Goal: Contribute content: Contribute content

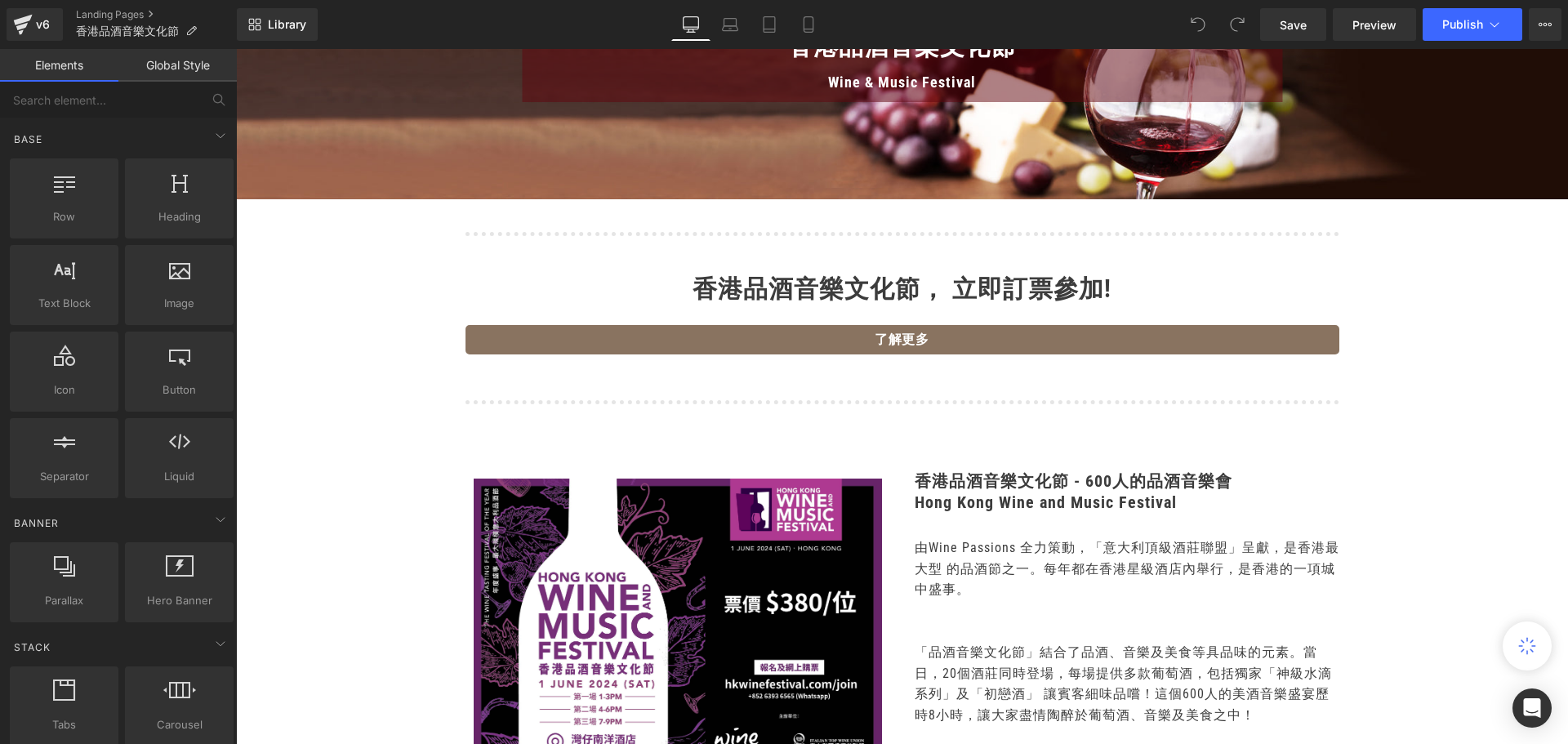
scroll to position [327, 0]
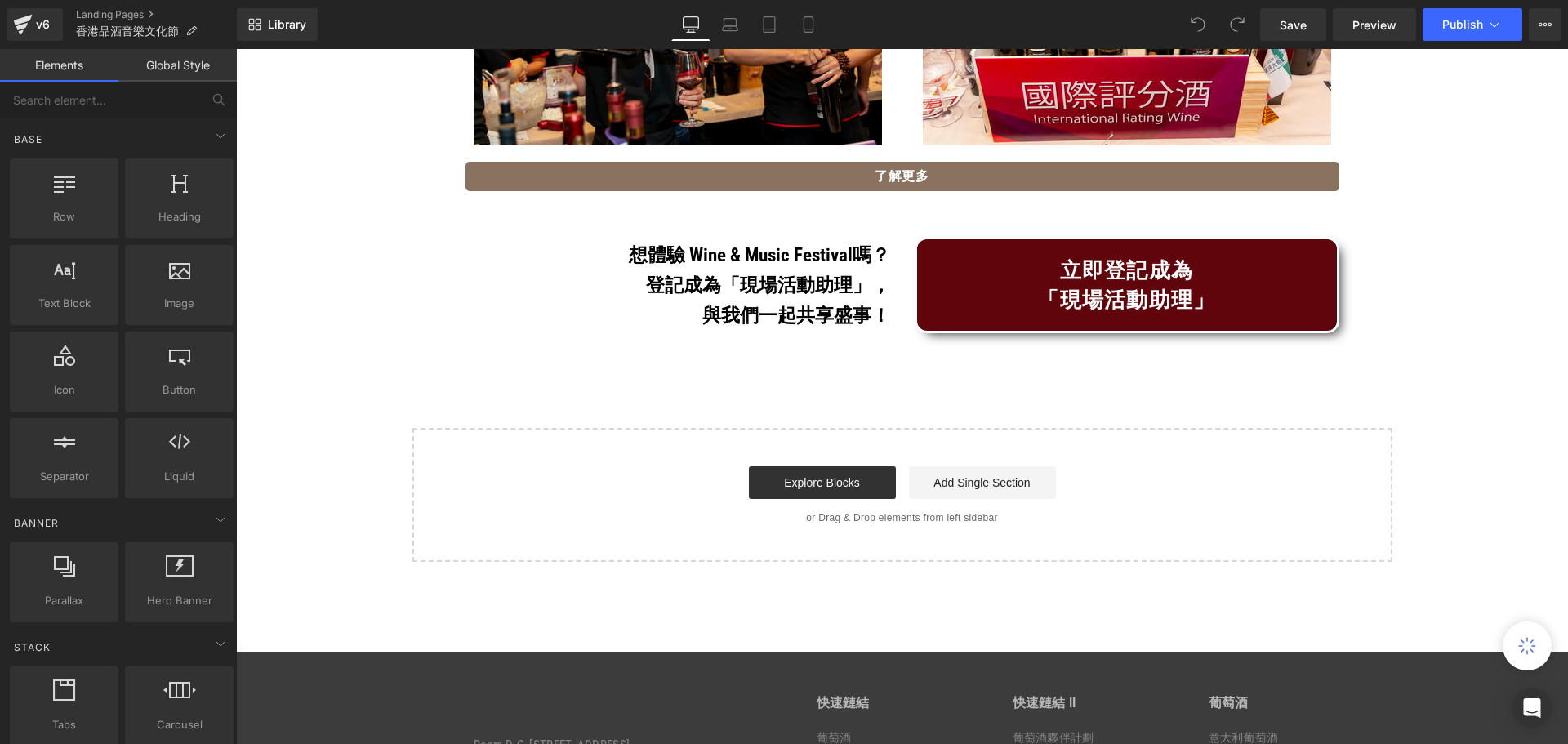
scroll to position [5552, 0]
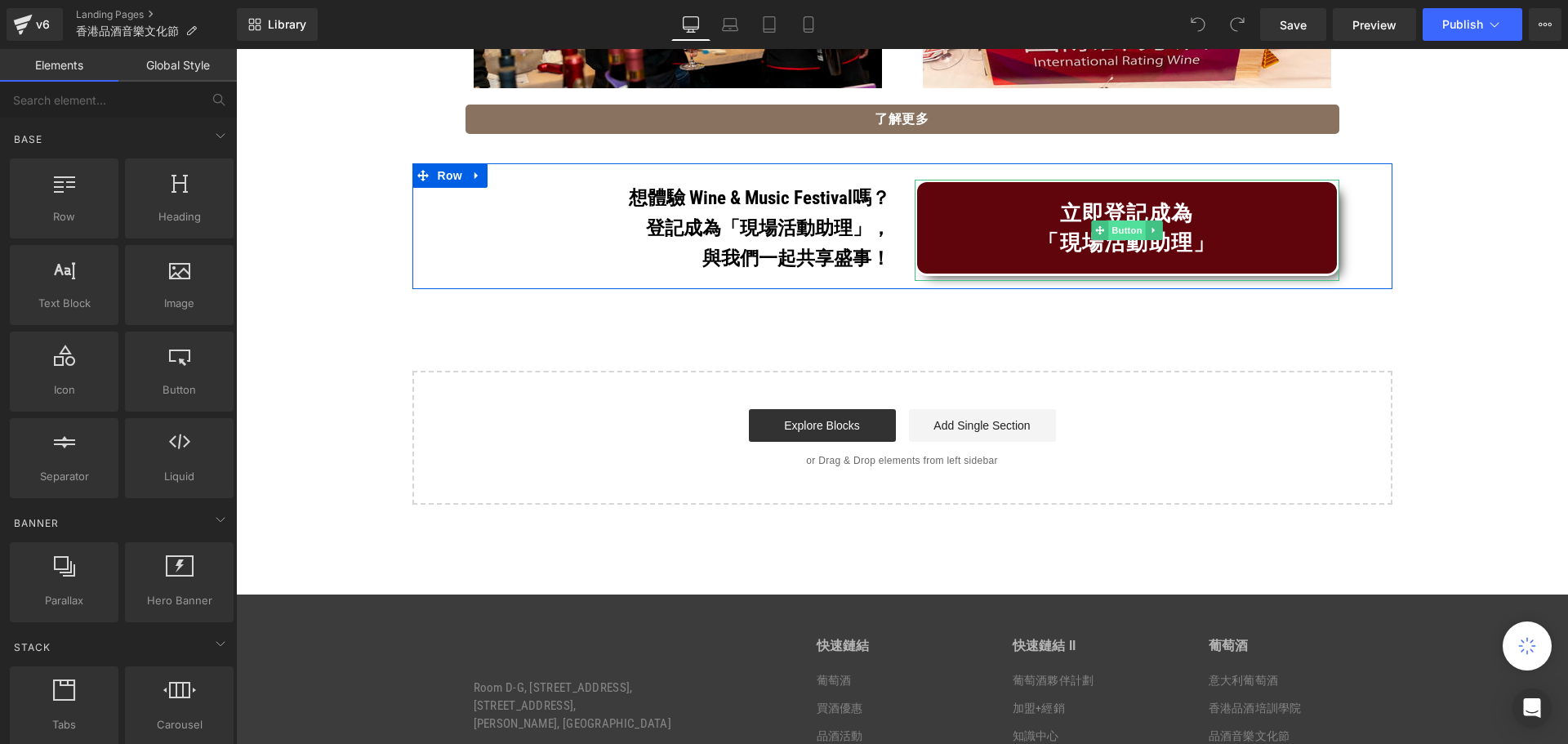
click at [1114, 231] on span "Button" at bounding box center [1127, 230] width 38 height 20
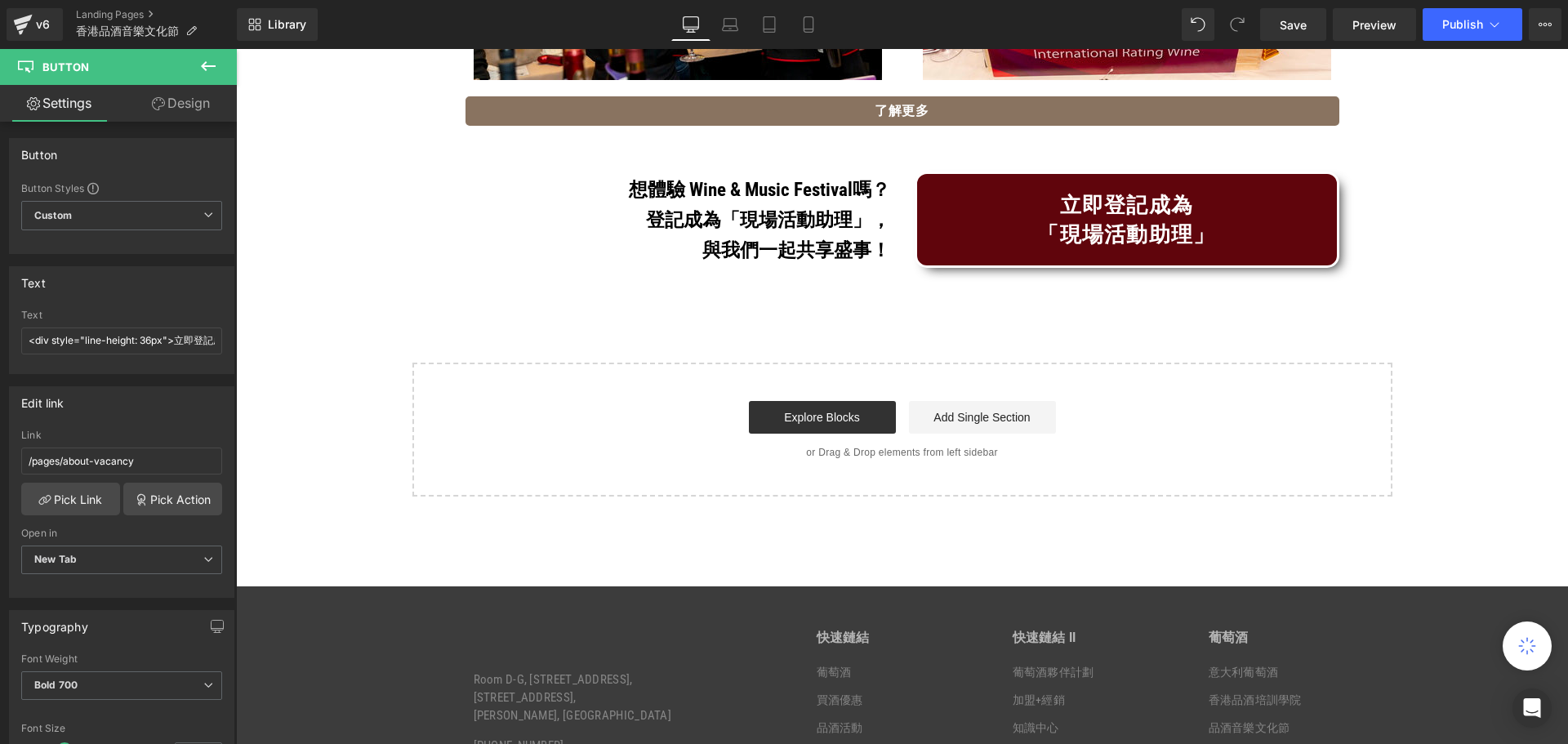
scroll to position [5576, 0]
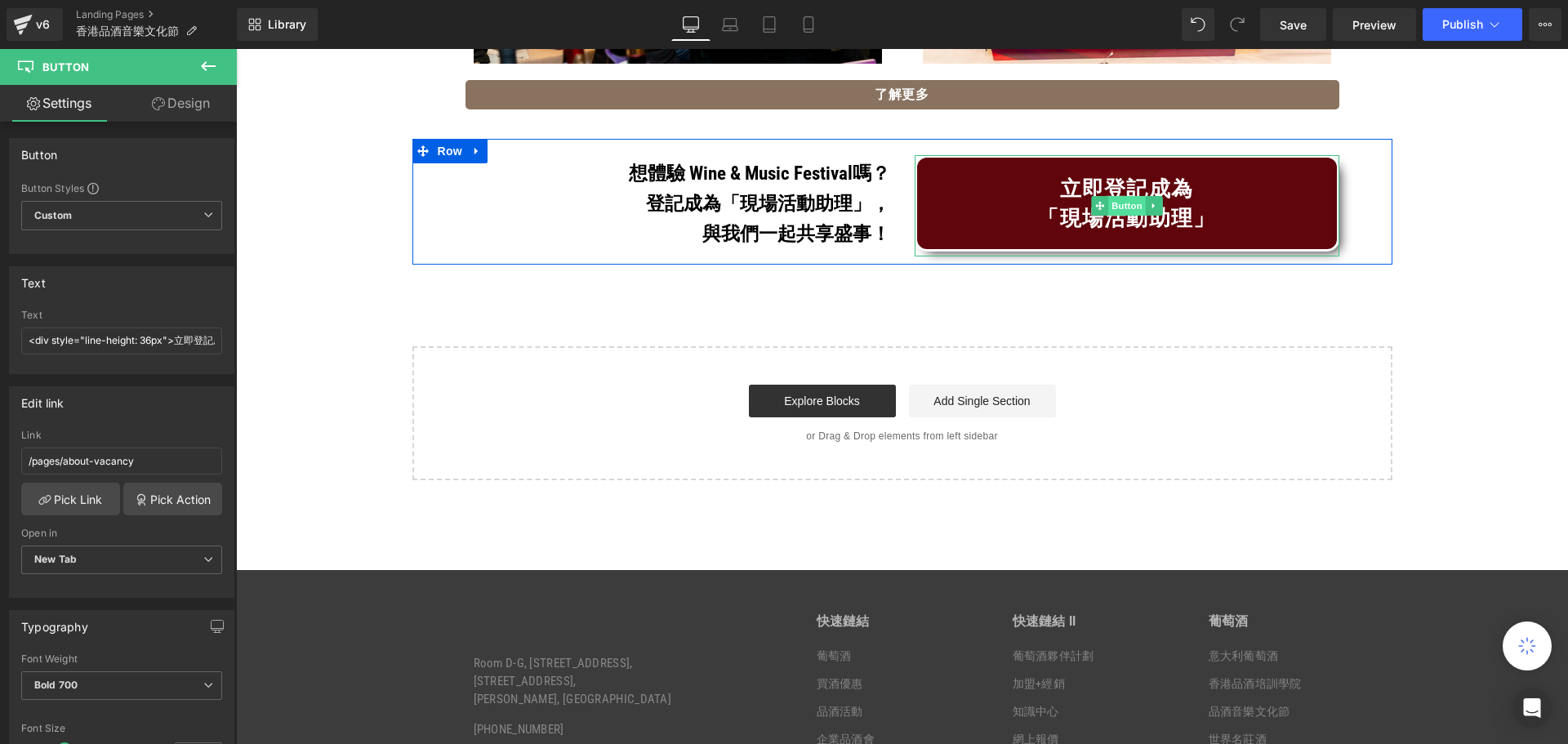
click at [1124, 200] on span "Button" at bounding box center [1127, 206] width 38 height 20
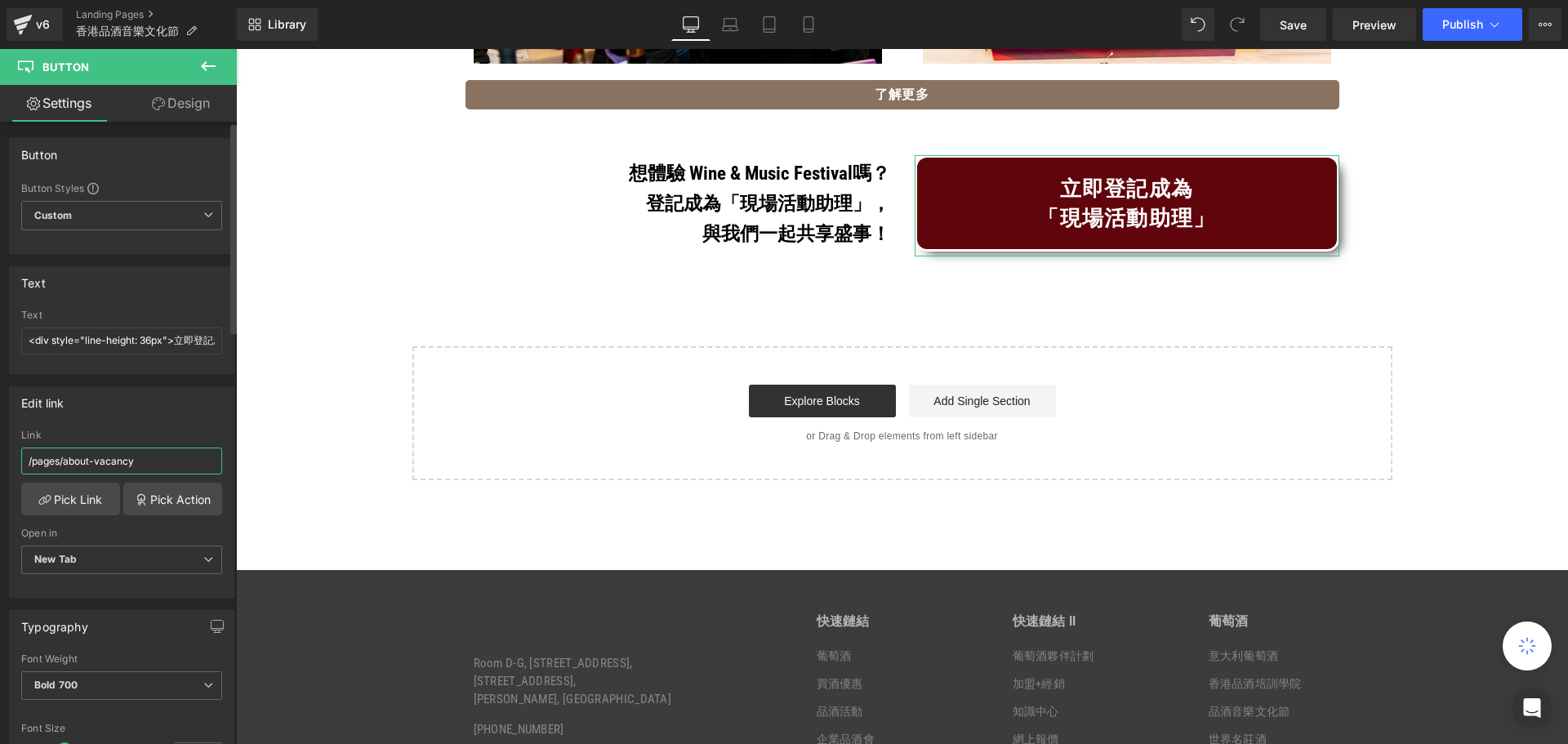
click at [98, 461] on input "/pages/about-vacancy" at bounding box center [122, 461] width 201 height 27
click at [164, 463] on input "/pages/about-vacancy" at bounding box center [122, 461] width 201 height 27
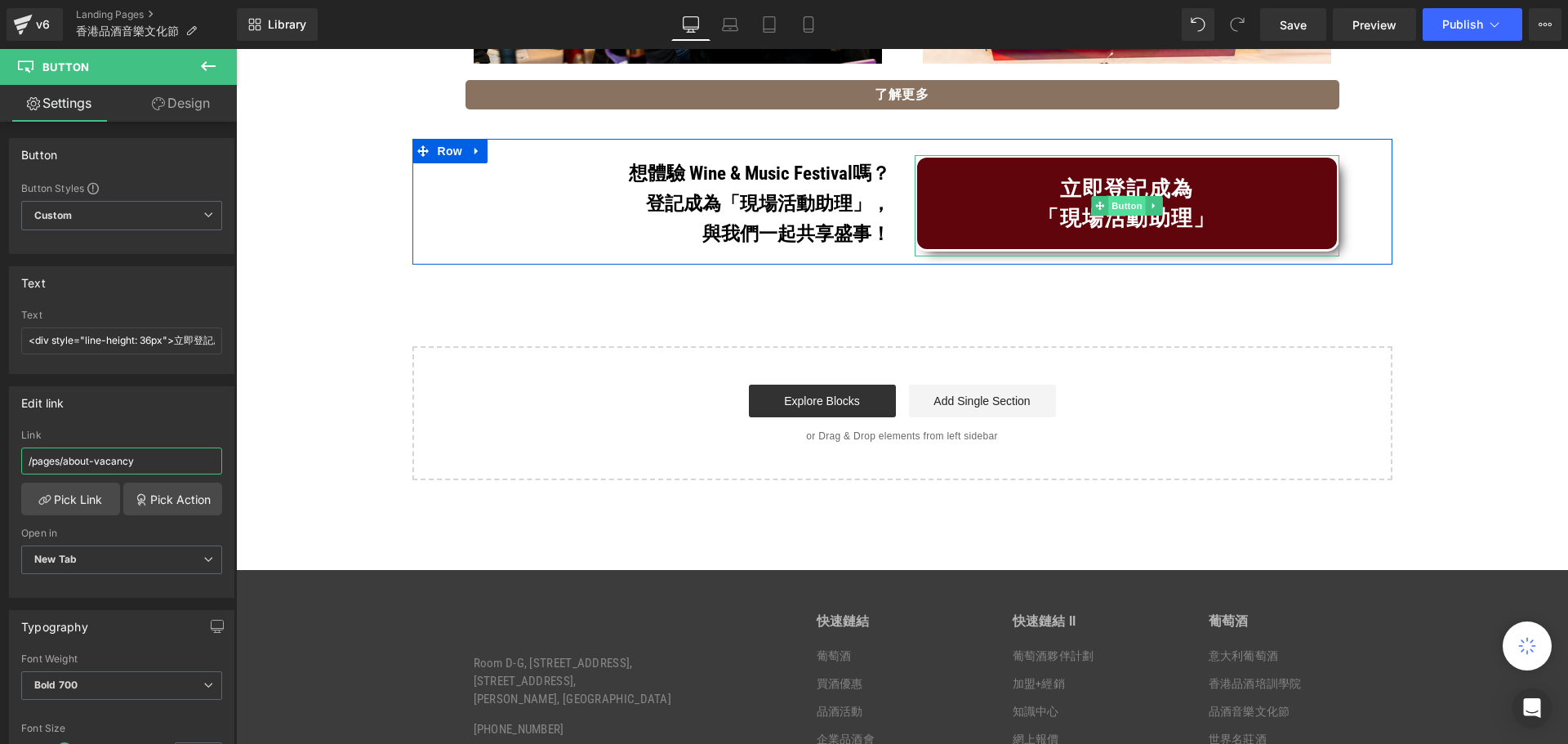
click at [1127, 207] on span "Button" at bounding box center [1127, 206] width 38 height 20
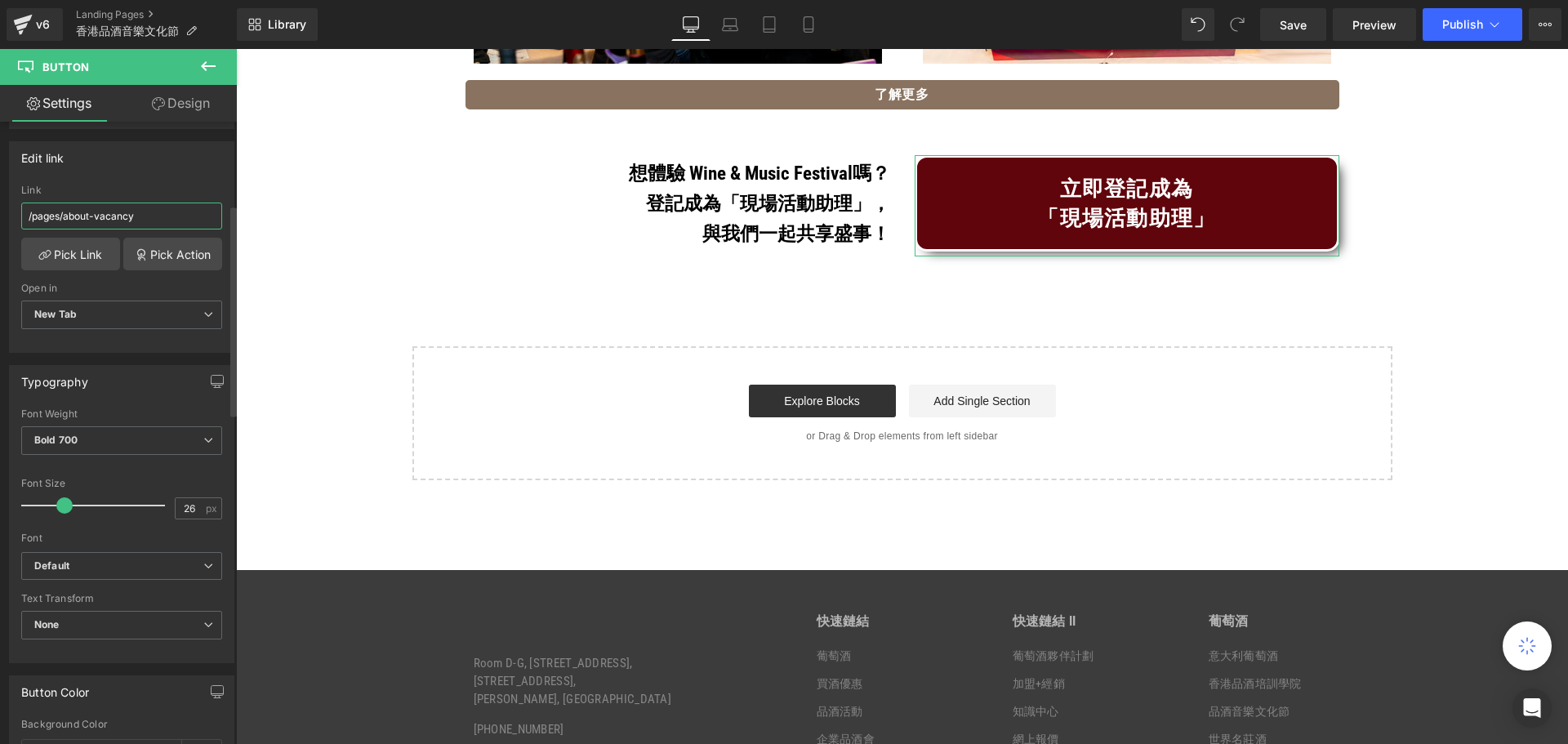
scroll to position [82, 0]
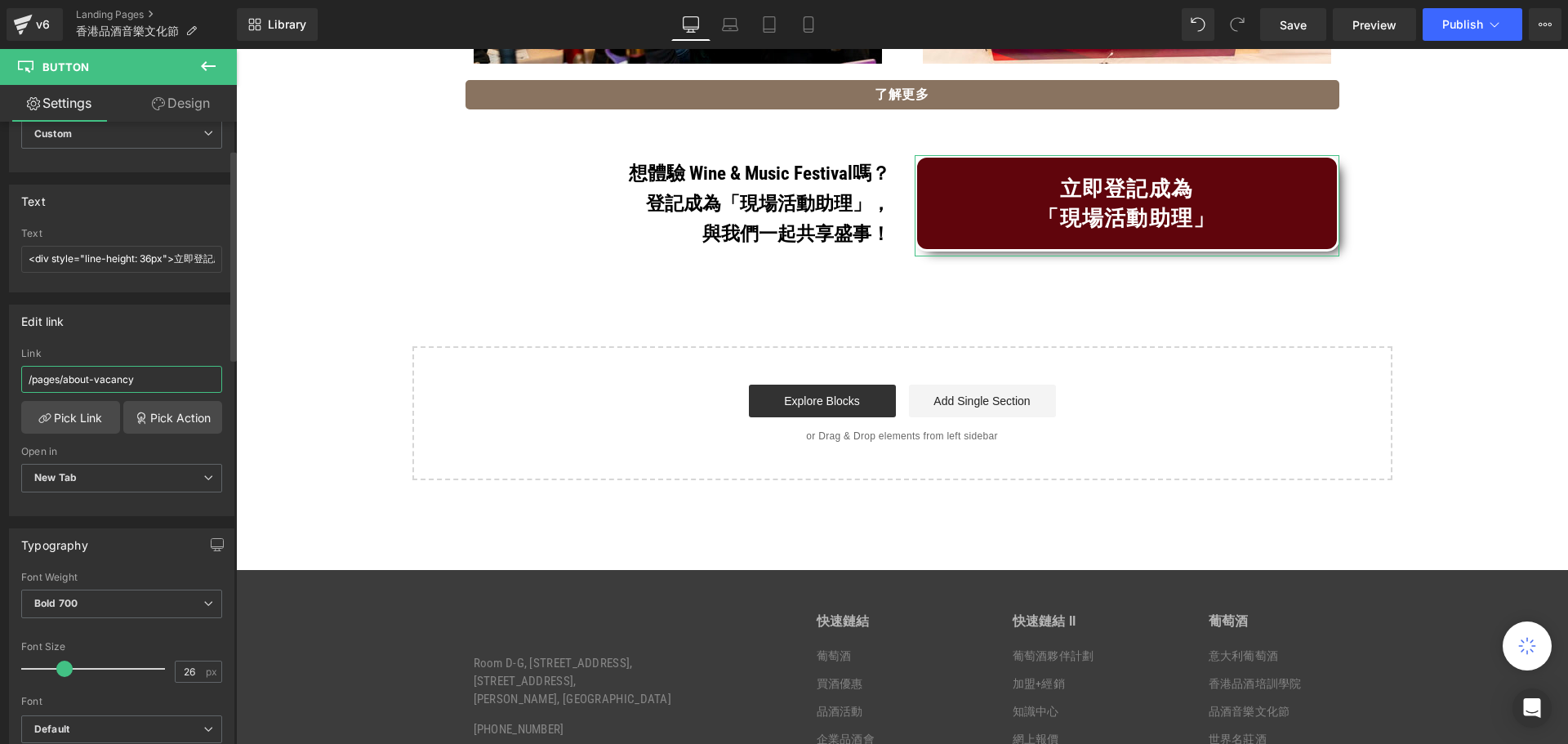
paste input "[URL][DOMAIN_NAME]"
type input "[URL][DOMAIN_NAME]"
click at [155, 338] on div "Edit link https://portal.winepassions.com/recruitment Link https://portal.winep…" at bounding box center [122, 410] width 225 height 211
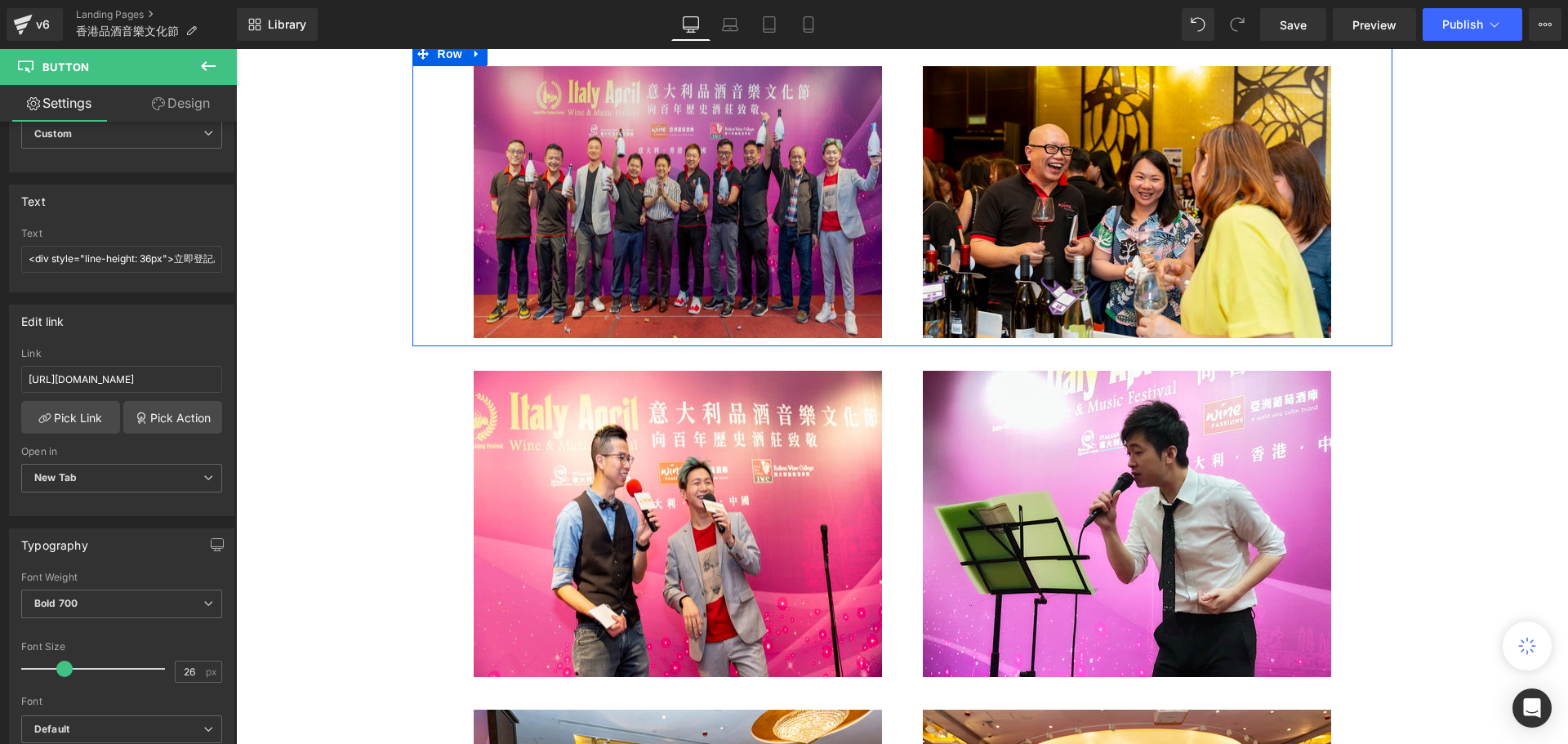
scroll to position [3125, 0]
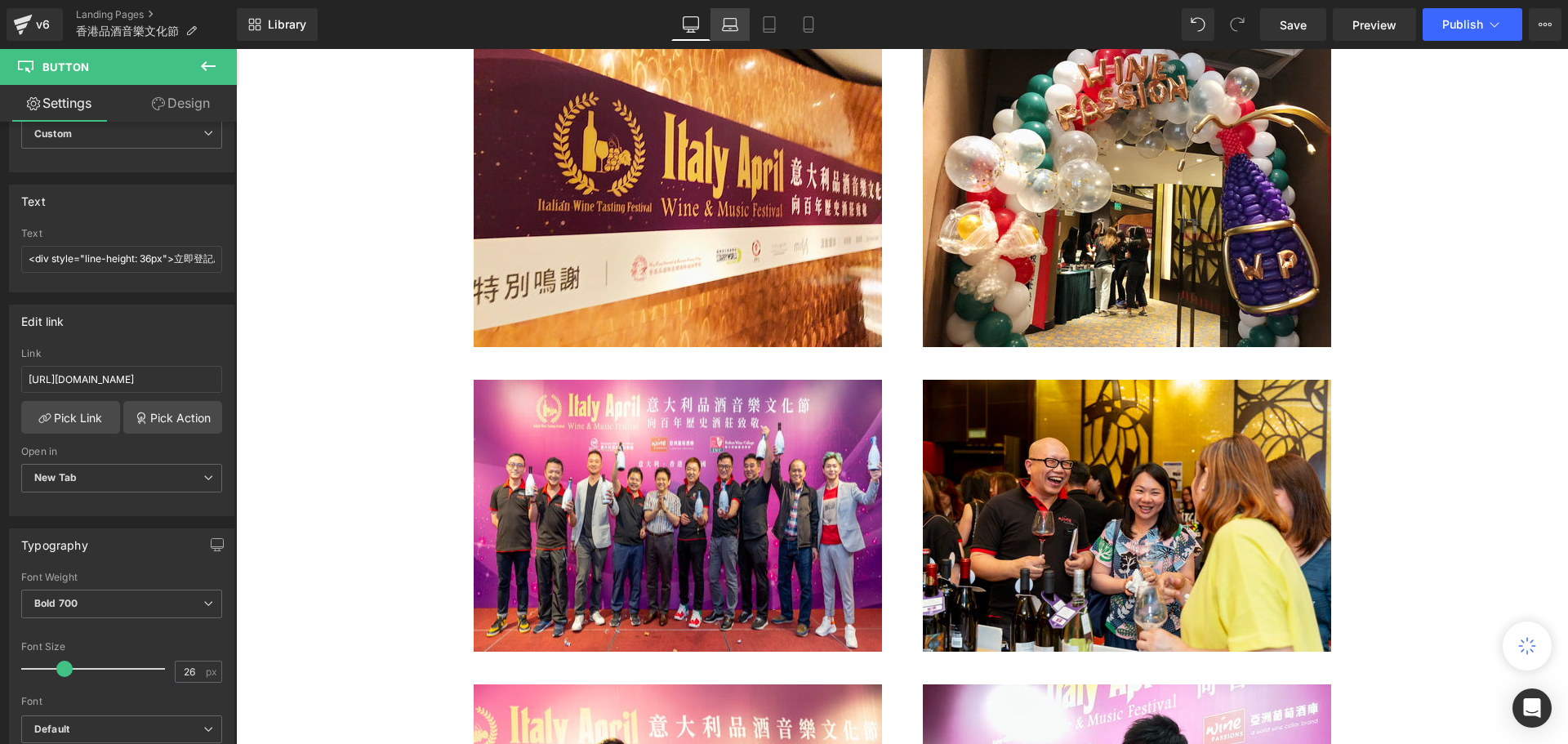
click at [732, 32] on icon at bounding box center [730, 23] width 16 height 16
type input "100"
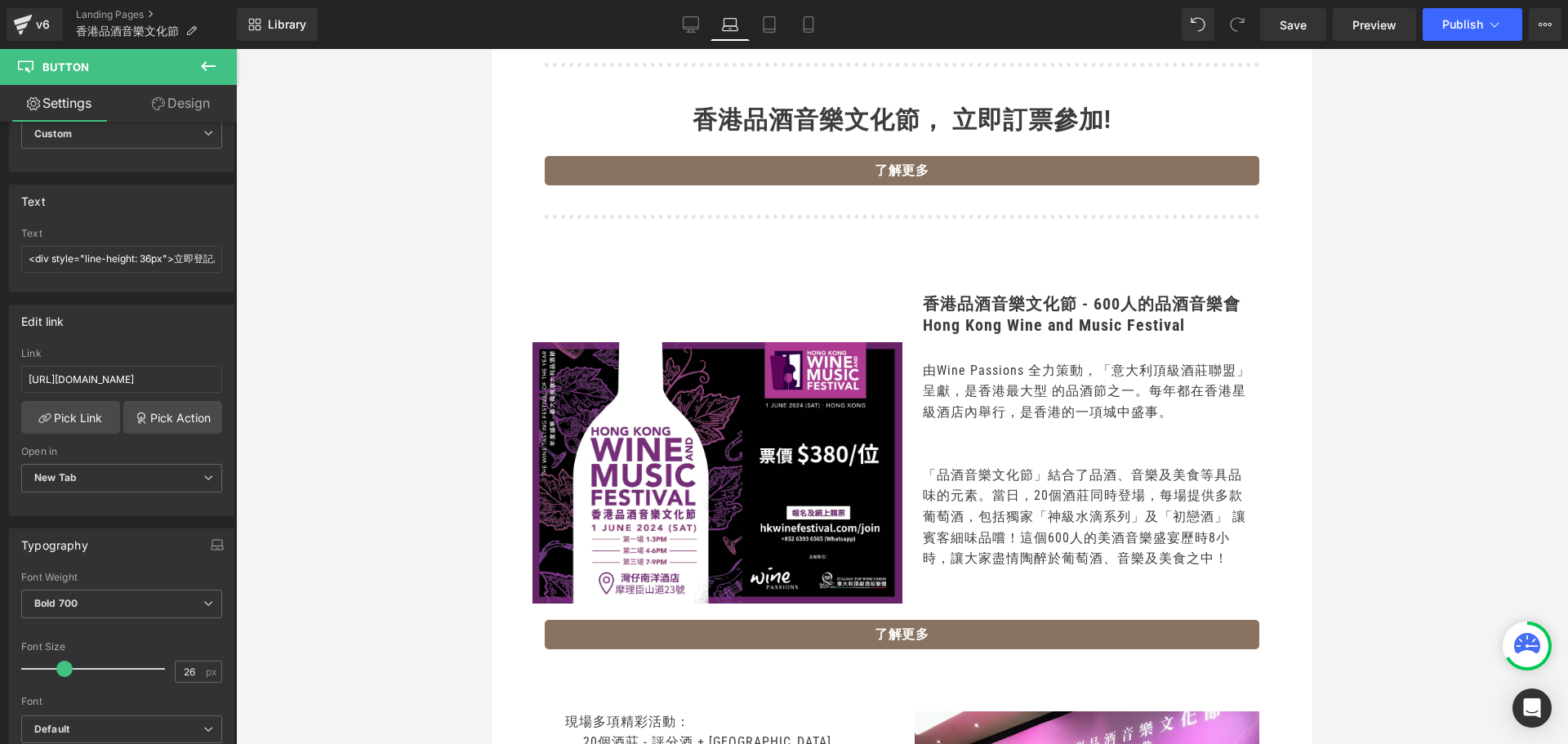
scroll to position [82, 0]
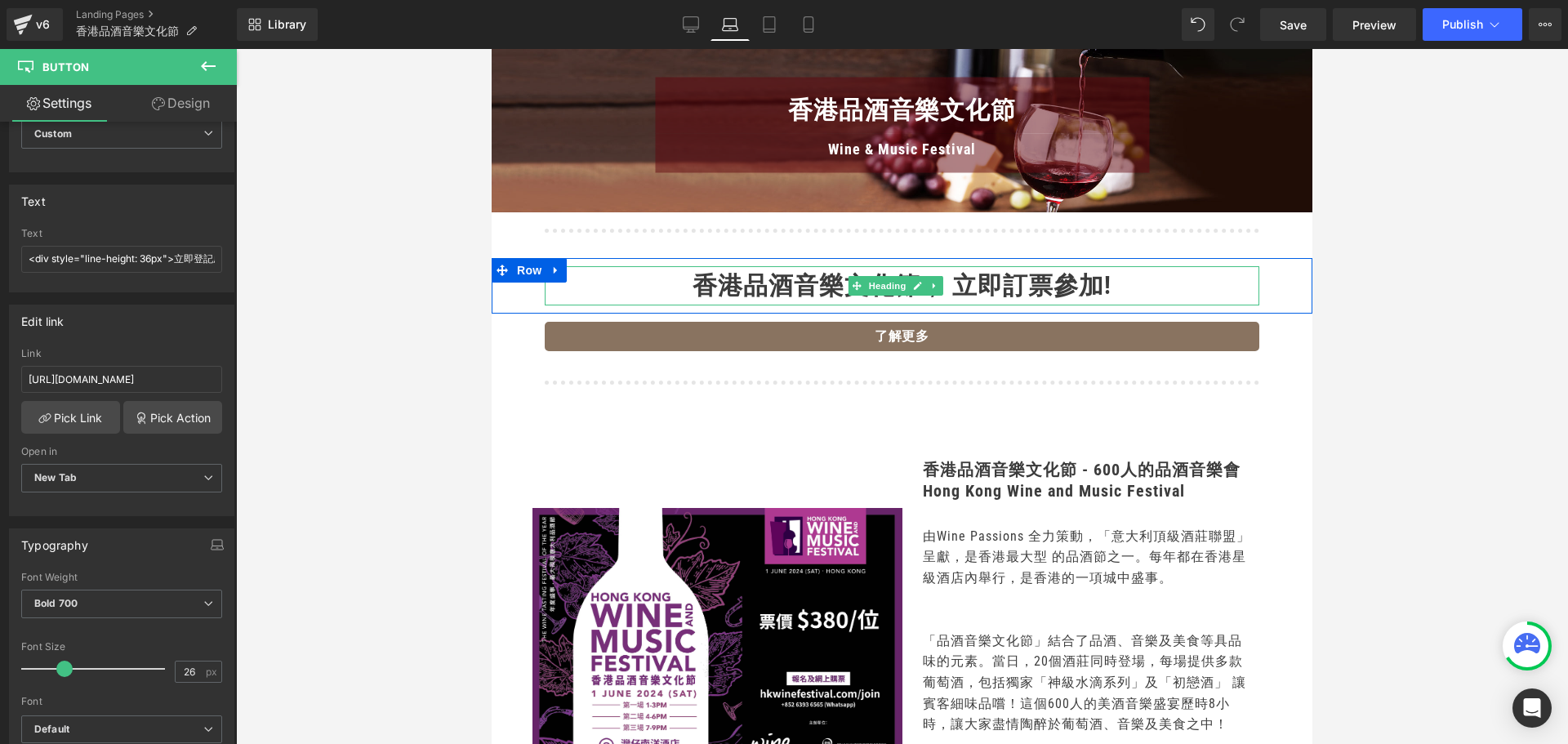
click at [691, 283] on h1 "香港品酒音樂文化節， 立即訂票參加!" at bounding box center [901, 287] width 715 height 39
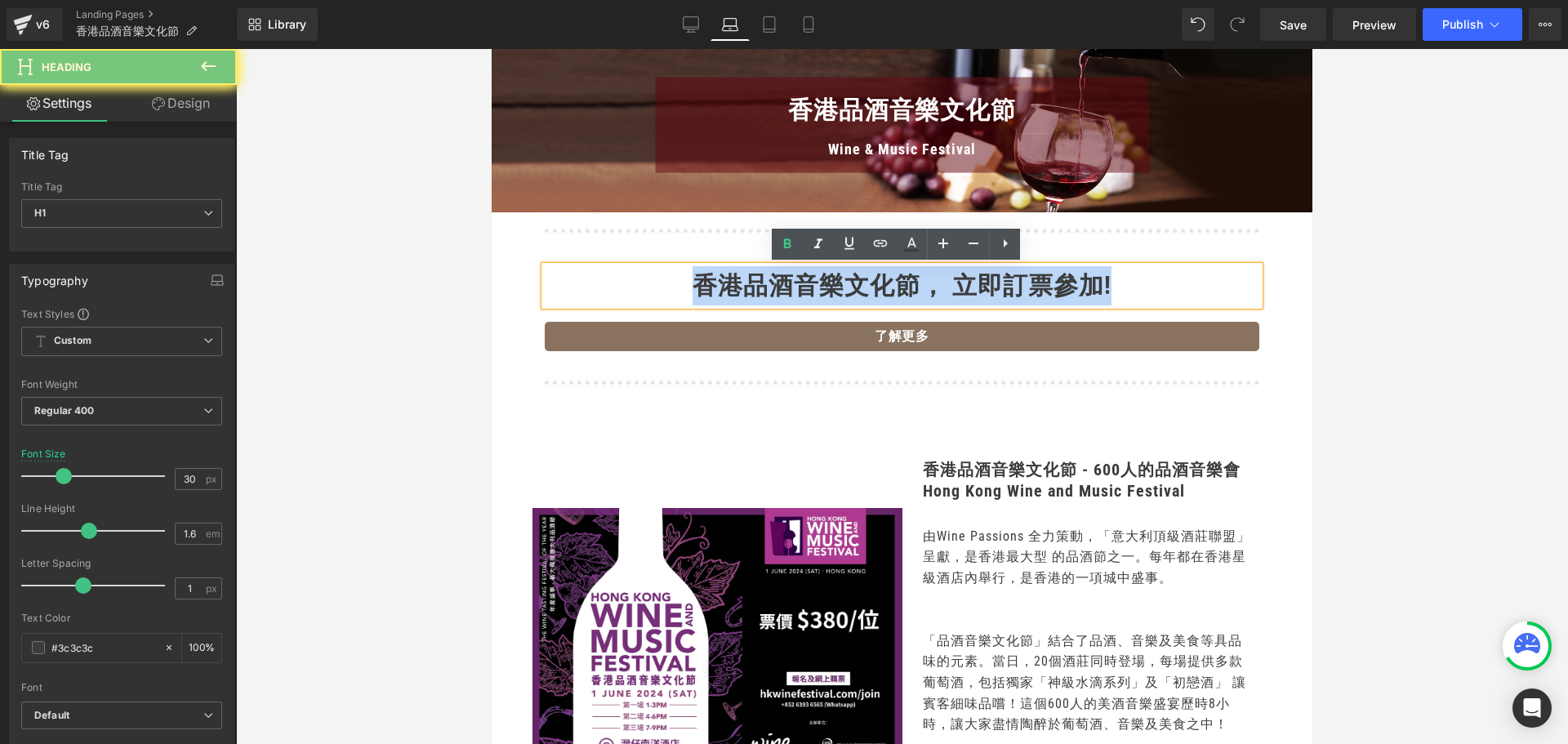
click at [691, 283] on h1 "香港品酒音樂文化節， 立即訂票參加!" at bounding box center [901, 287] width 715 height 39
copy h1 "香港品酒音樂文化節， 立即訂票參加!"
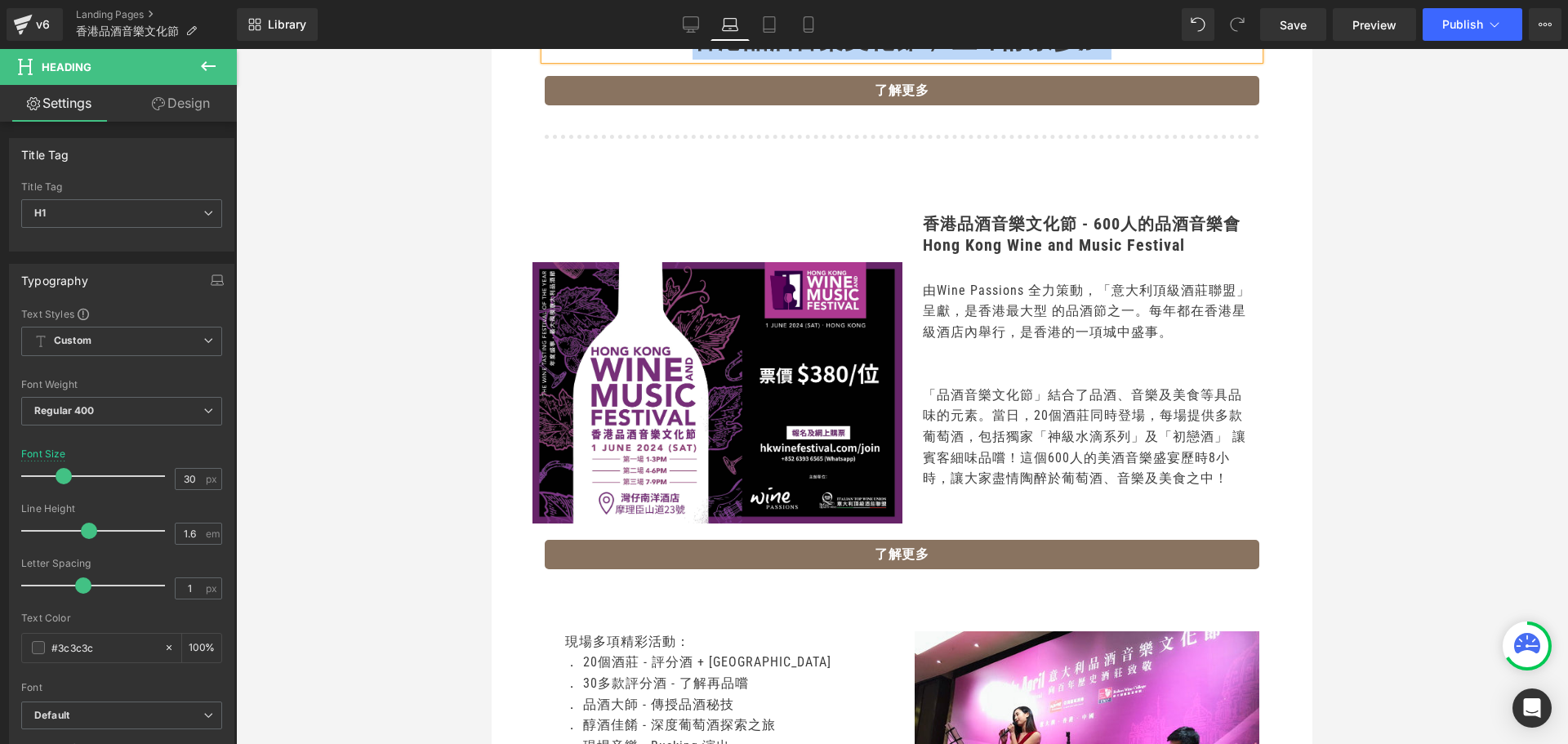
scroll to position [327, 0]
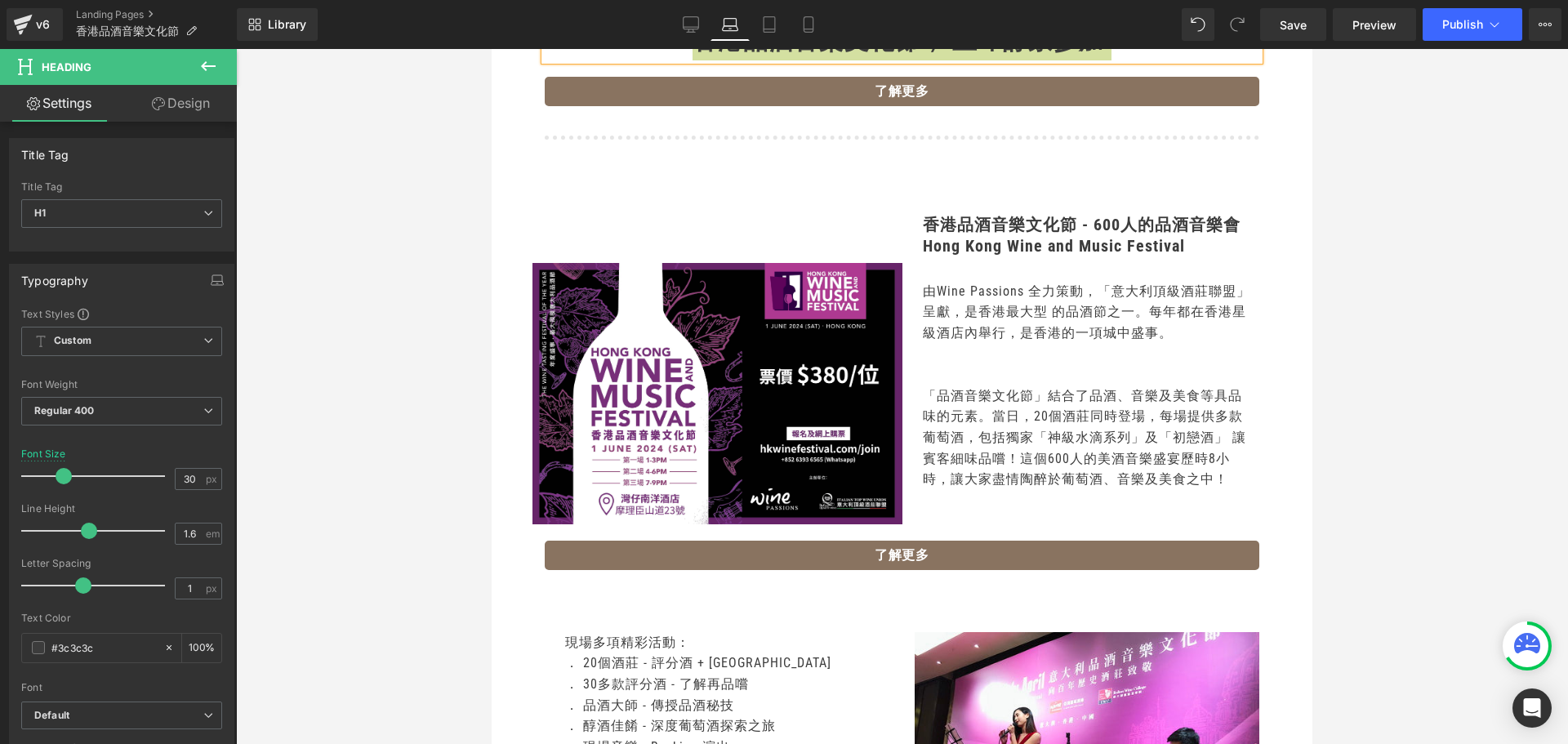
click at [1560, 239] on div at bounding box center [901, 396] width 1331 height 695
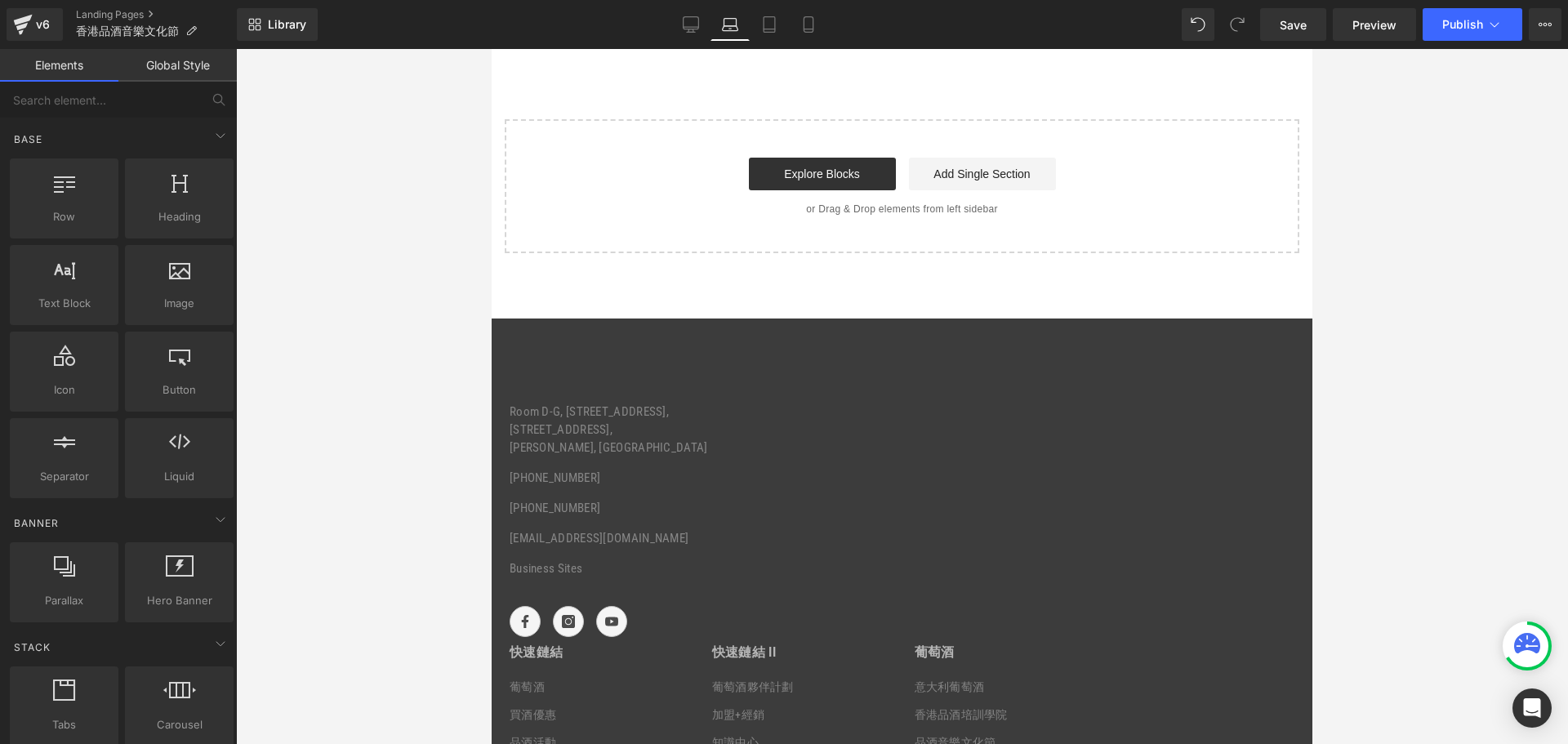
scroll to position [4854, 0]
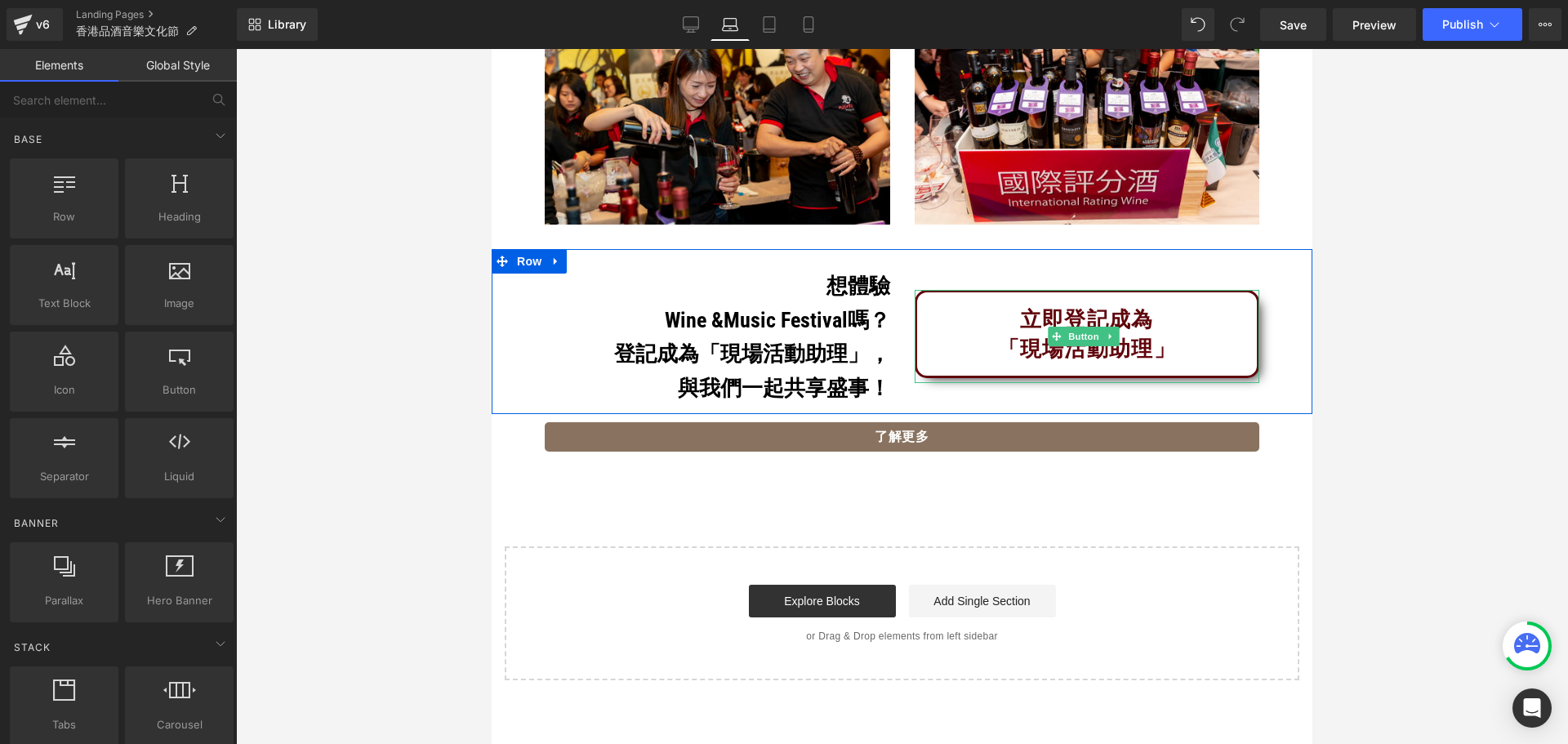
click at [1008, 311] on div "立即登記成為 「現場活動助理」" at bounding box center [1087, 333] width 308 height 59
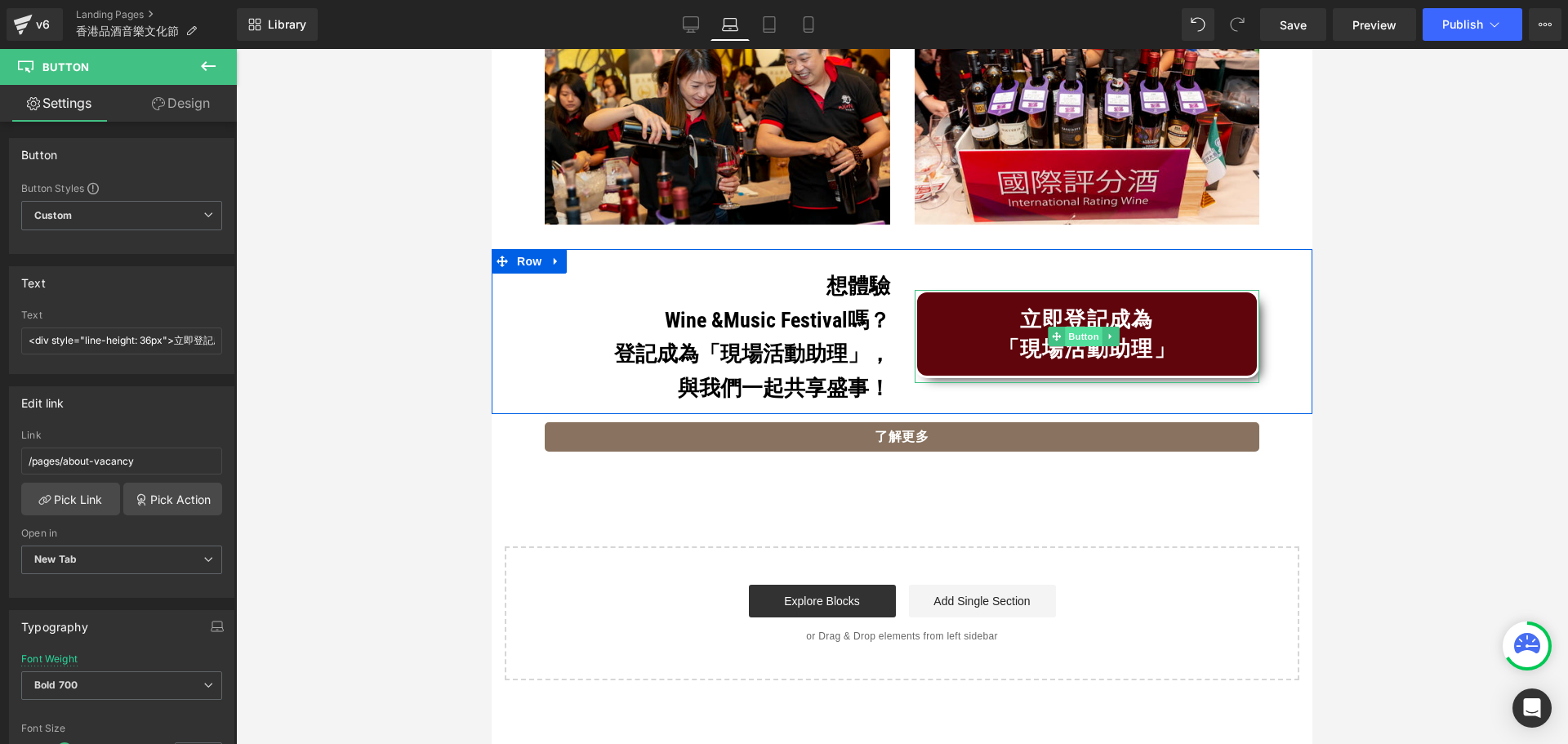
click at [1068, 327] on span "Button" at bounding box center [1084, 336] width 38 height 20
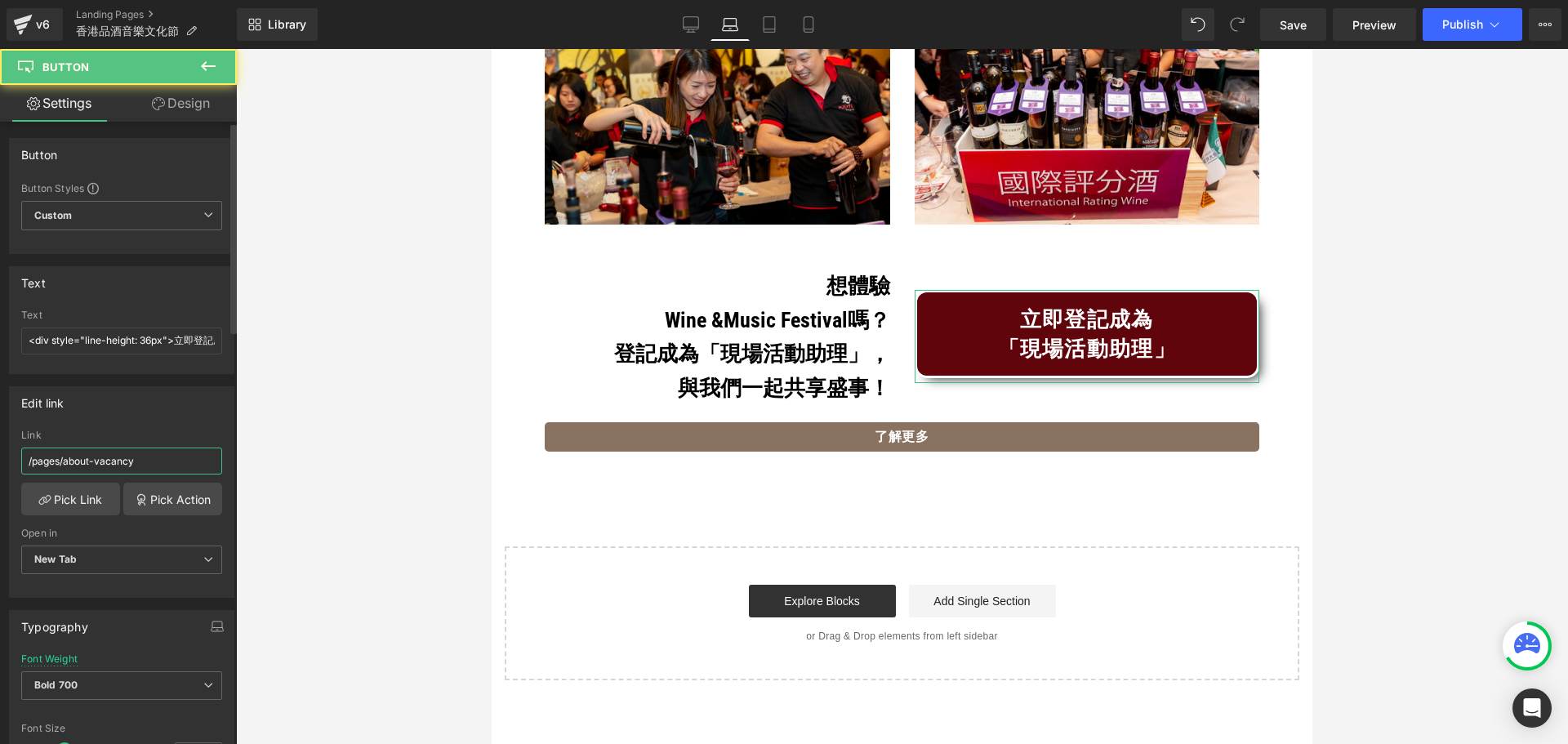
click at [134, 457] on input "/pages/about-vacancy" at bounding box center [122, 461] width 201 height 27
click at [133, 455] on input "/pages/about-vacancyhttps://portal.winepassions.com/recruitment" at bounding box center [122, 461] width 201 height 27
type input "[URL][DOMAIN_NAME]"
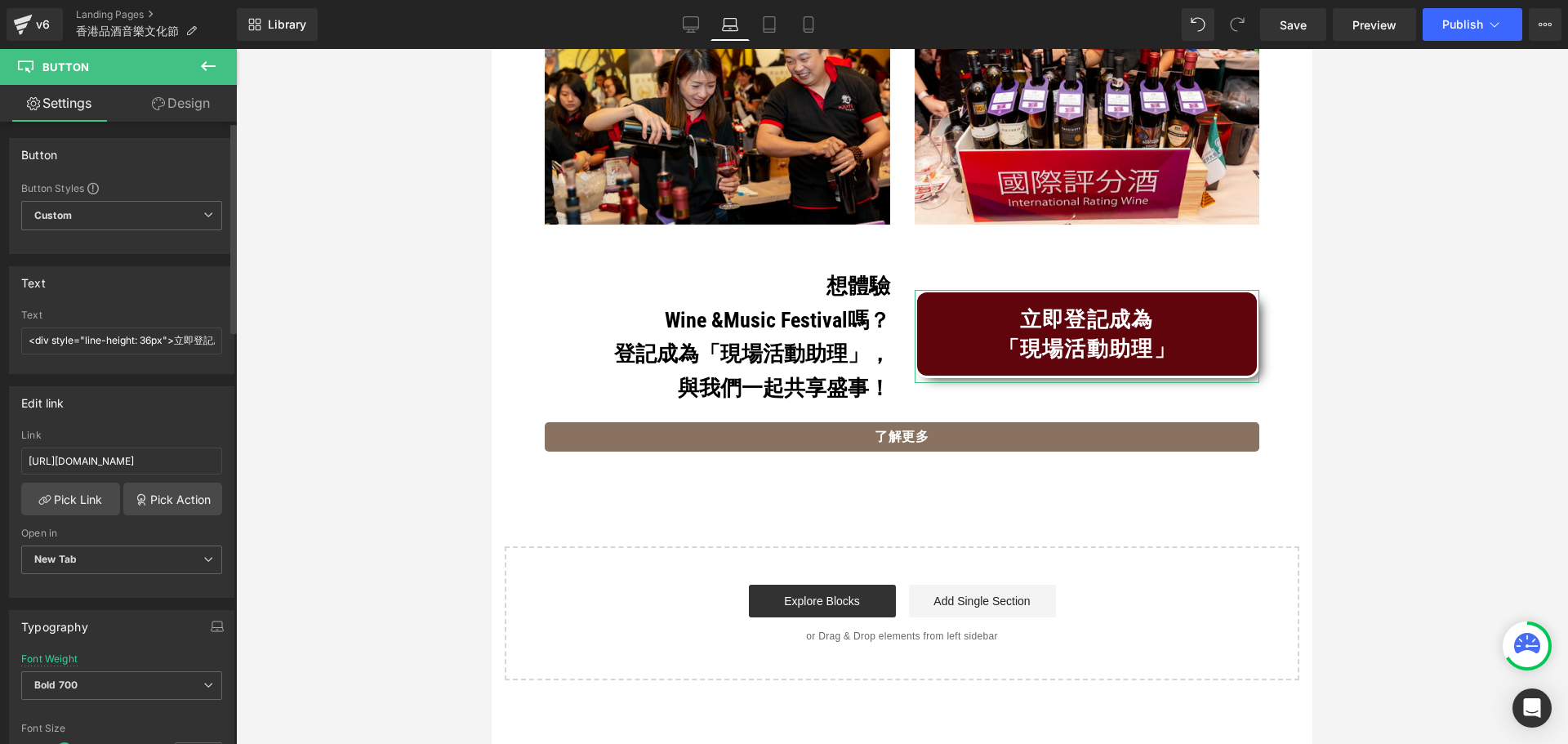
click at [142, 423] on div "Edit link https://portal.winepassions.com/recruitment Link https://portal.winep…" at bounding box center [122, 491] width 225 height 211
click at [780, 22] on link "Tablet" at bounding box center [769, 24] width 39 height 33
type input "100"
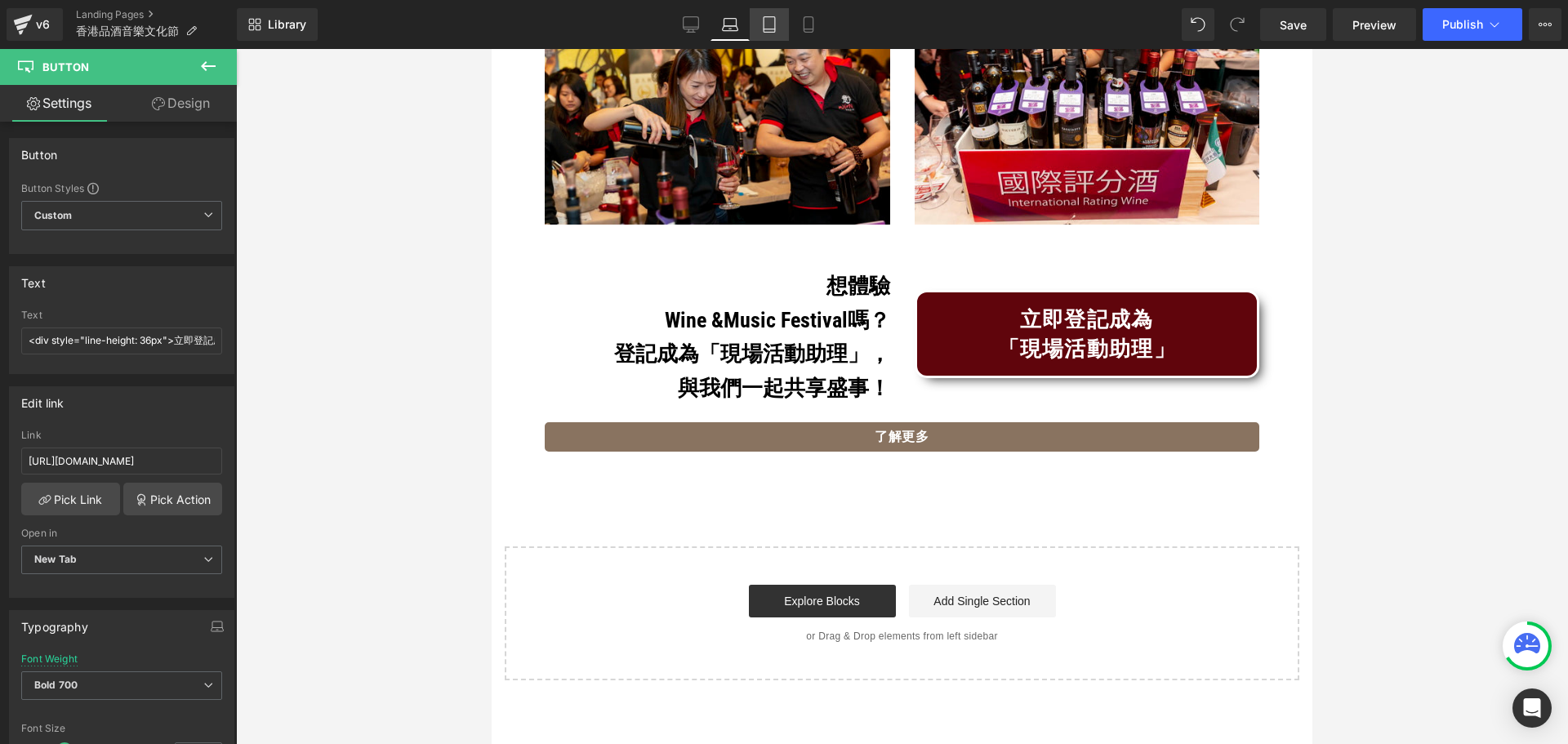
type input "100"
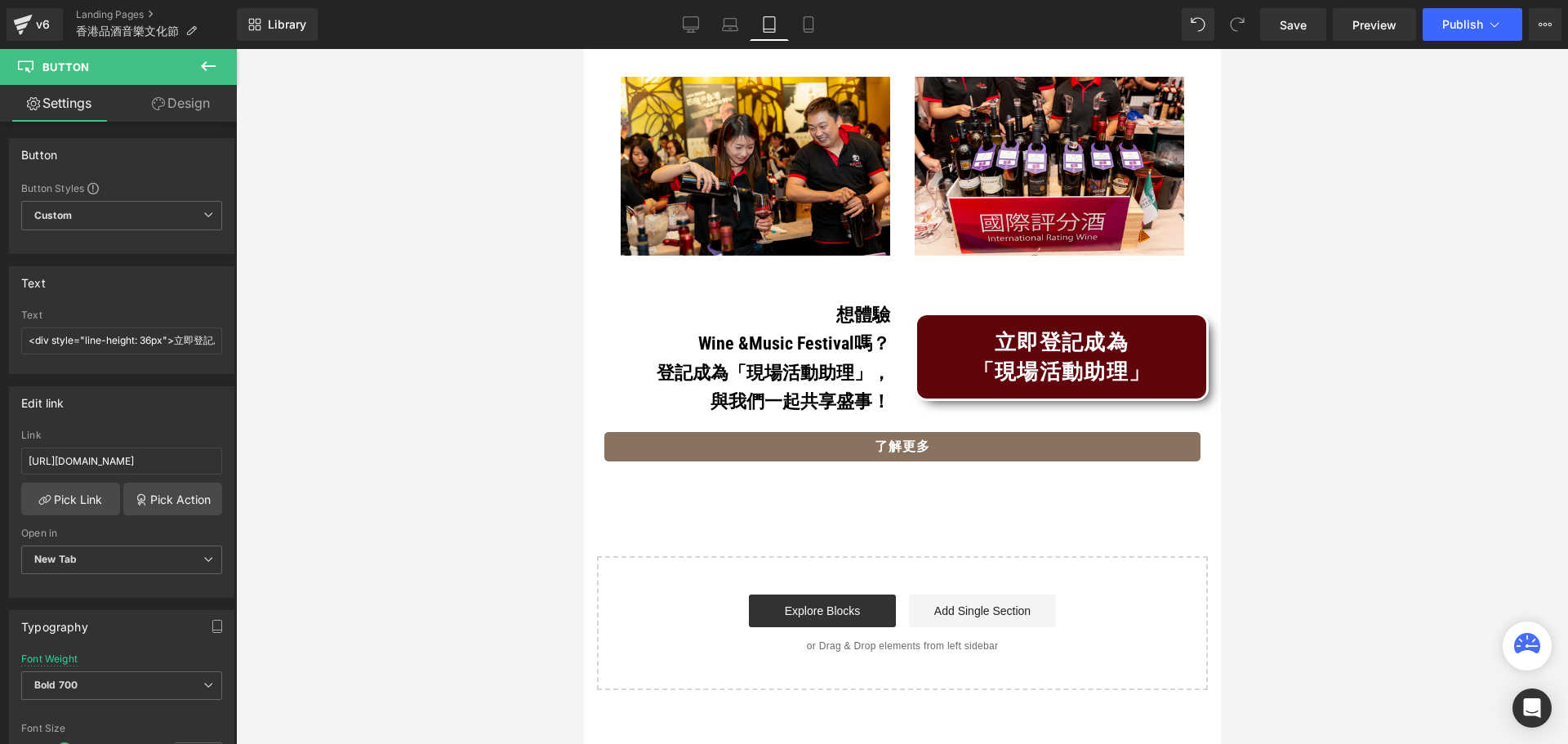
scroll to position [5199, 0]
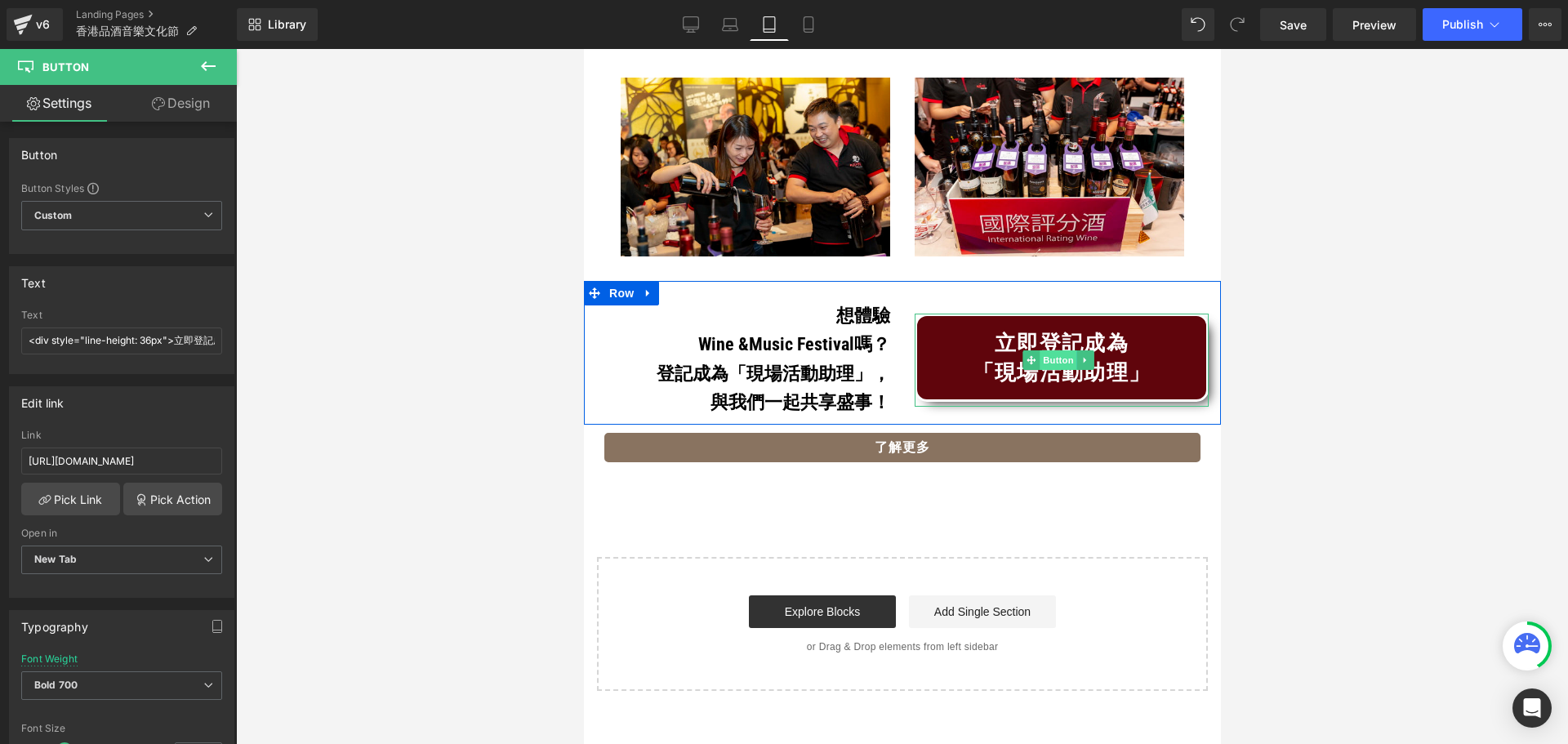
click at [1044, 350] on span "Button" at bounding box center [1057, 360] width 38 height 20
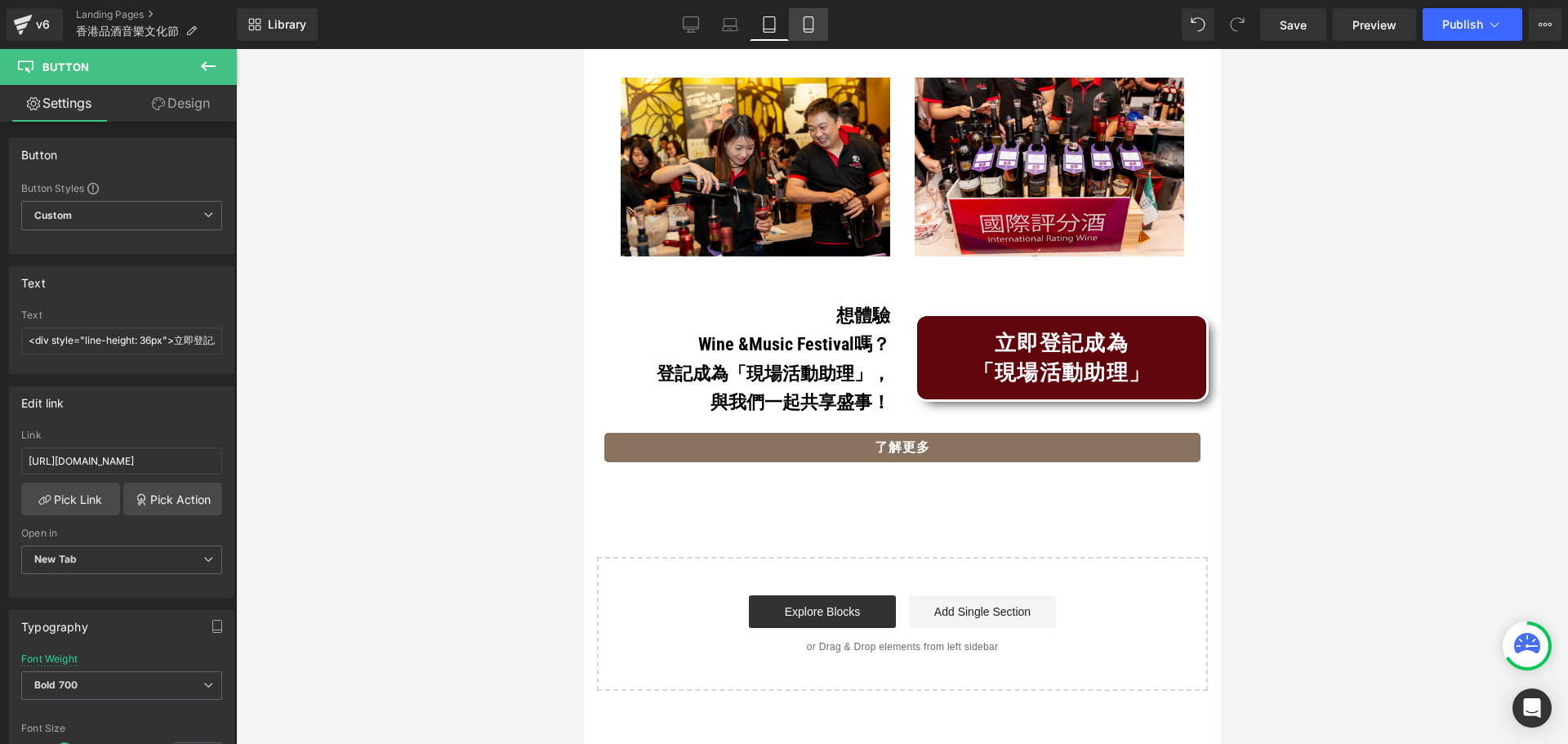
click at [812, 23] on icon at bounding box center [807, 23] width 16 height 16
type input "100"
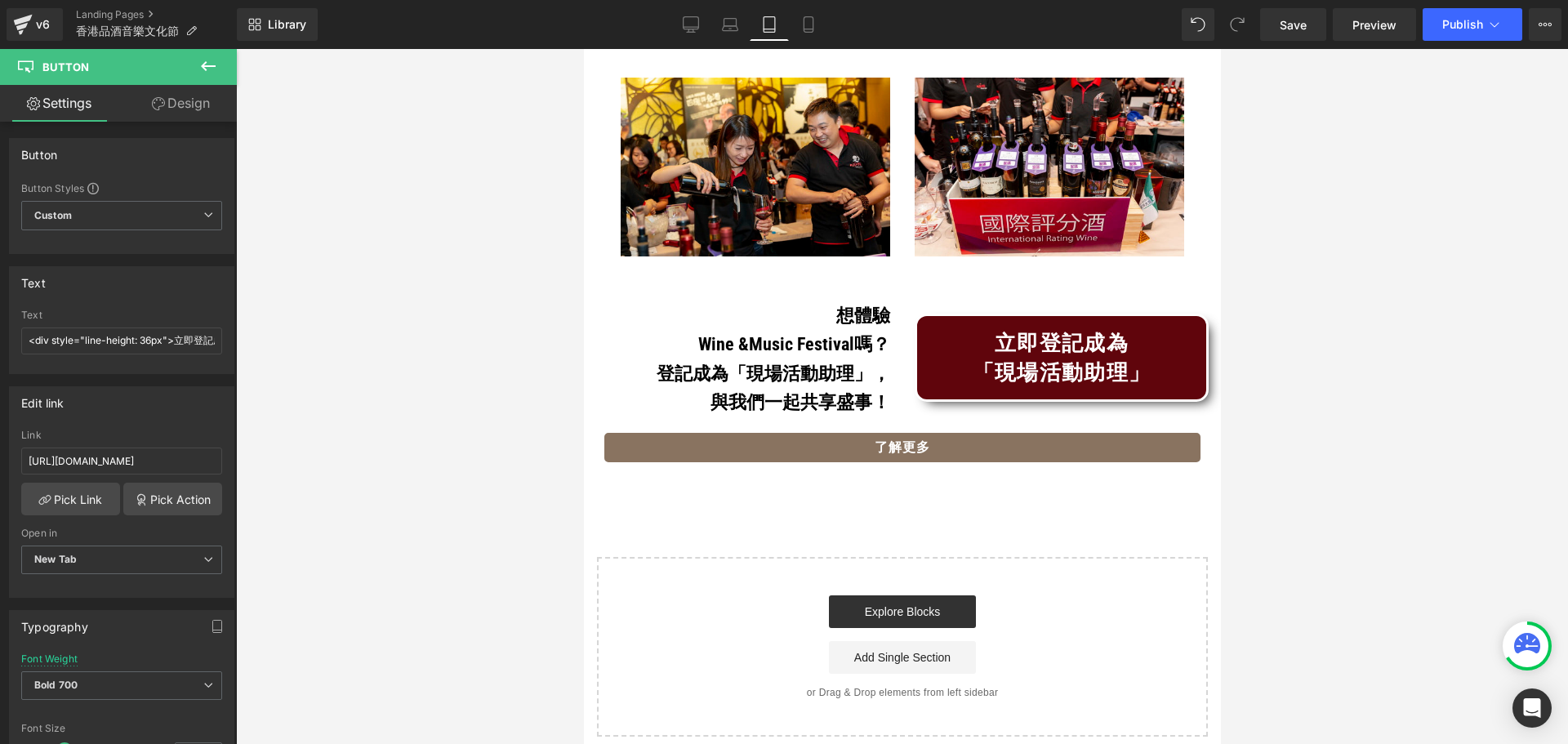
scroll to position [0, 0]
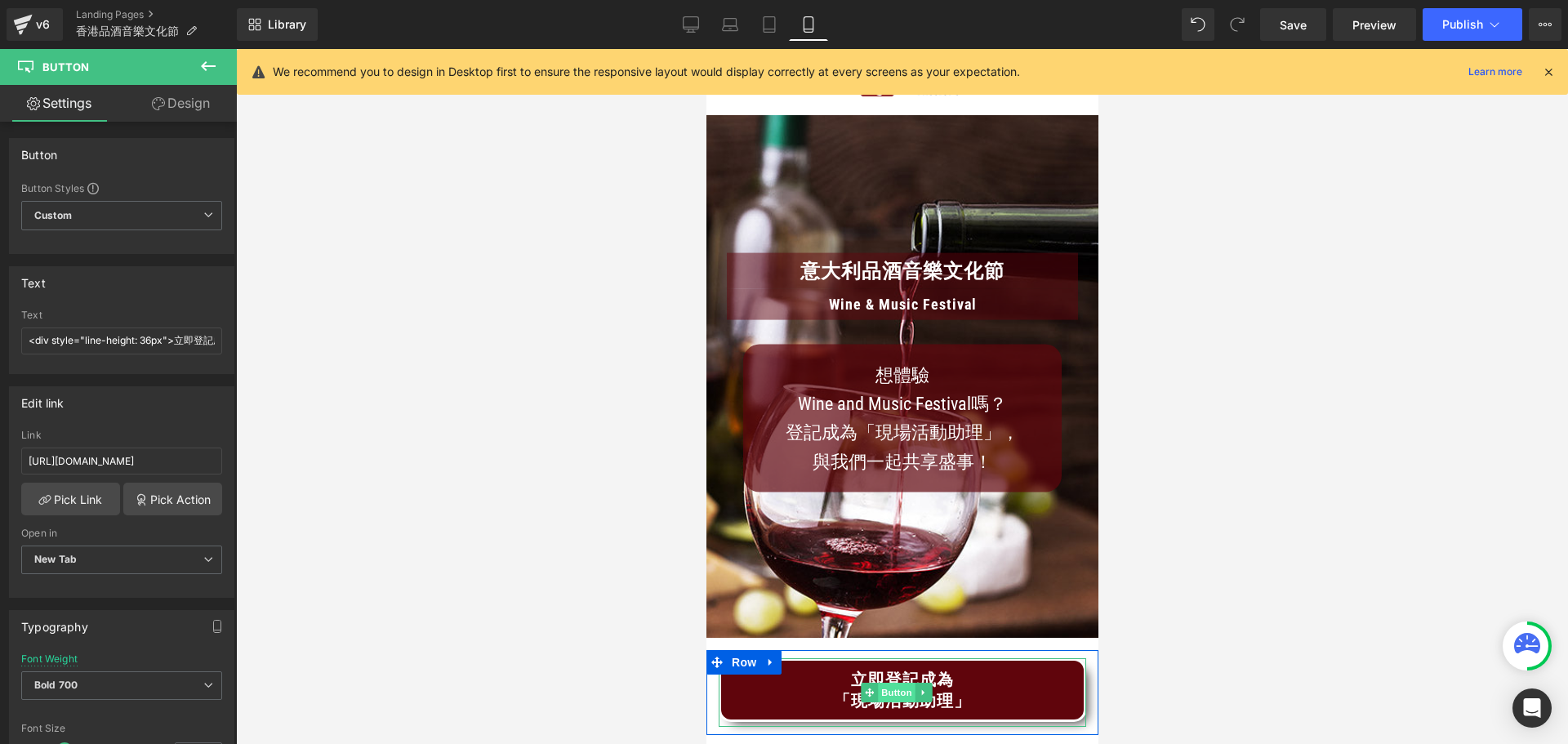
click at [902, 683] on span "Button" at bounding box center [896, 692] width 38 height 20
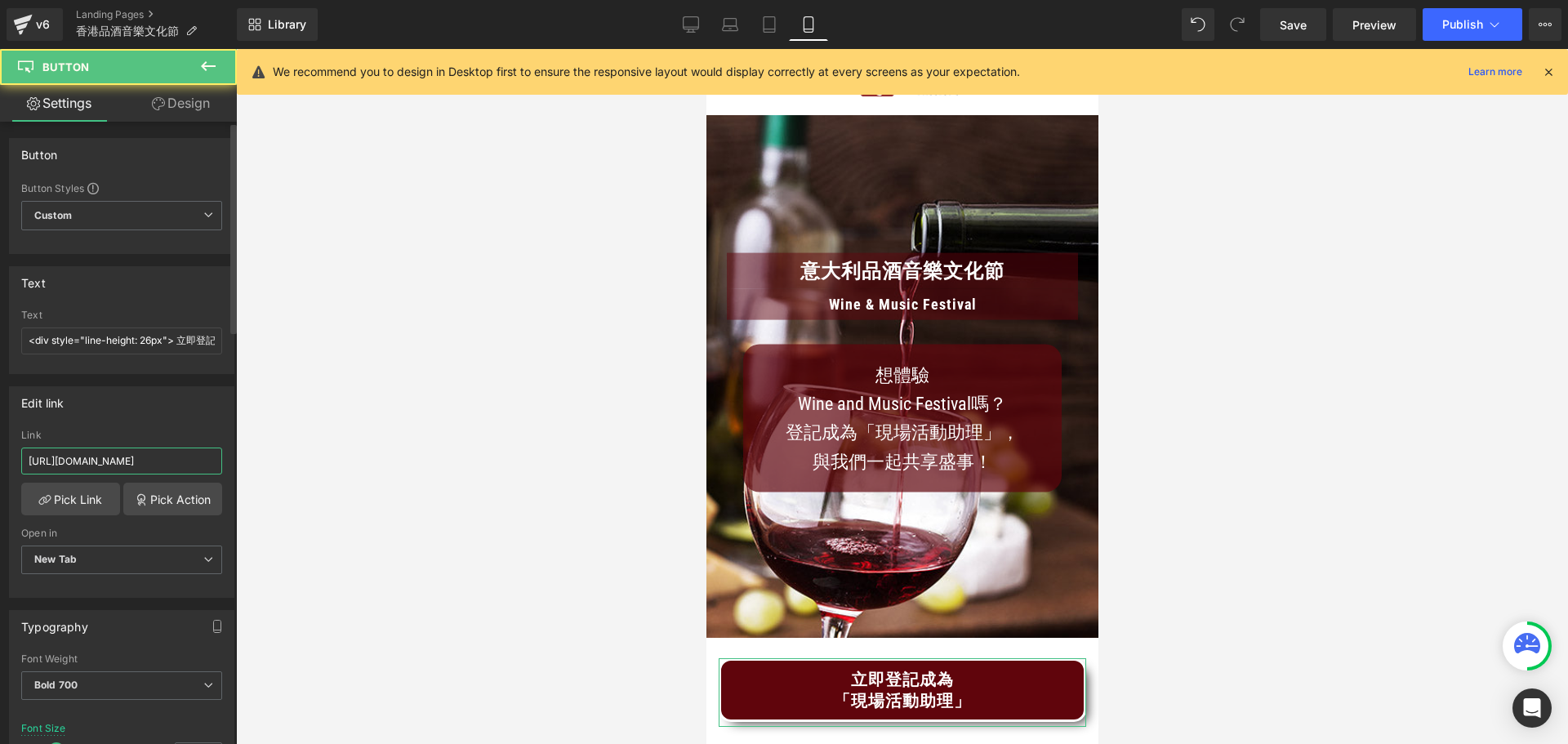
click at [101, 461] on input "http://winepassions.com/about-vacancy.htm" at bounding box center [122, 461] width 201 height 27
click at [99, 468] on input "http://winepassions.com/about-vacancy.htm" at bounding box center [122, 461] width 201 height 27
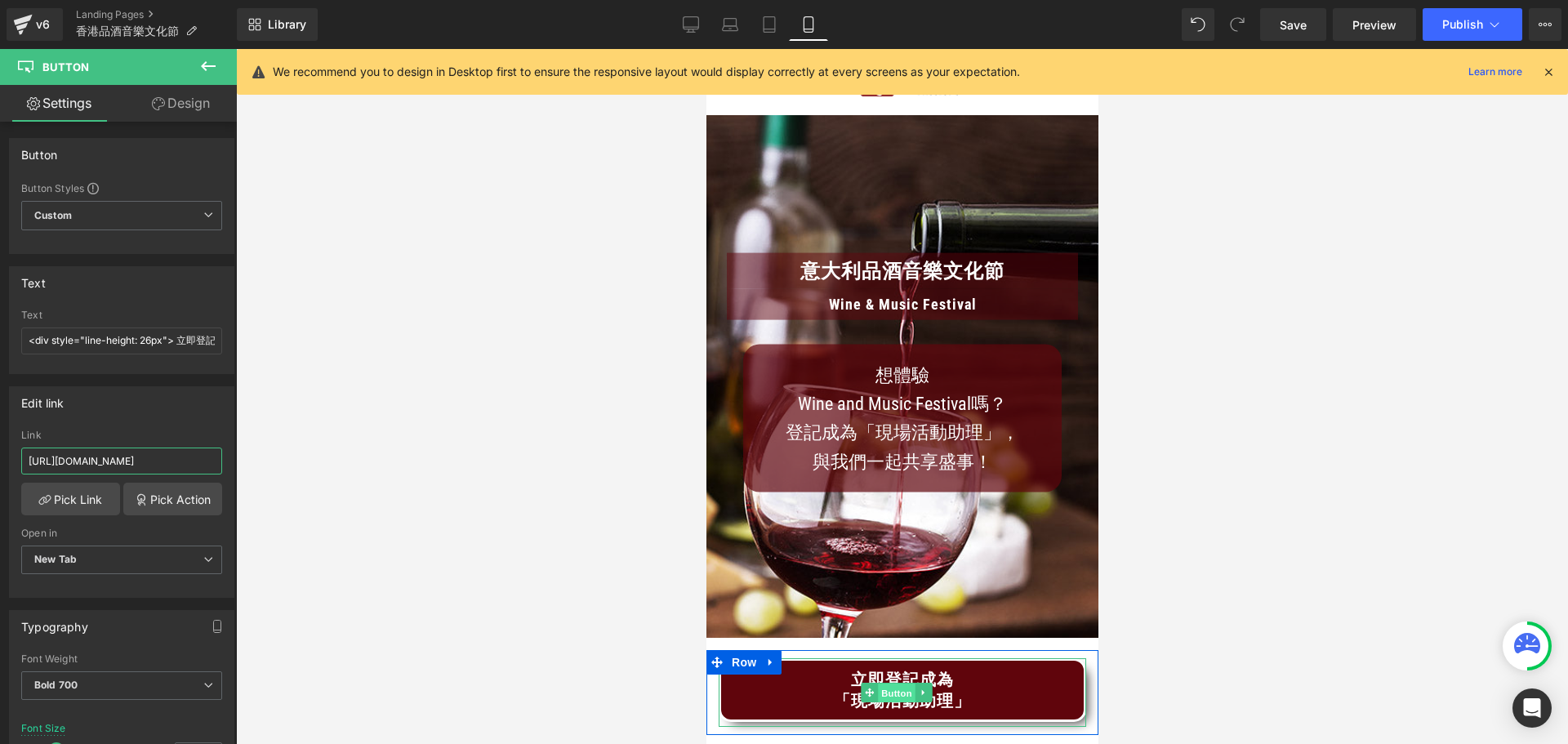
click at [882, 684] on span "Button" at bounding box center [896, 693] width 38 height 20
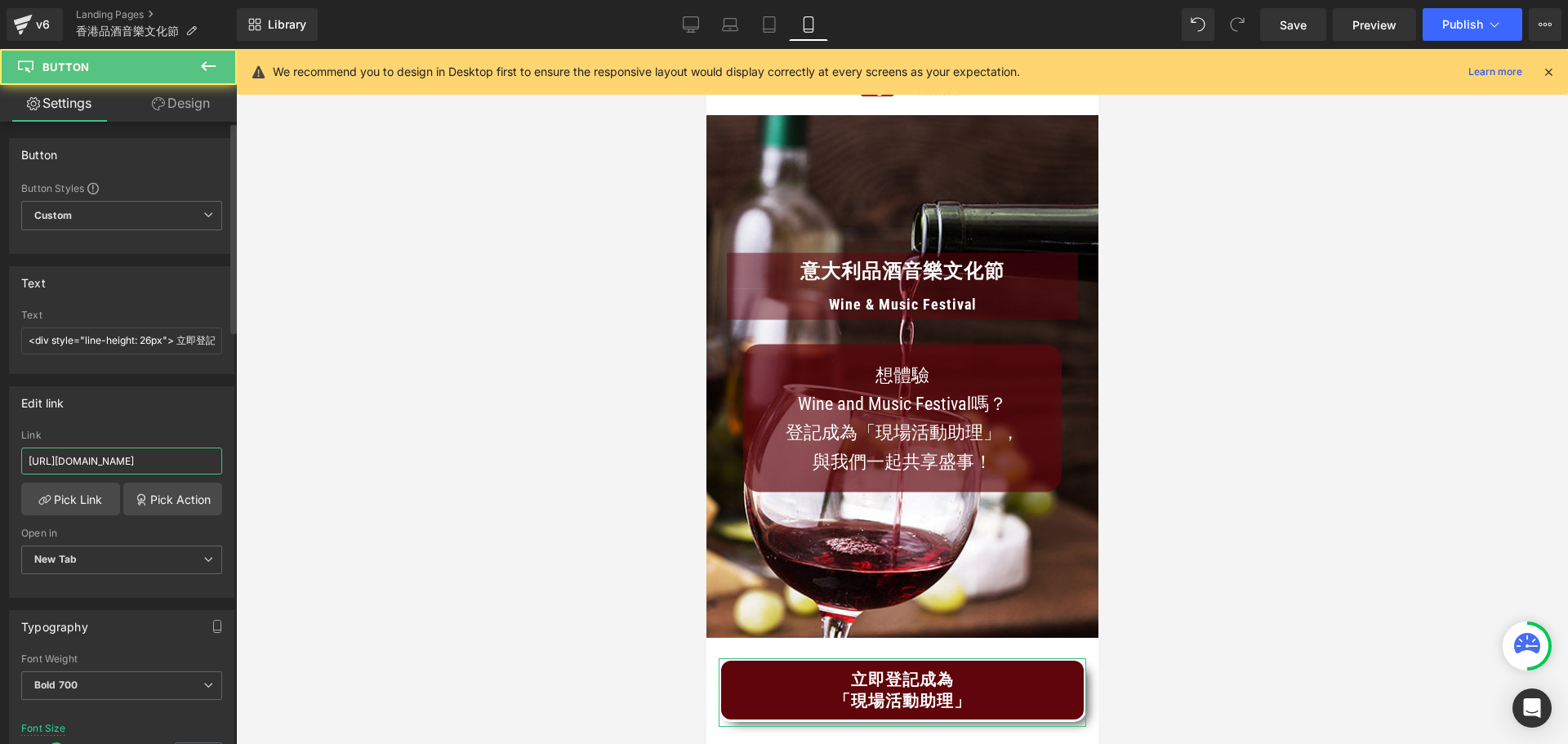
click at [85, 460] on input "http://winepassions.com/about-vacancy.htm" at bounding box center [122, 461] width 201 height 27
paste input "s://portal.winepassions.com/recruitment"
type input "[URL][DOMAIN_NAME]"
click at [132, 423] on div "Edit link https://portal.winepassions.com/recruitment Link https://portal.winep…" at bounding box center [122, 491] width 225 height 211
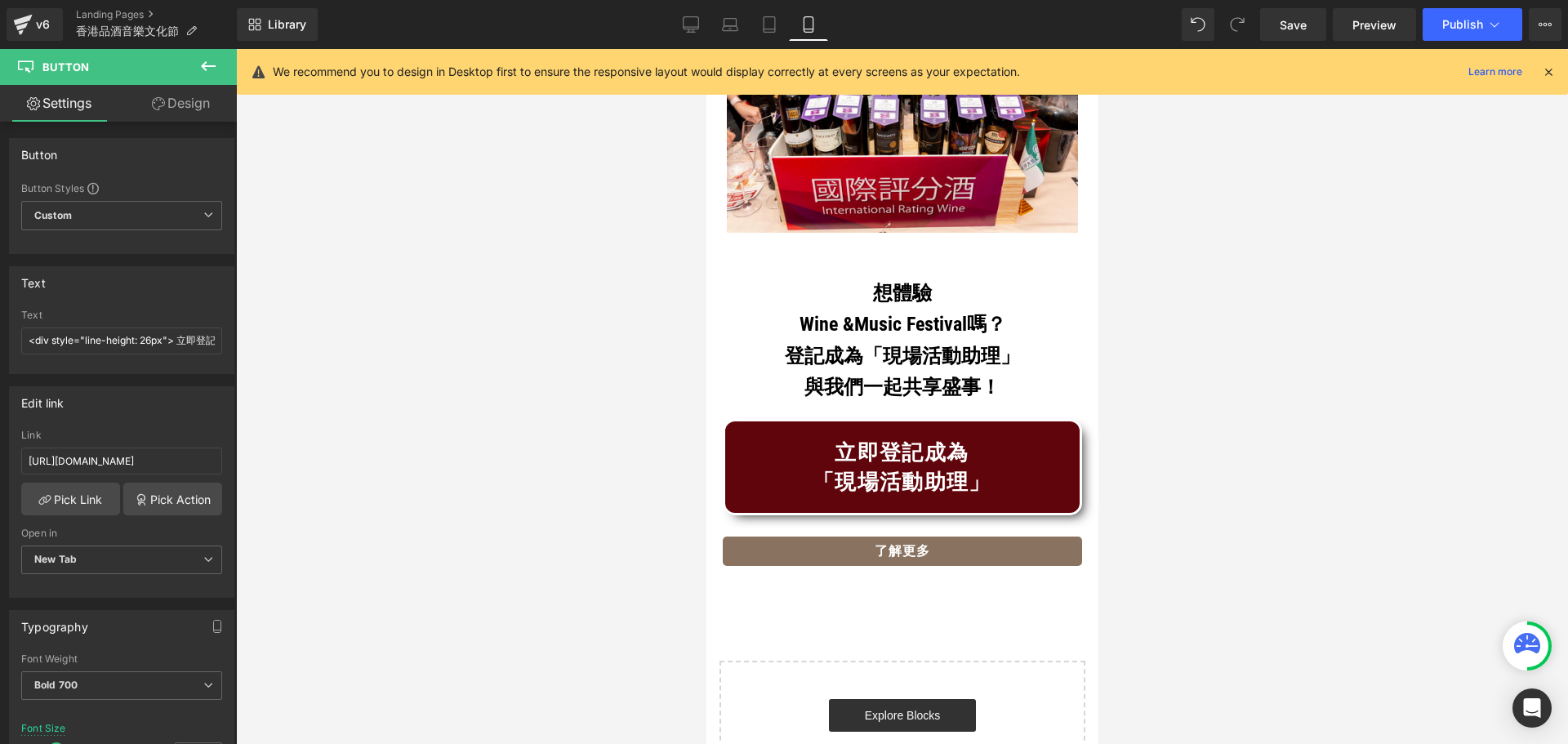
scroll to position [8409, 0]
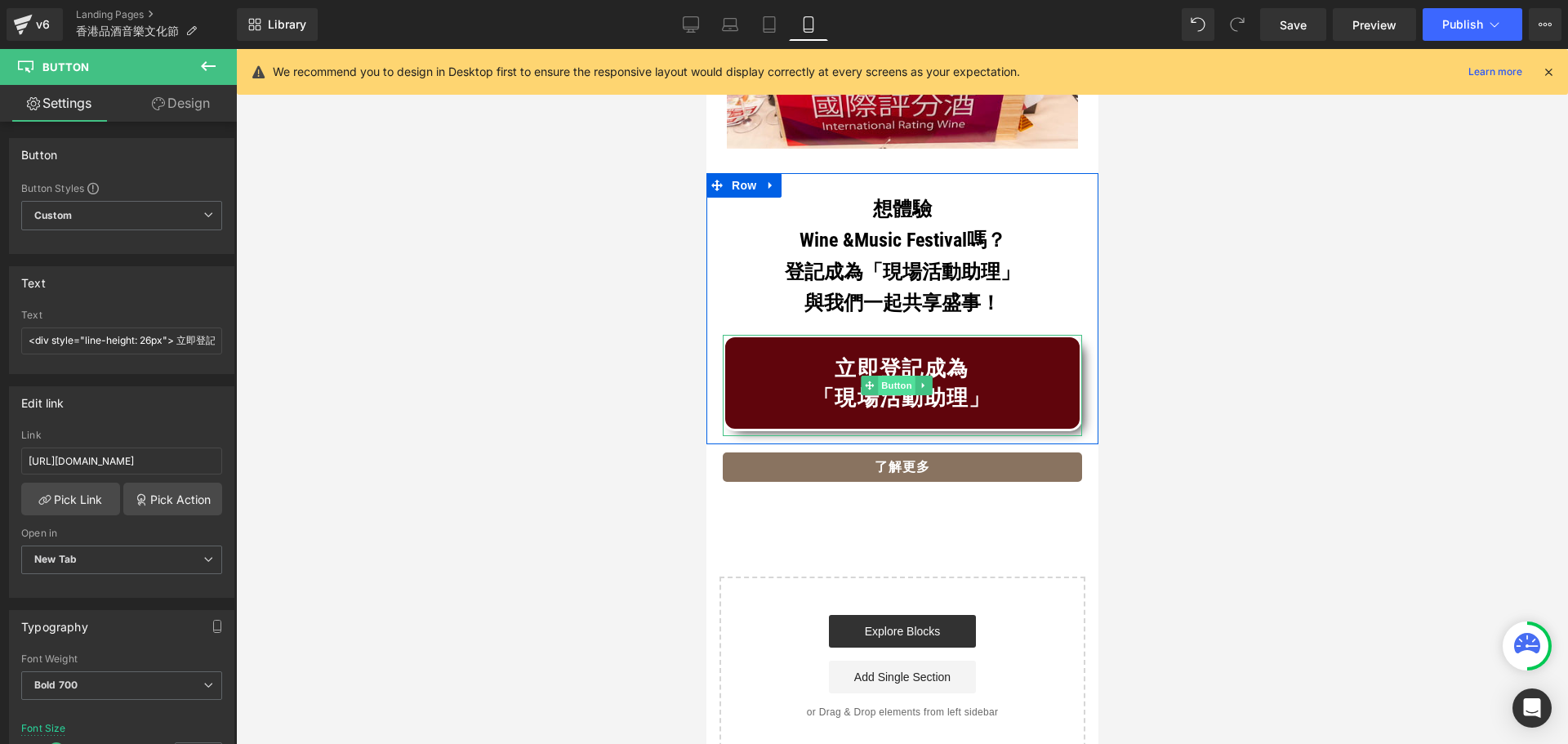
click at [896, 376] on span "Button" at bounding box center [896, 385] width 38 height 20
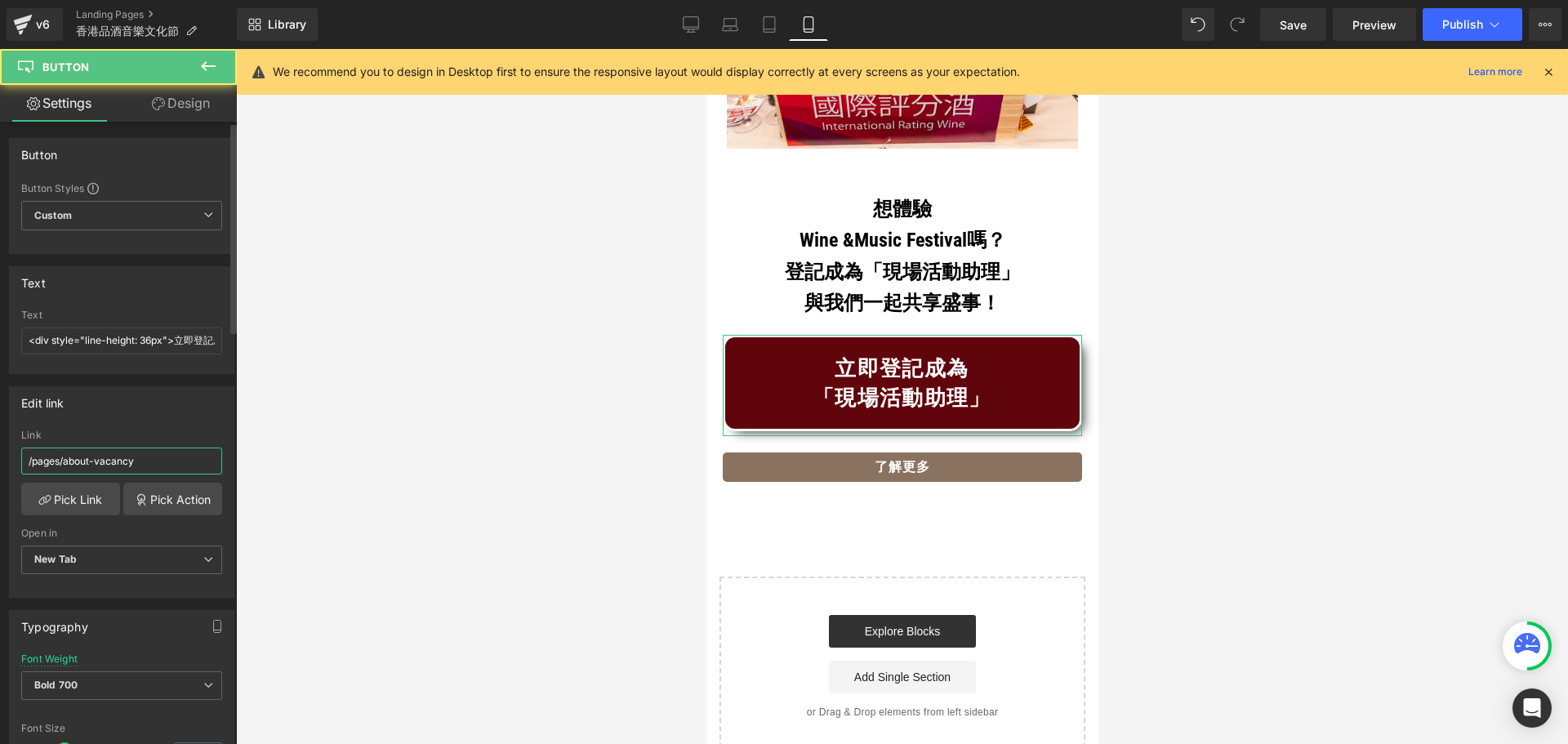
click at [141, 464] on input "/pages/about-vacancy" at bounding box center [122, 461] width 201 height 27
paste input "[URL][DOMAIN_NAME]"
type input "[URL][DOMAIN_NAME]"
click at [147, 411] on div "Edit link" at bounding box center [121, 402] width 223 height 31
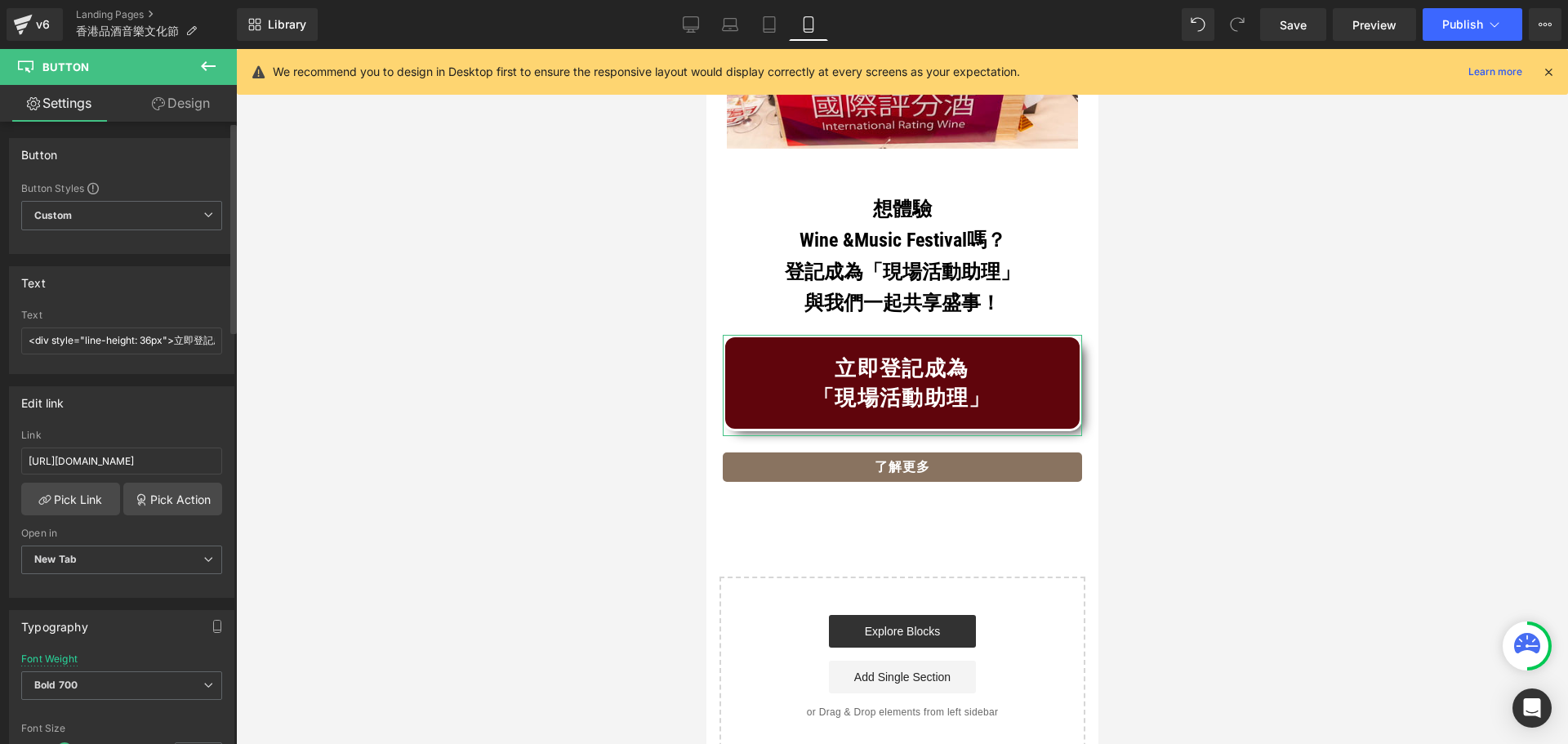
scroll to position [0, 0]
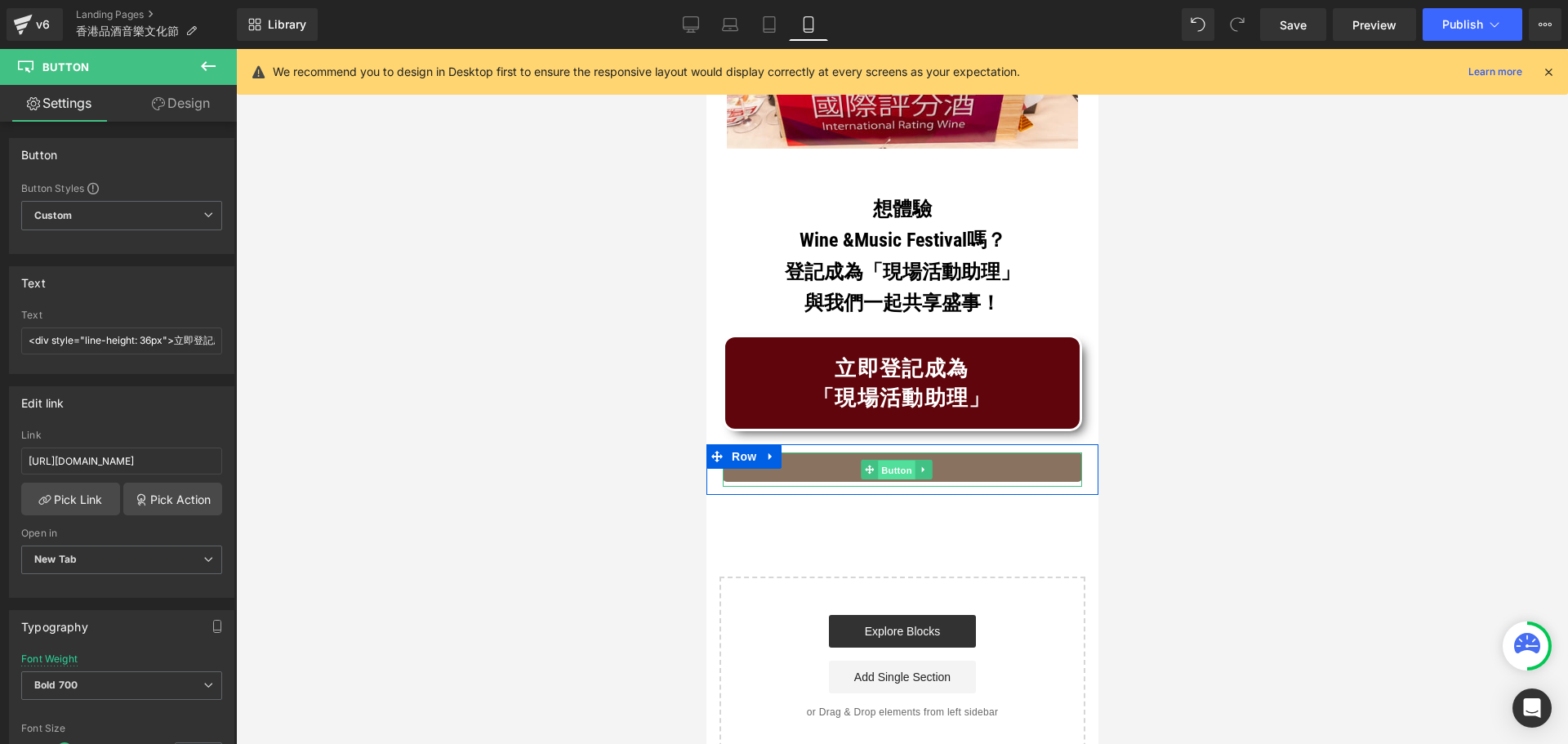
click at [889, 460] on span "Button" at bounding box center [896, 470] width 38 height 20
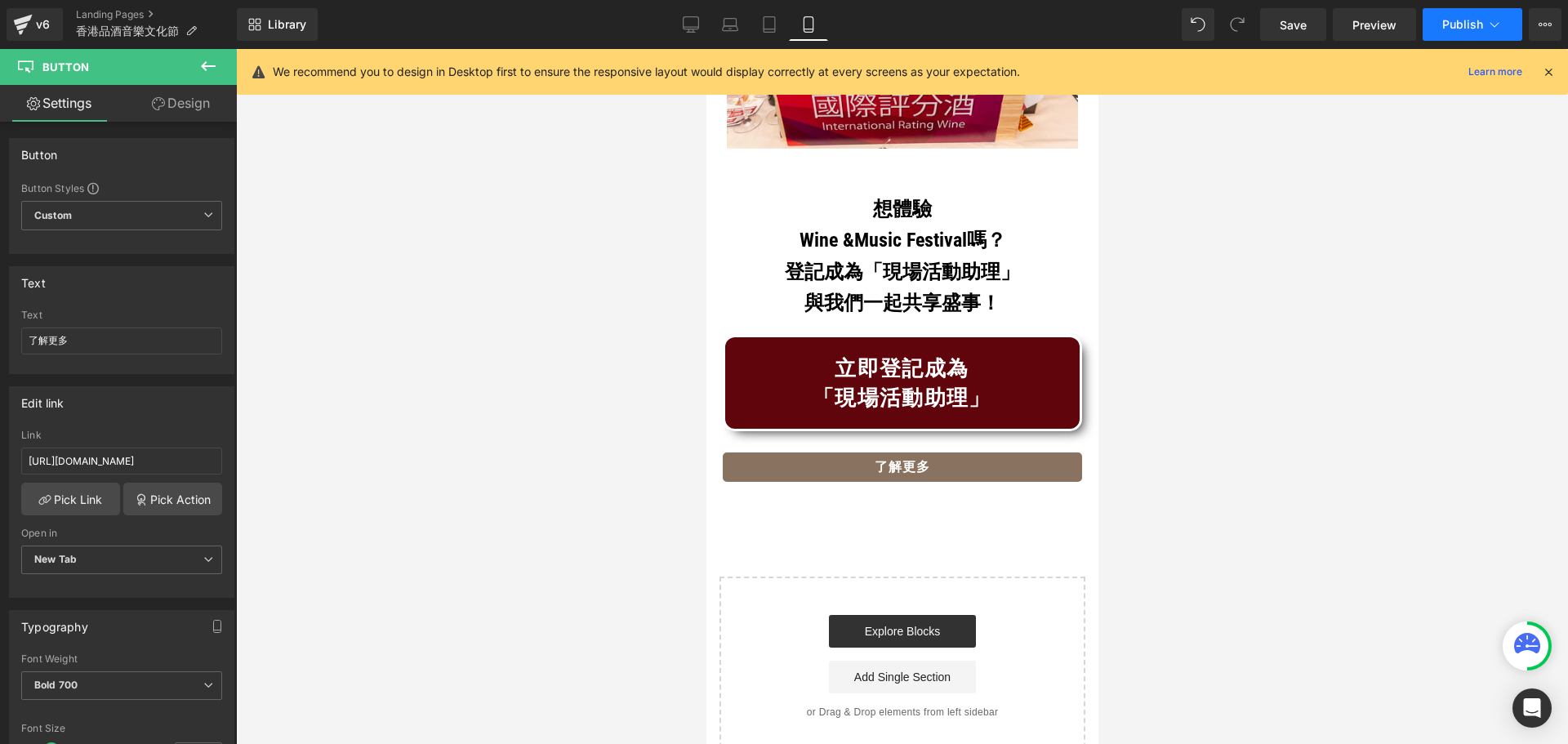
click at [1461, 29] on span "Publish" at bounding box center [1462, 24] width 40 height 13
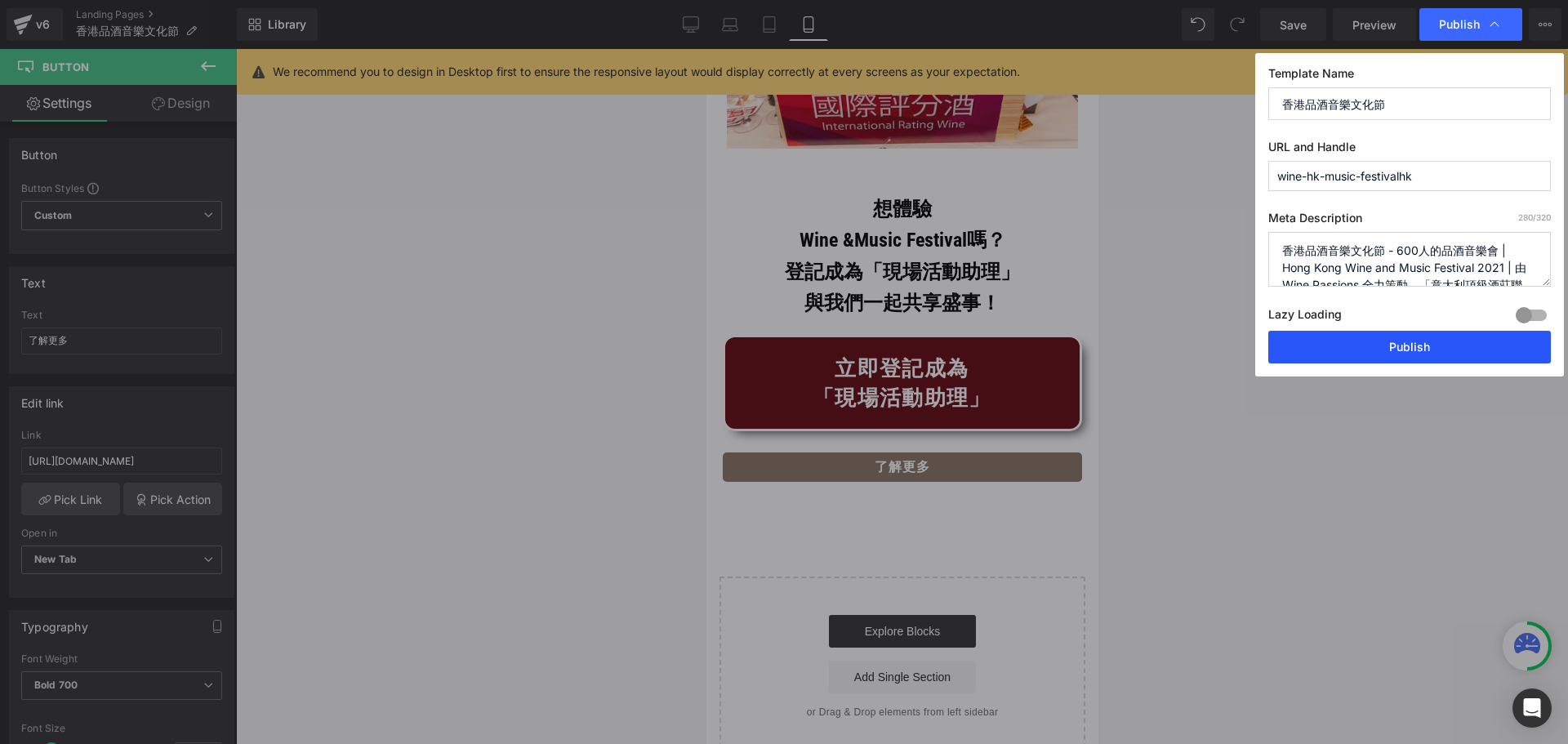
click at [1362, 354] on button "Publish" at bounding box center [1409, 347] width 283 height 33
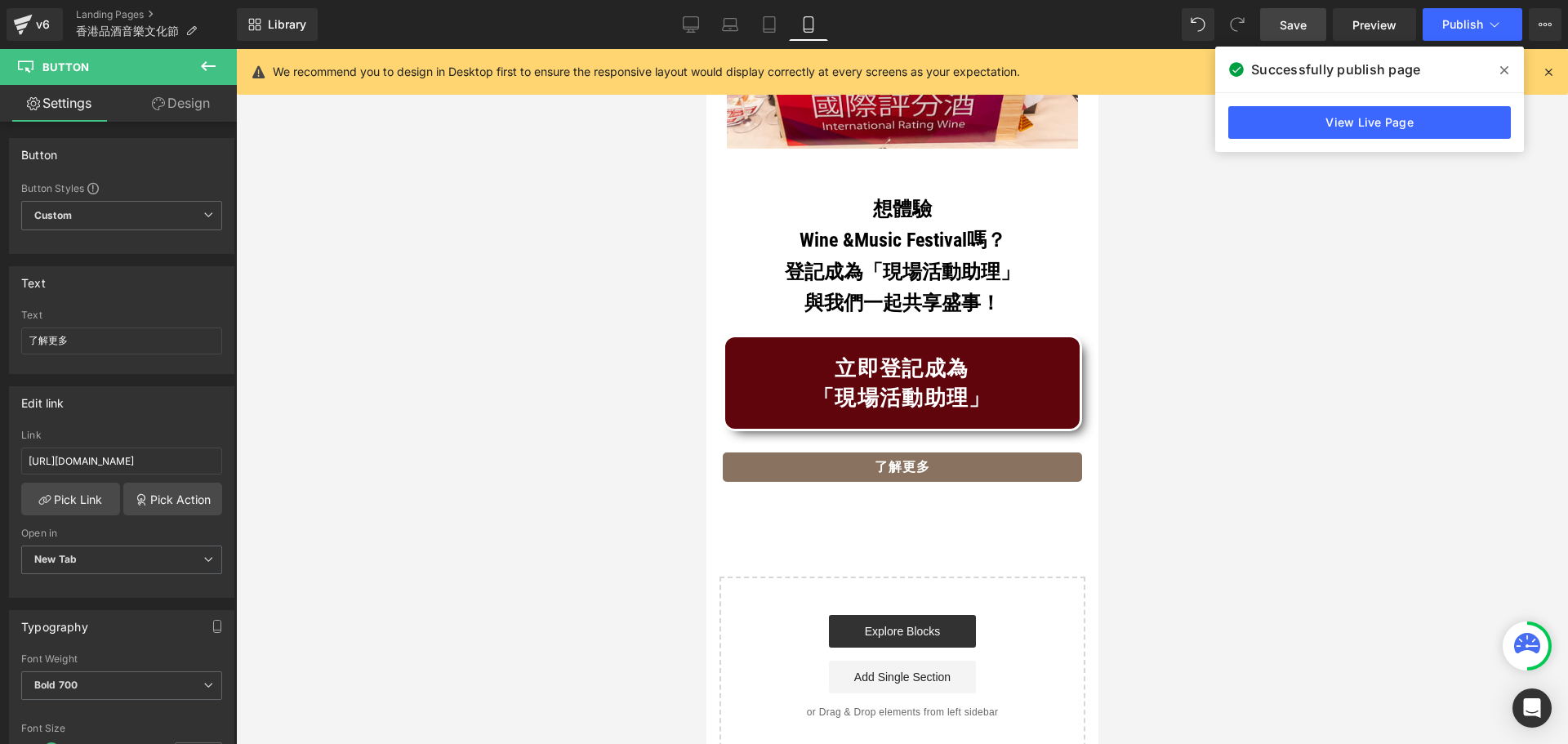
click at [1283, 24] on span "Save" at bounding box center [1293, 24] width 27 height 17
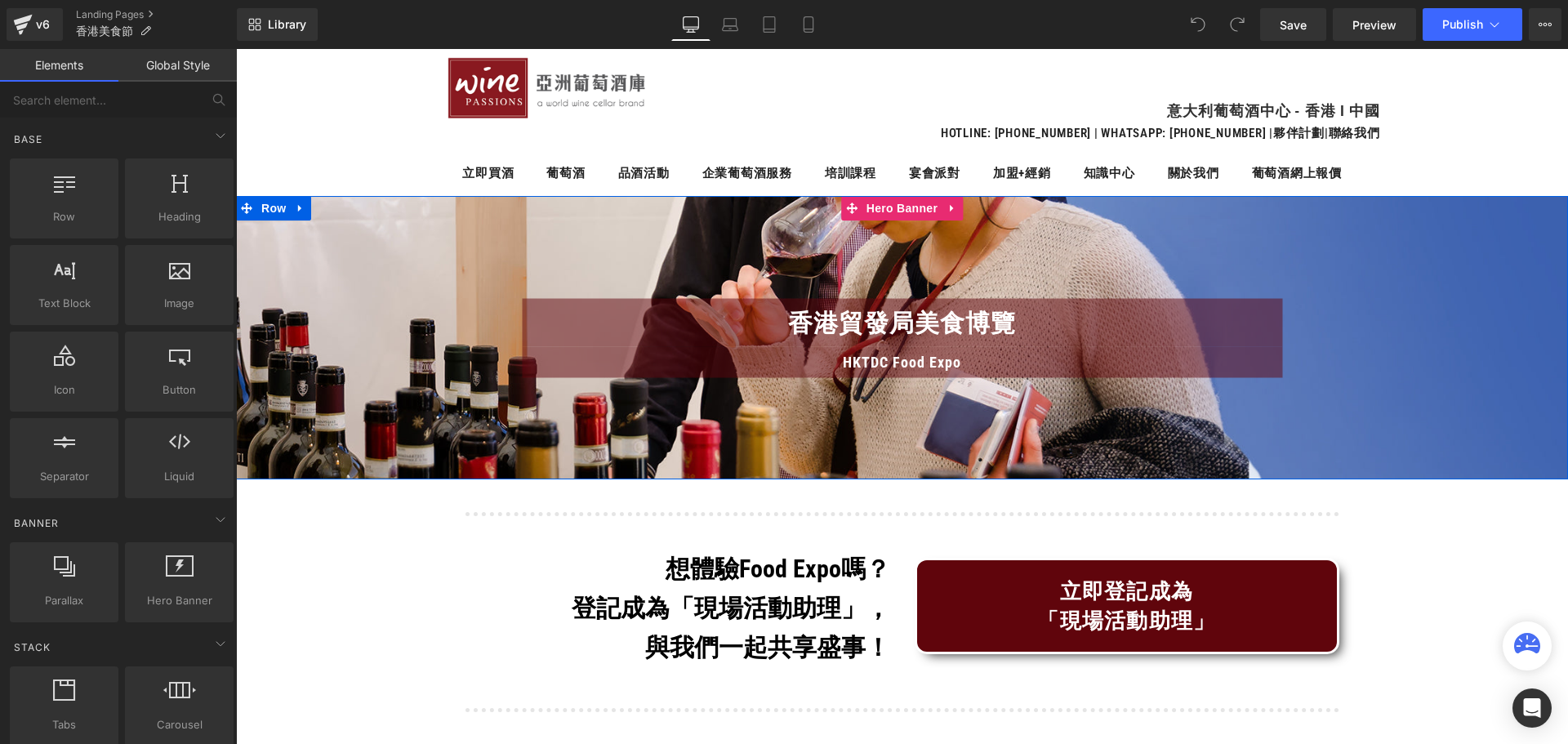
scroll to position [245, 0]
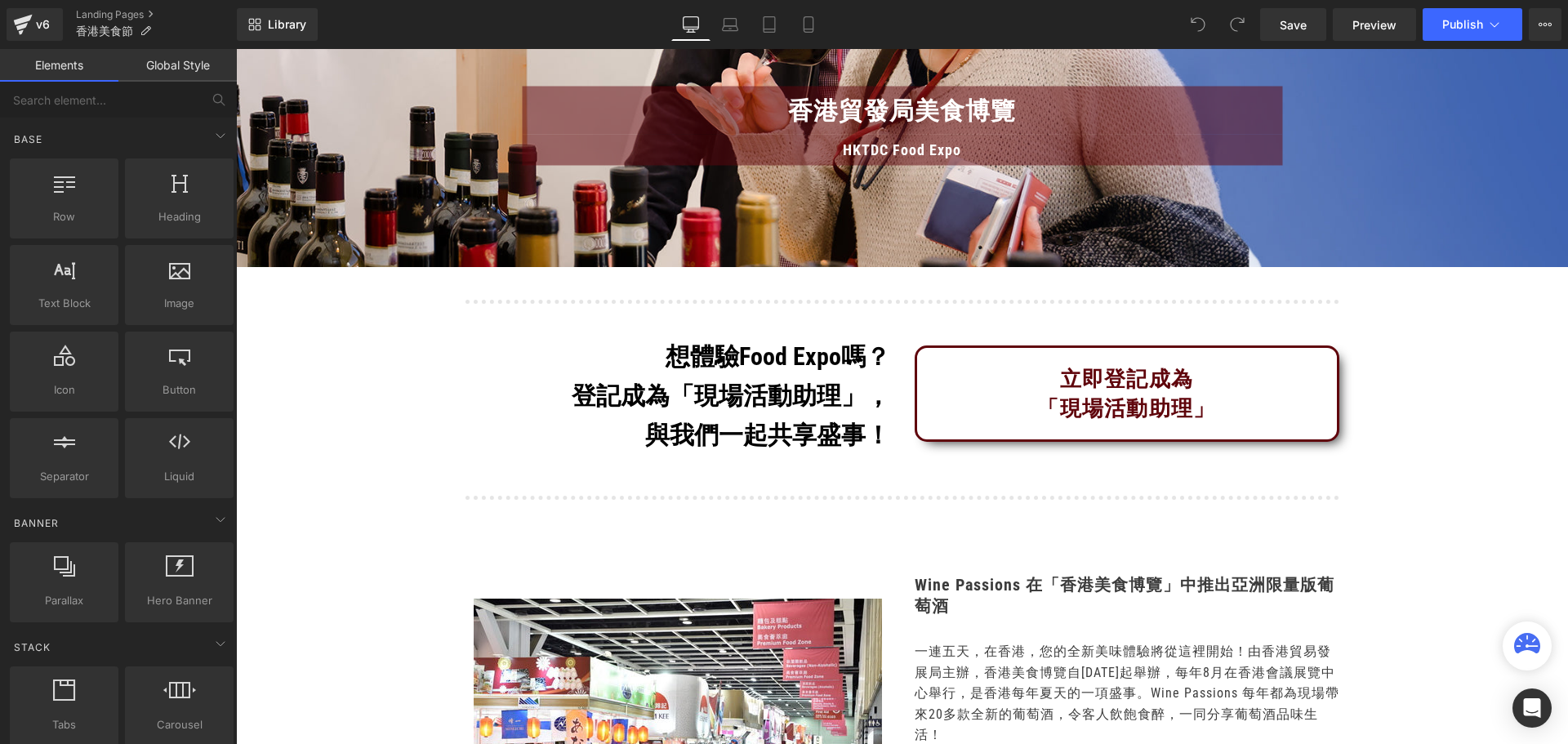
click at [1119, 397] on div "立即登記成為 「現場活動助理」 Button" at bounding box center [1127, 396] width 424 height 101
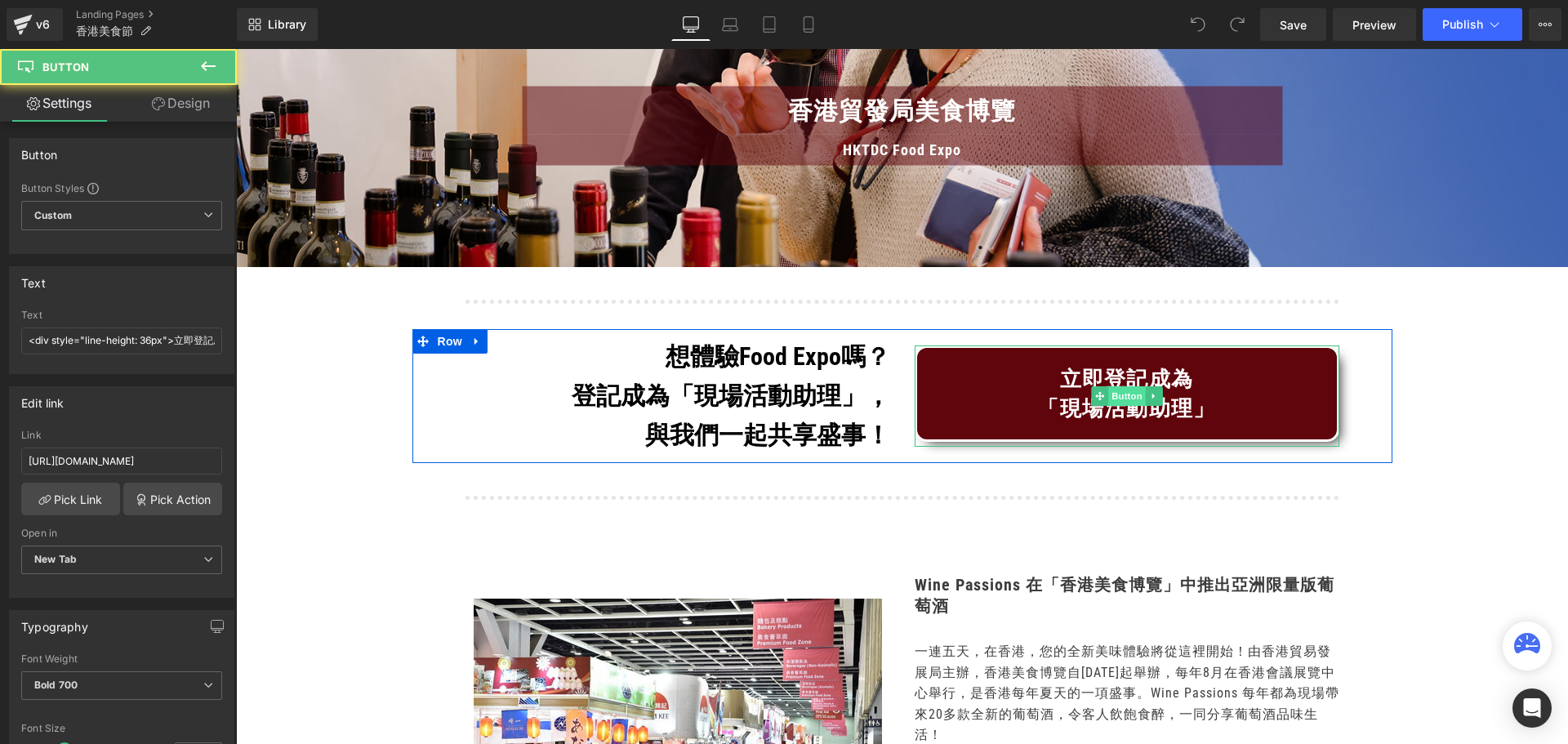
click at [1118, 395] on span "Button" at bounding box center [1127, 395] width 38 height 20
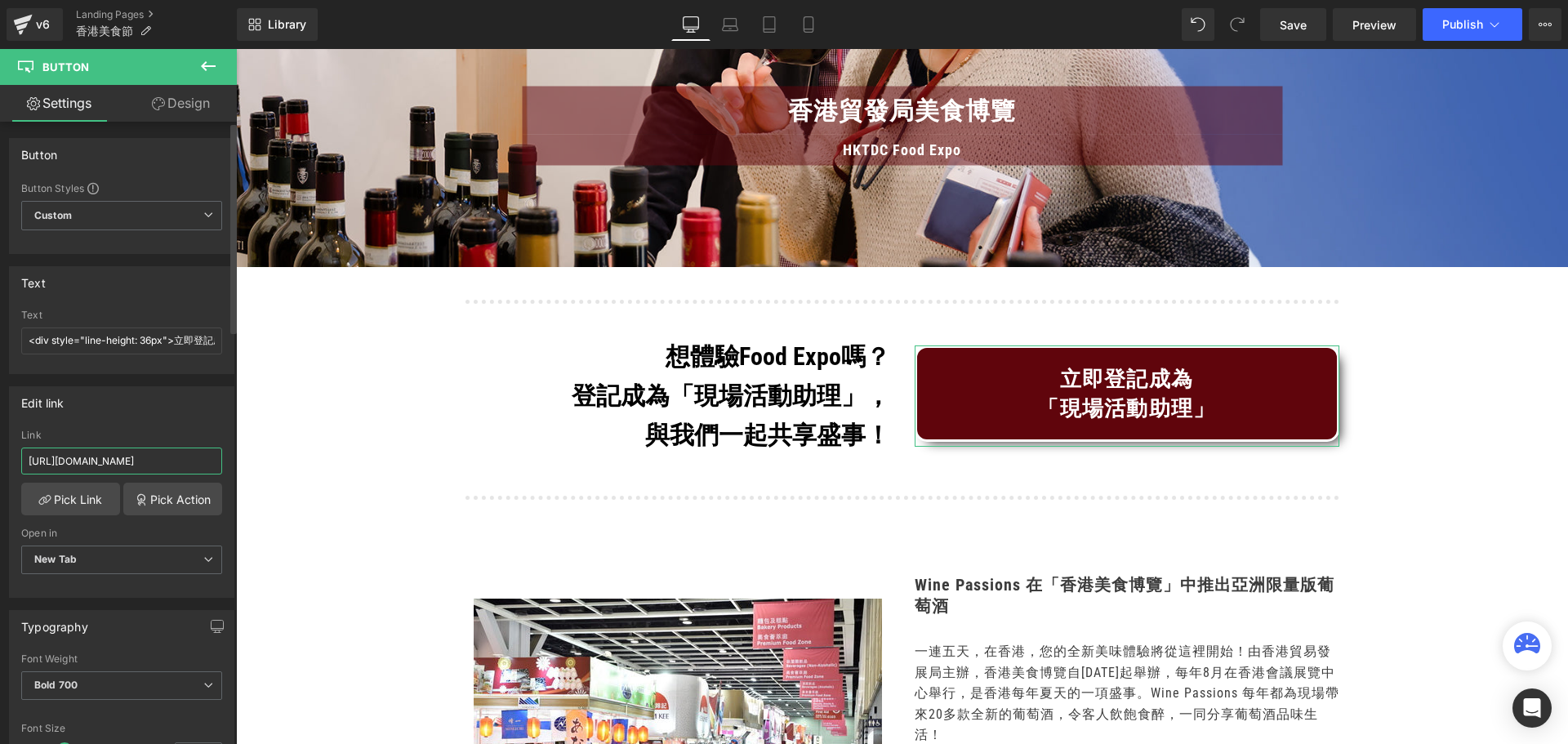
click at [160, 457] on input "[URL][DOMAIN_NAME]" at bounding box center [122, 461] width 201 height 27
type input "[URL][DOMAIN_NAME]"
click at [176, 423] on div "Edit link https://portal.winepassions.com/recruitment Link https://portal.winep…" at bounding box center [122, 491] width 225 height 211
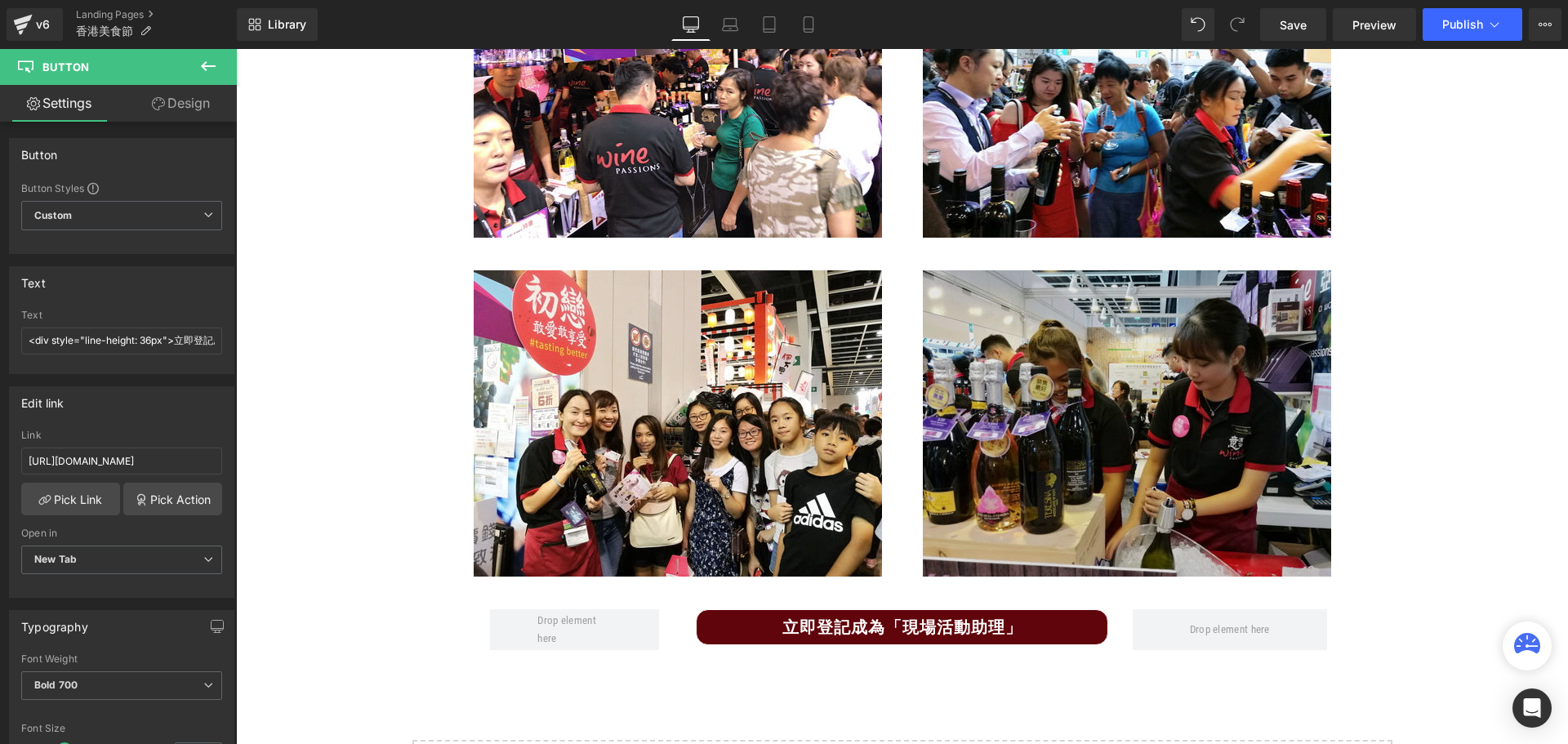
scroll to position [2042, 0]
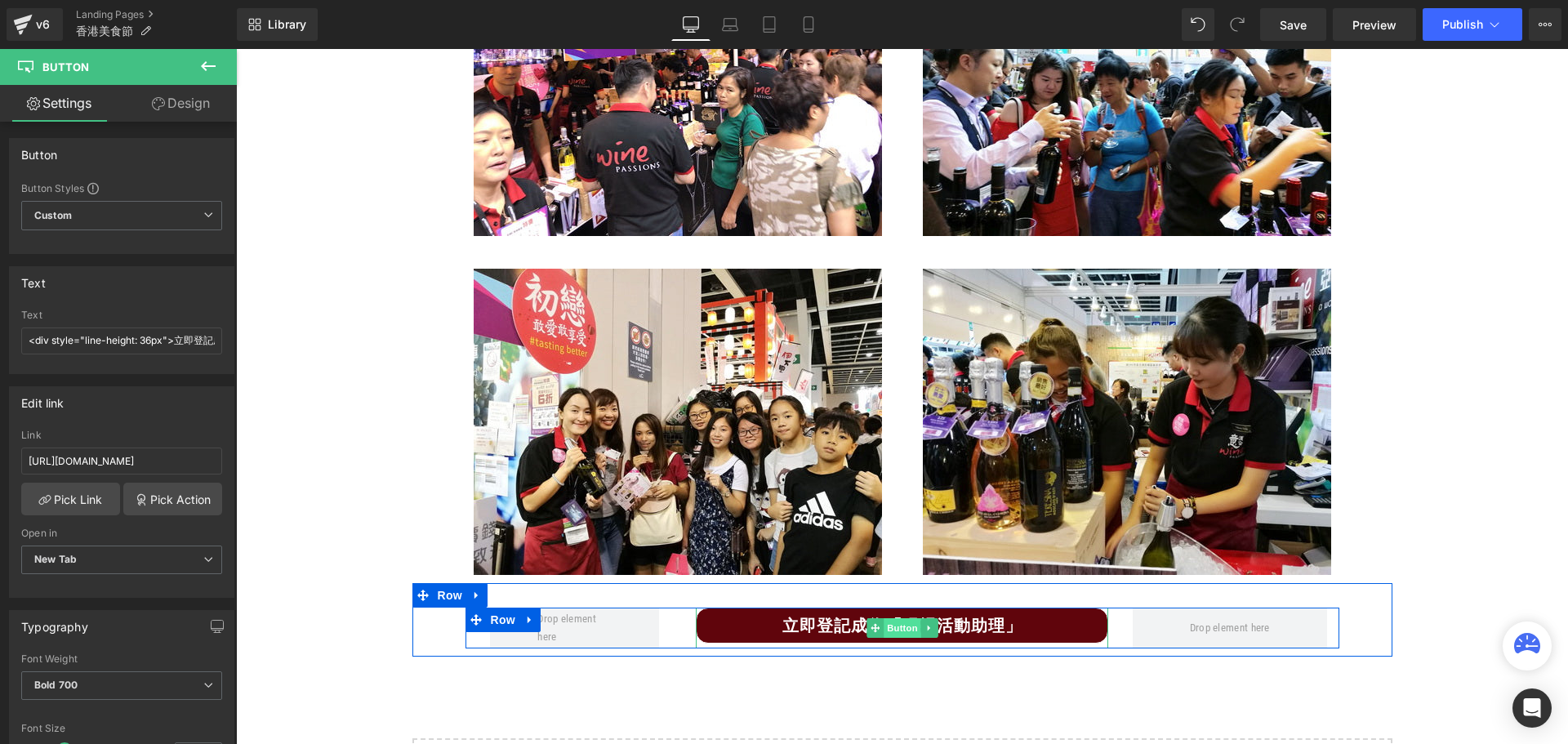
click at [884, 629] on span "Button" at bounding box center [902, 628] width 38 height 20
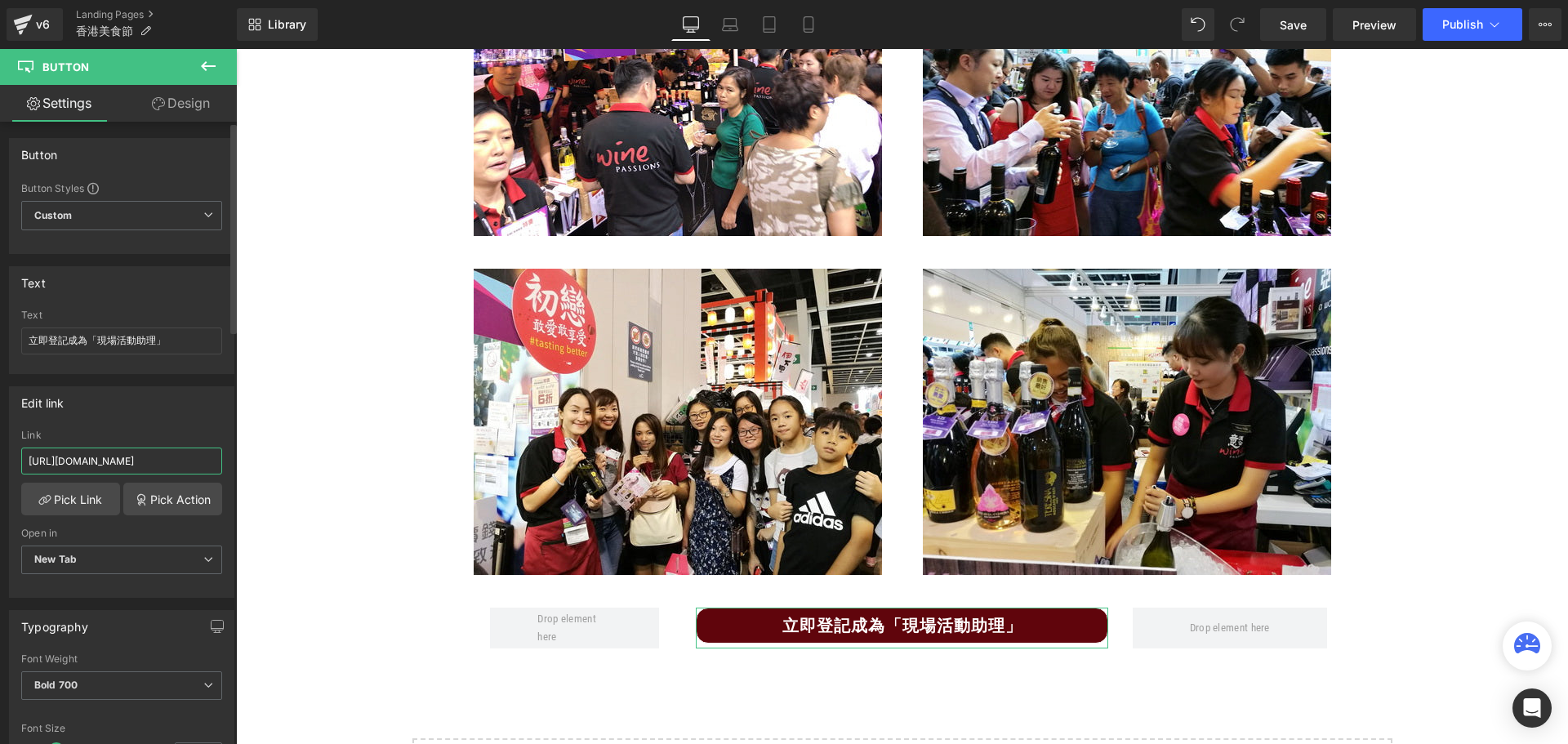
click at [77, 462] on input "[URL][DOMAIN_NAME]" at bounding box center [122, 461] width 201 height 27
paste input "[DOMAIN_NAME][URL]"
type input "[URL][DOMAIN_NAME]"
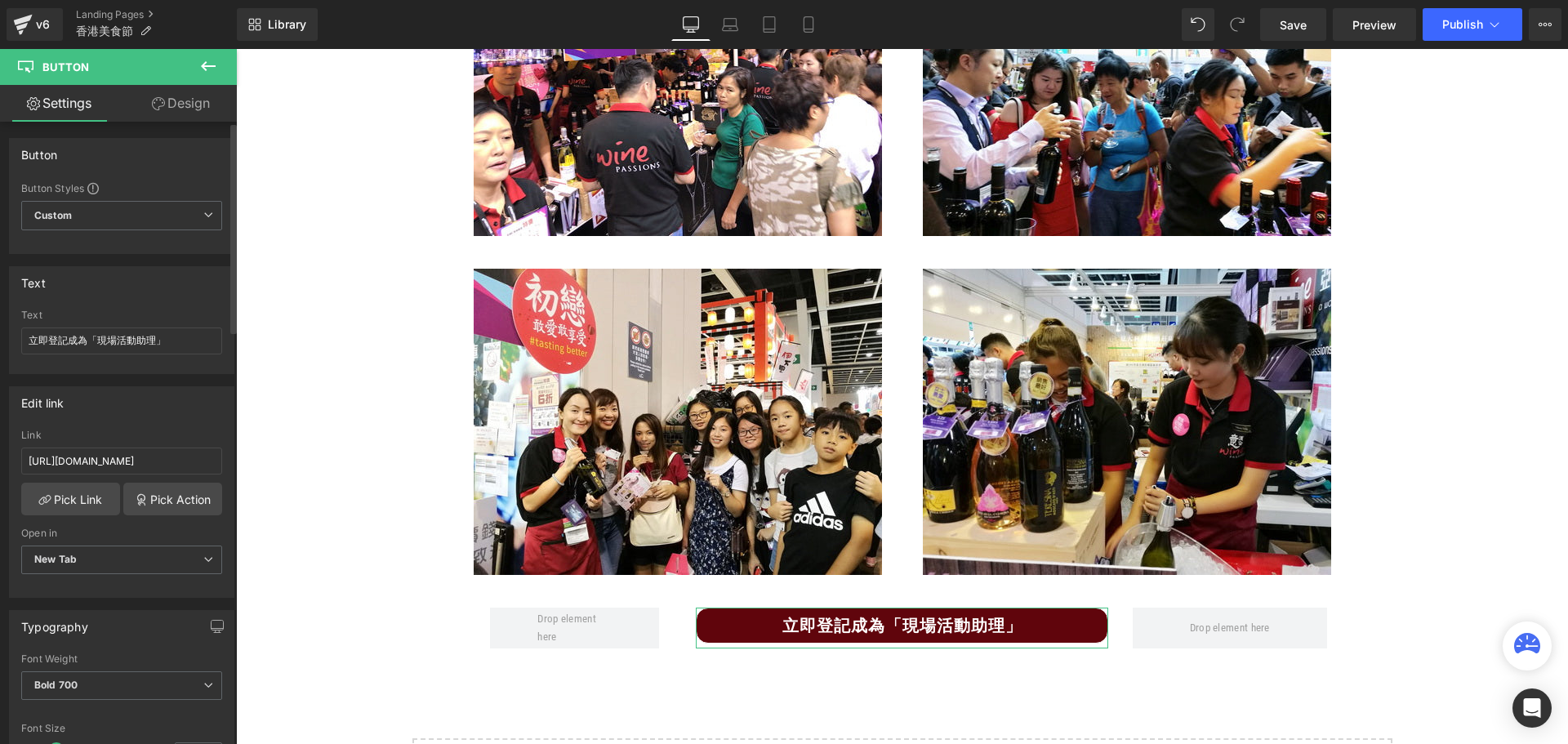
click at [164, 423] on div "Edit link https://portal.winepassions.com/recruitment Link https://portal.winep…" at bounding box center [122, 491] width 225 height 211
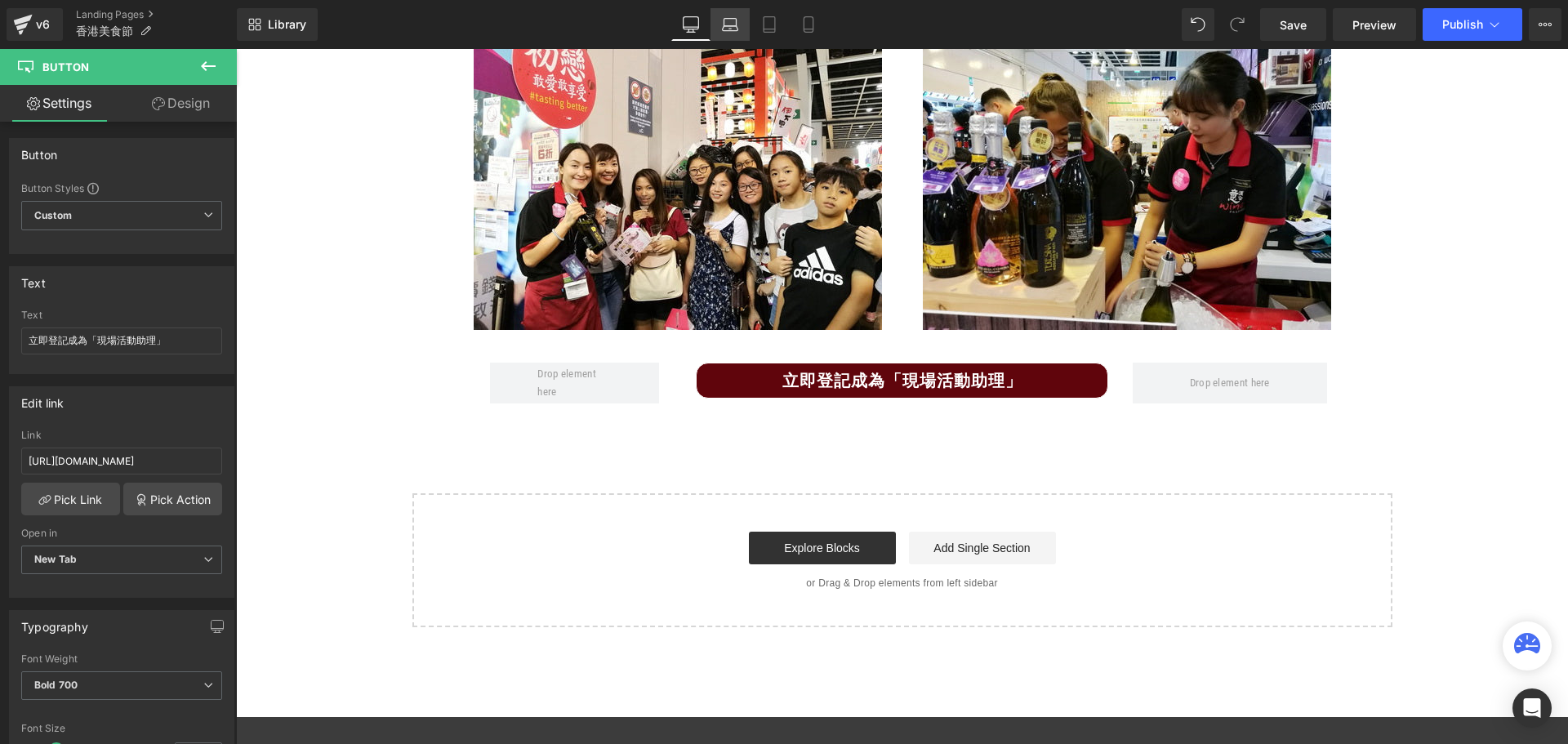
click at [721, 21] on link "Laptop" at bounding box center [730, 24] width 39 height 33
type input "100"
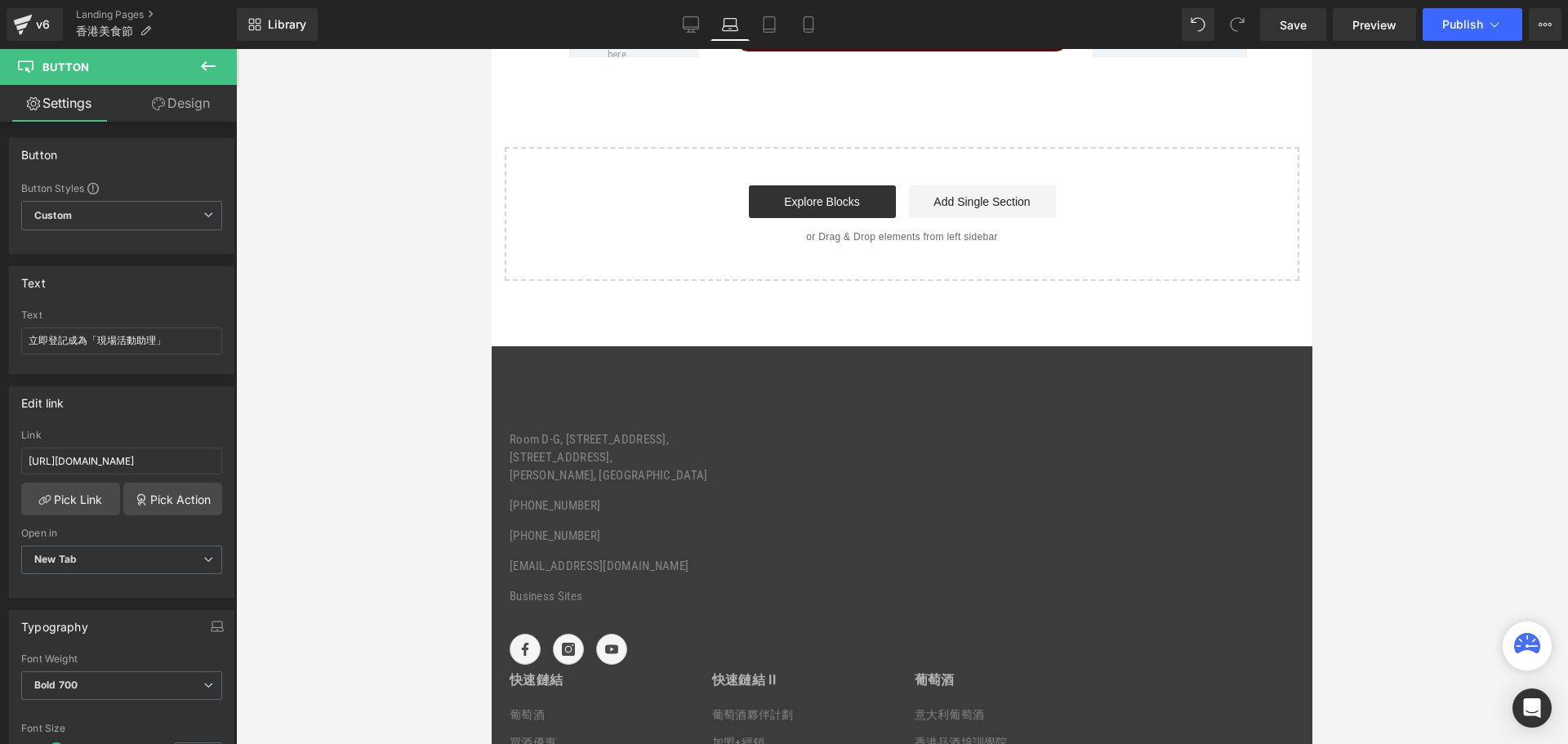
scroll to position [2007, 0]
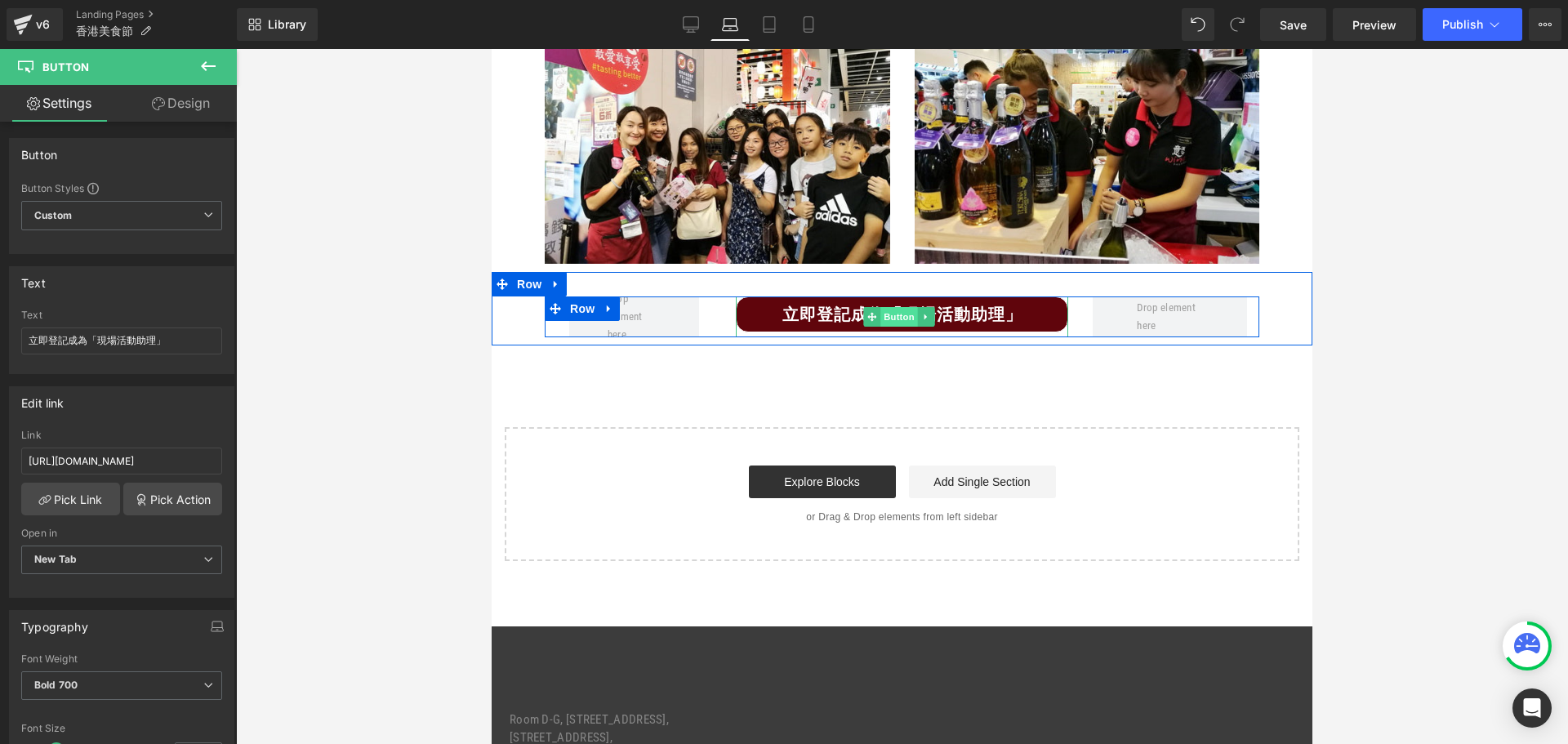
click at [894, 309] on span "Button" at bounding box center [899, 317] width 38 height 20
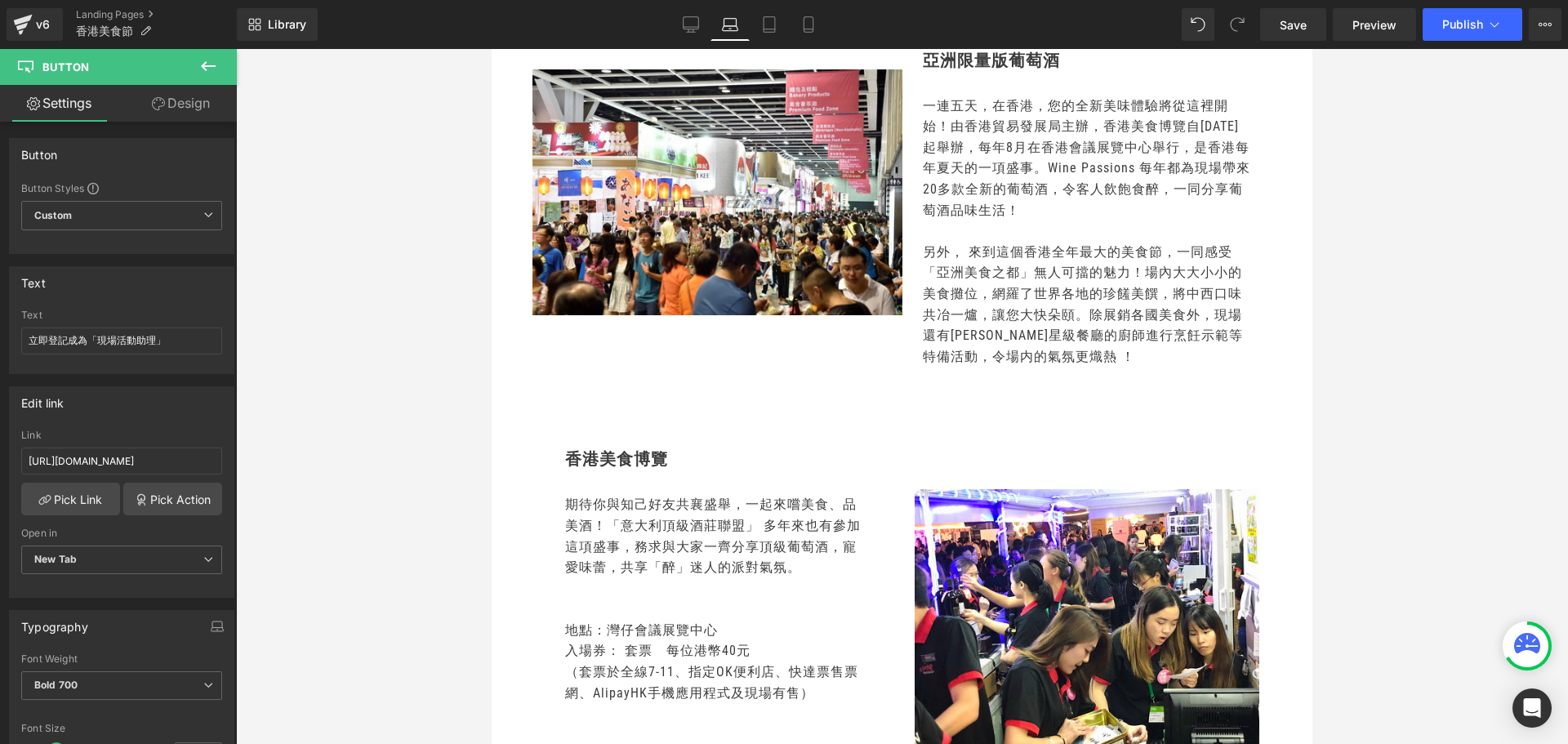
scroll to position [262, 0]
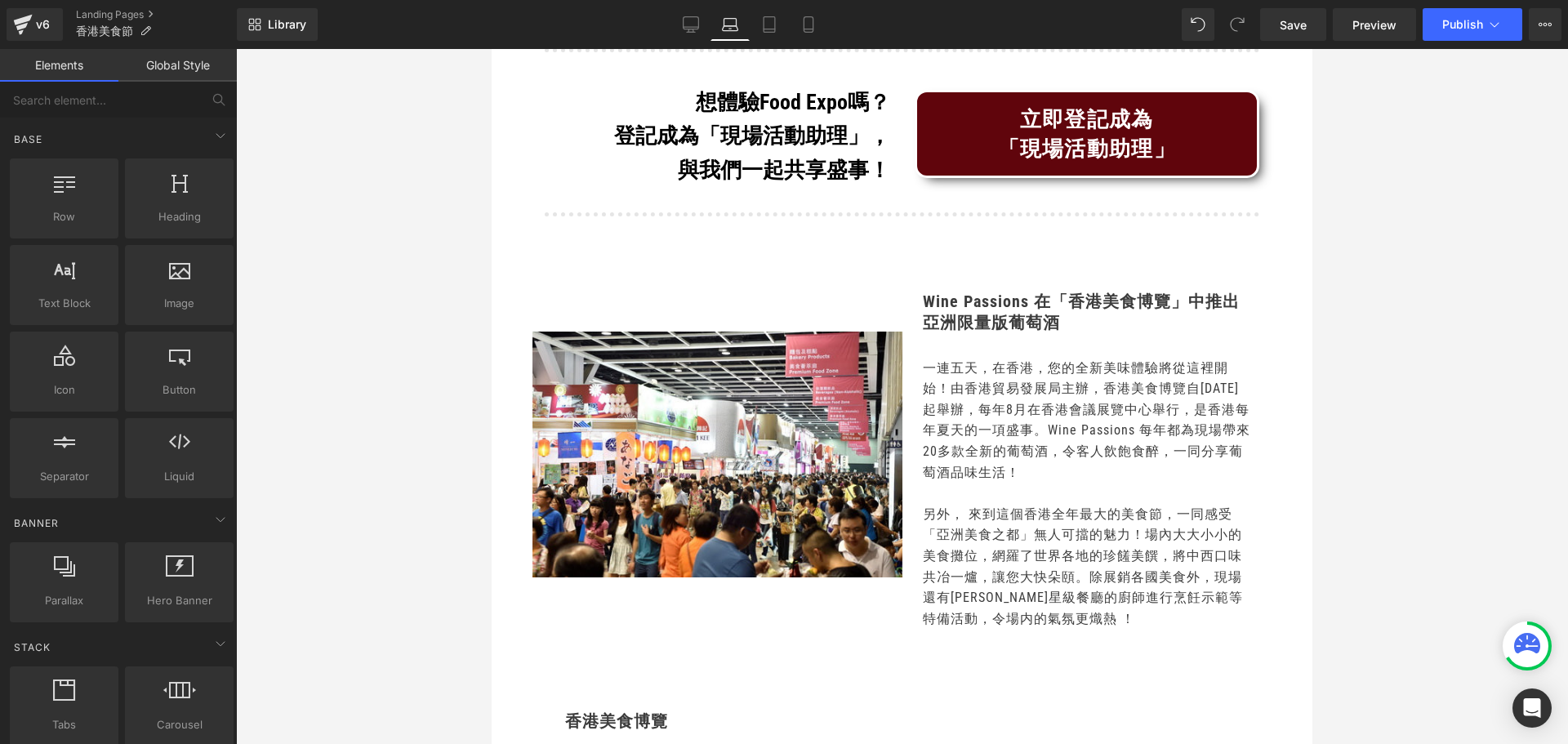
drag, startPoint x: 1318, startPoint y: 147, endPoint x: 1322, endPoint y: 130, distance: 17.5
click at [1322, 130] on div at bounding box center [901, 396] width 1331 height 695
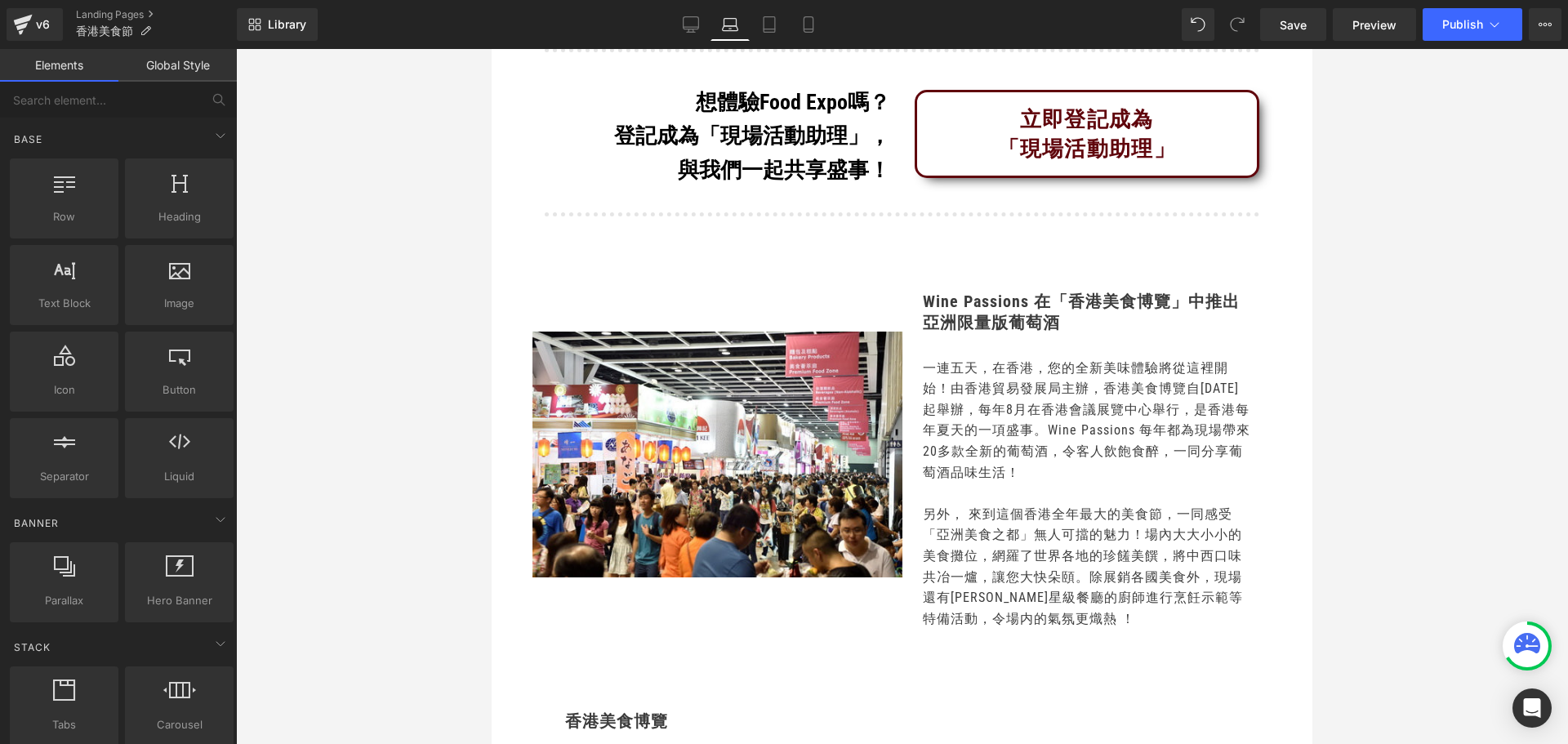
click at [1106, 151] on div "立即登記成為 「現場活動助理」" at bounding box center [1087, 133] width 308 height 59
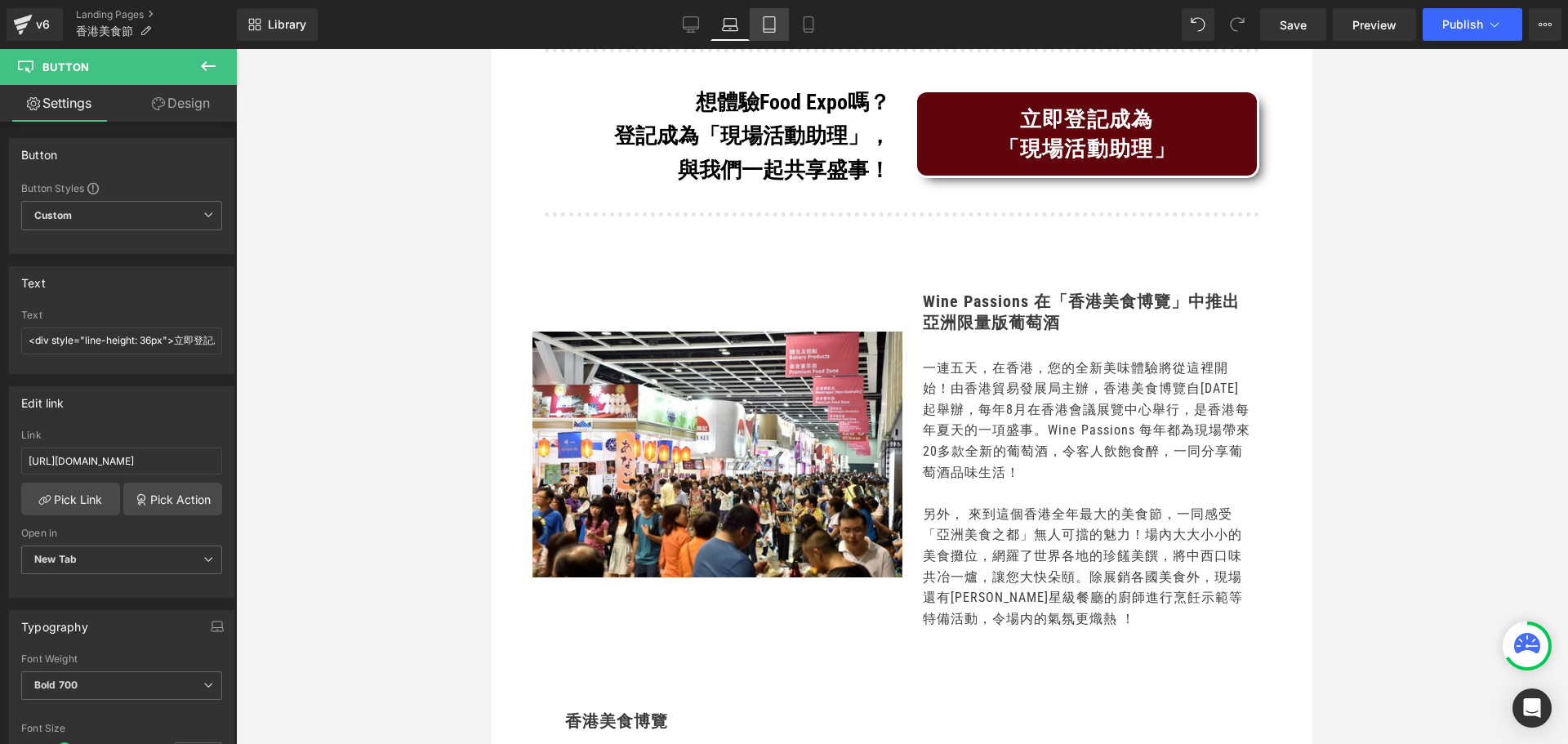
click at [771, 24] on icon at bounding box center [769, 23] width 16 height 16
type input "100"
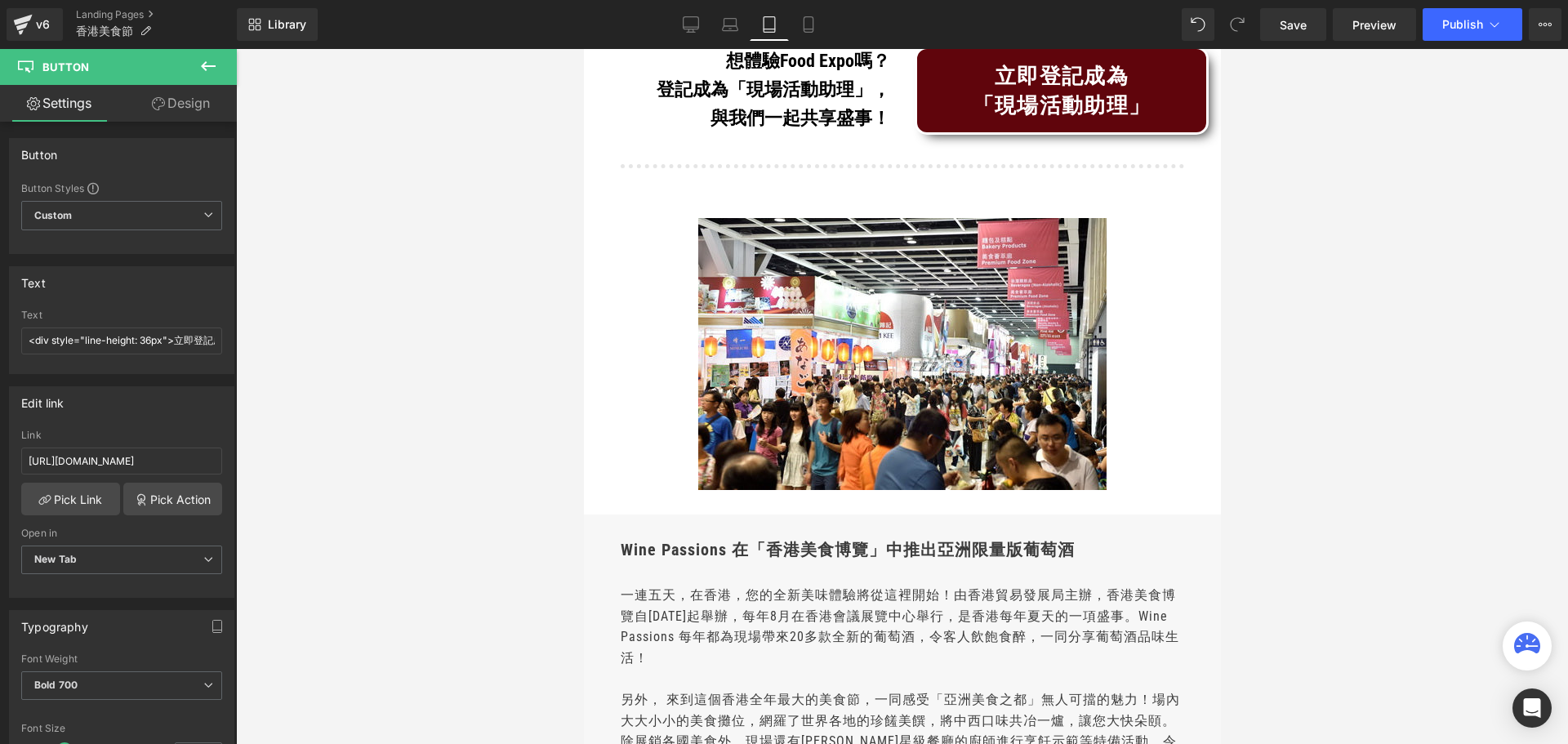
scroll to position [219, 0]
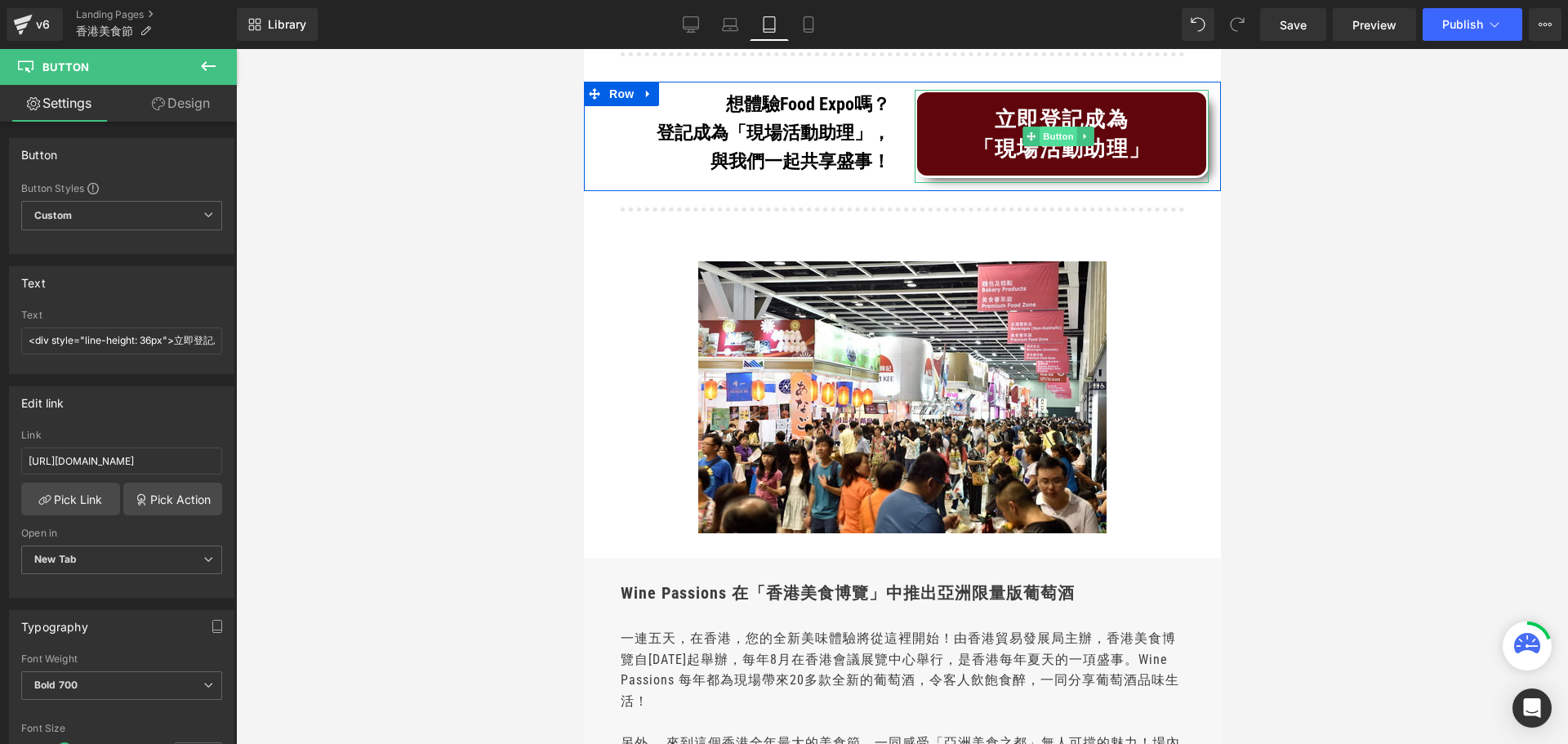
click at [1051, 136] on span "Button" at bounding box center [1057, 136] width 38 height 20
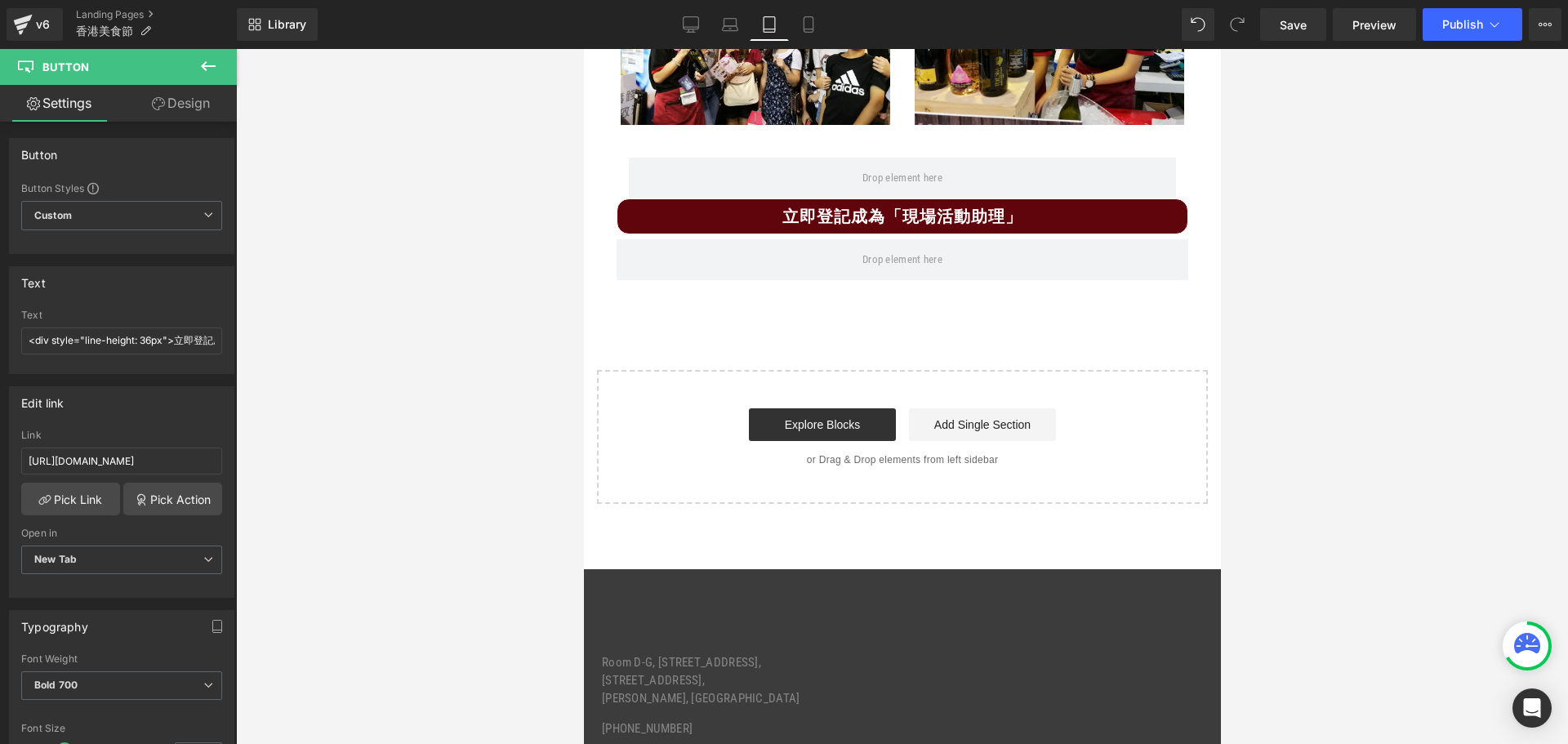
scroll to position [2324, 0]
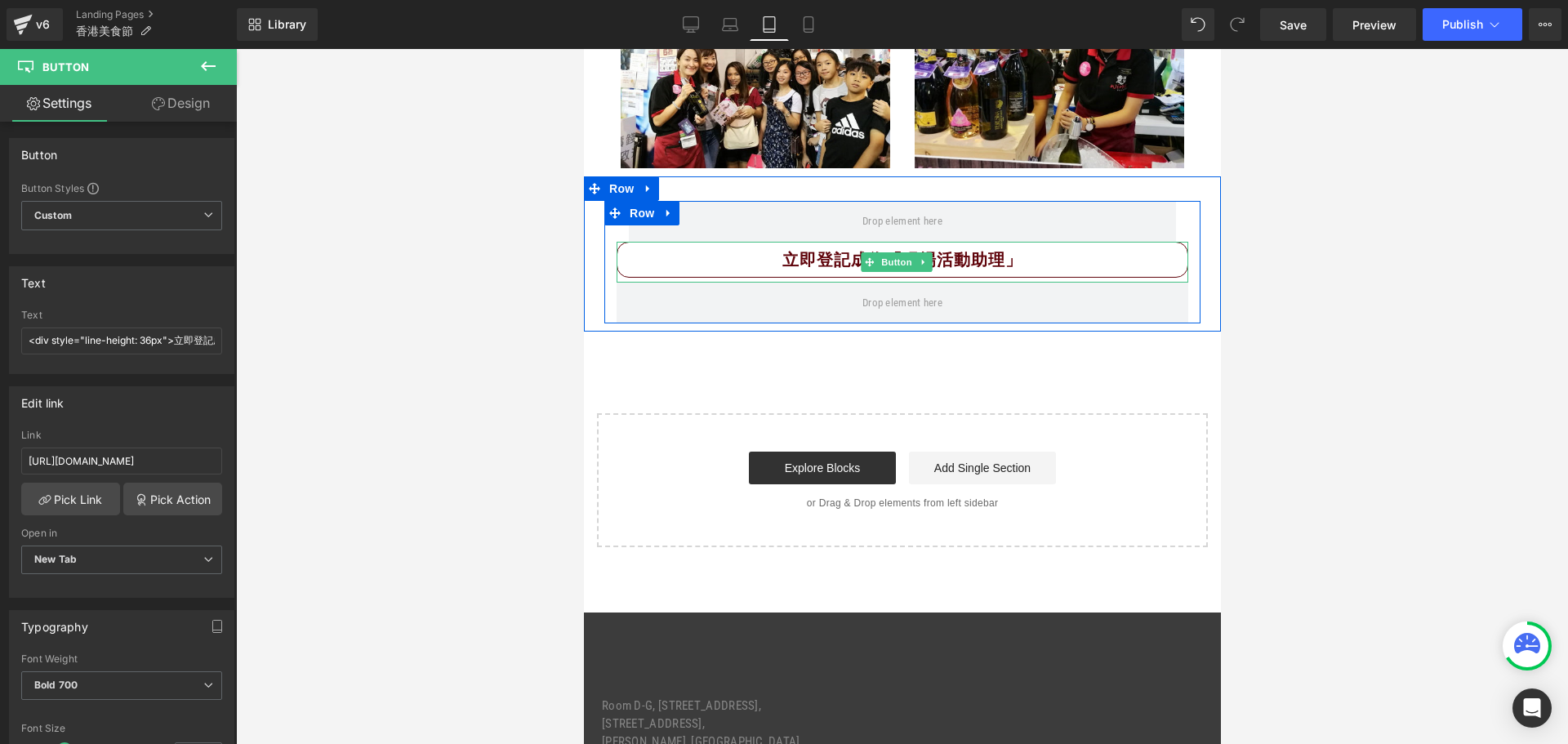
click at [898, 270] on span "Button" at bounding box center [896, 262] width 38 height 20
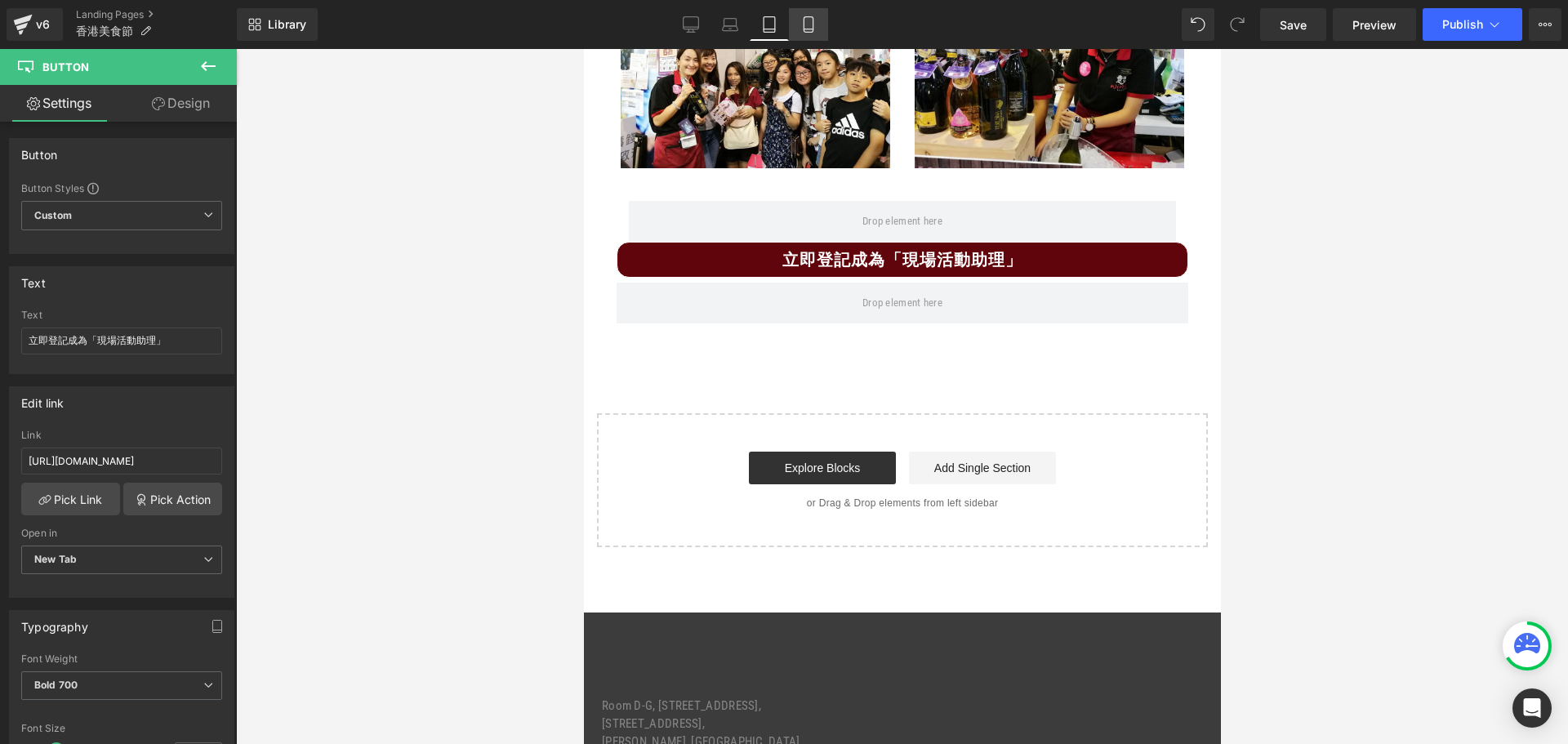
click at [805, 24] on icon at bounding box center [807, 23] width 16 height 16
type input "100"
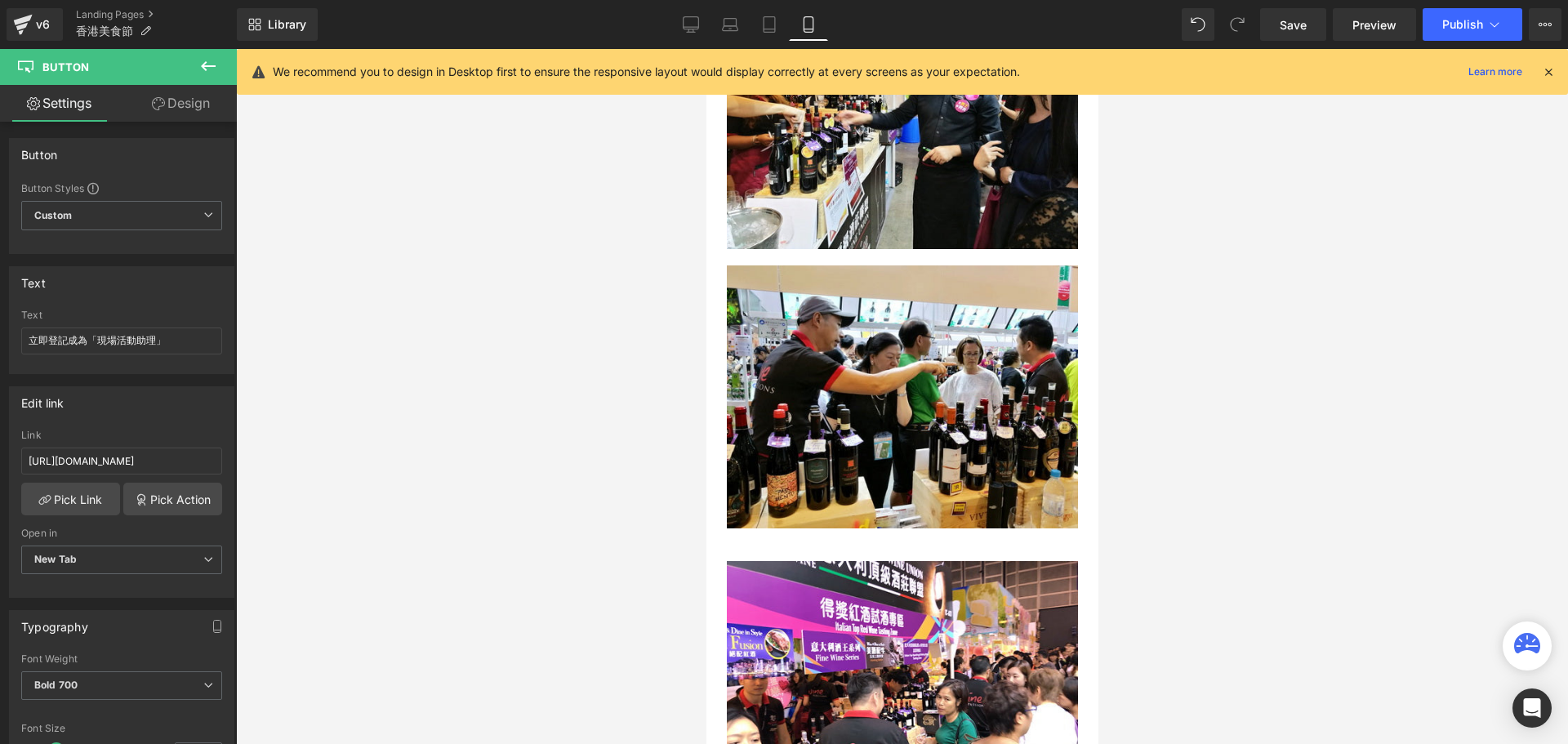
scroll to position [3764, 0]
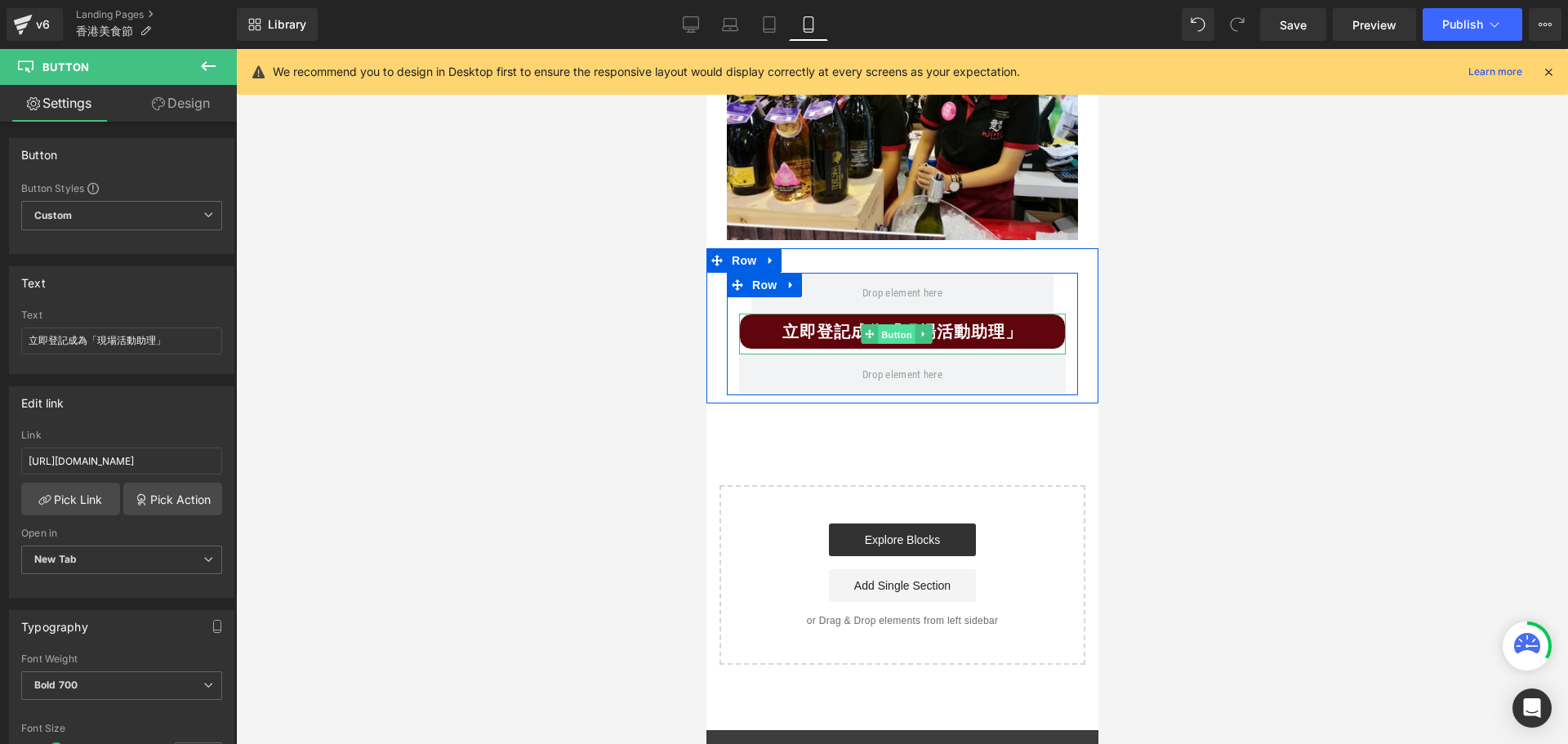
click at [893, 325] on span "Button" at bounding box center [896, 334] width 38 height 20
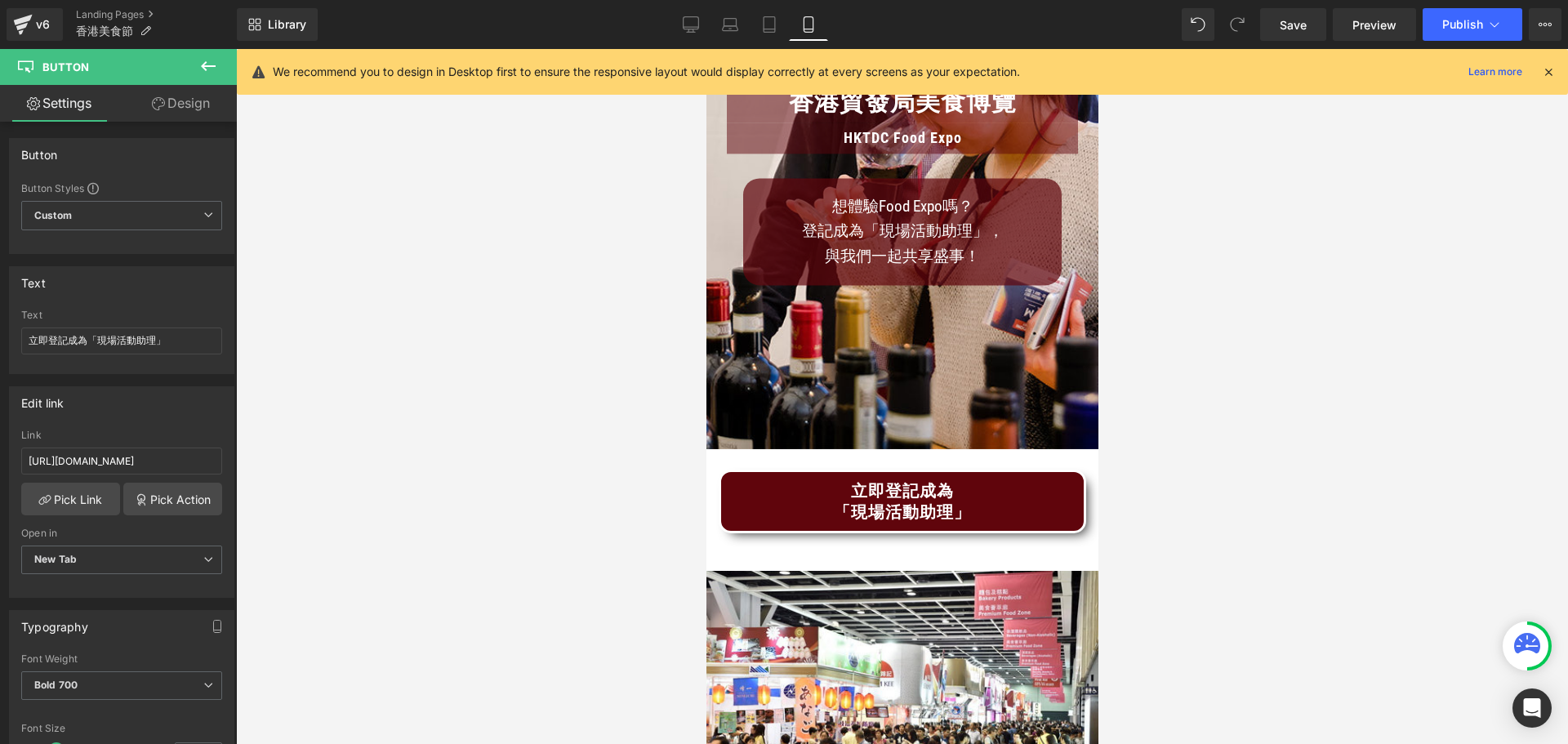
scroll to position [24, 0]
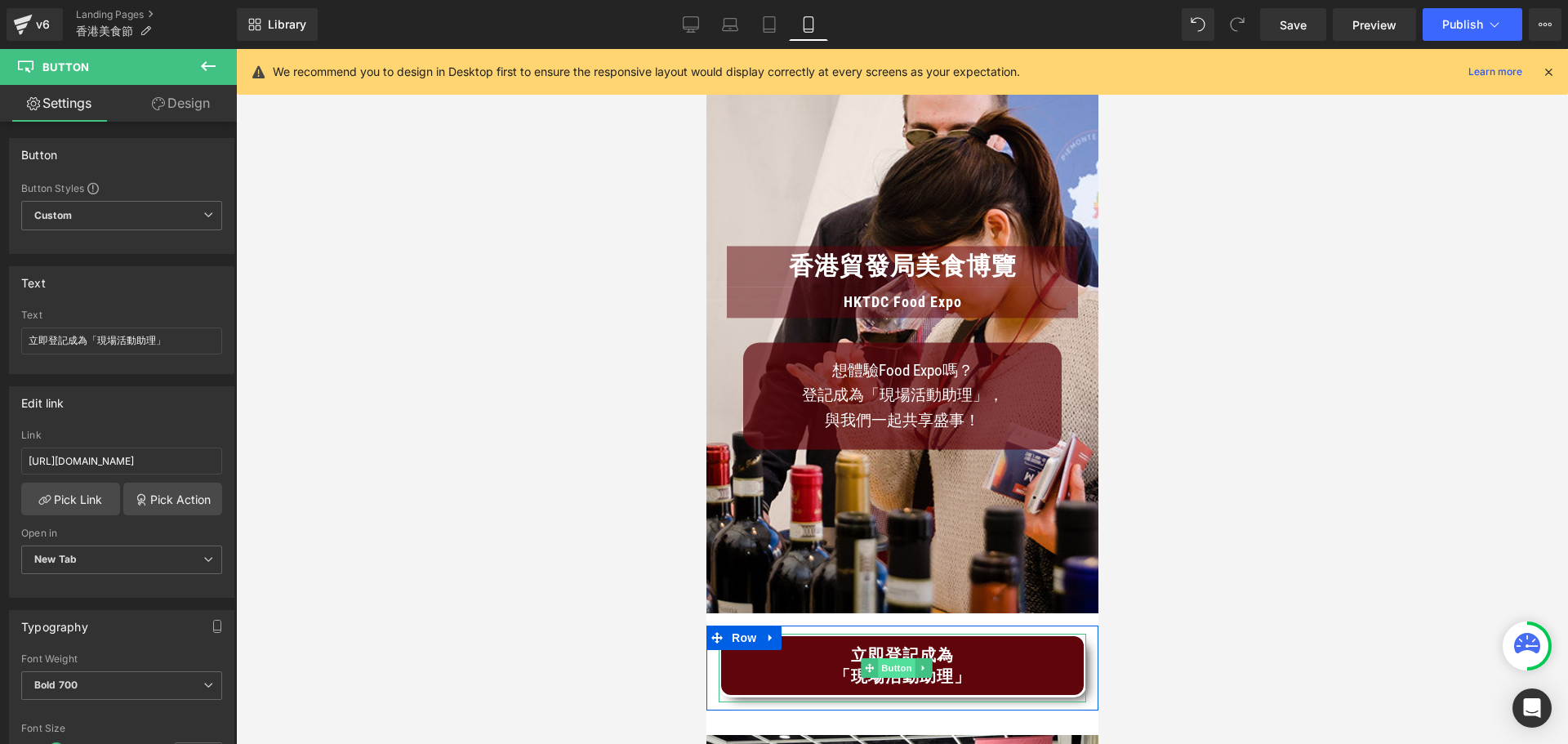
click at [893, 659] on span "Button" at bounding box center [896, 668] width 38 height 20
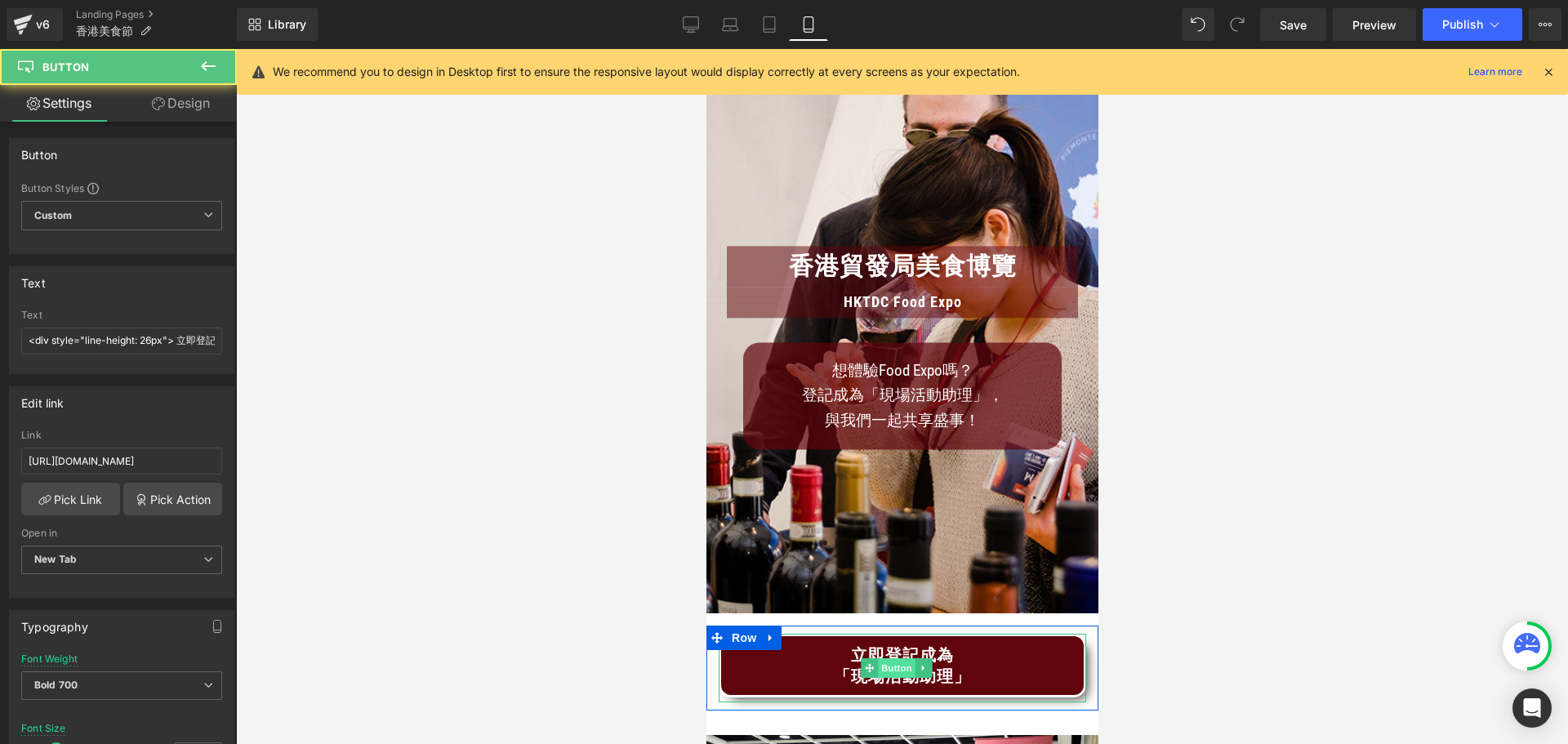
click at [893, 659] on span "Button" at bounding box center [896, 668] width 38 height 20
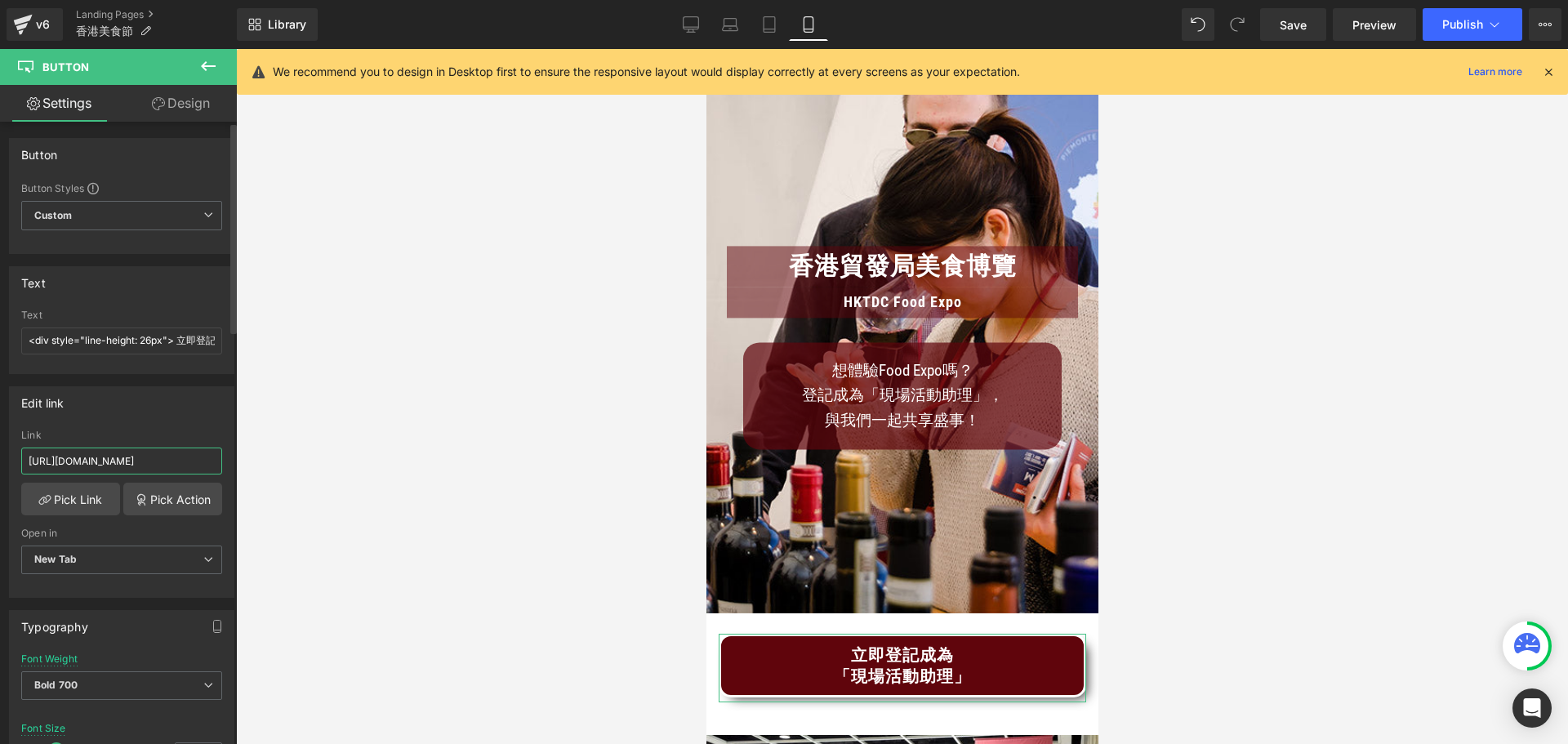
click at [126, 457] on input "[URL][DOMAIN_NAME]" at bounding box center [122, 461] width 201 height 27
paste input "[DOMAIN_NAME][URL]"
type input "[URL][DOMAIN_NAME]"
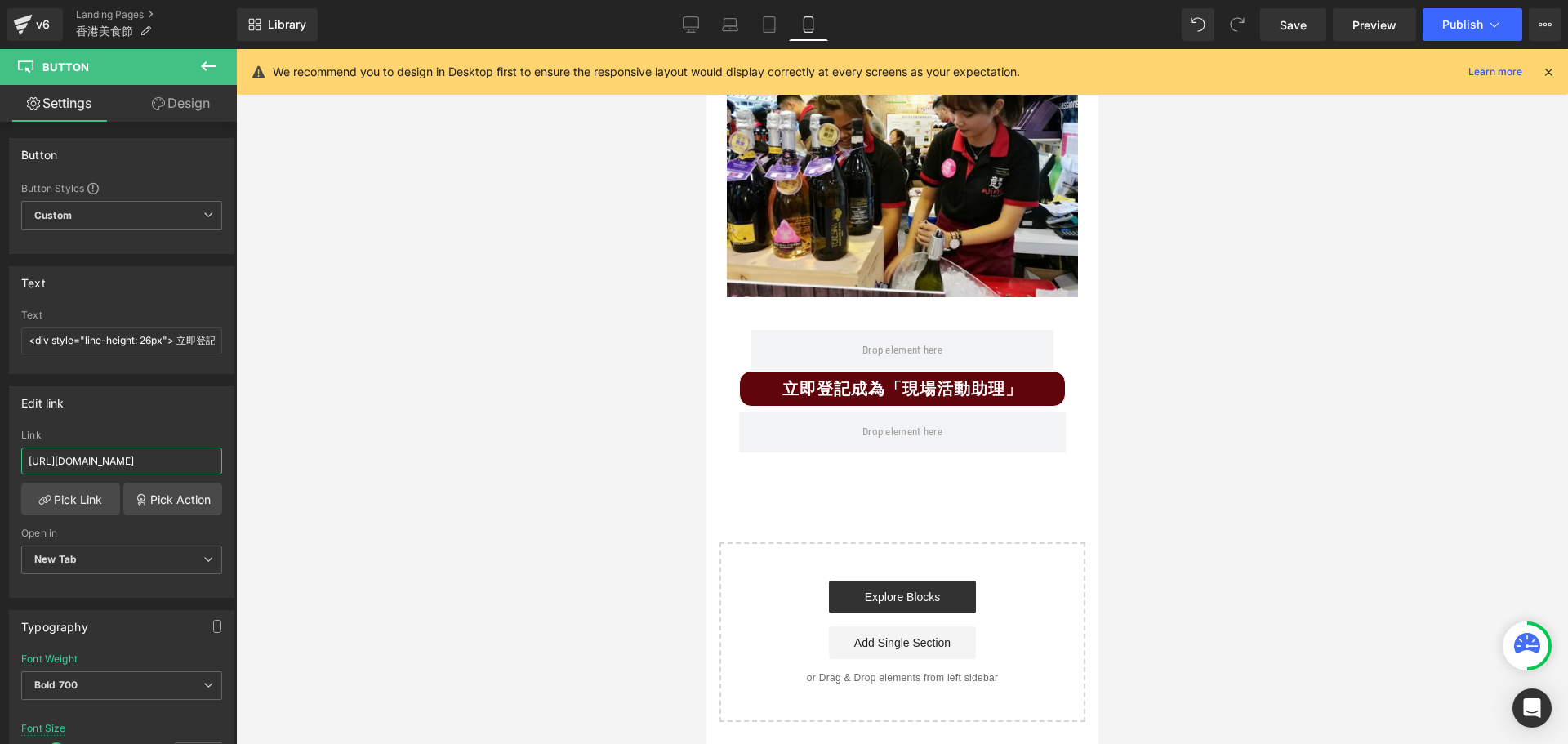
scroll to position [3625, 0]
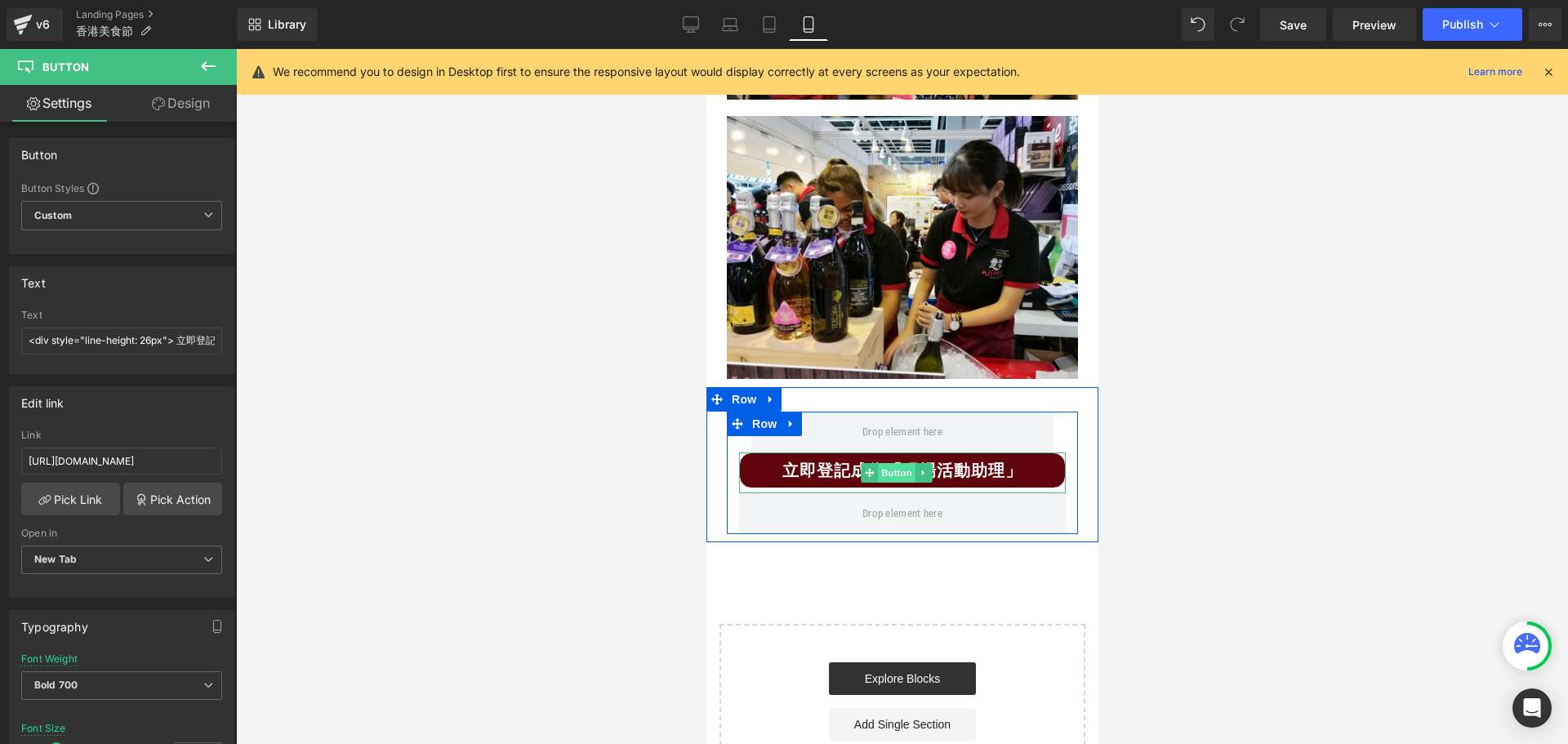
click at [892, 463] on span "Button" at bounding box center [896, 473] width 38 height 20
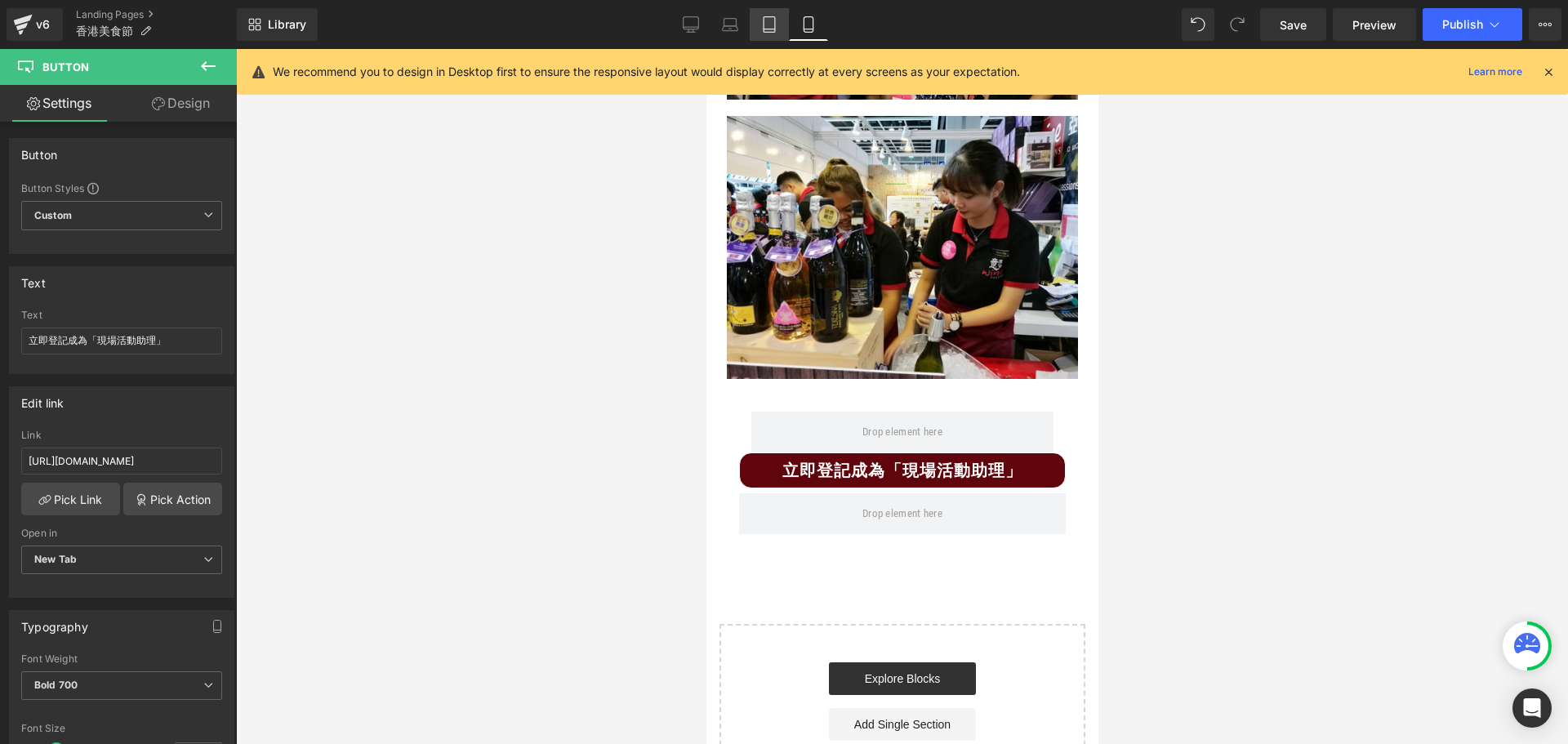
click at [768, 27] on icon at bounding box center [769, 23] width 16 height 16
type input "100"
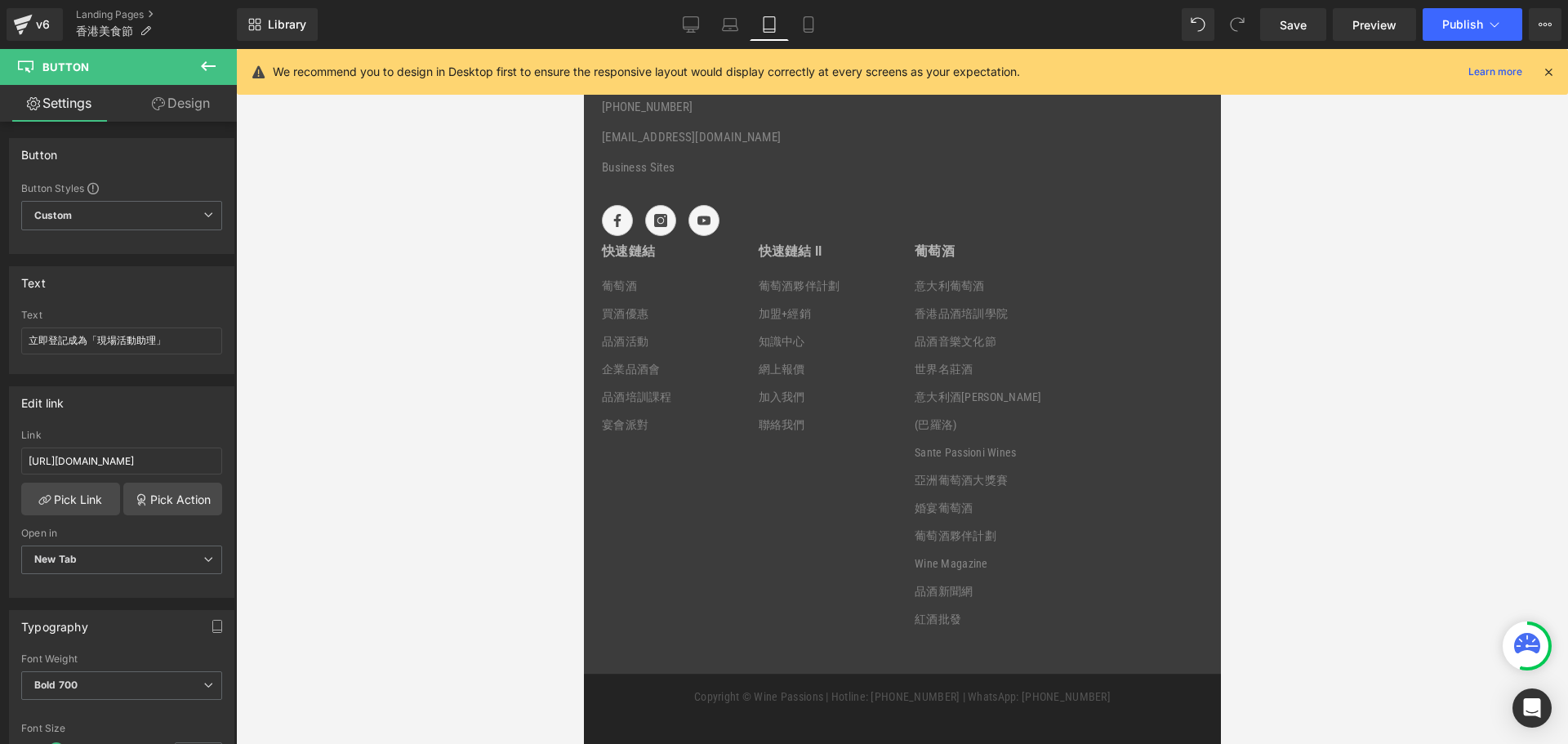
scroll to position [2185, 0]
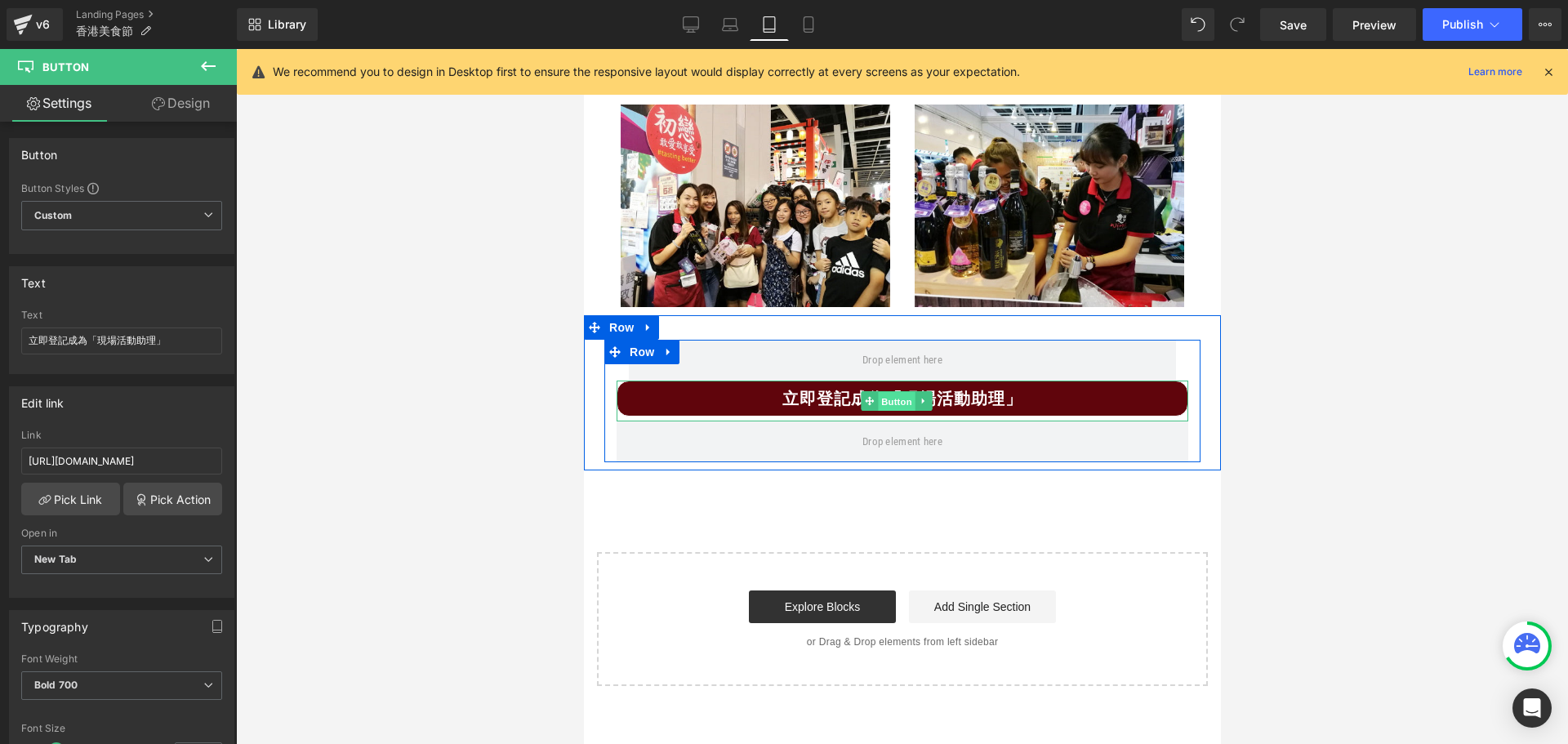
click at [899, 411] on span "Button" at bounding box center [896, 401] width 38 height 20
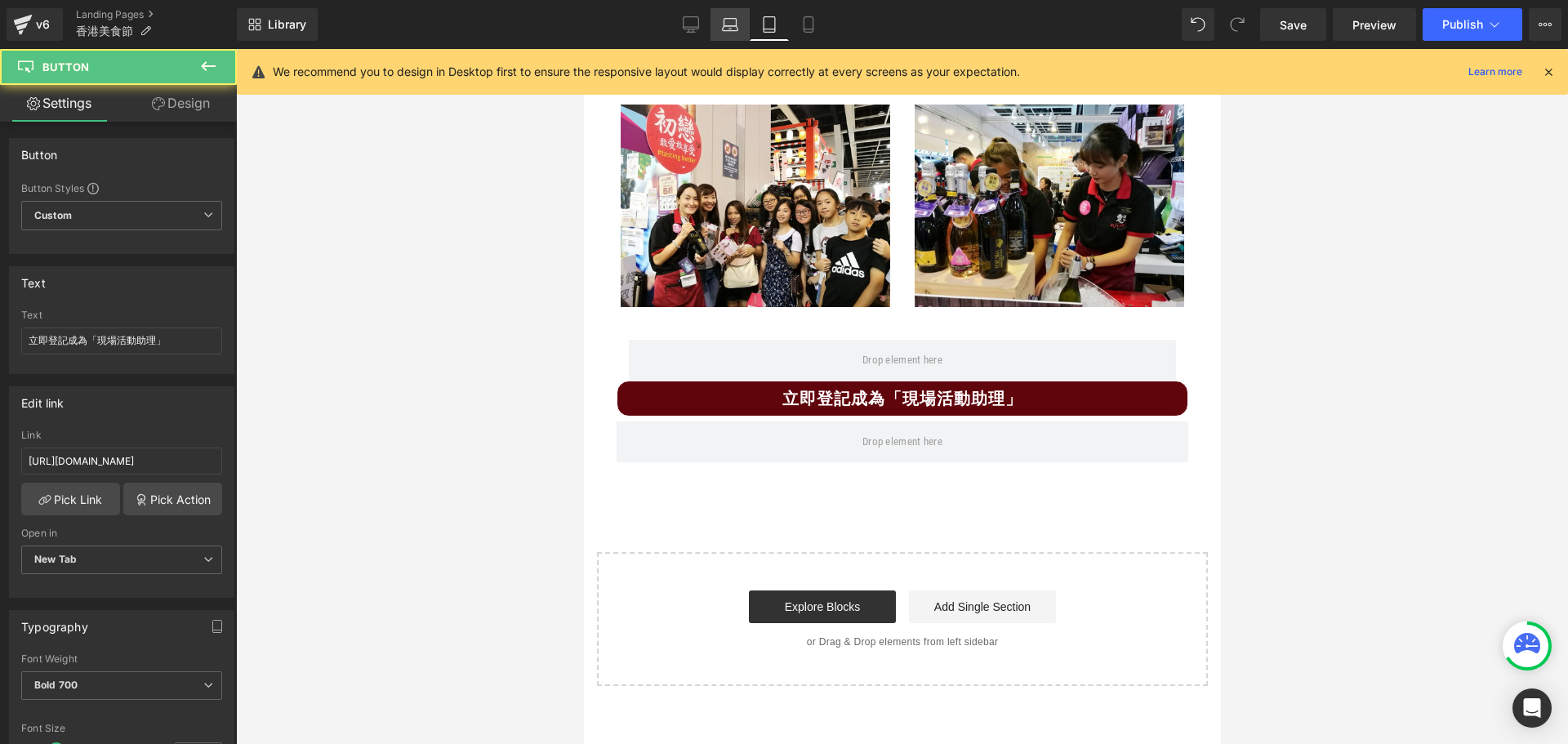
click at [728, 28] on icon at bounding box center [730, 23] width 16 height 16
type input "100"
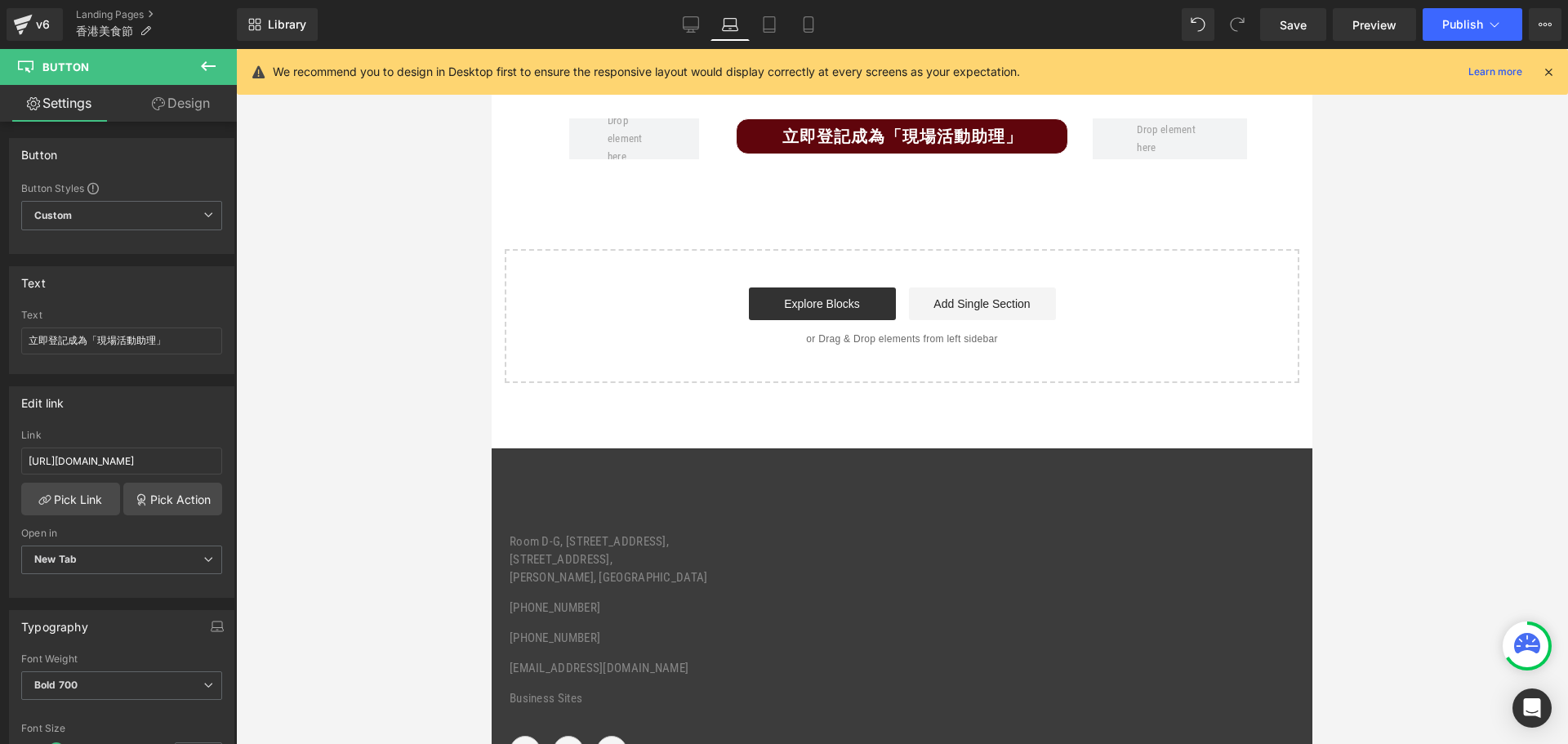
scroll to position [1902, 0]
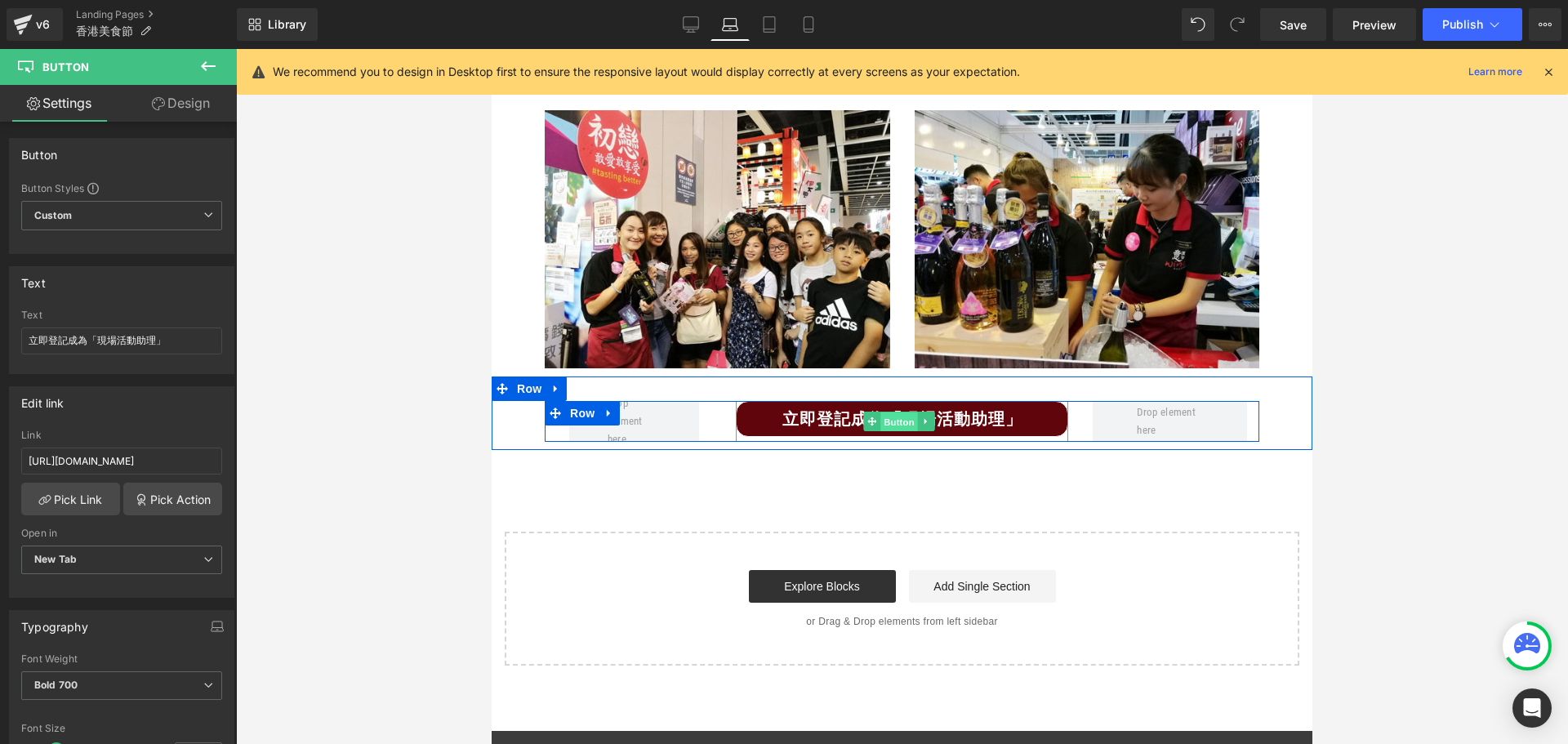
click at [895, 412] on span "Button" at bounding box center [899, 422] width 38 height 20
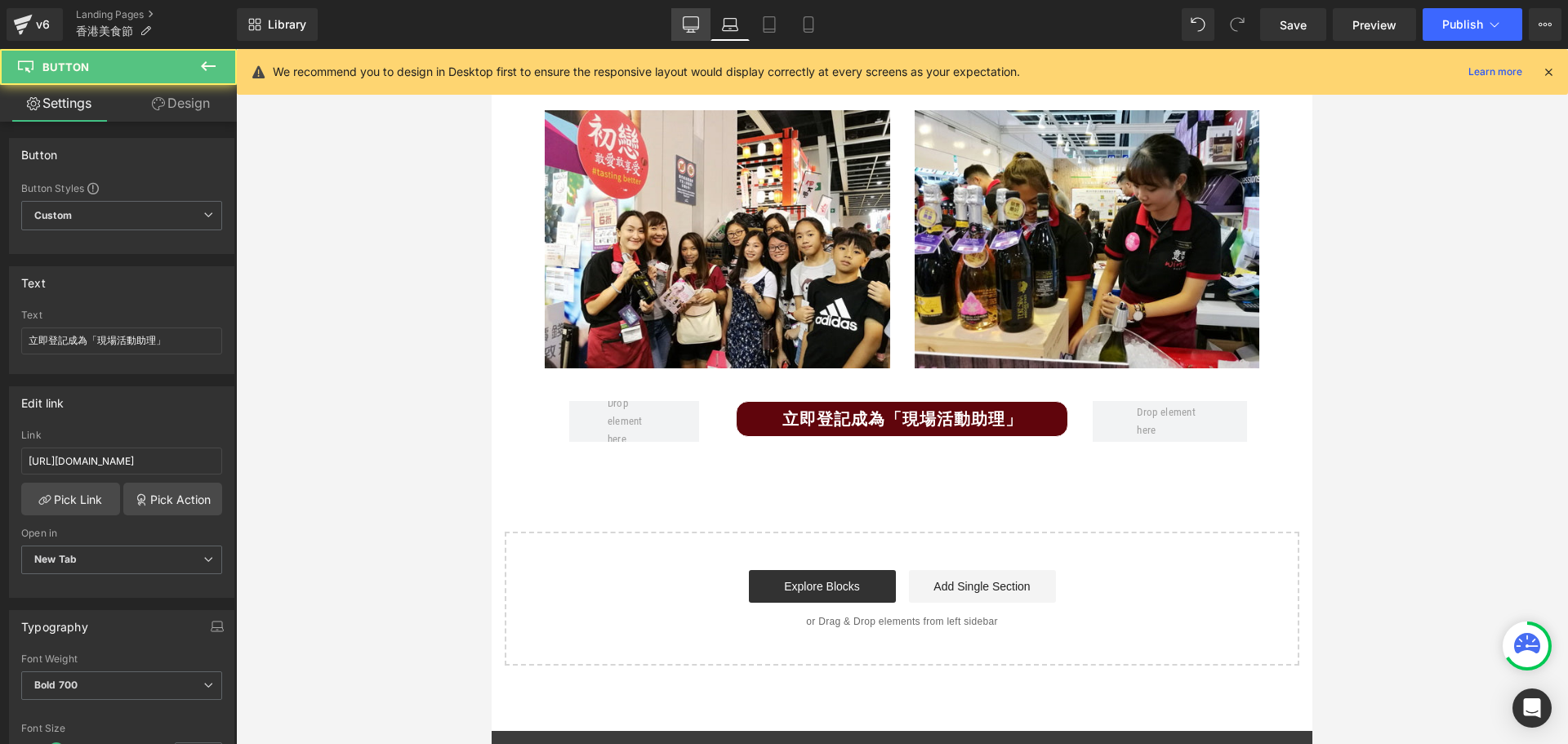
drag, startPoint x: 675, startPoint y: 33, endPoint x: 634, endPoint y: 251, distance: 221.8
click at [675, 33] on link "Desktop" at bounding box center [691, 24] width 39 height 33
type input "100"
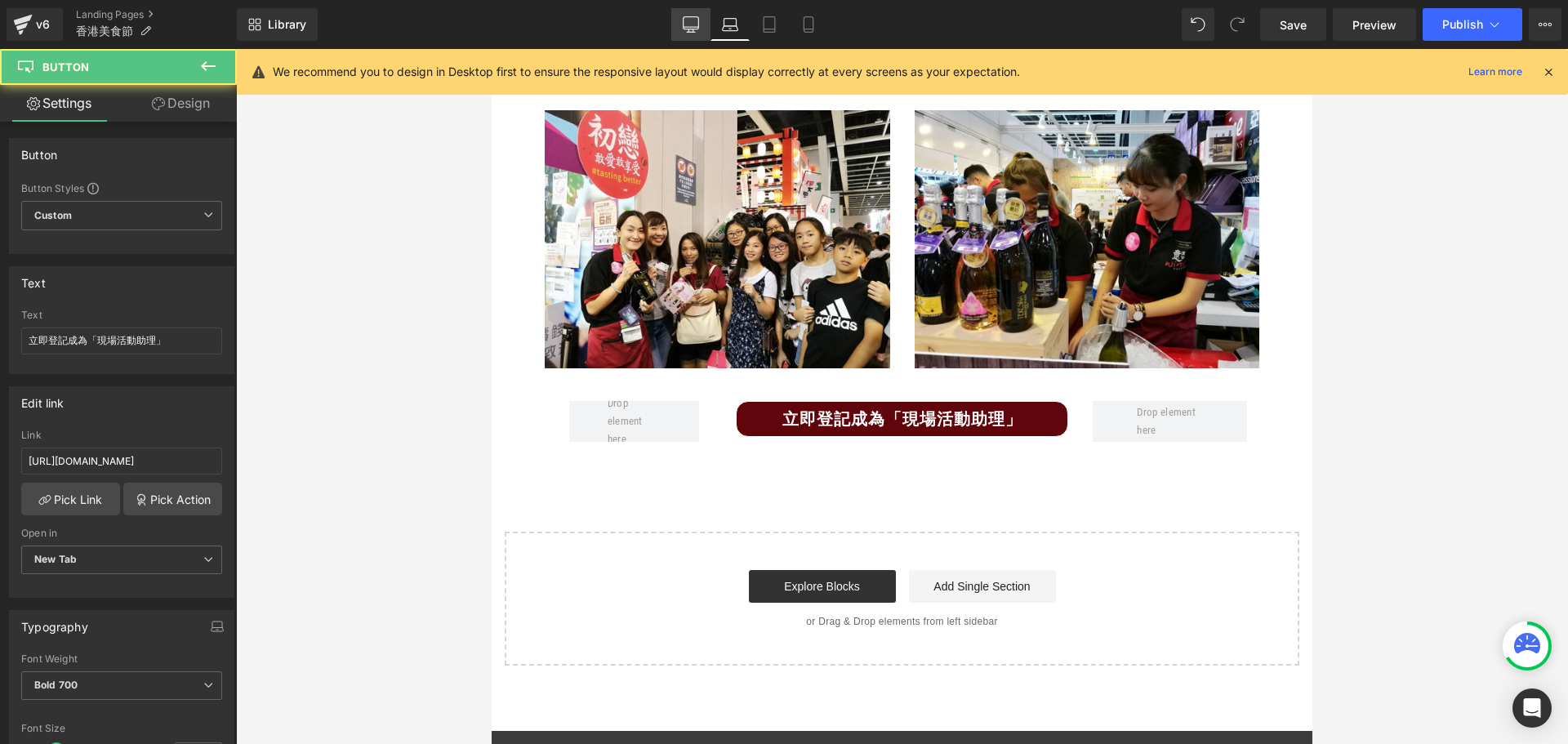
type input "100"
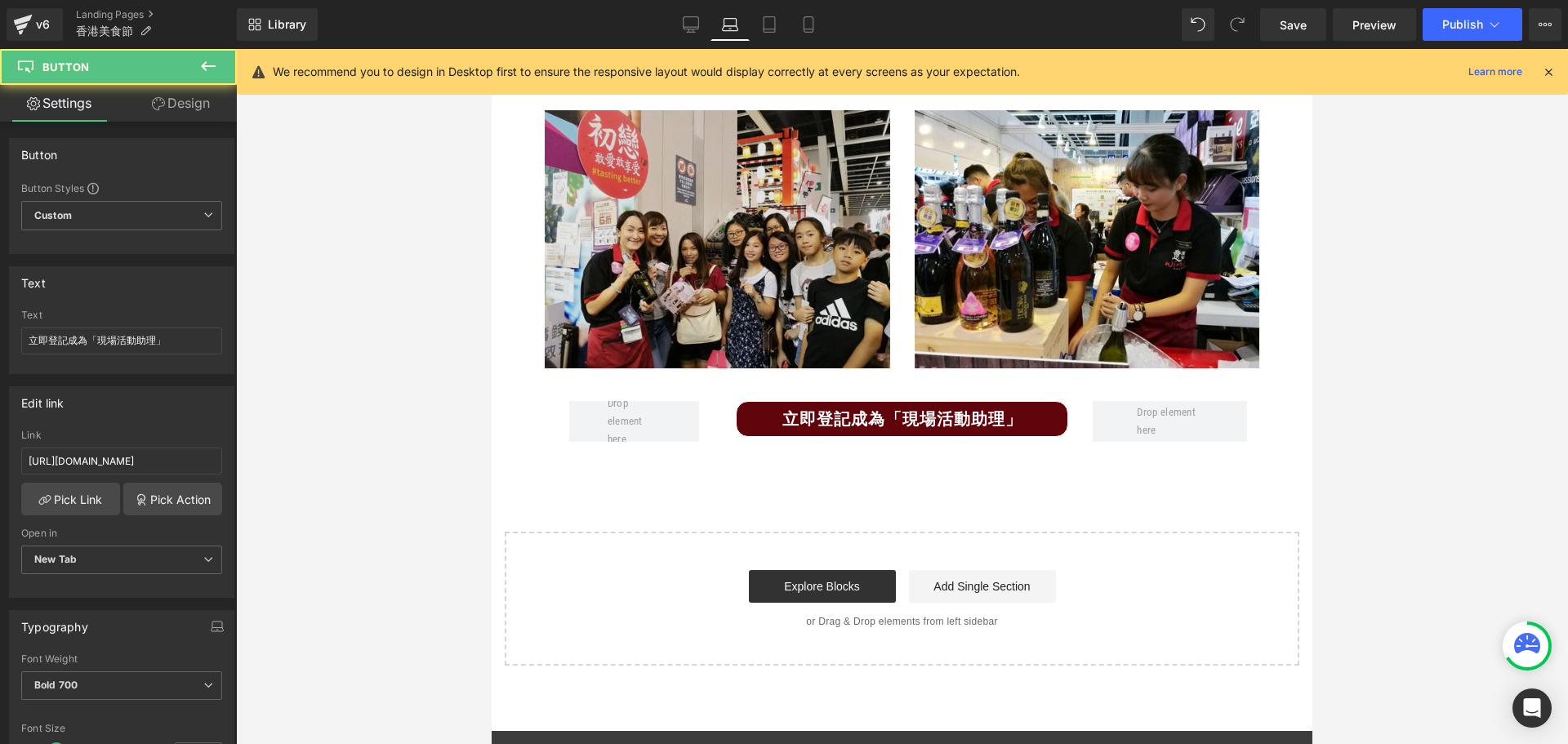
scroll to position [2263, 0]
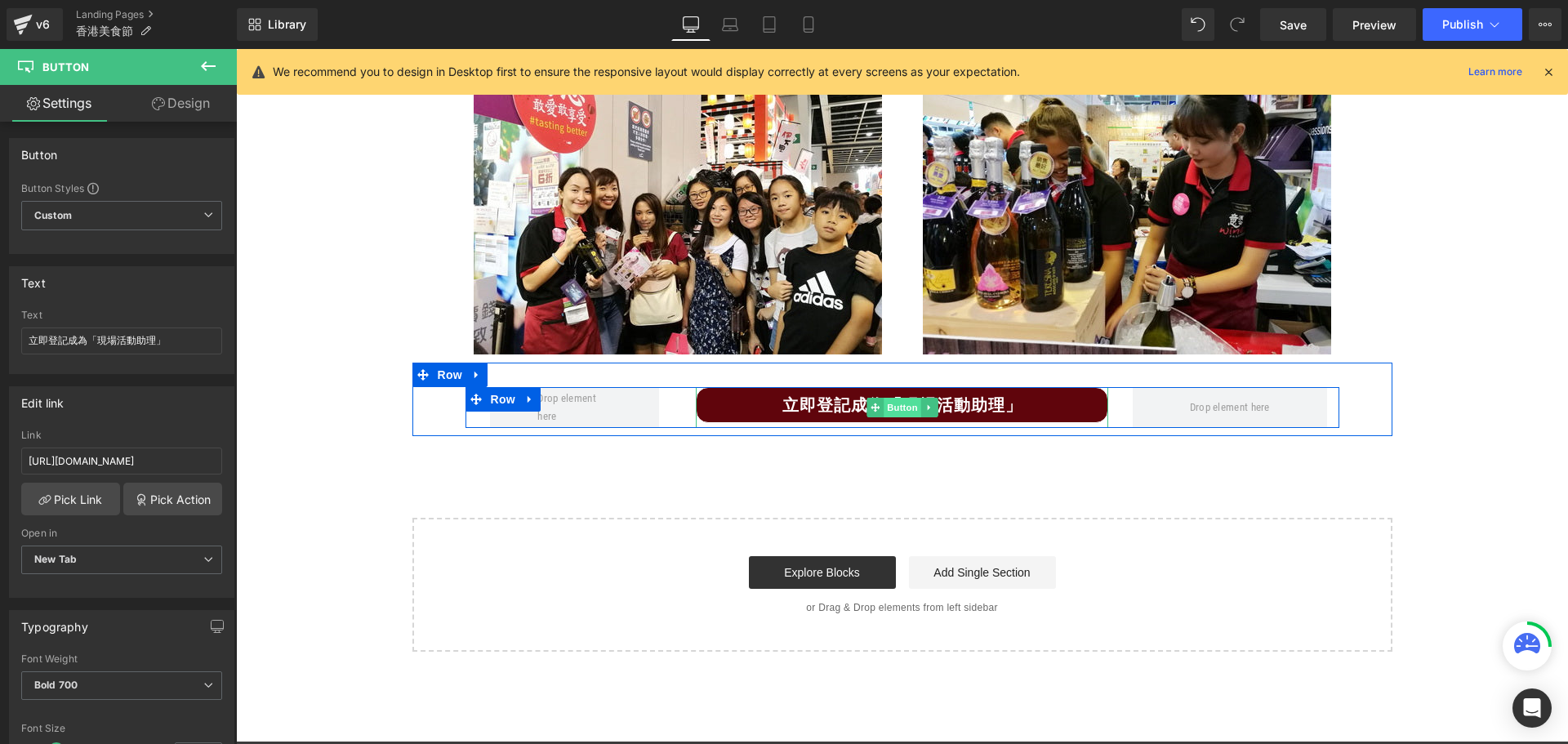
click at [887, 407] on span "Button" at bounding box center [902, 408] width 38 height 20
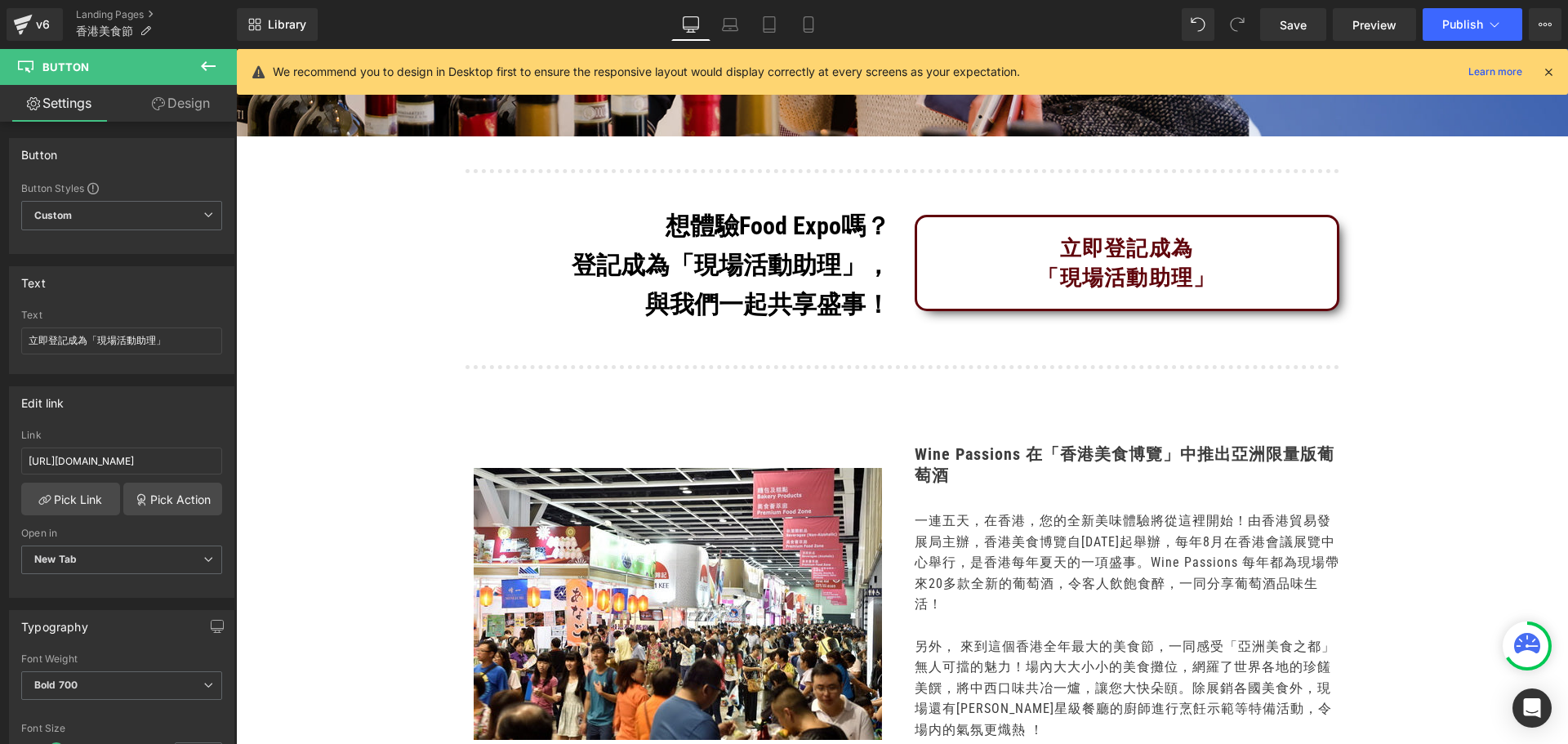
scroll to position [221, 0]
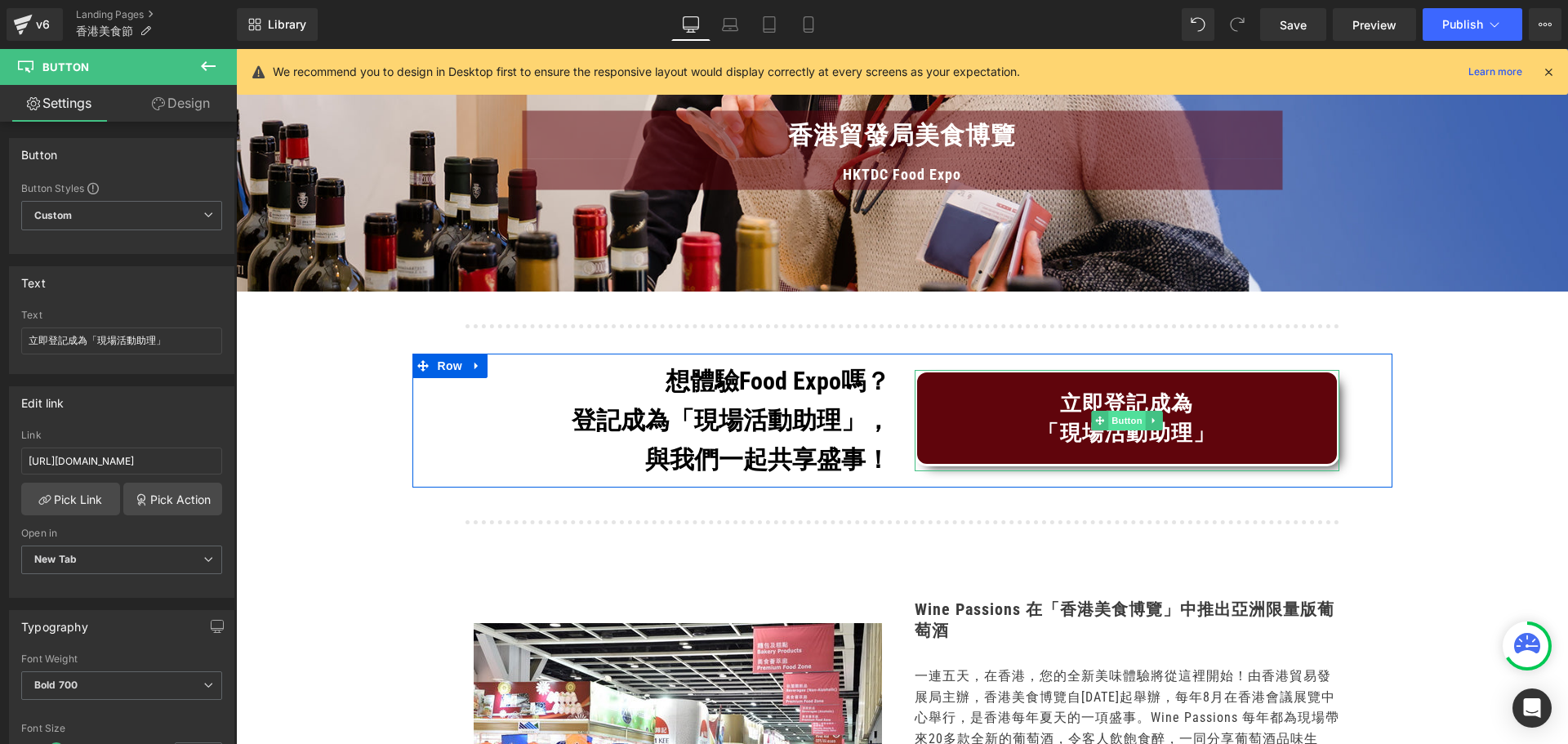
click at [1134, 424] on span "Button" at bounding box center [1127, 420] width 38 height 20
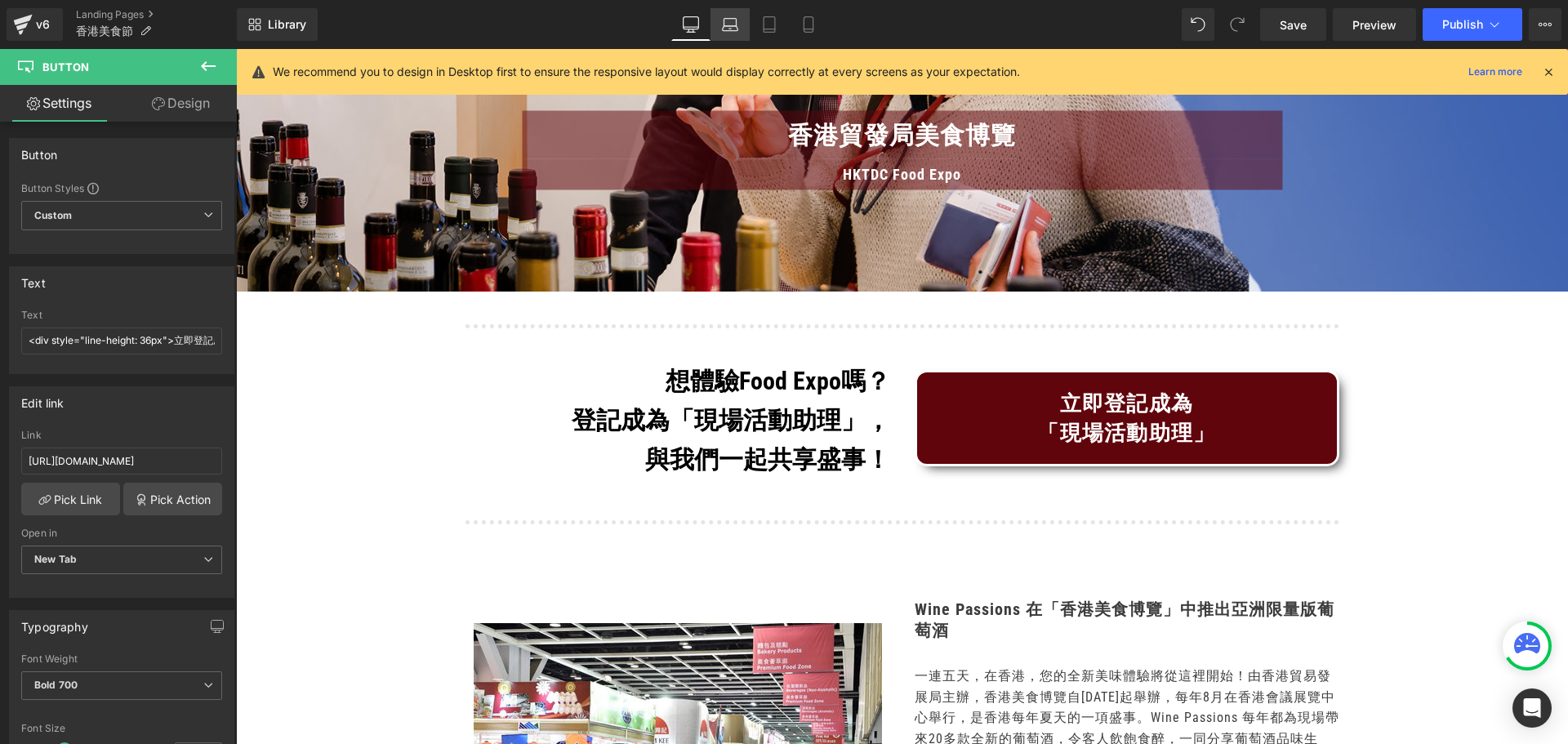
click at [717, 18] on link "Laptop" at bounding box center [730, 24] width 39 height 33
type input "100"
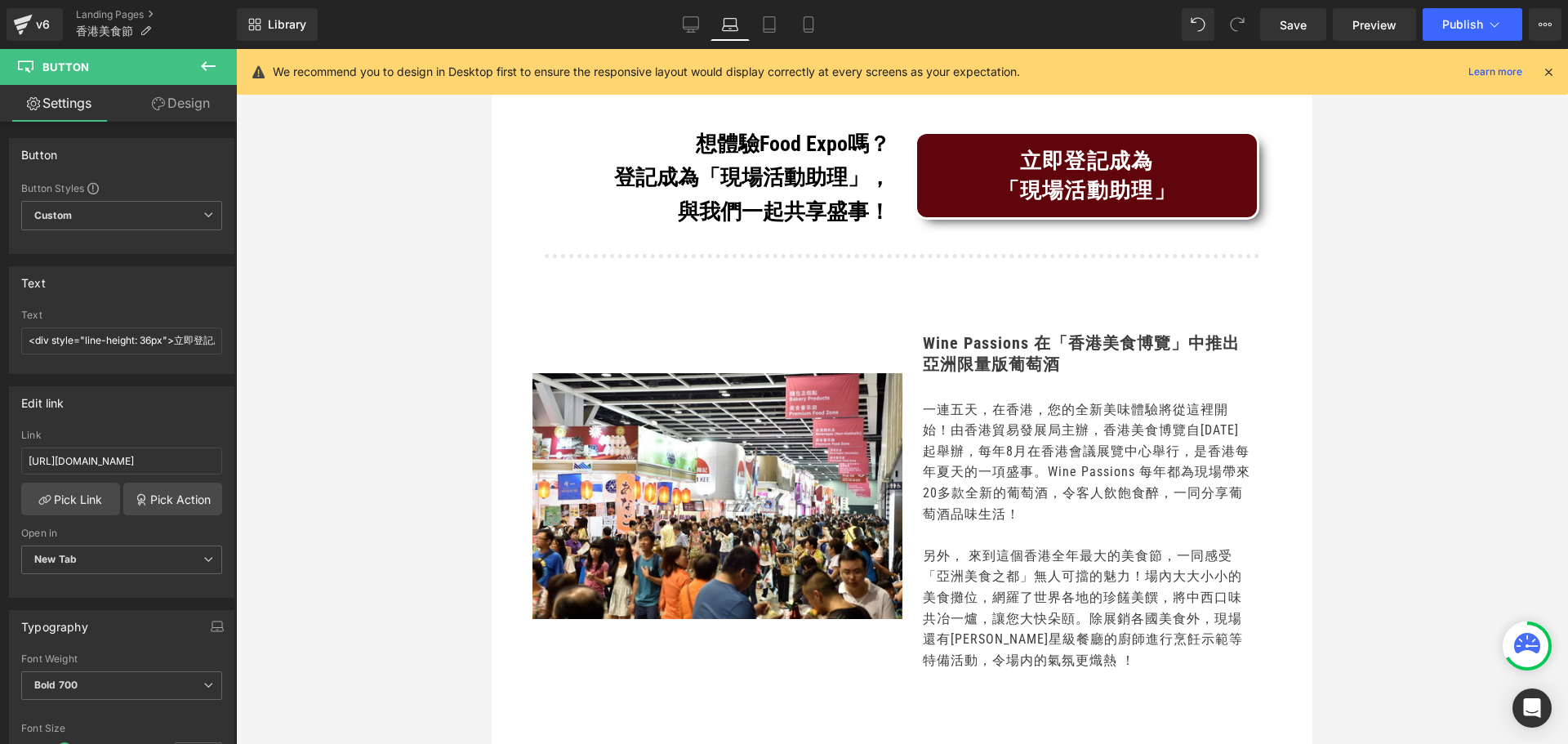
scroll to position [0, 0]
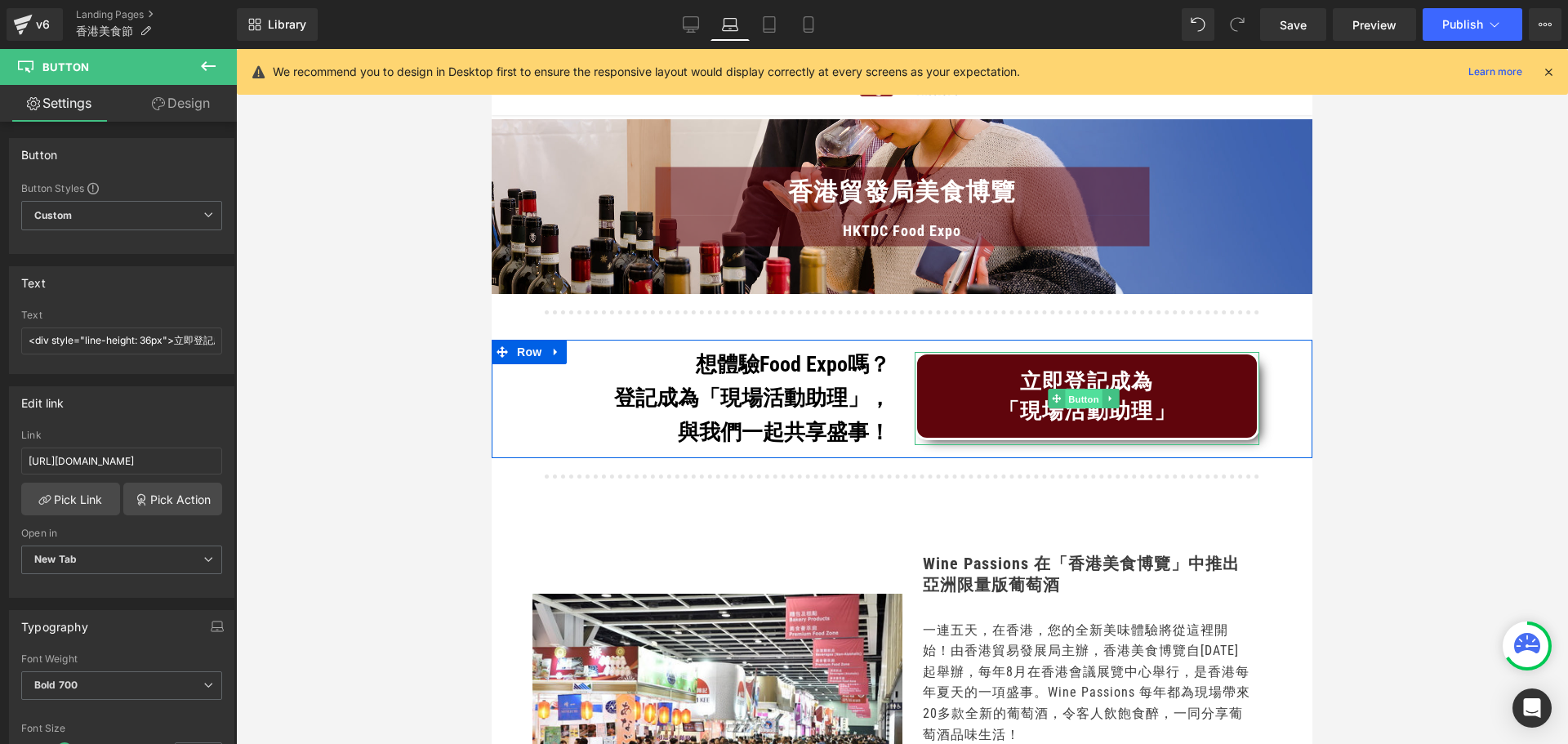
click at [1074, 401] on span "Button" at bounding box center [1084, 399] width 38 height 20
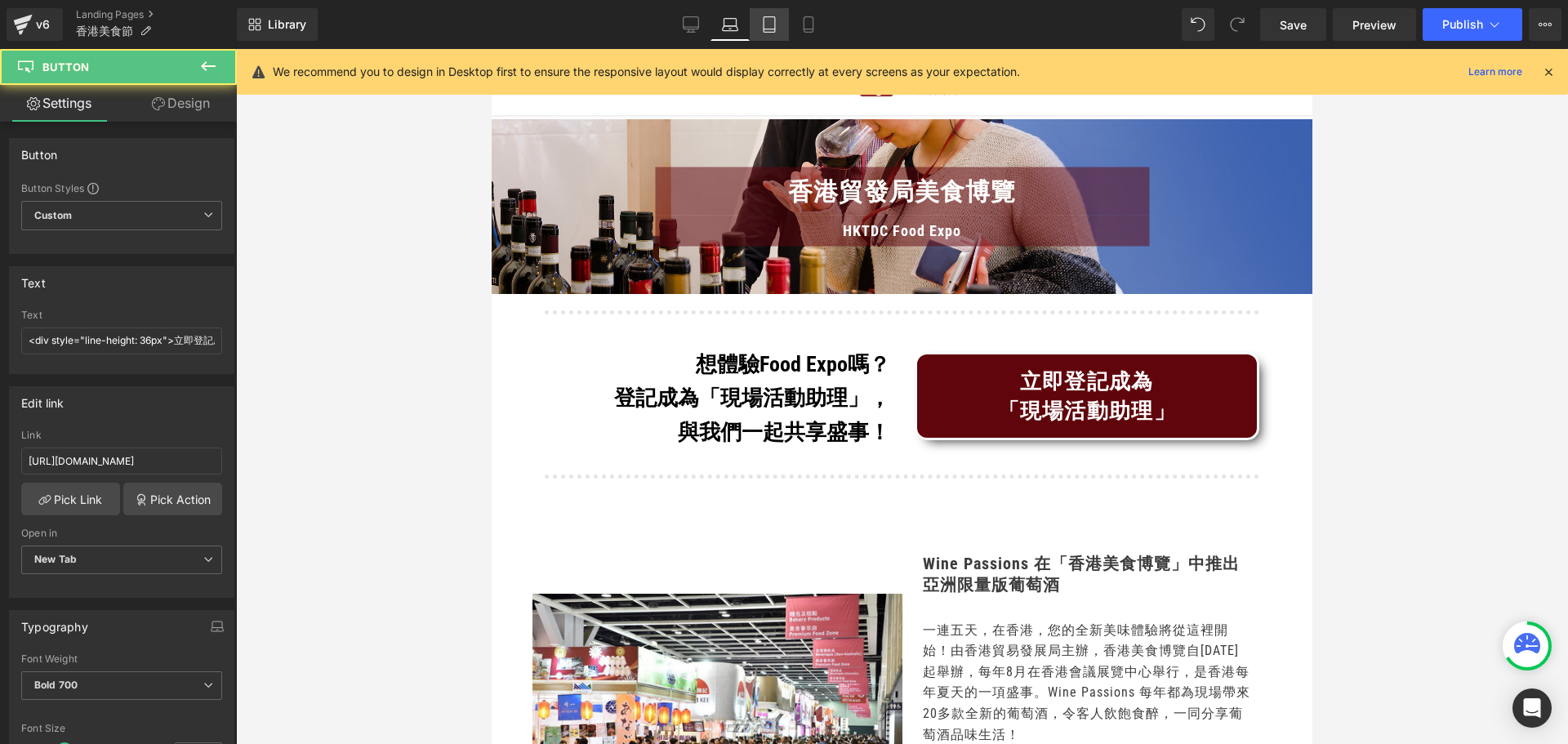
click at [775, 31] on icon at bounding box center [769, 24] width 11 height 16
type input "100"
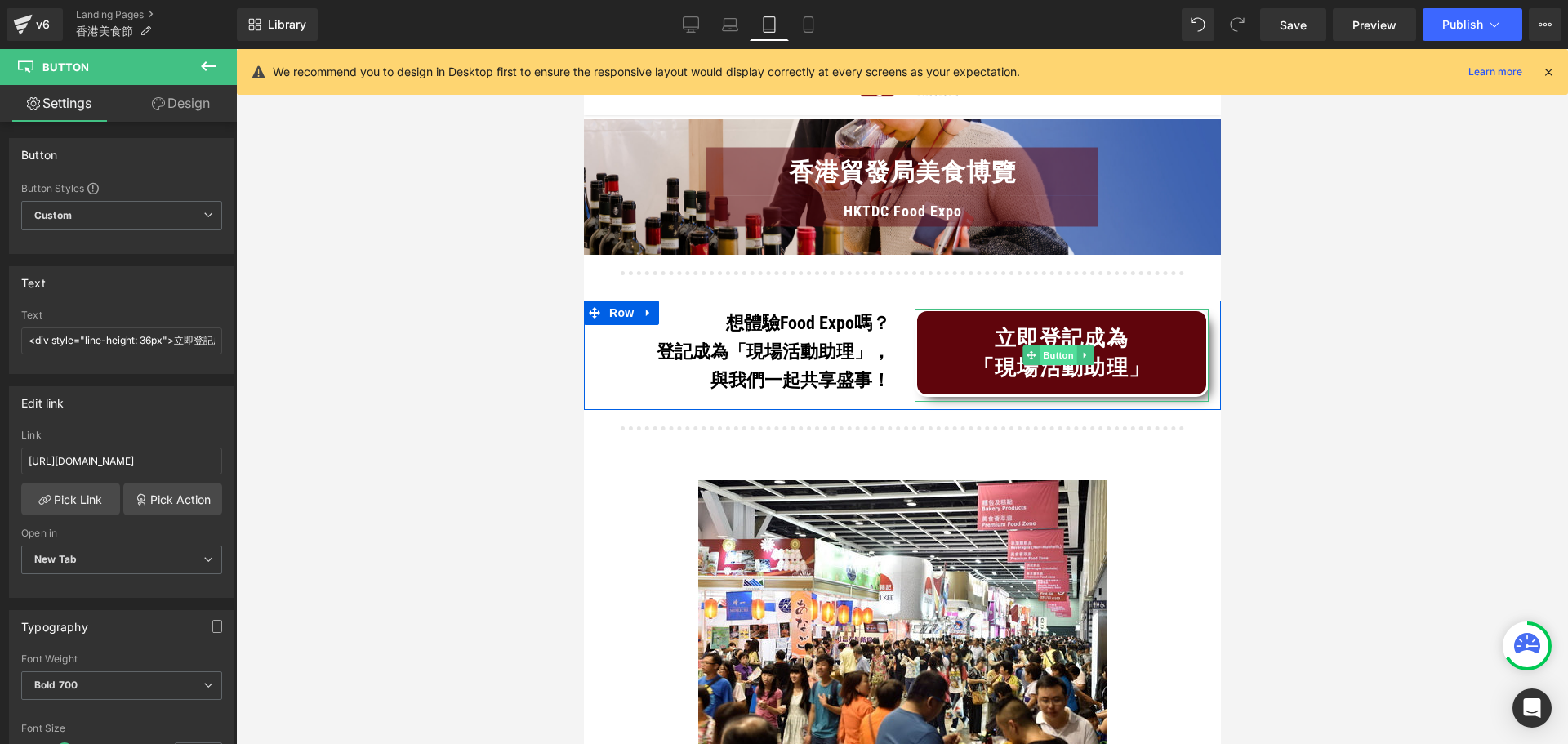
click at [1040, 350] on span "Button" at bounding box center [1057, 355] width 38 height 20
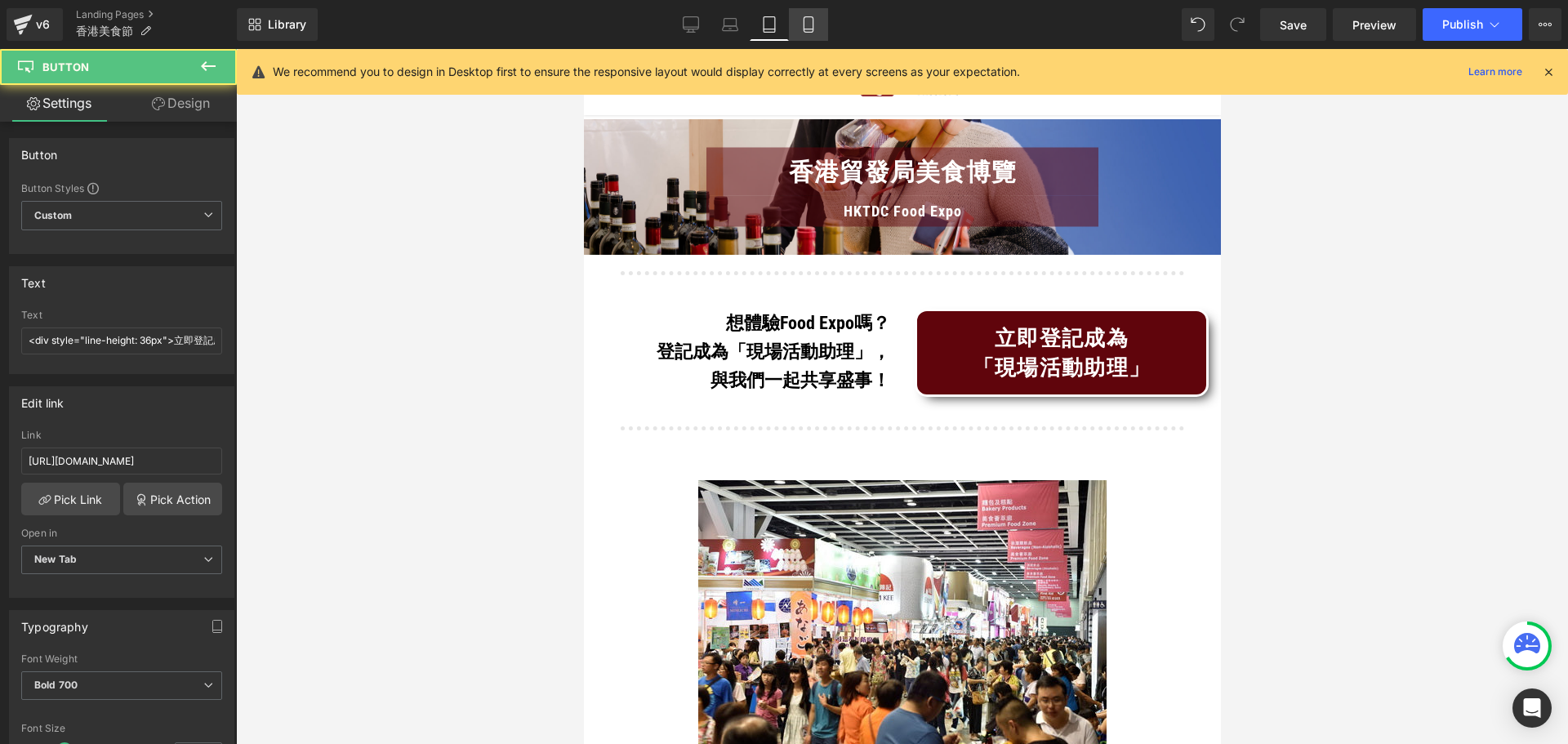
click at [801, 35] on link "Mobile" at bounding box center [808, 24] width 39 height 33
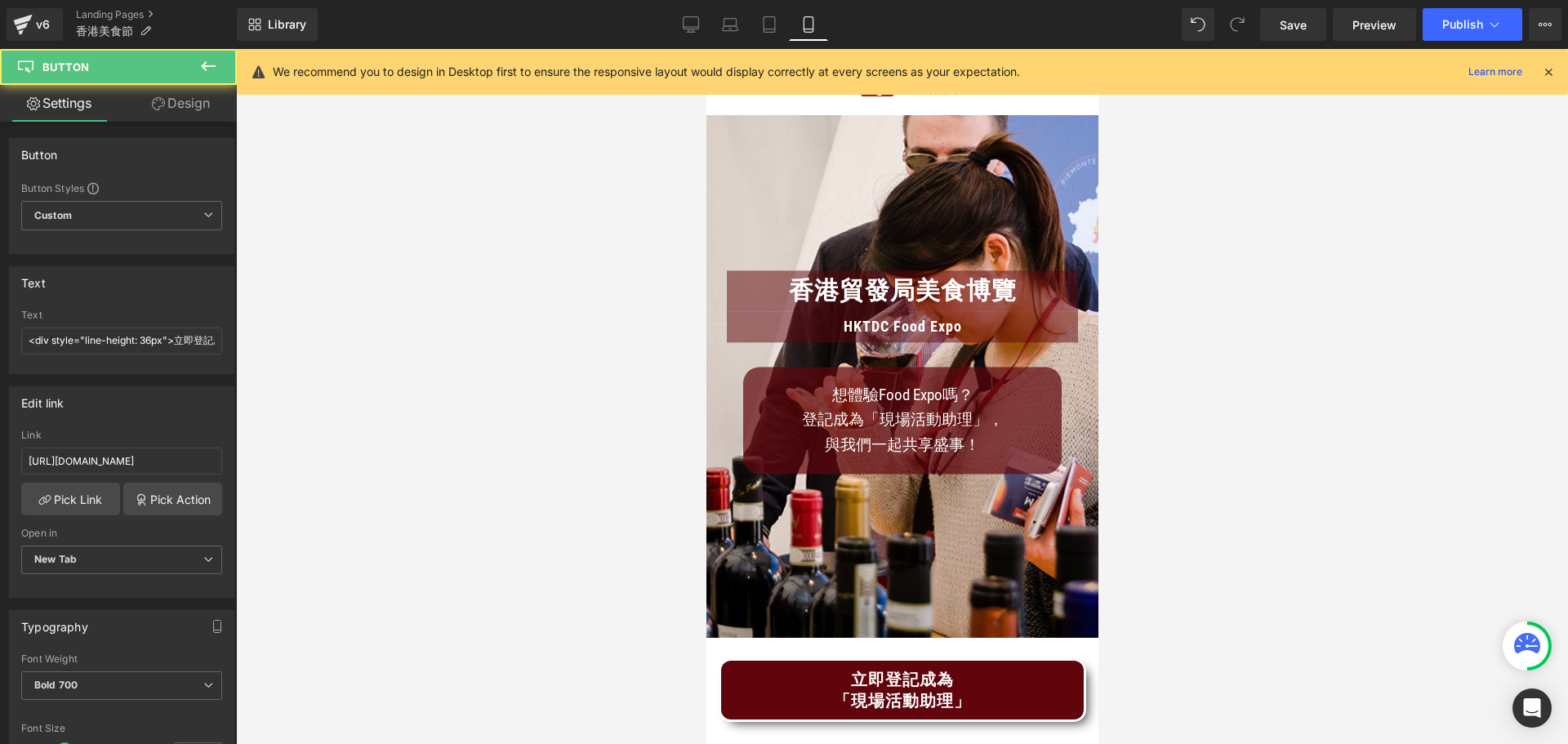
type input "100"
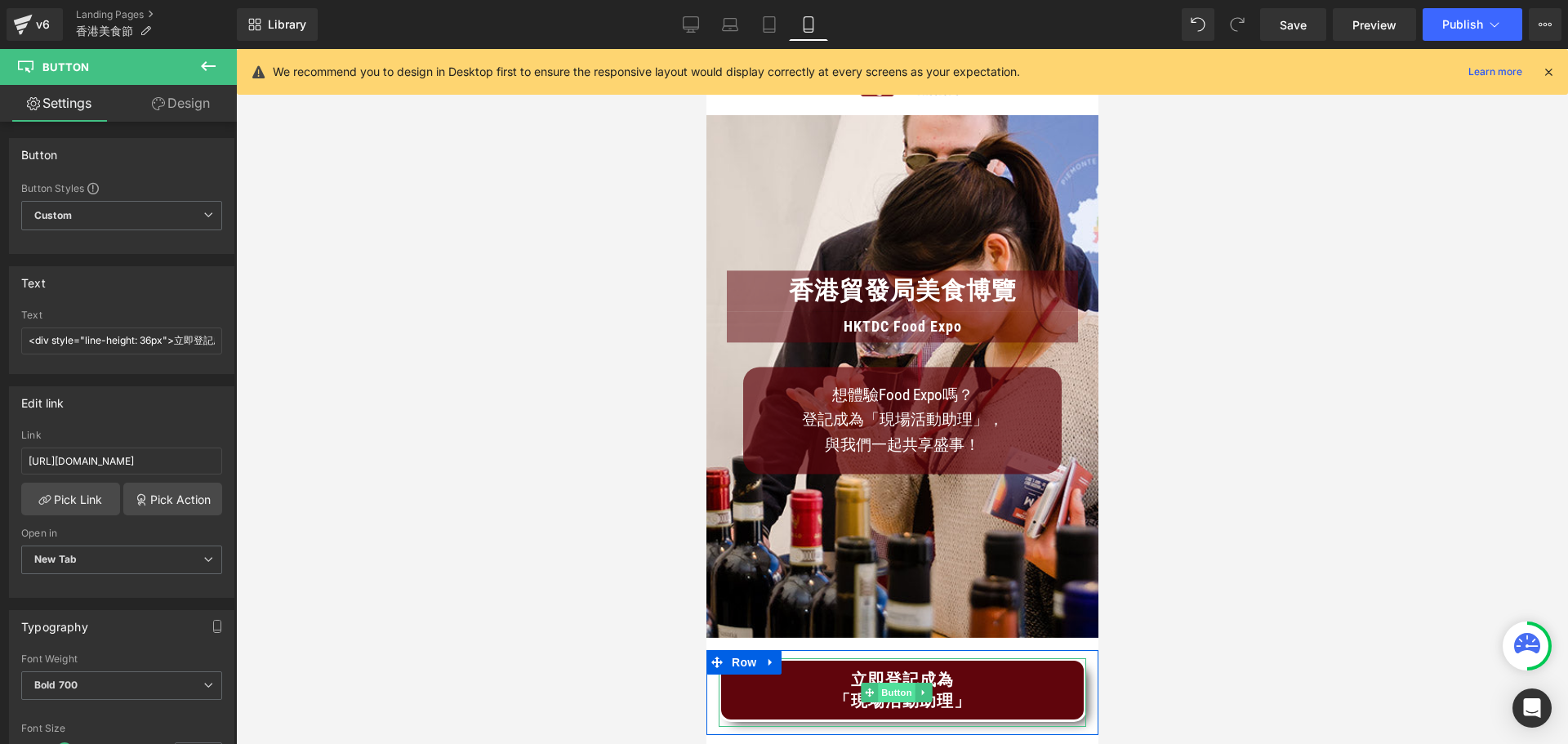
click at [889, 683] on span "Button" at bounding box center [896, 692] width 38 height 20
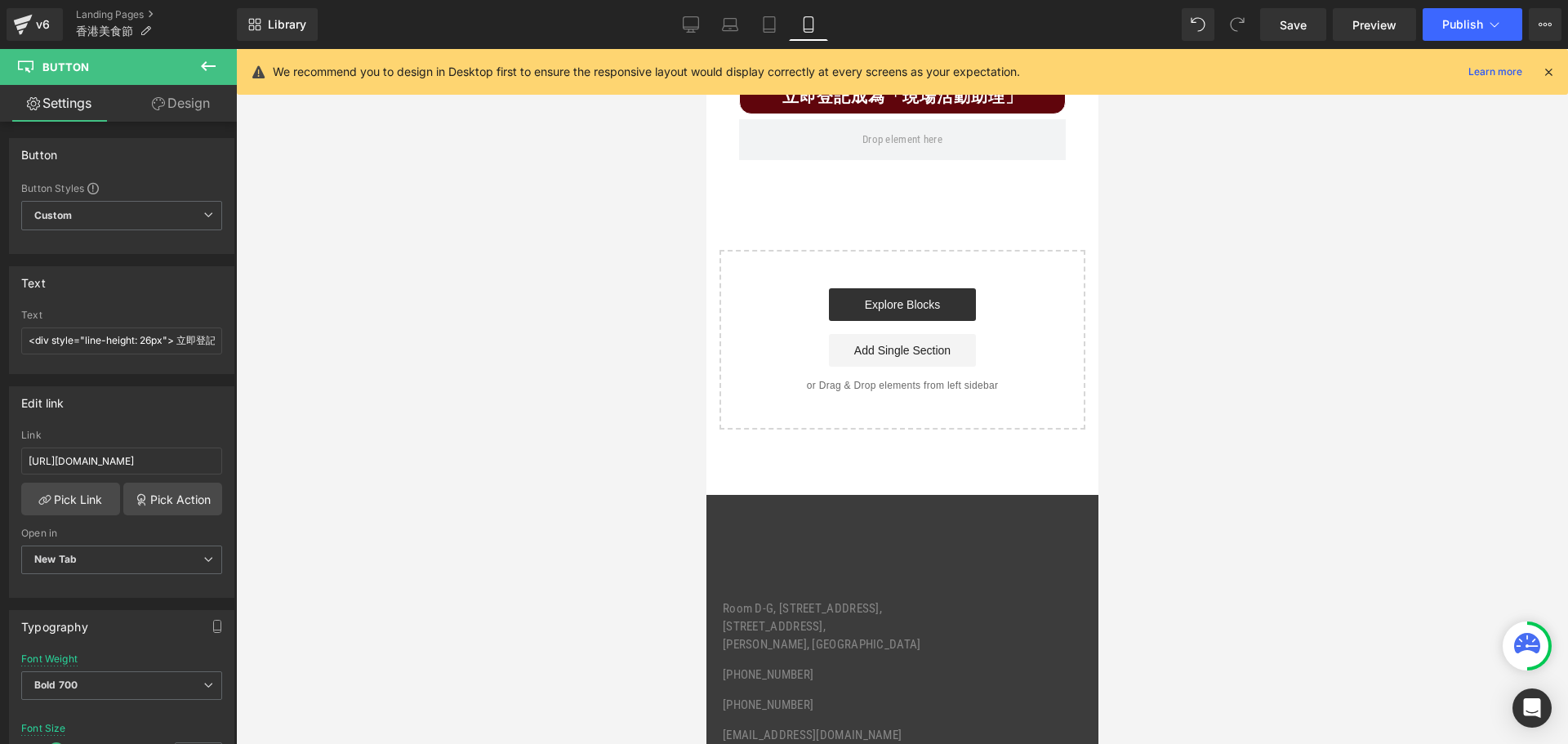
scroll to position [4127, 0]
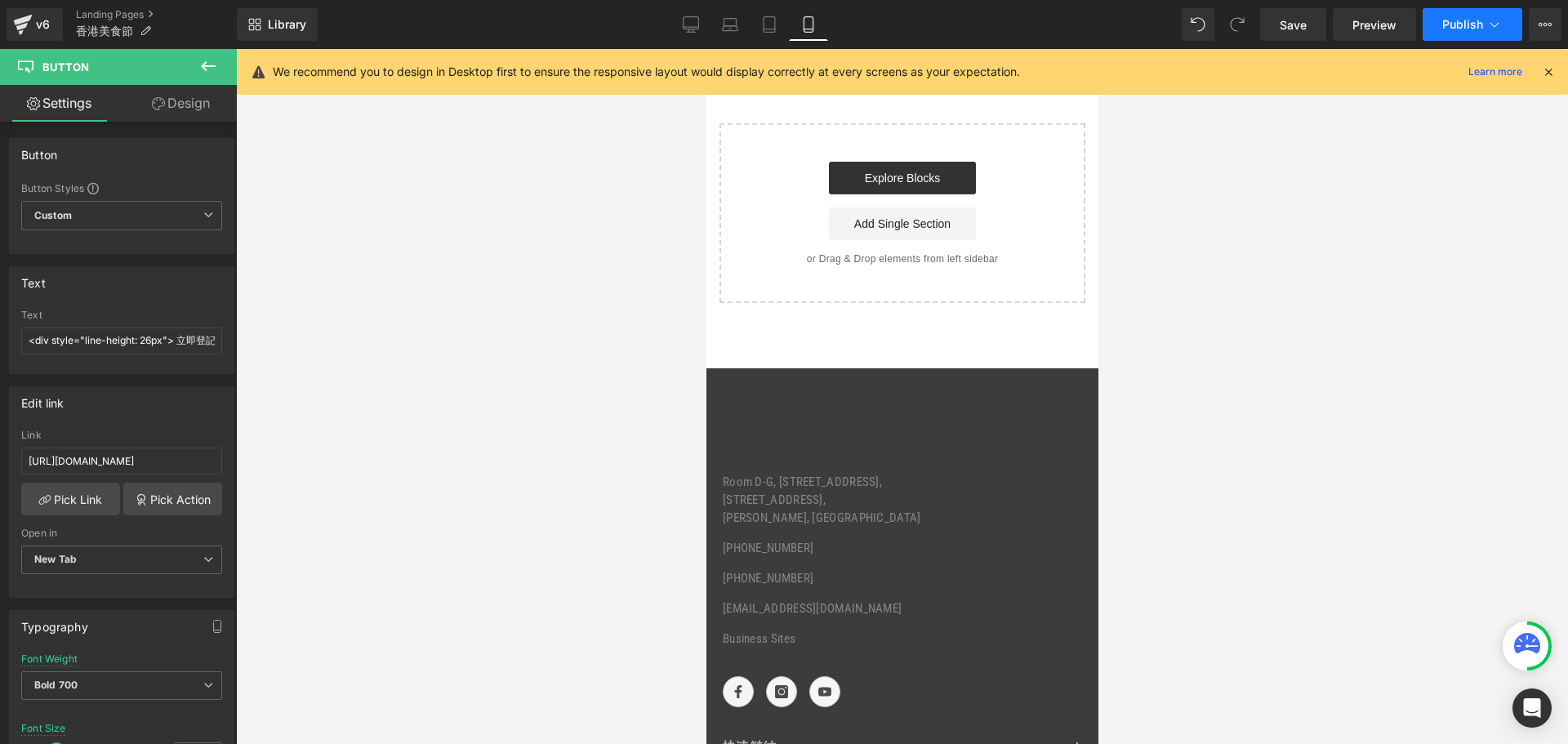
click at [1440, 35] on button "Publish" at bounding box center [1472, 24] width 100 height 33
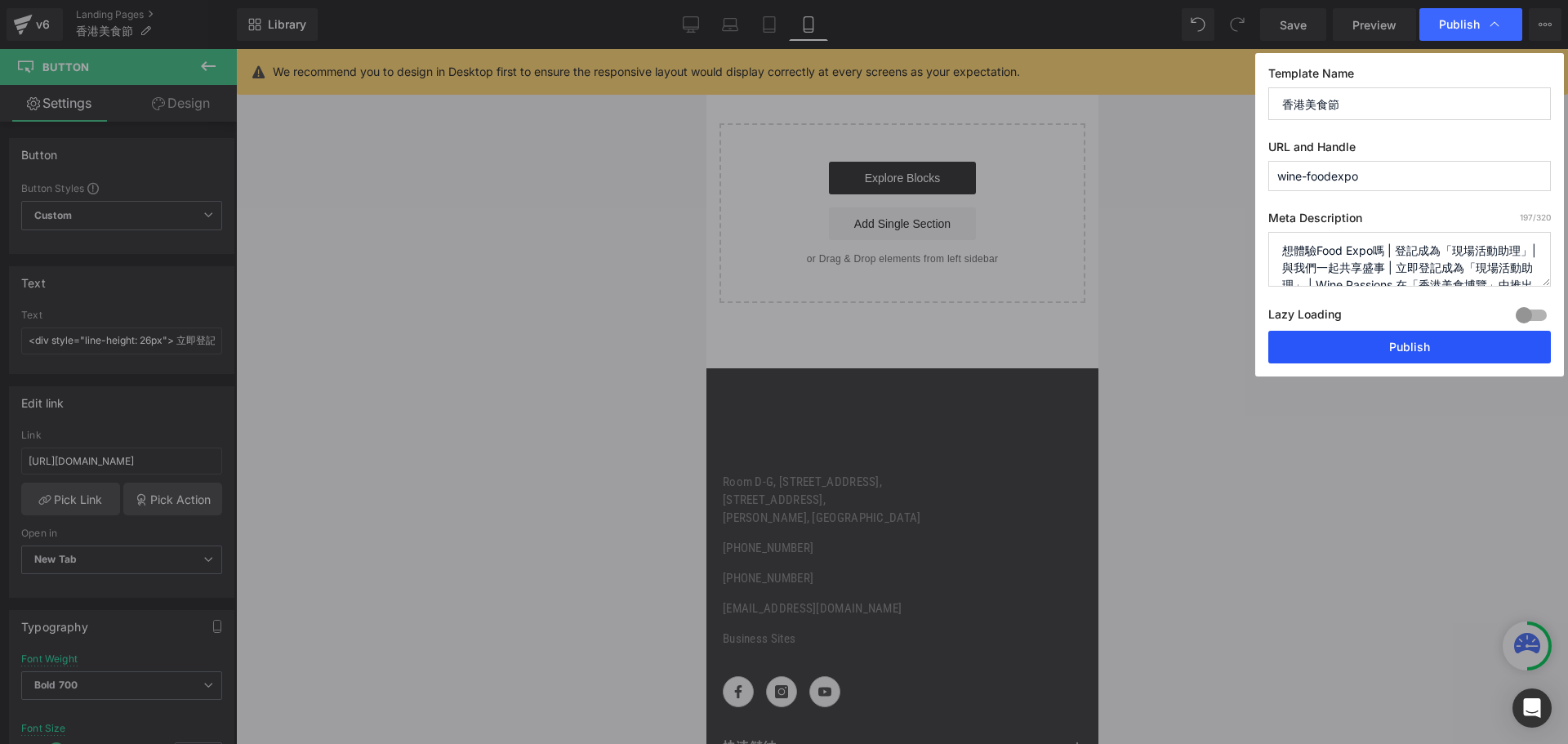
click at [1353, 348] on button "Publish" at bounding box center [1409, 347] width 283 height 33
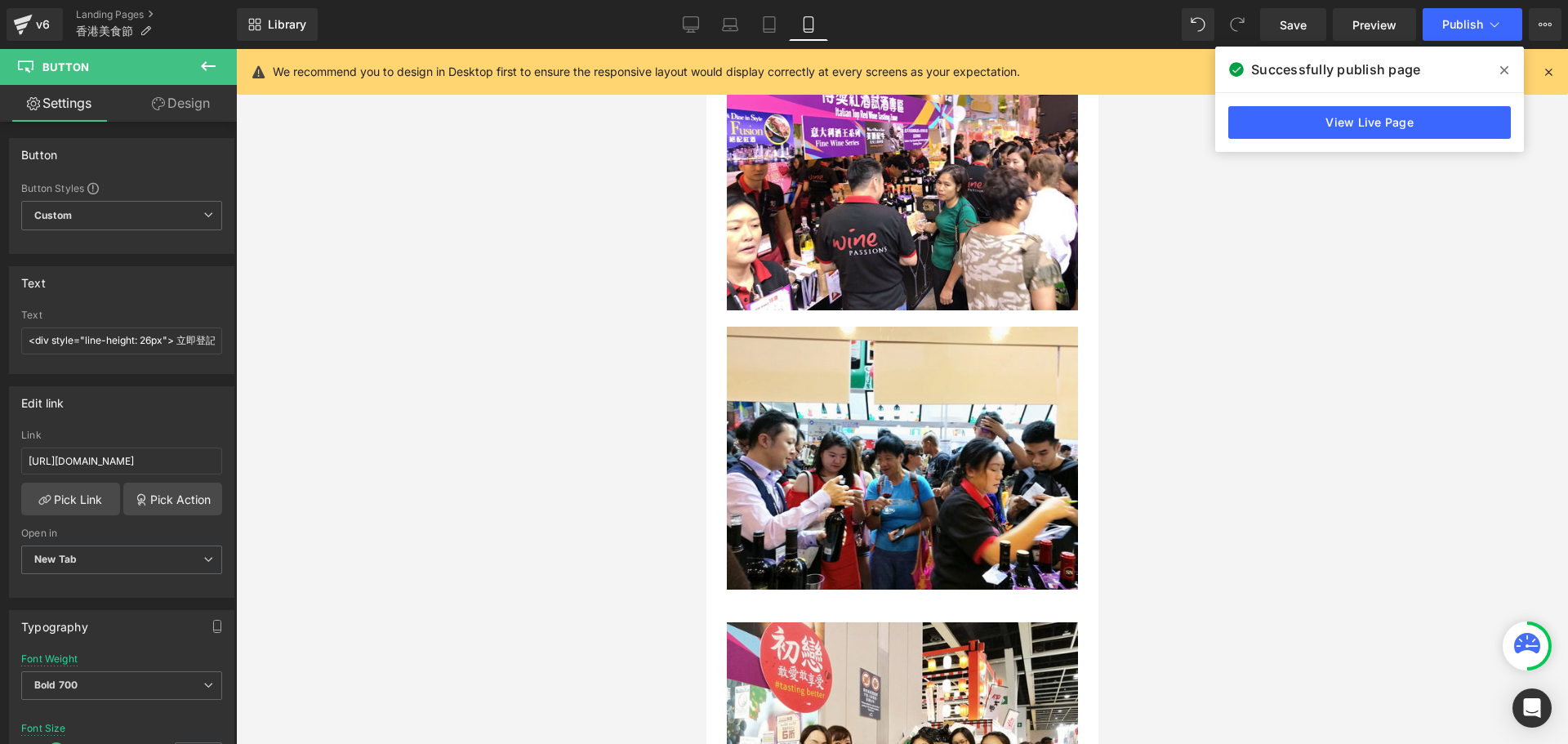
scroll to position [2737, 0]
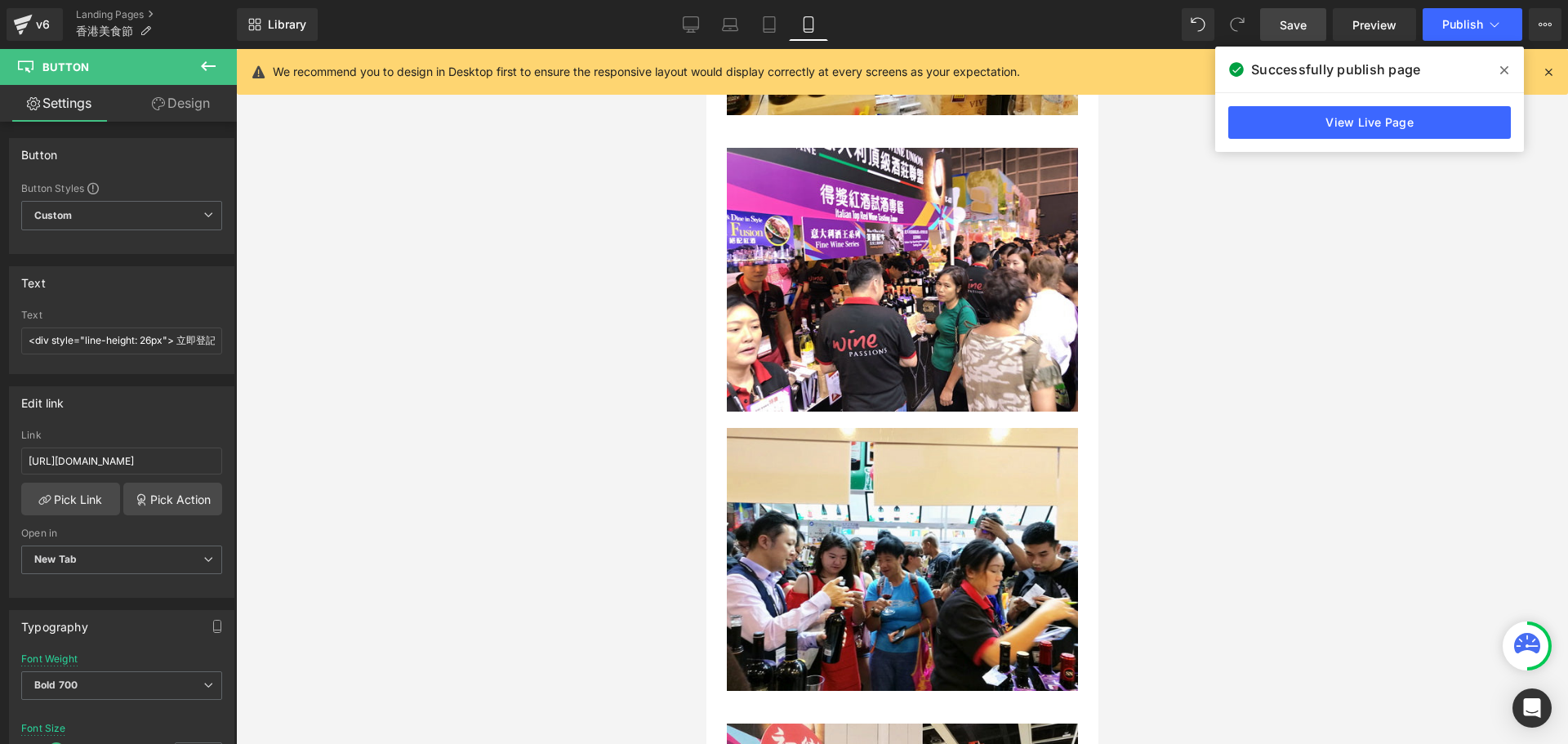
click at [1282, 28] on span "Save" at bounding box center [1293, 24] width 27 height 17
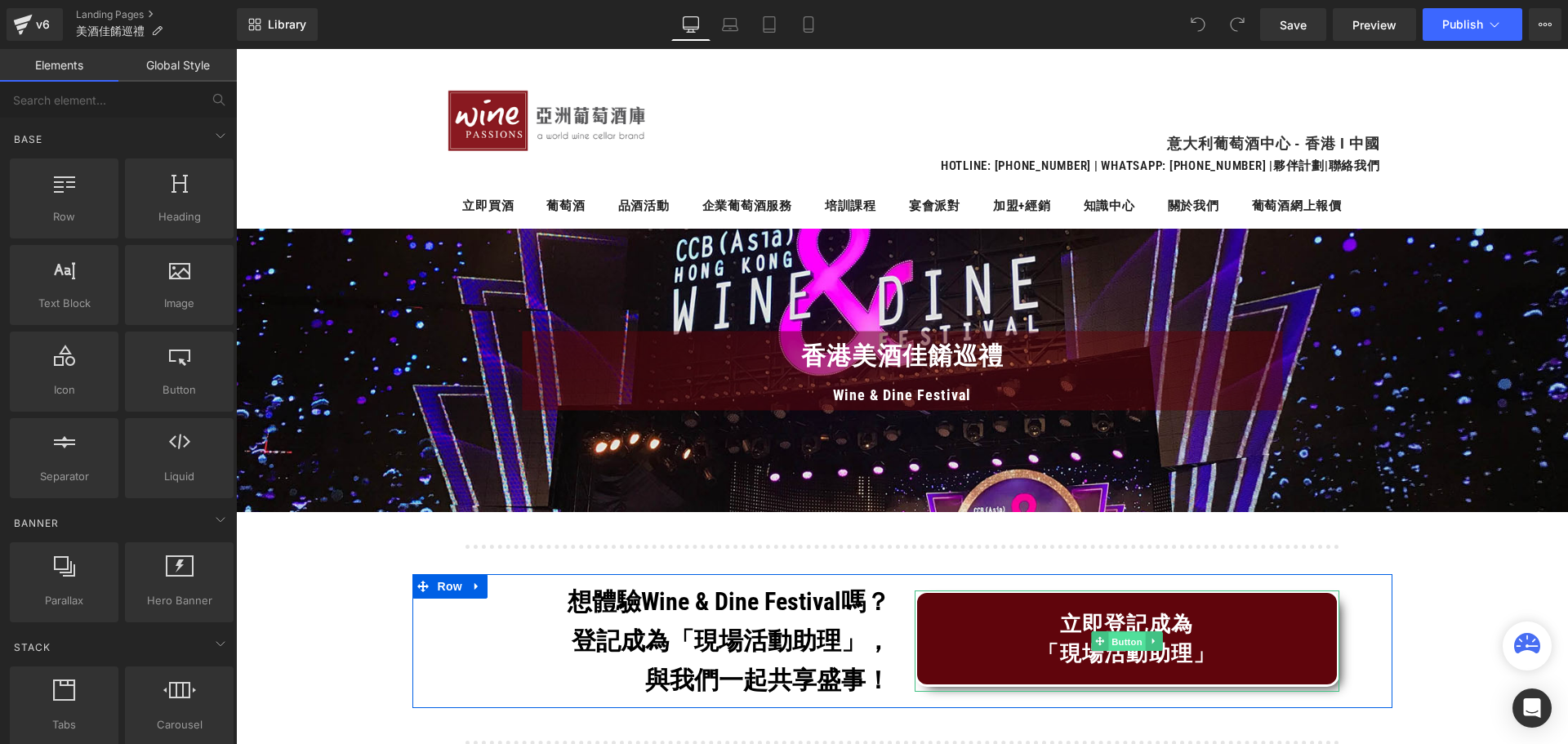
click at [1108, 633] on span "Button" at bounding box center [1127, 642] width 38 height 20
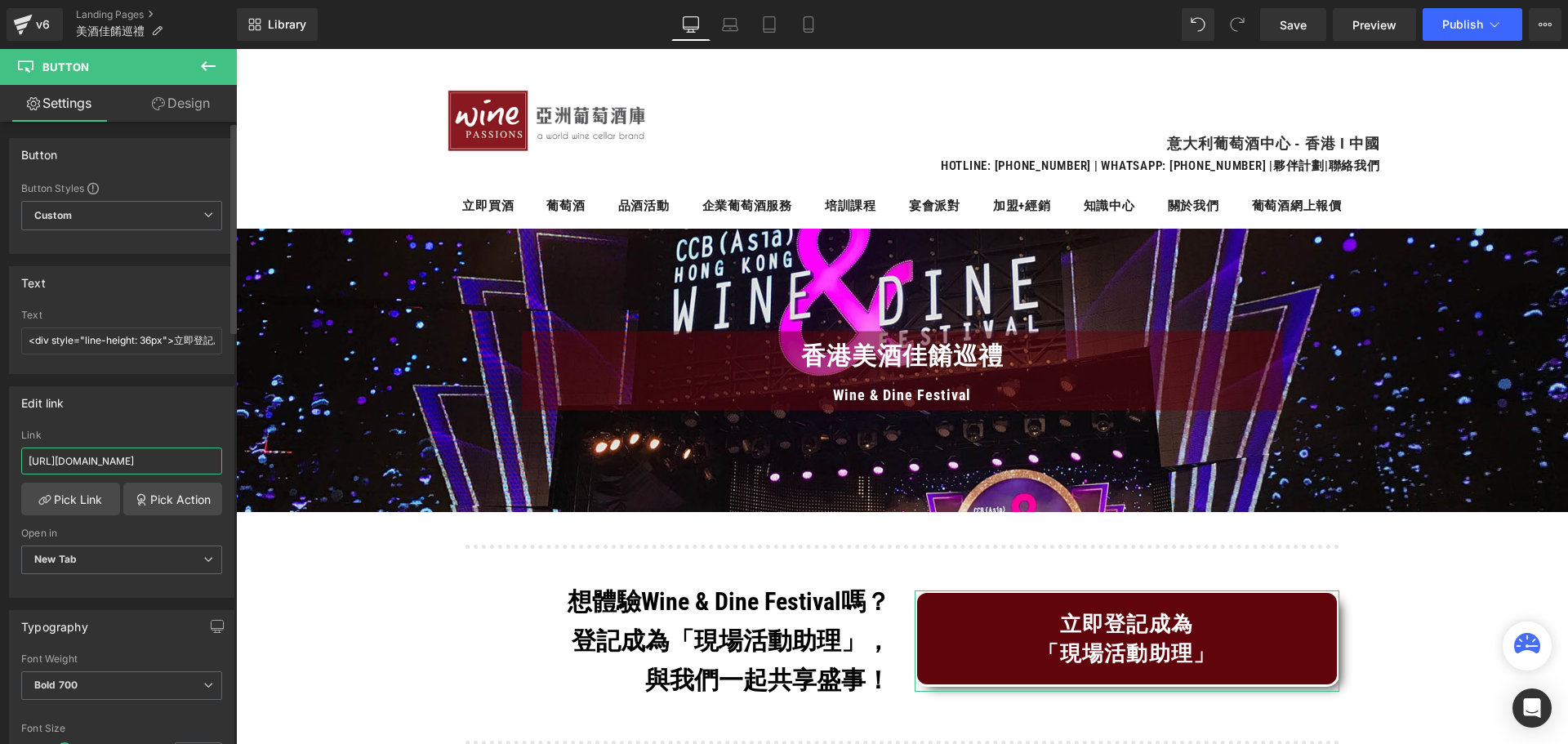
click at [107, 454] on input "[URL][DOMAIN_NAME]" at bounding box center [122, 461] width 201 height 27
paste input "[DOMAIN_NAME][URL]"
type input "[URL][DOMAIN_NAME]"
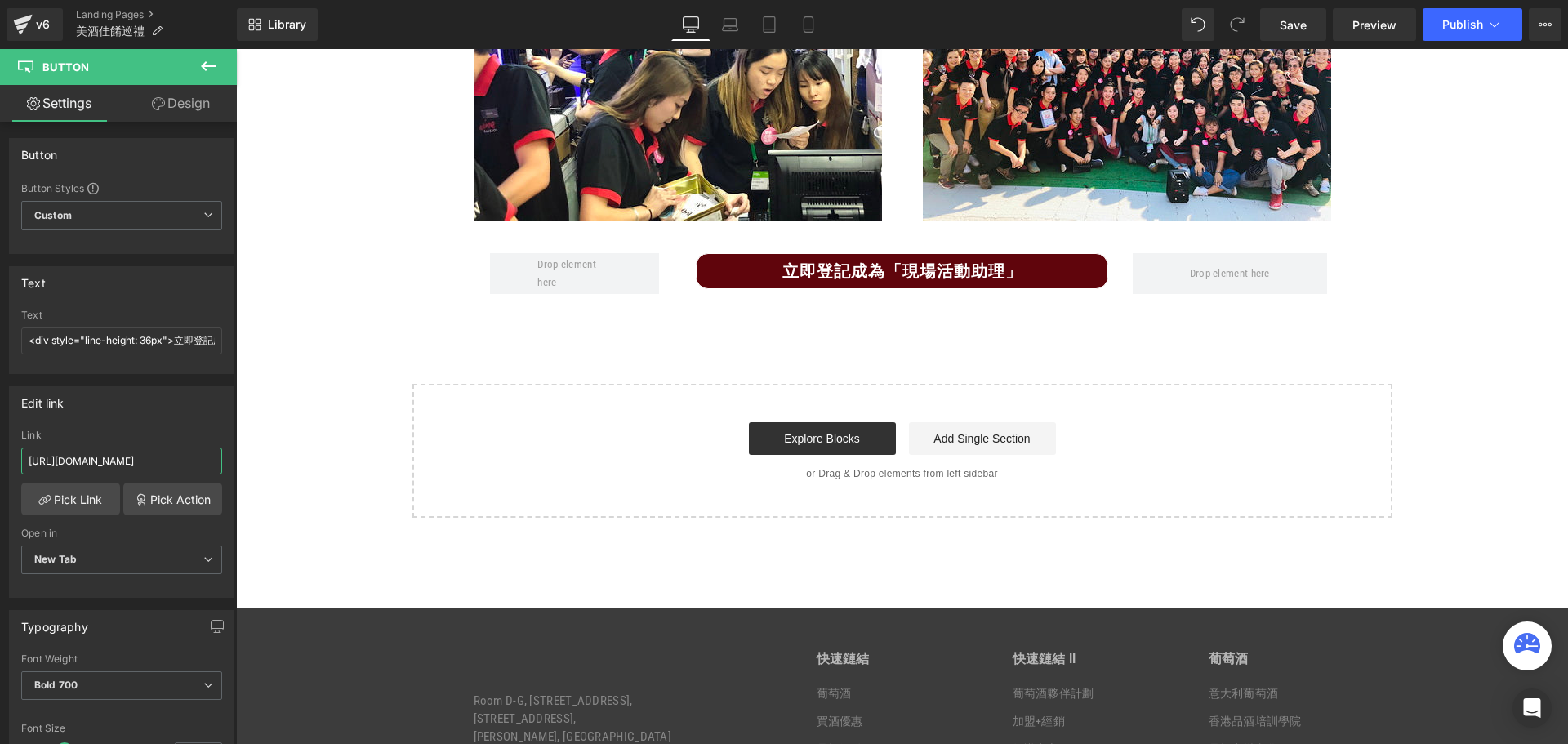
scroll to position [2796, 0]
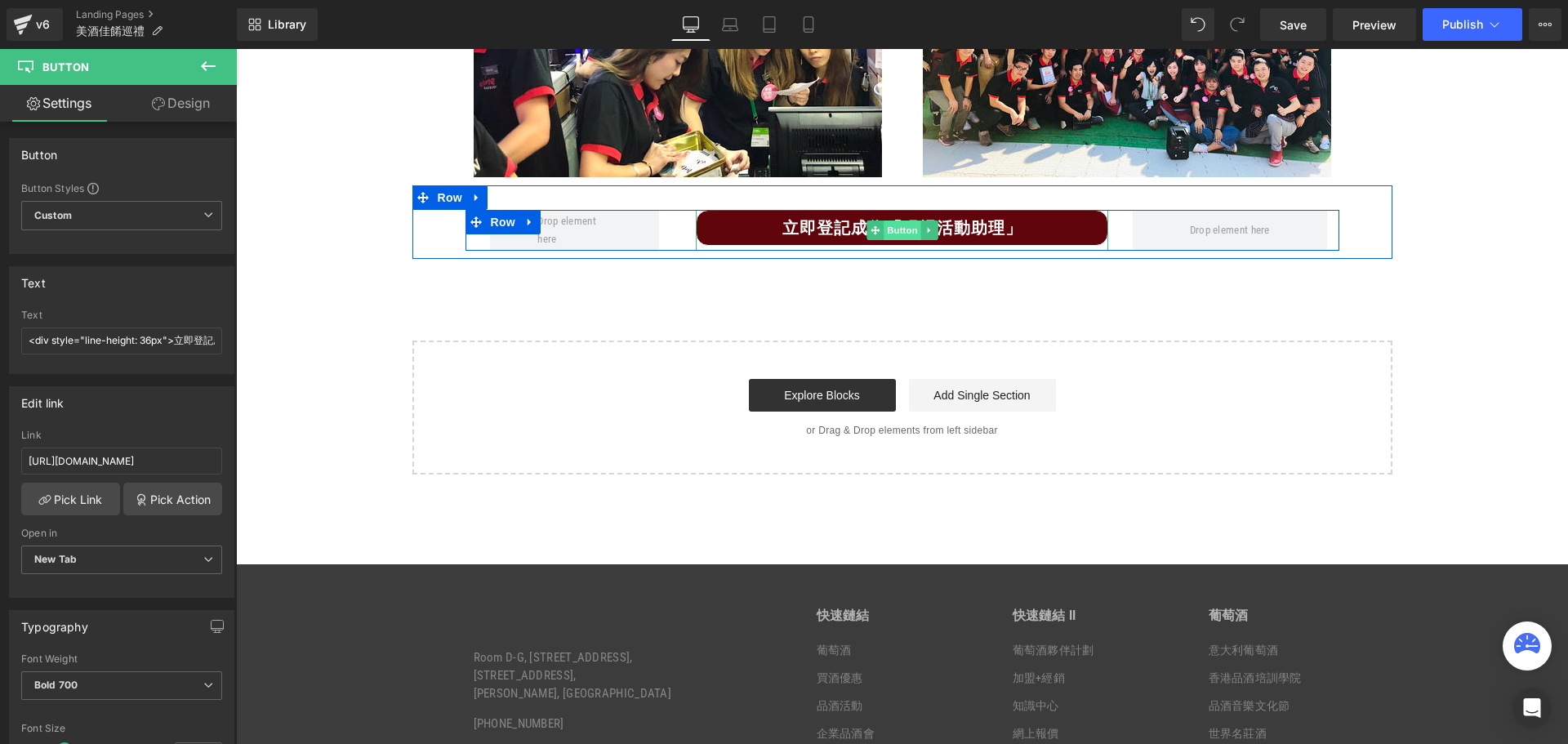
click at [884, 240] on span "Button" at bounding box center [902, 230] width 38 height 20
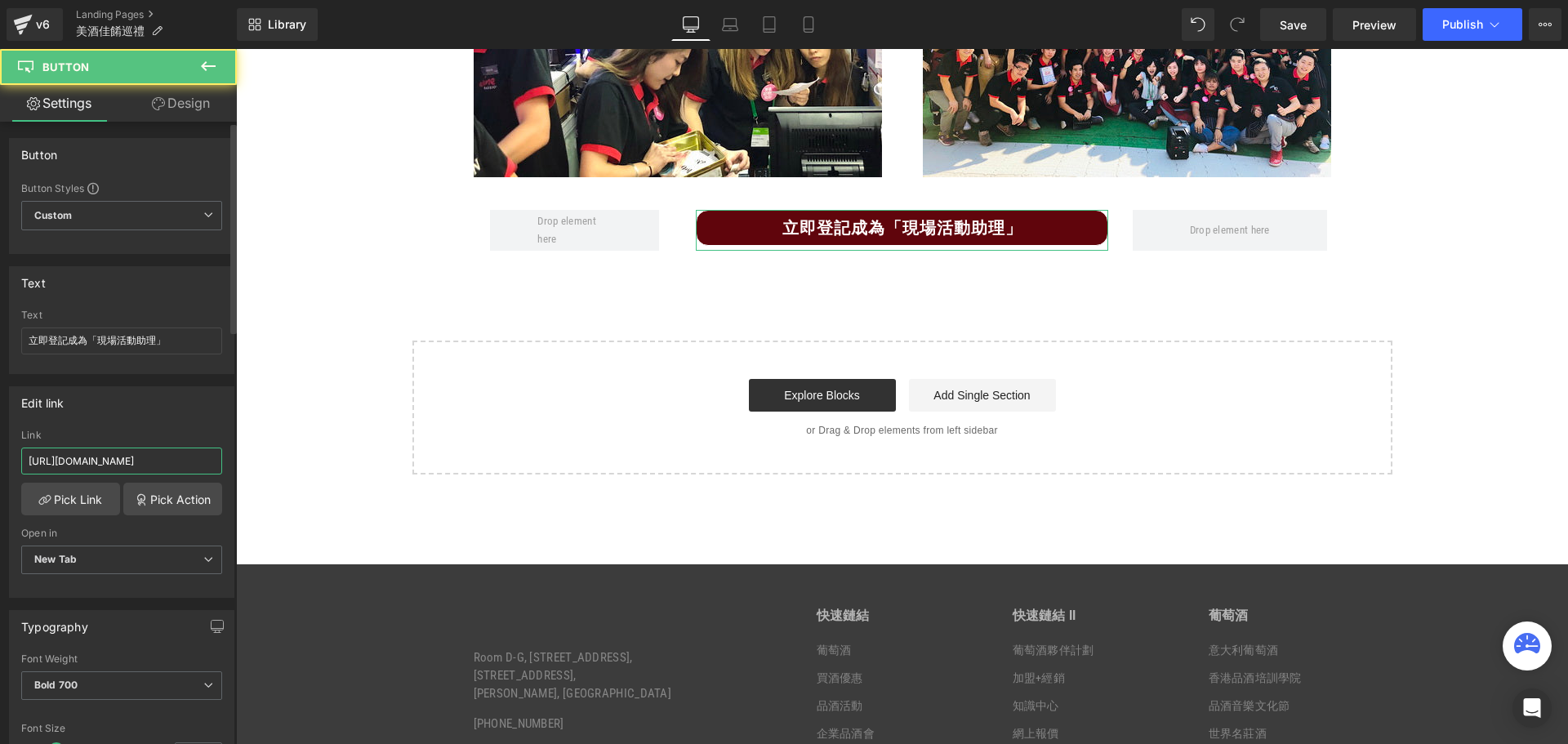
click at [172, 459] on input "[URL][DOMAIN_NAME]" at bounding box center [122, 461] width 201 height 27
paste input "text"
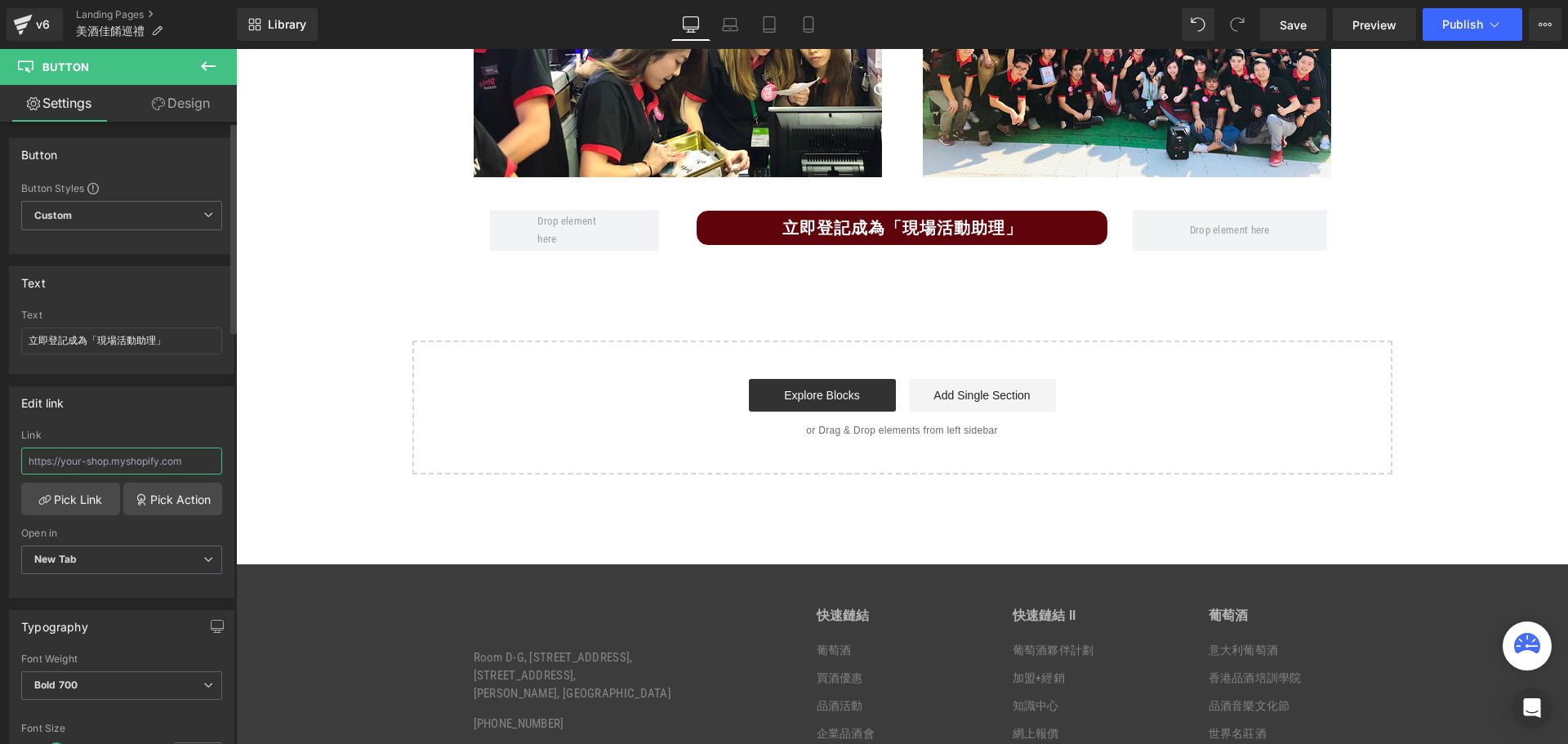
paste input "[URL][DOMAIN_NAME]"
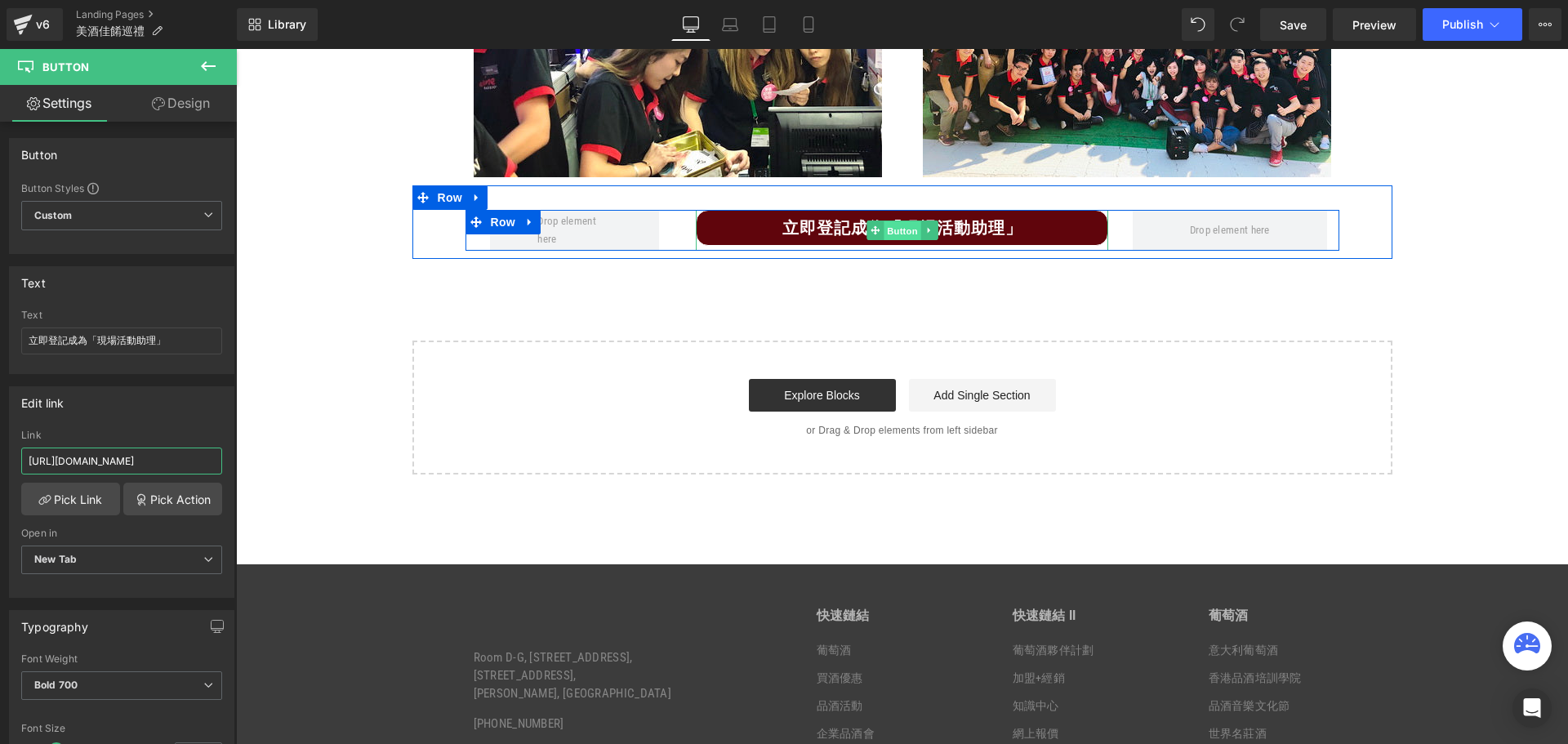
click at [904, 241] on span "Button" at bounding box center [902, 231] width 38 height 20
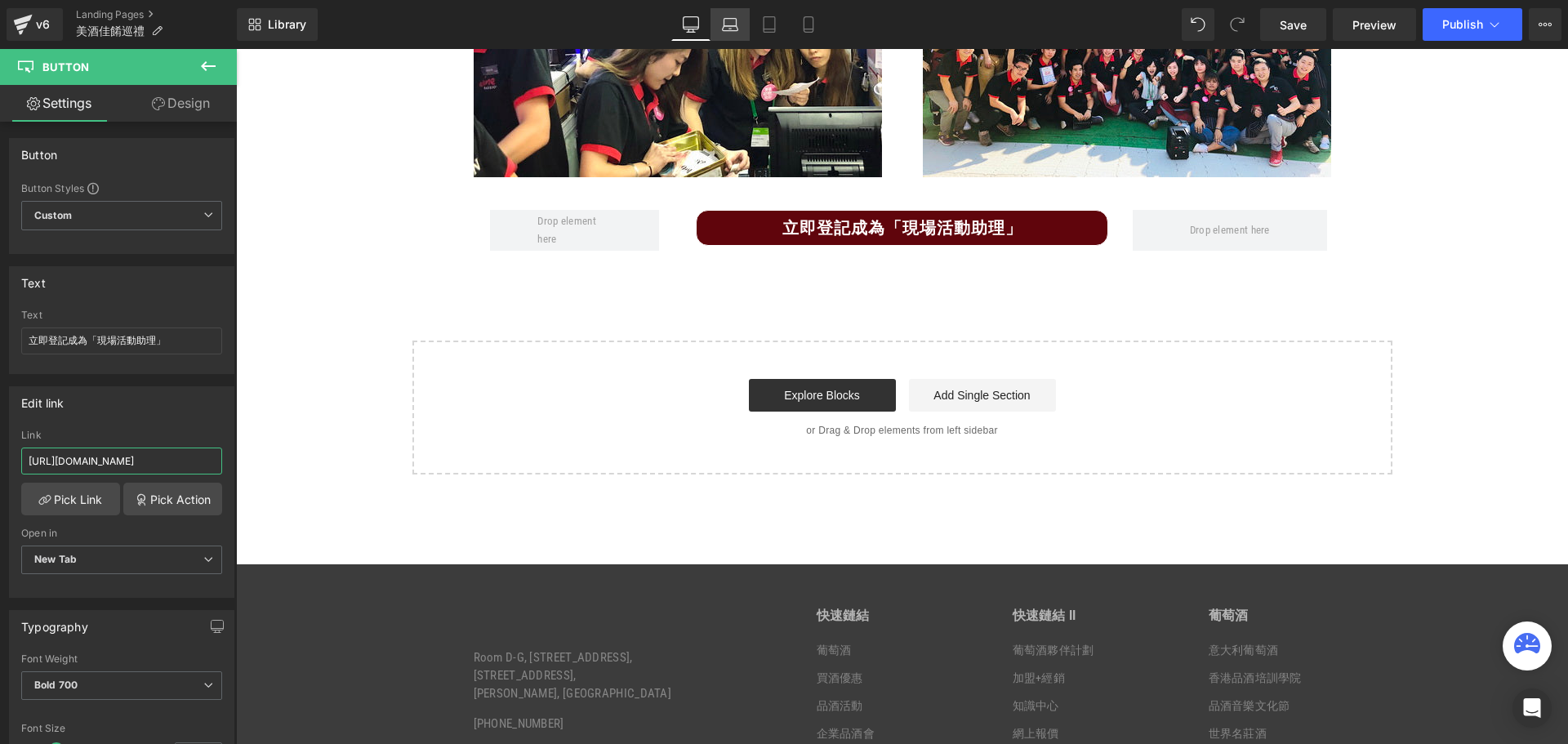
type input "[URL][DOMAIN_NAME]"
click at [726, 22] on icon at bounding box center [730, 23] width 16 height 16
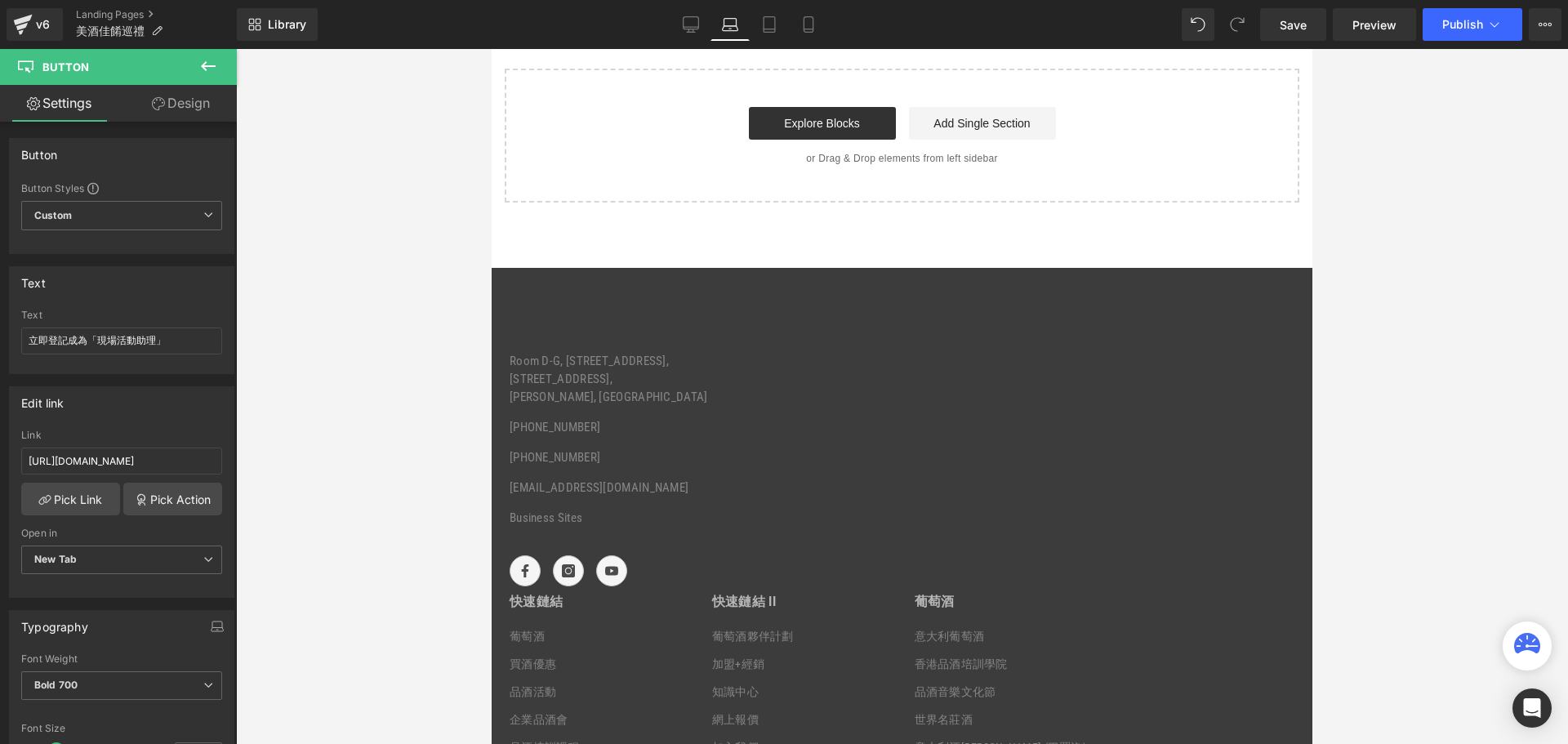
type input "100"
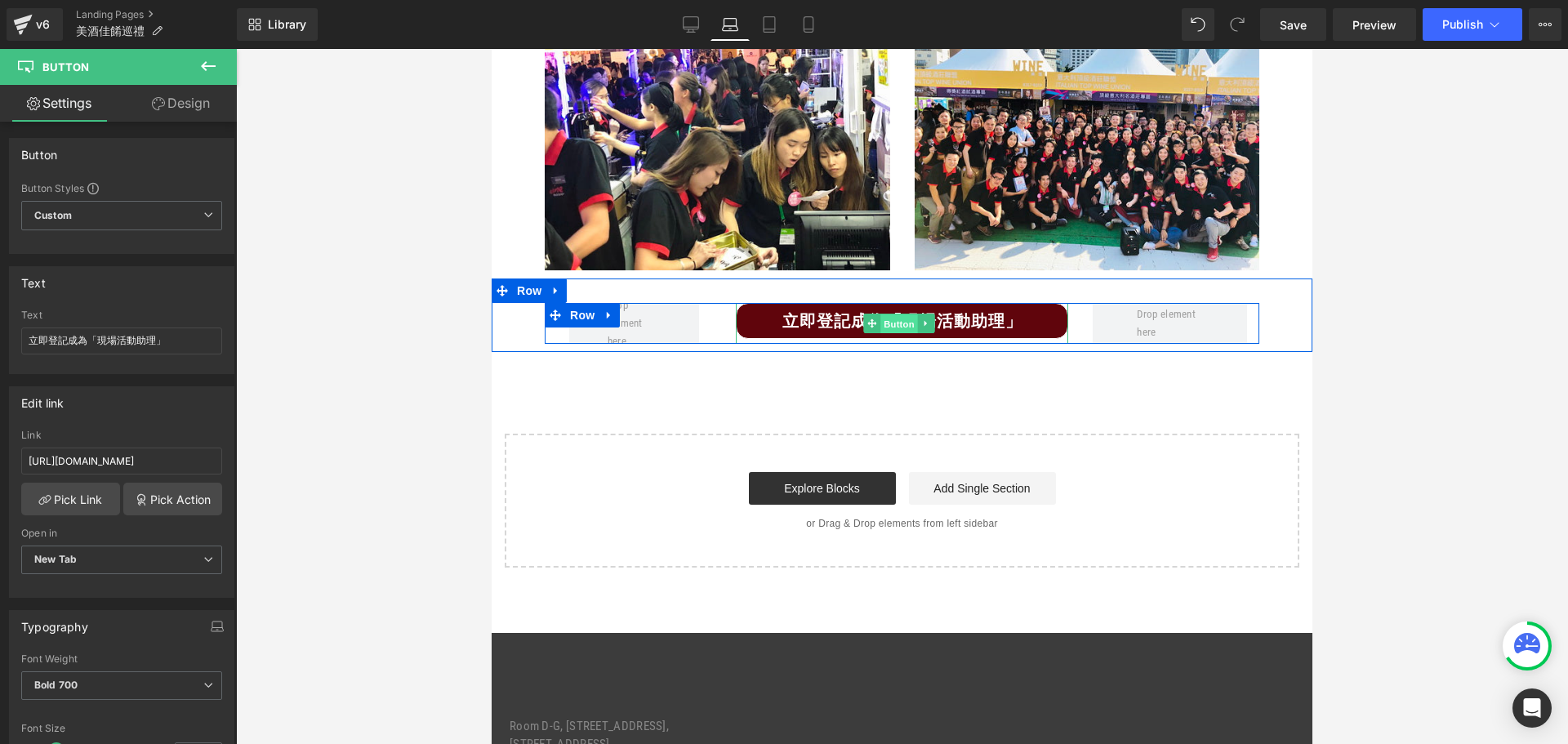
click at [893, 315] on span "Button" at bounding box center [899, 324] width 38 height 20
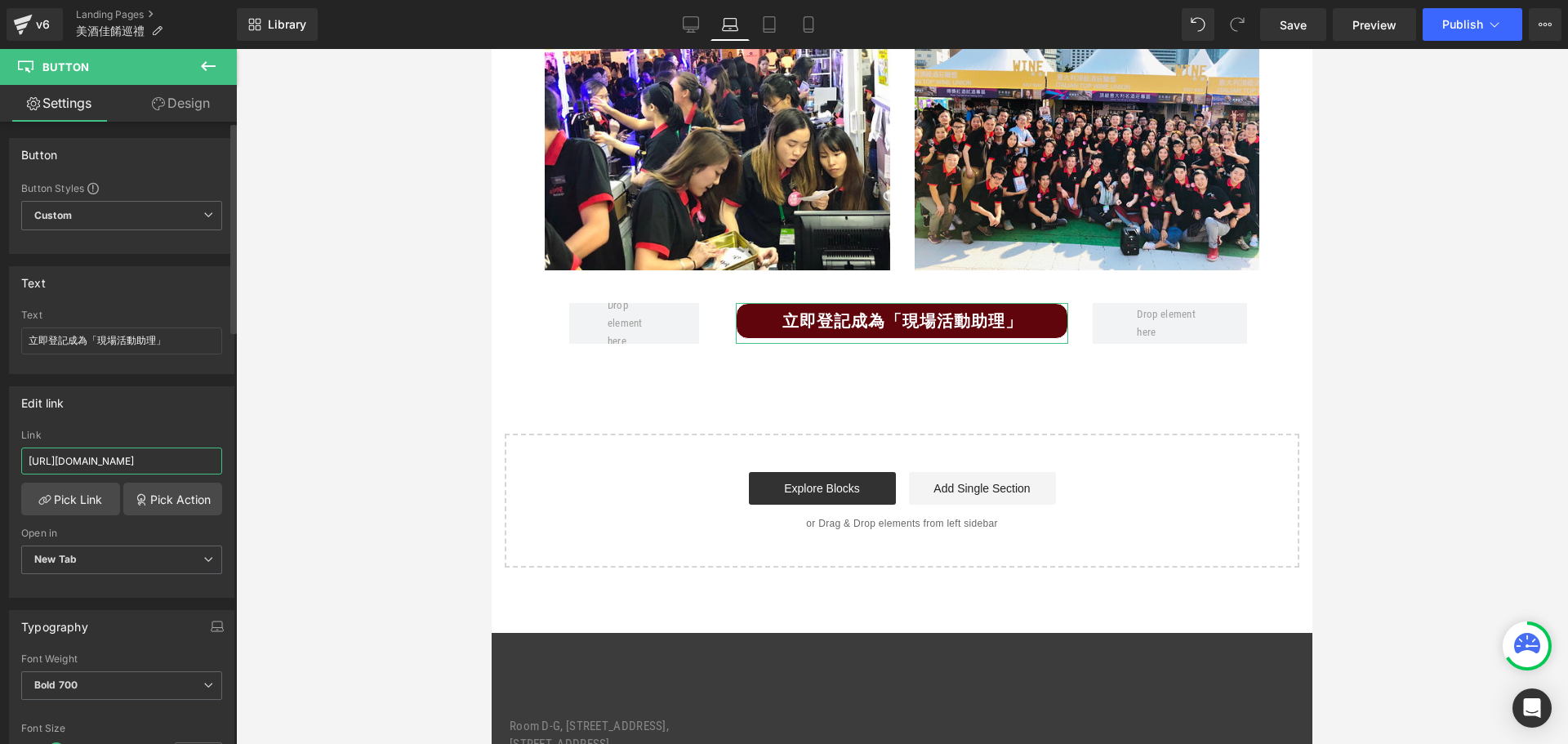
click at [152, 467] on input "[URL][DOMAIN_NAME]" at bounding box center [122, 461] width 201 height 27
click at [777, 28] on icon at bounding box center [769, 23] width 16 height 16
type input "100"
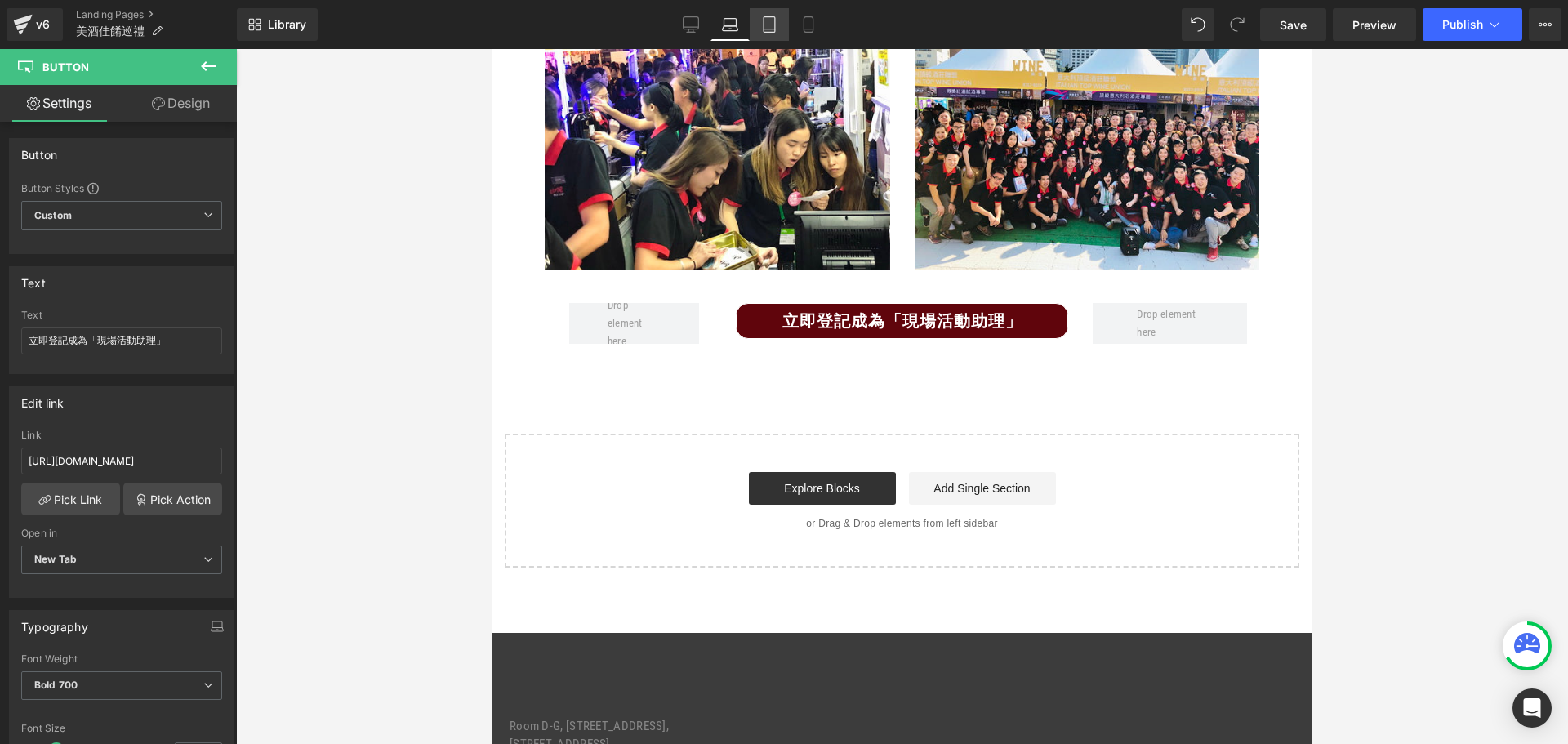
type input "100"
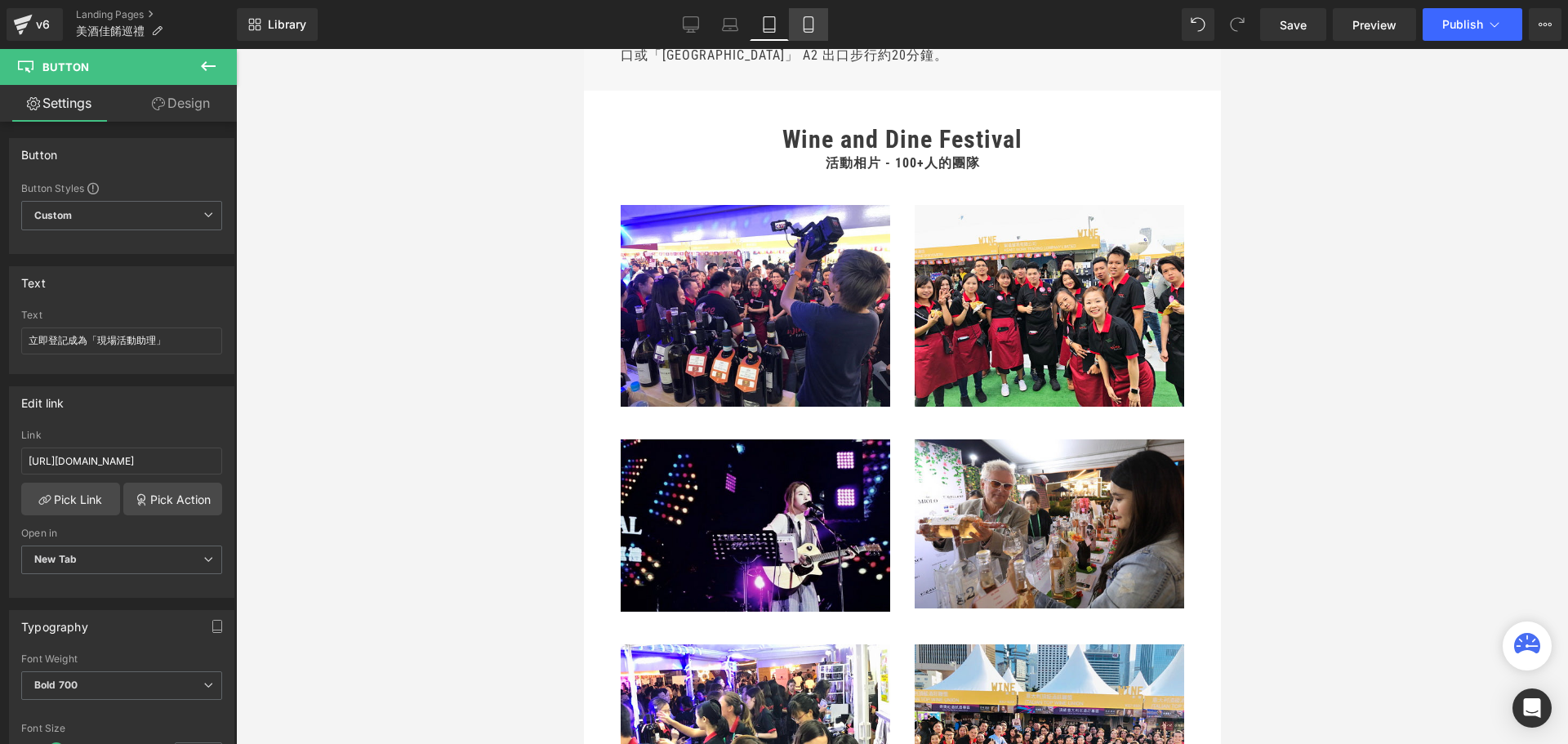
scroll to position [3068, 0]
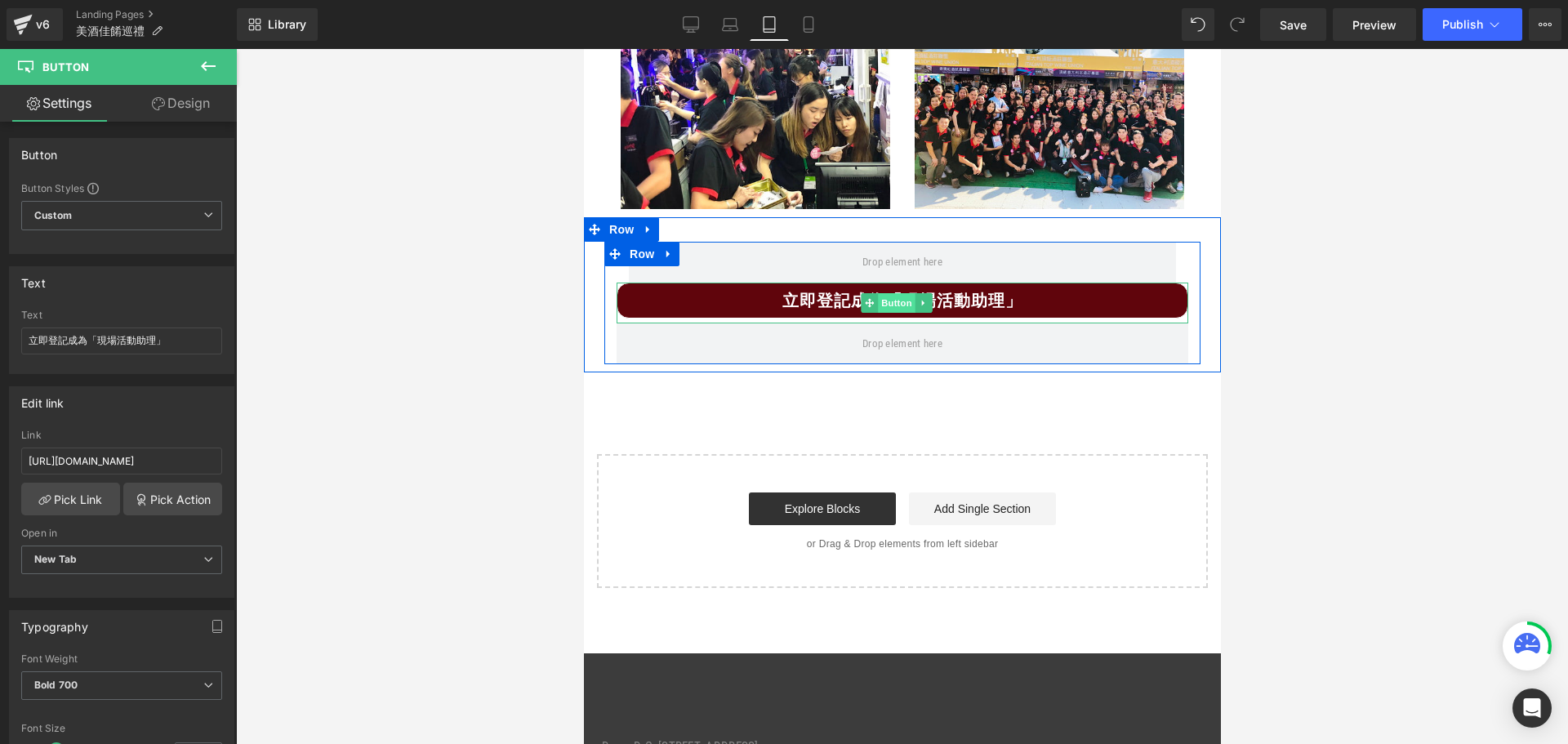
click at [893, 302] on span "Button" at bounding box center [896, 302] width 38 height 20
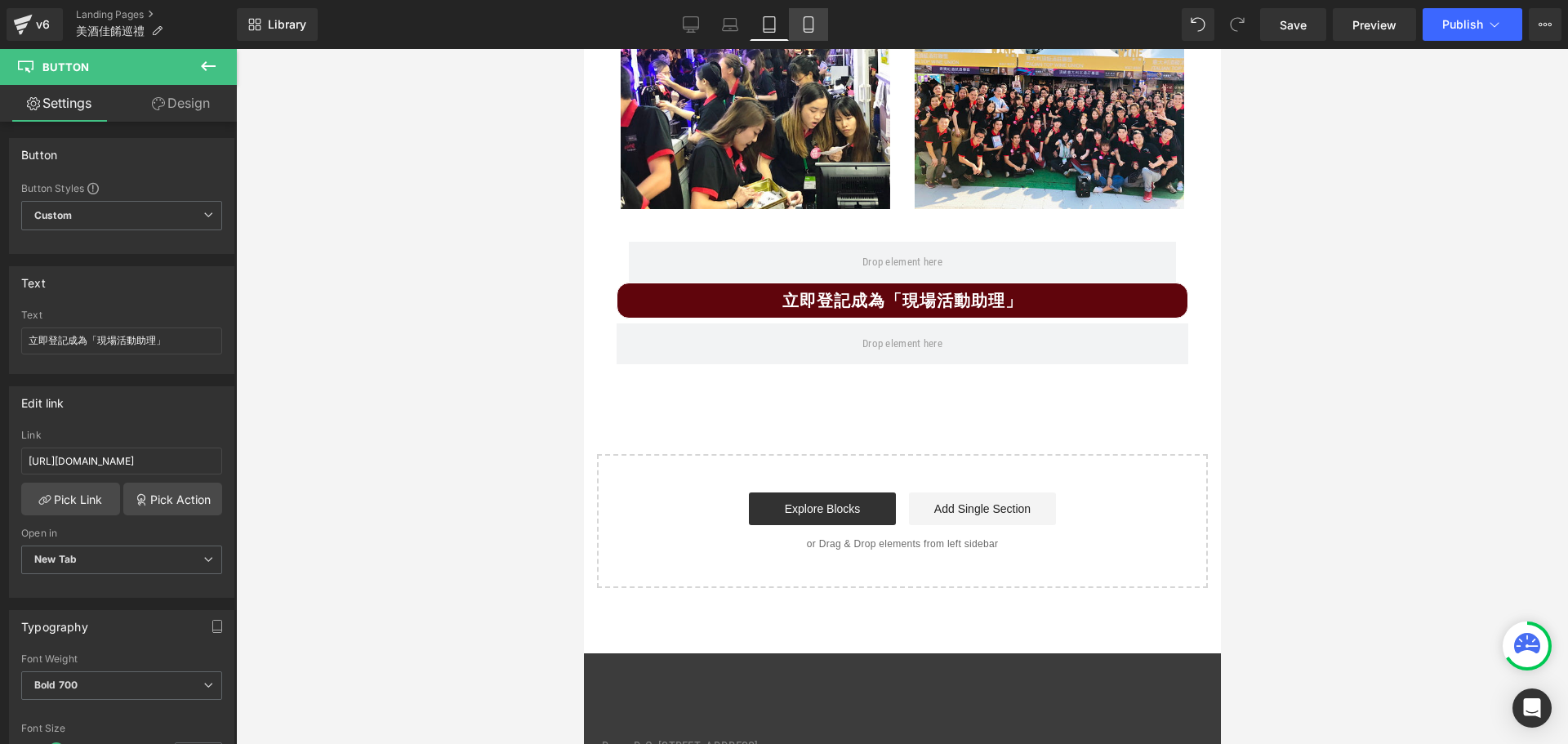
click at [812, 28] on icon at bounding box center [808, 24] width 9 height 16
type input "100"
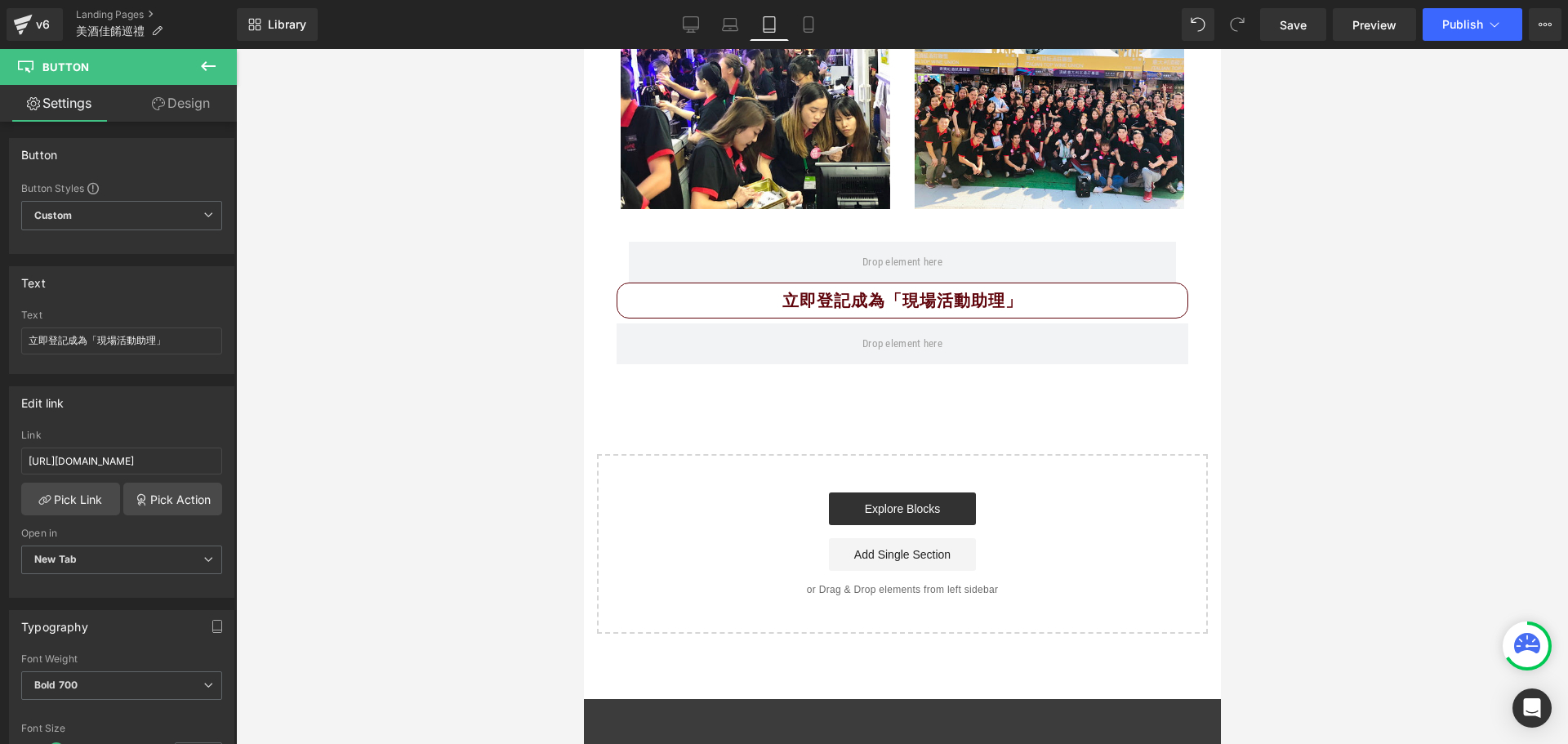
scroll to position [4472, 0]
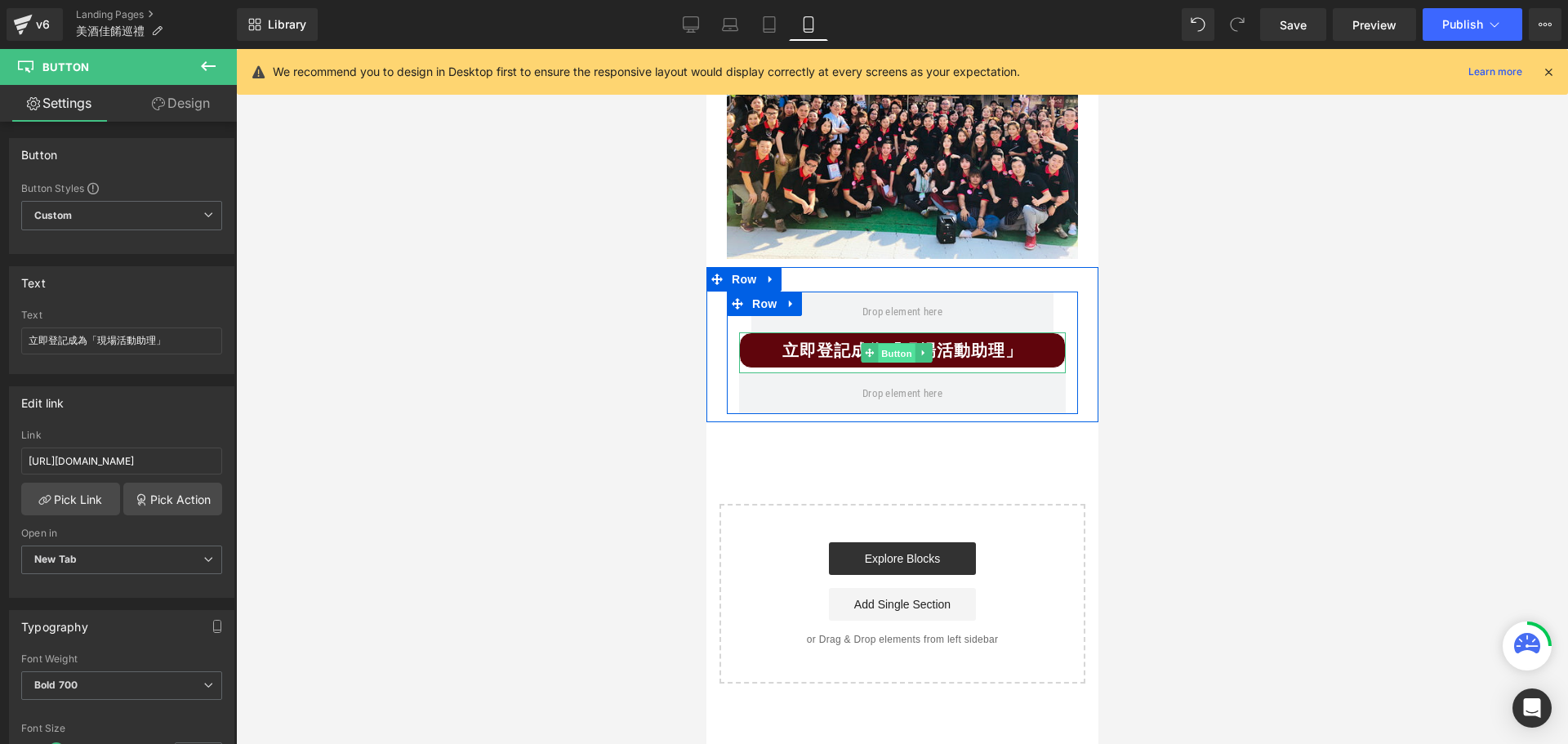
click at [888, 344] on span "Button" at bounding box center [896, 353] width 38 height 20
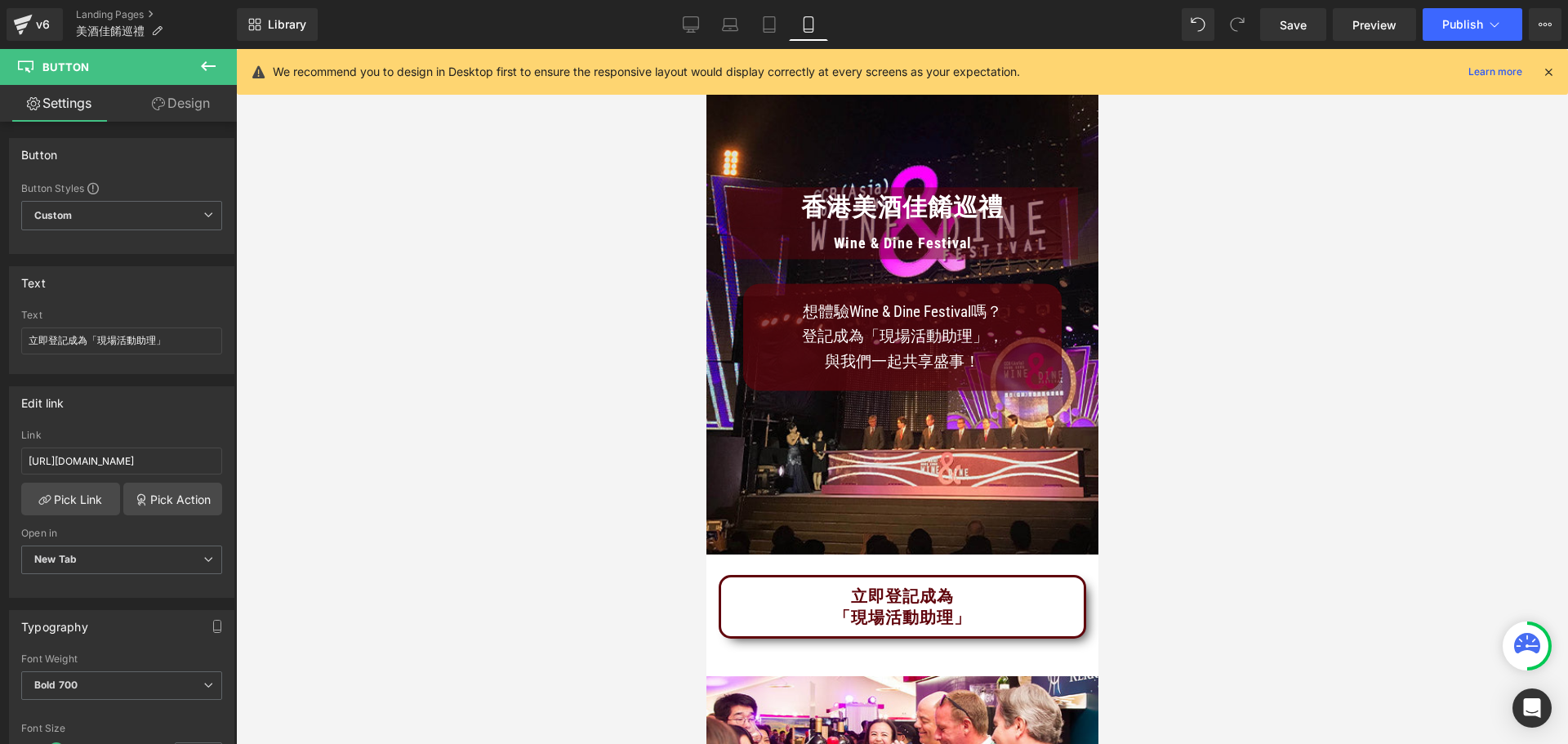
scroll to position [163, 0]
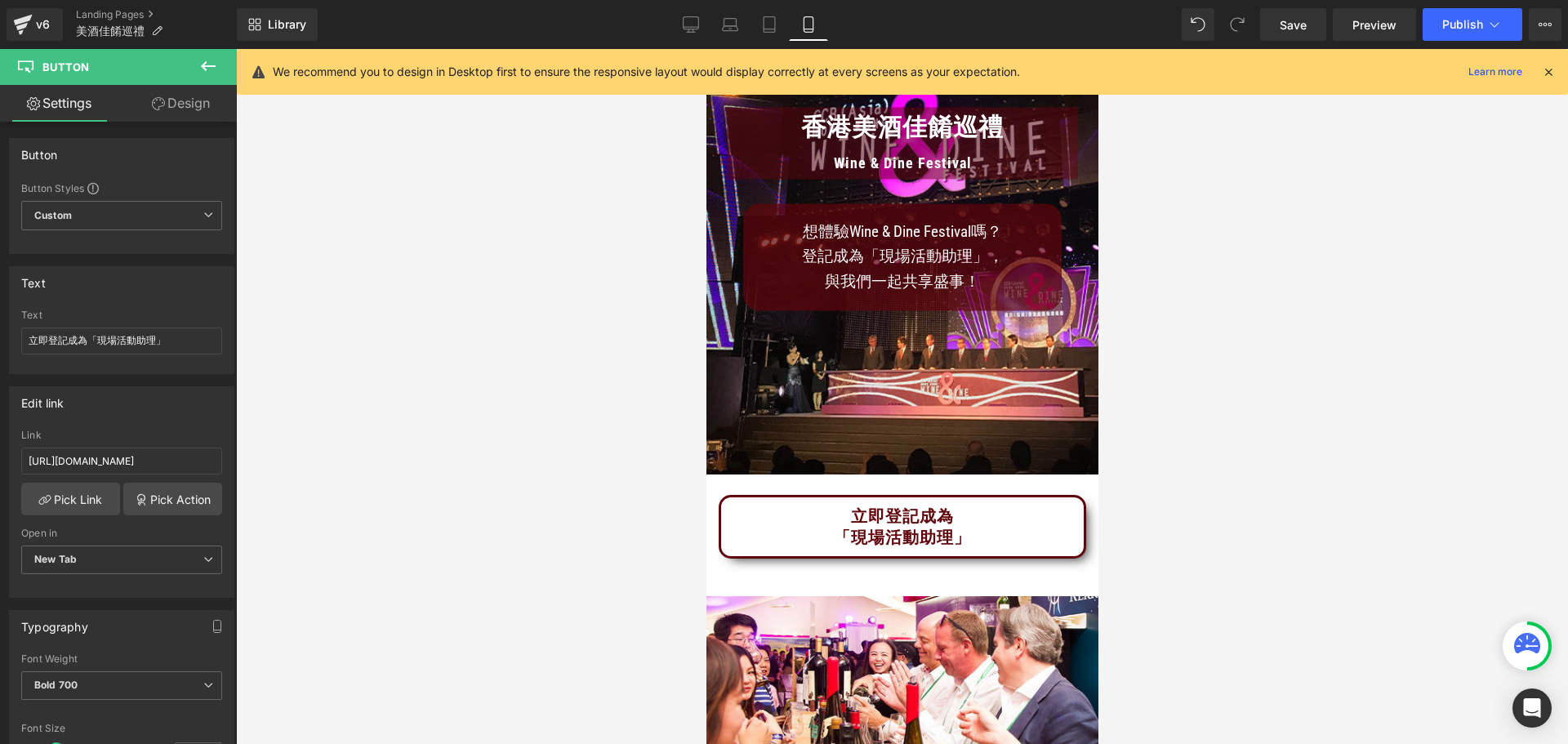
click at [886, 506] on div "立即登記成為 「現場活動助理」 Button" at bounding box center [900, 529] width 367 height 69
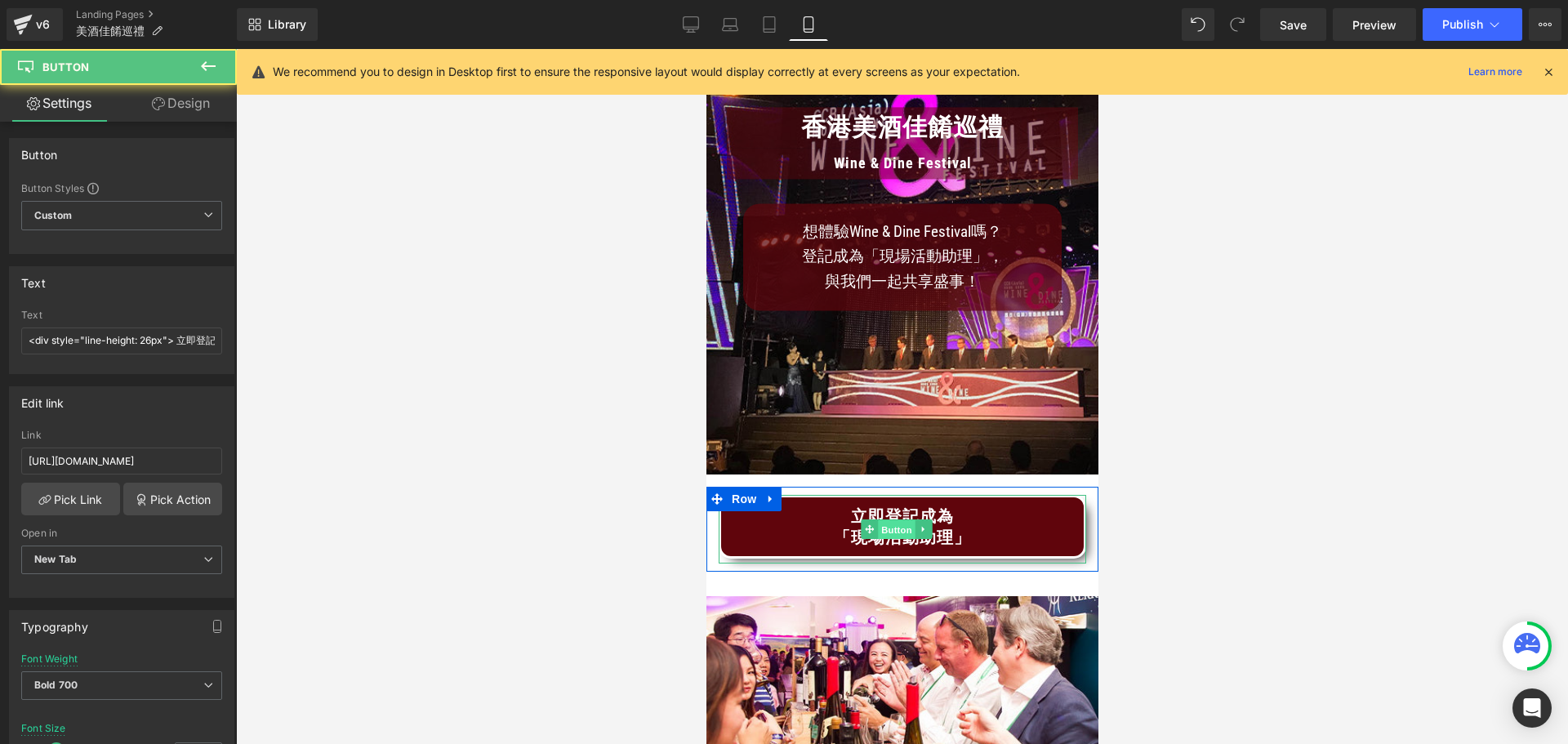
drag, startPoint x: 886, startPoint y: 513, endPoint x: 1374, endPoint y: 563, distance: 490.6
click at [886, 520] on span "Button" at bounding box center [896, 530] width 38 height 20
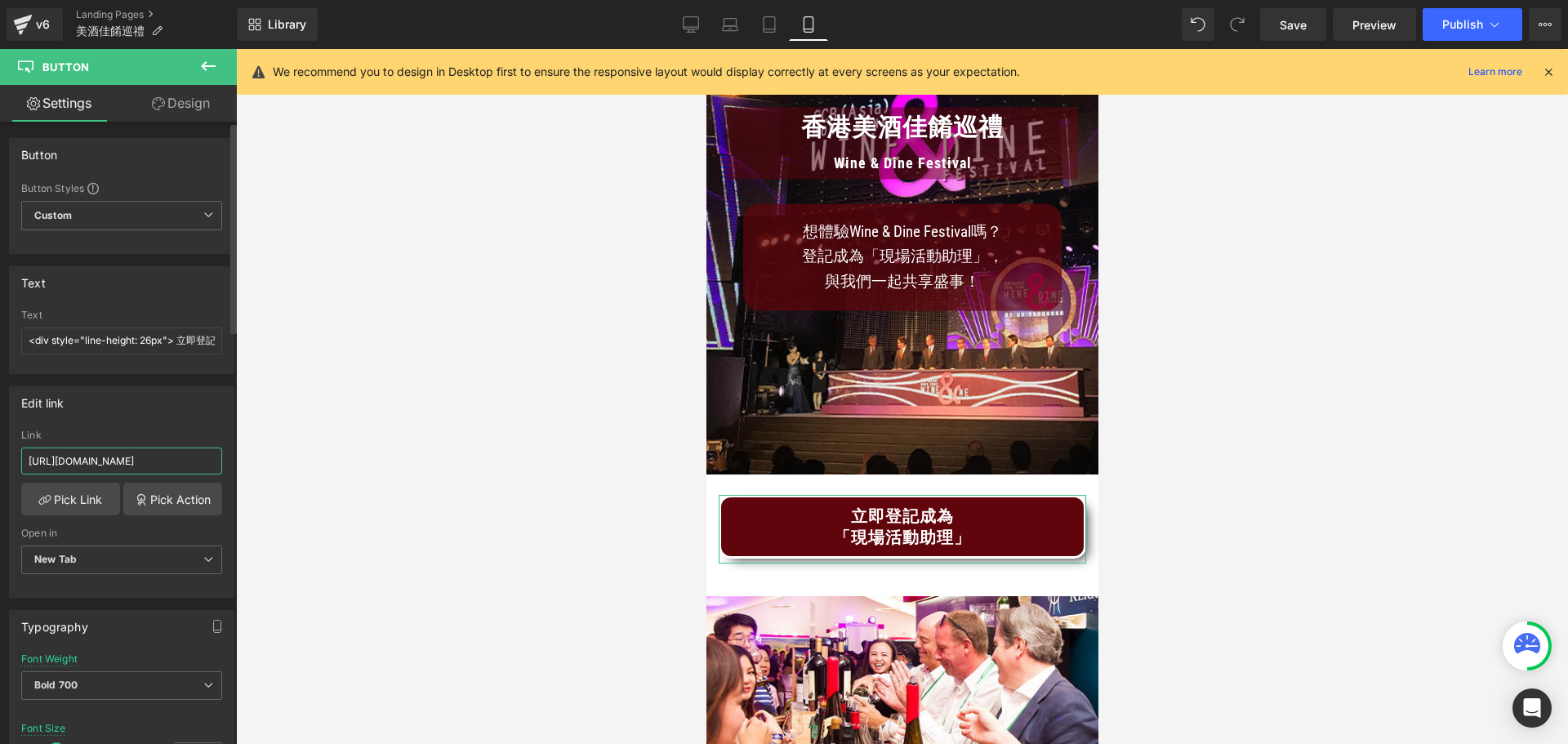
click at [103, 457] on input "[URL][DOMAIN_NAME]" at bounding box center [122, 461] width 201 height 27
type input "[URL][DOMAIN_NAME]"
click at [756, 22] on link "Tablet" at bounding box center [769, 24] width 39 height 33
type input "26"
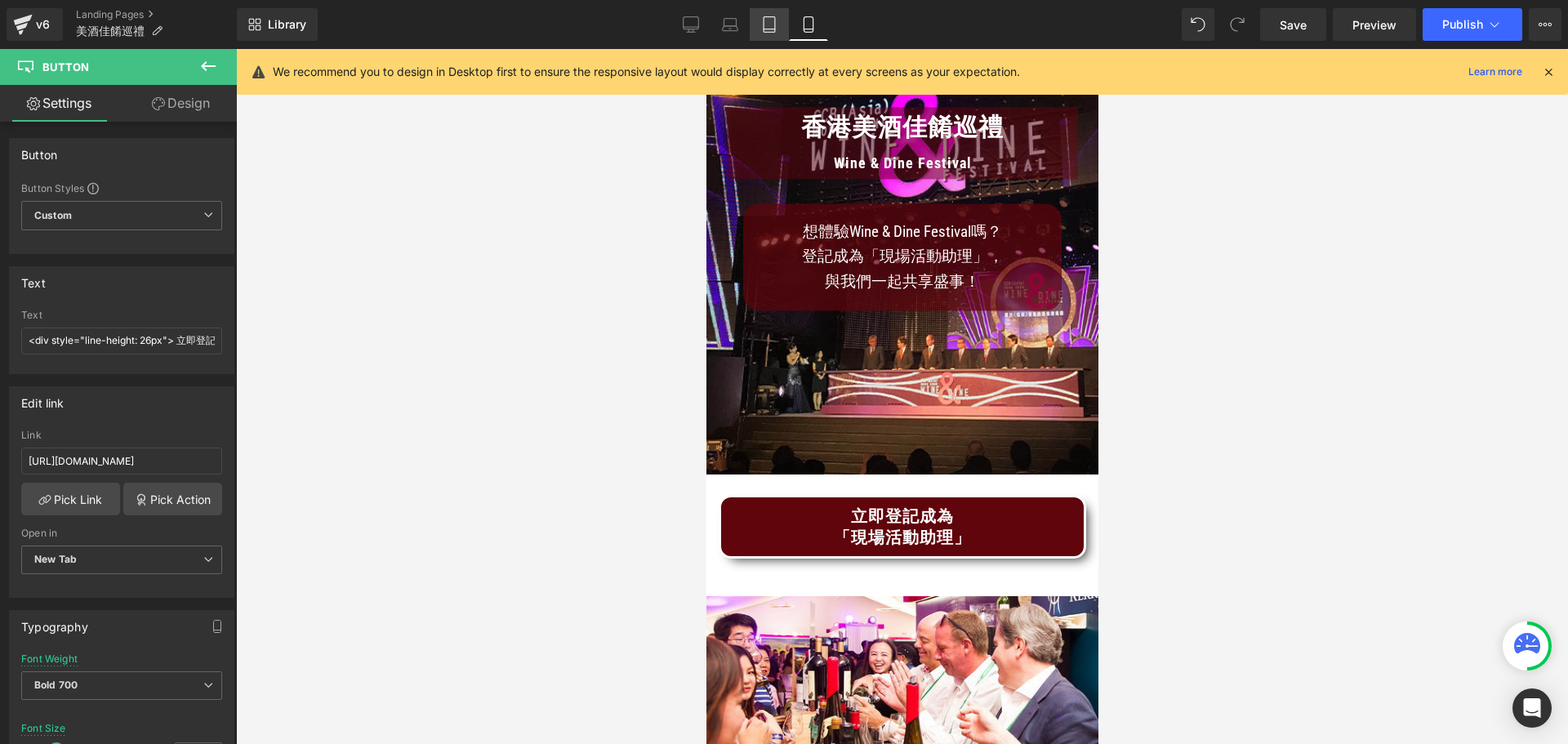
type input "100"
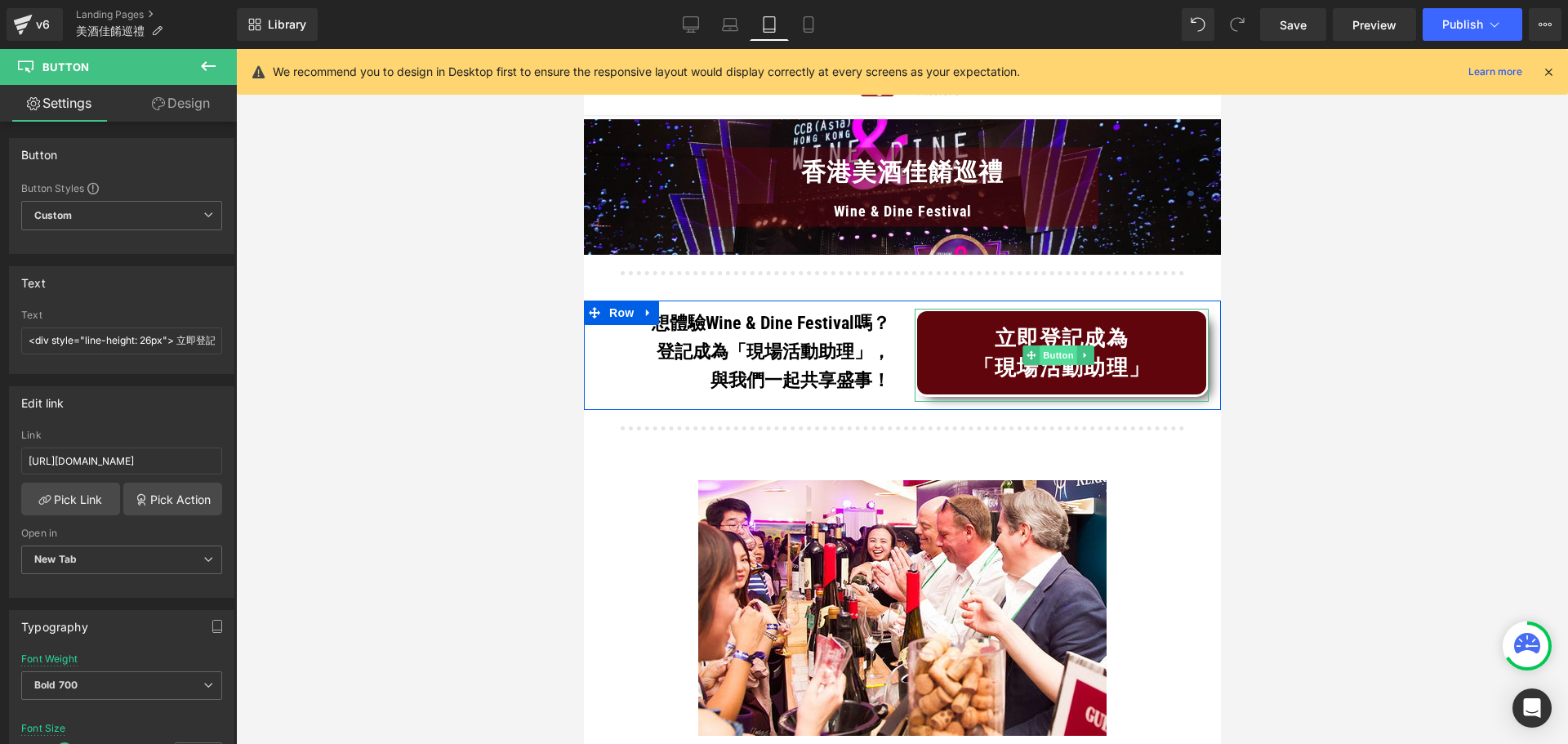
click at [1049, 351] on span "Button" at bounding box center [1057, 355] width 38 height 20
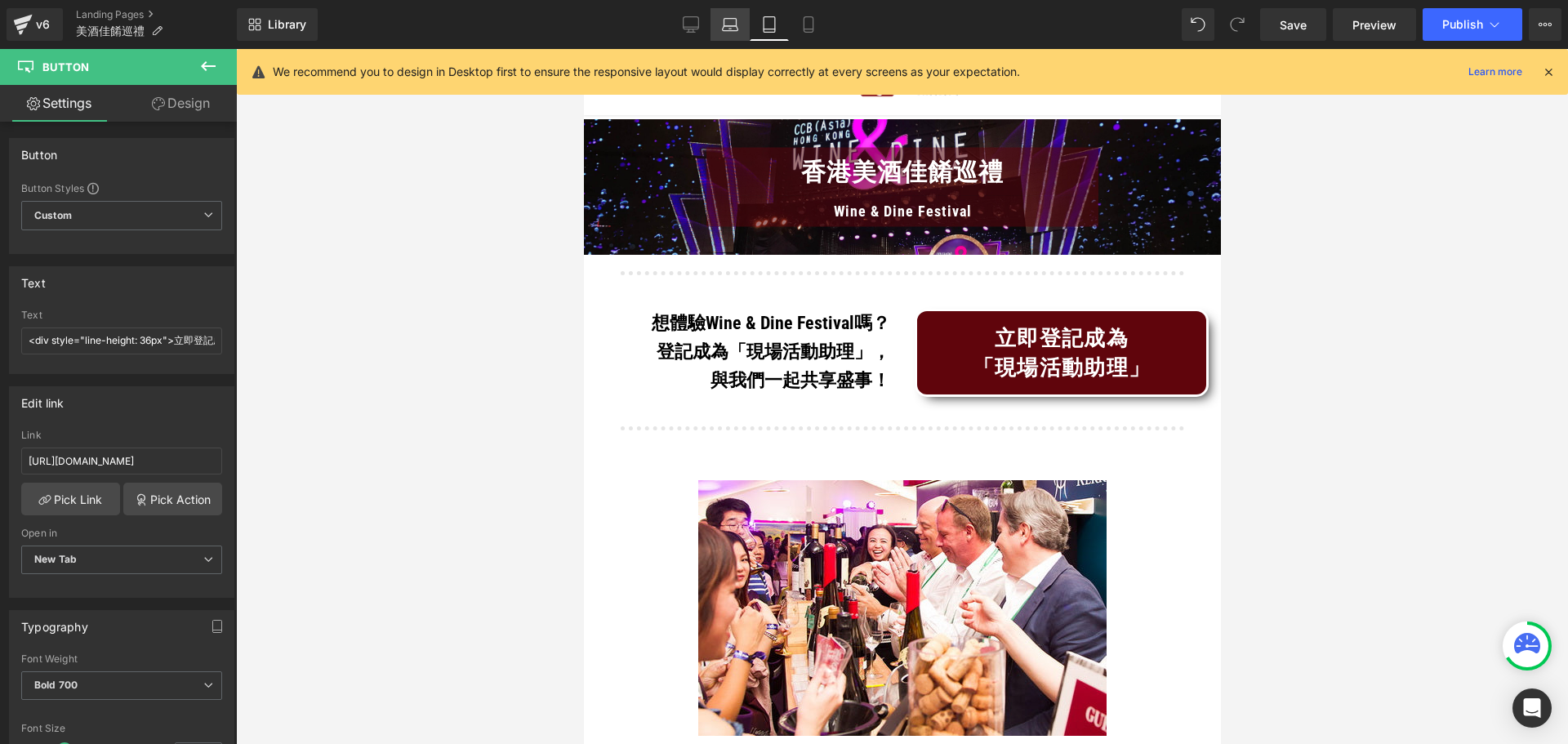
click at [715, 33] on link "Laptop" at bounding box center [730, 24] width 39 height 33
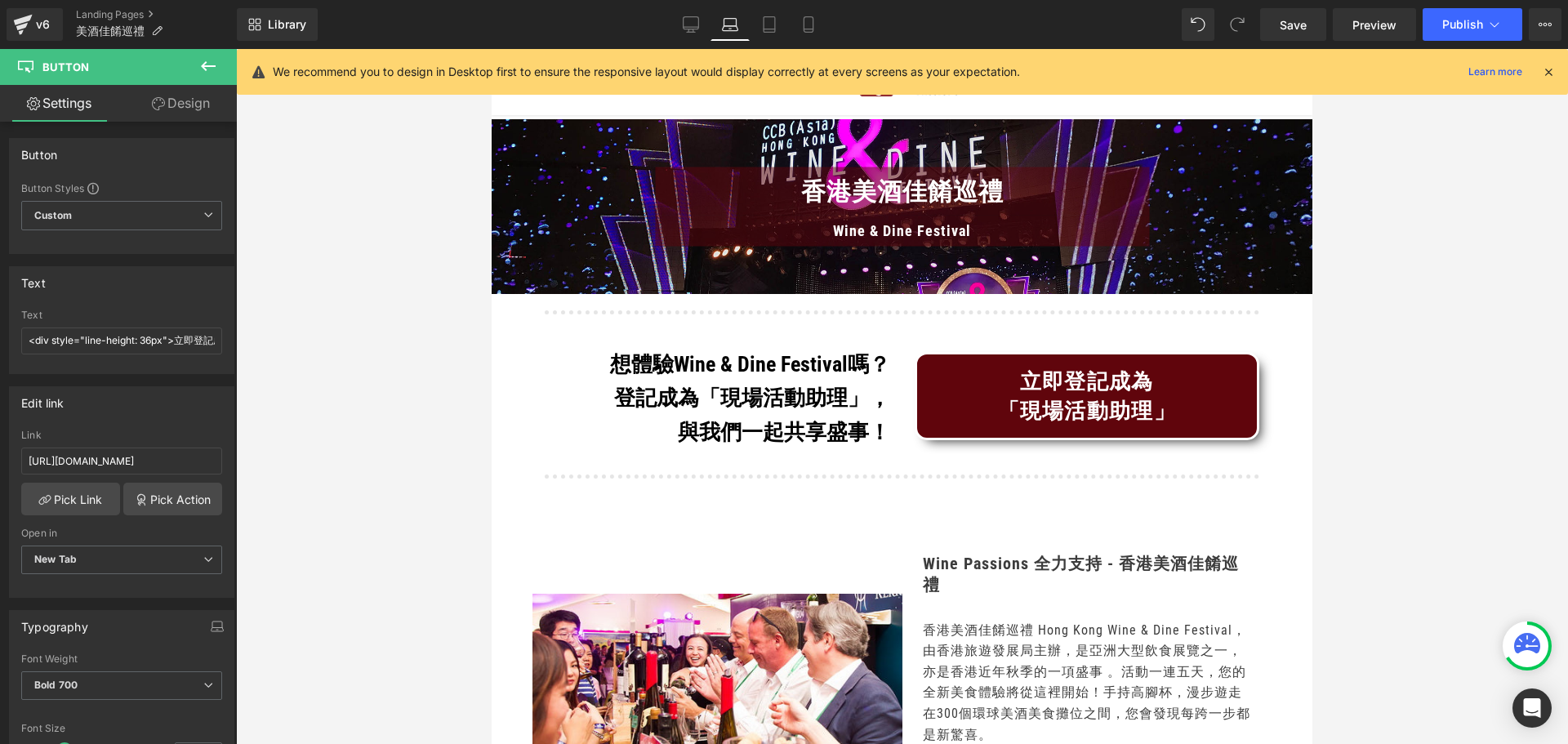
type input "100"
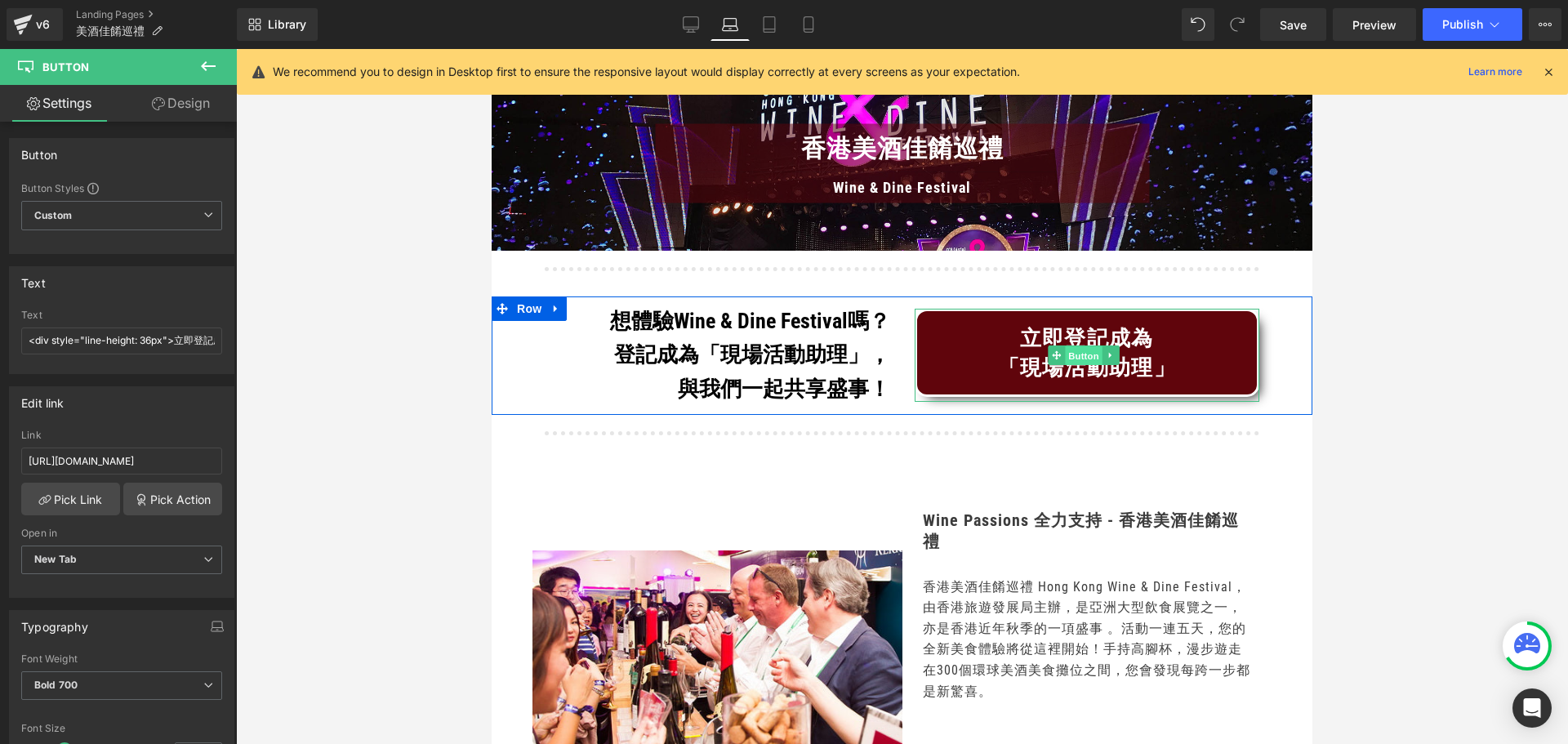
click at [1065, 352] on span "Button" at bounding box center [1084, 356] width 38 height 20
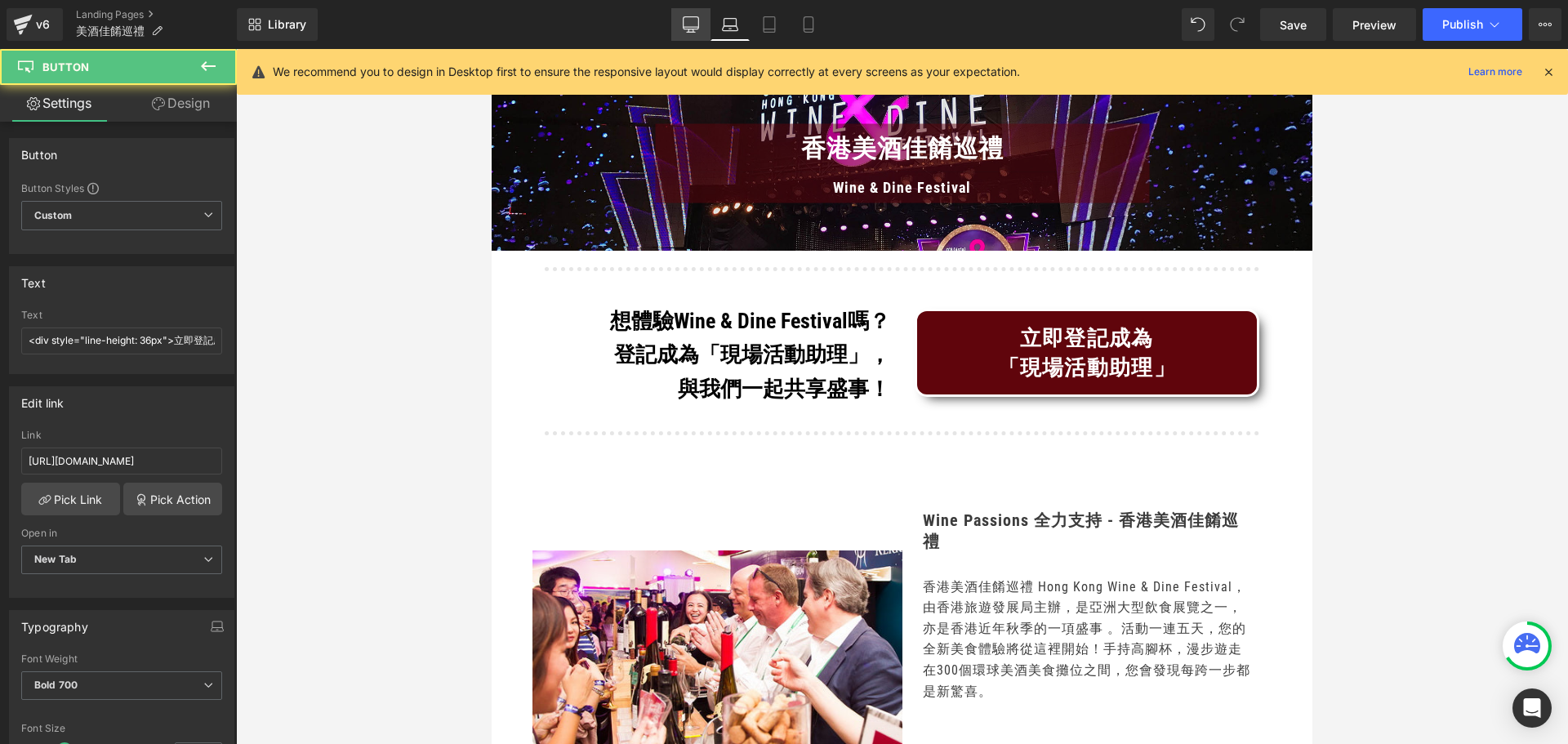
click at [684, 21] on icon at bounding box center [691, 23] width 16 height 12
type input "100"
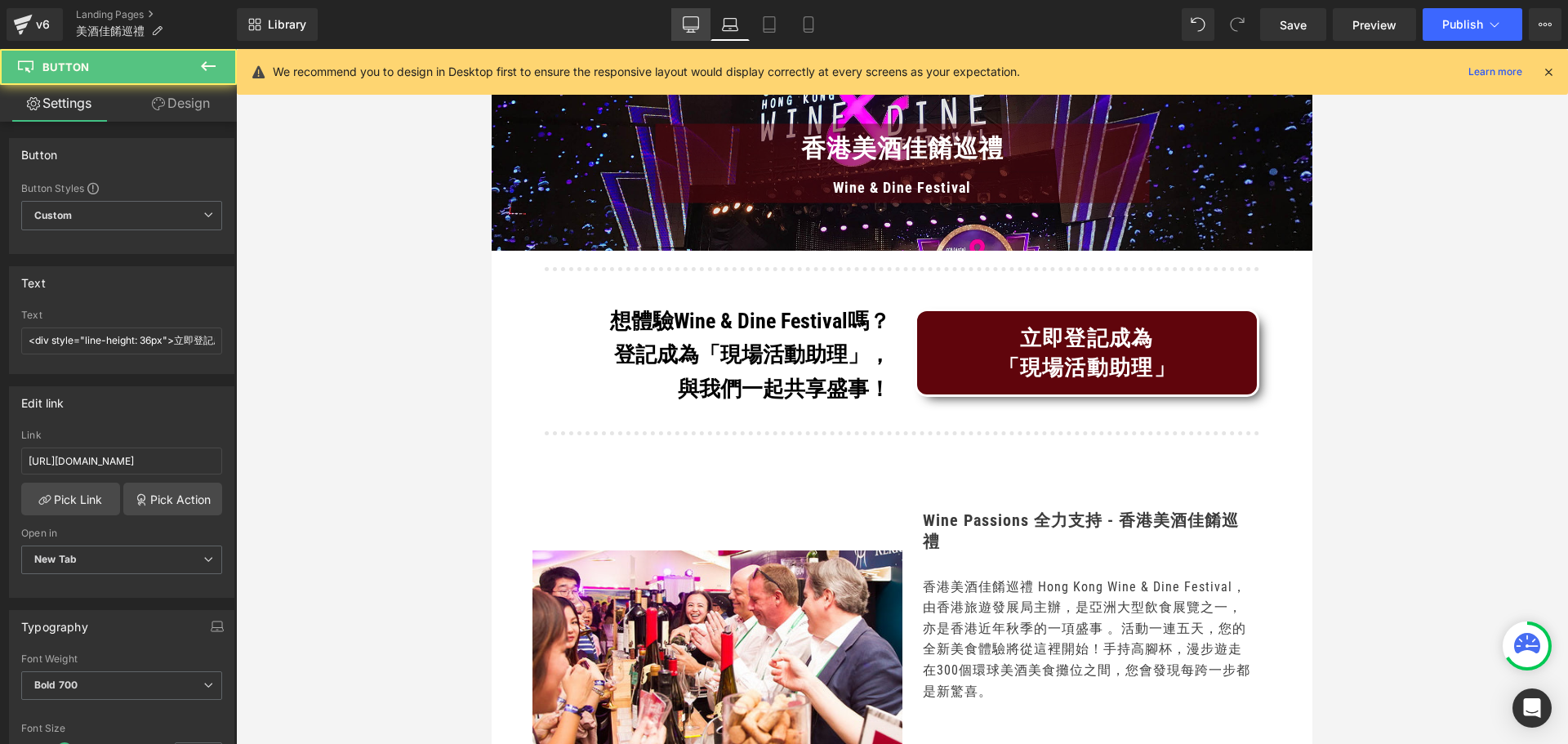
scroll to position [282, 0]
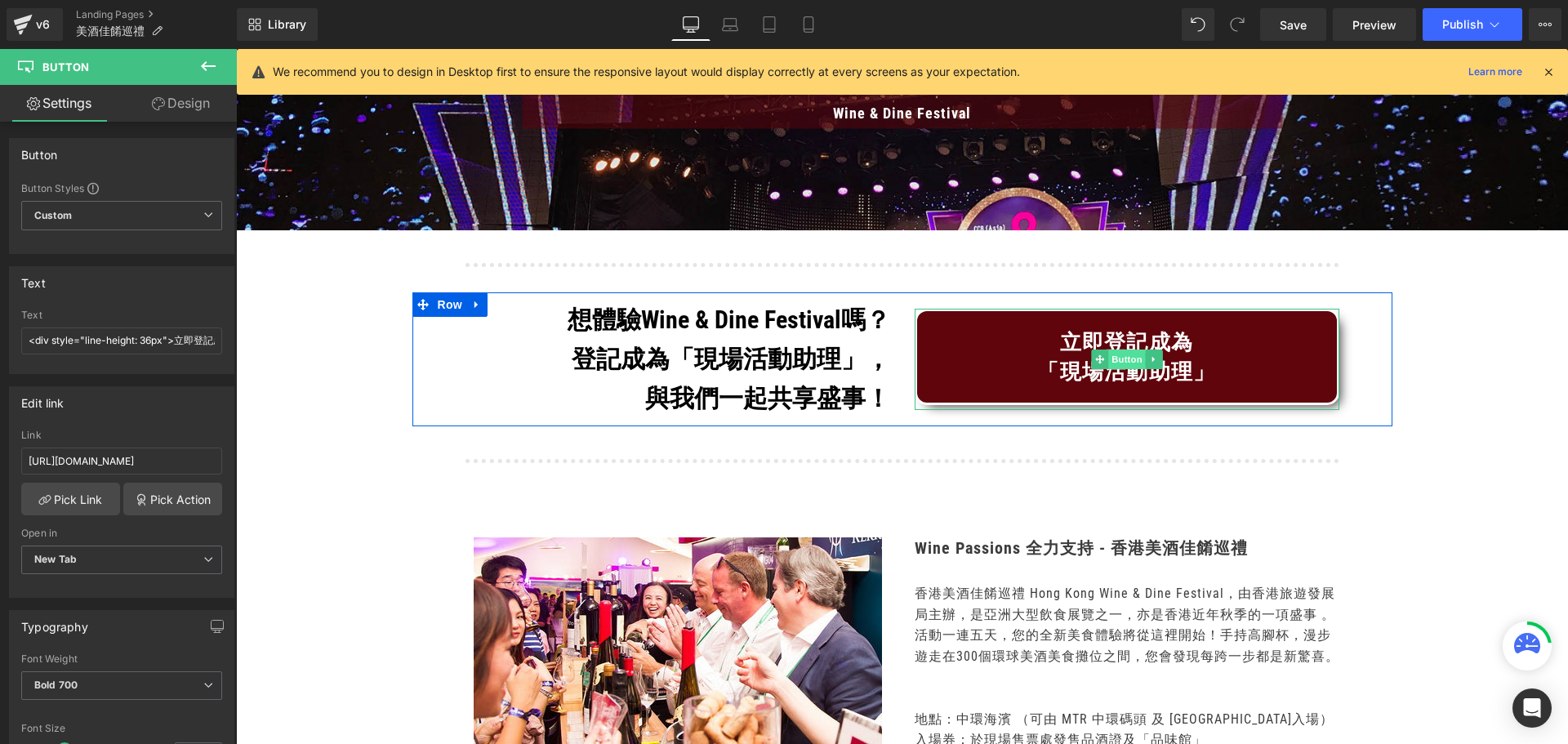
click at [1112, 363] on span "Button" at bounding box center [1127, 359] width 38 height 20
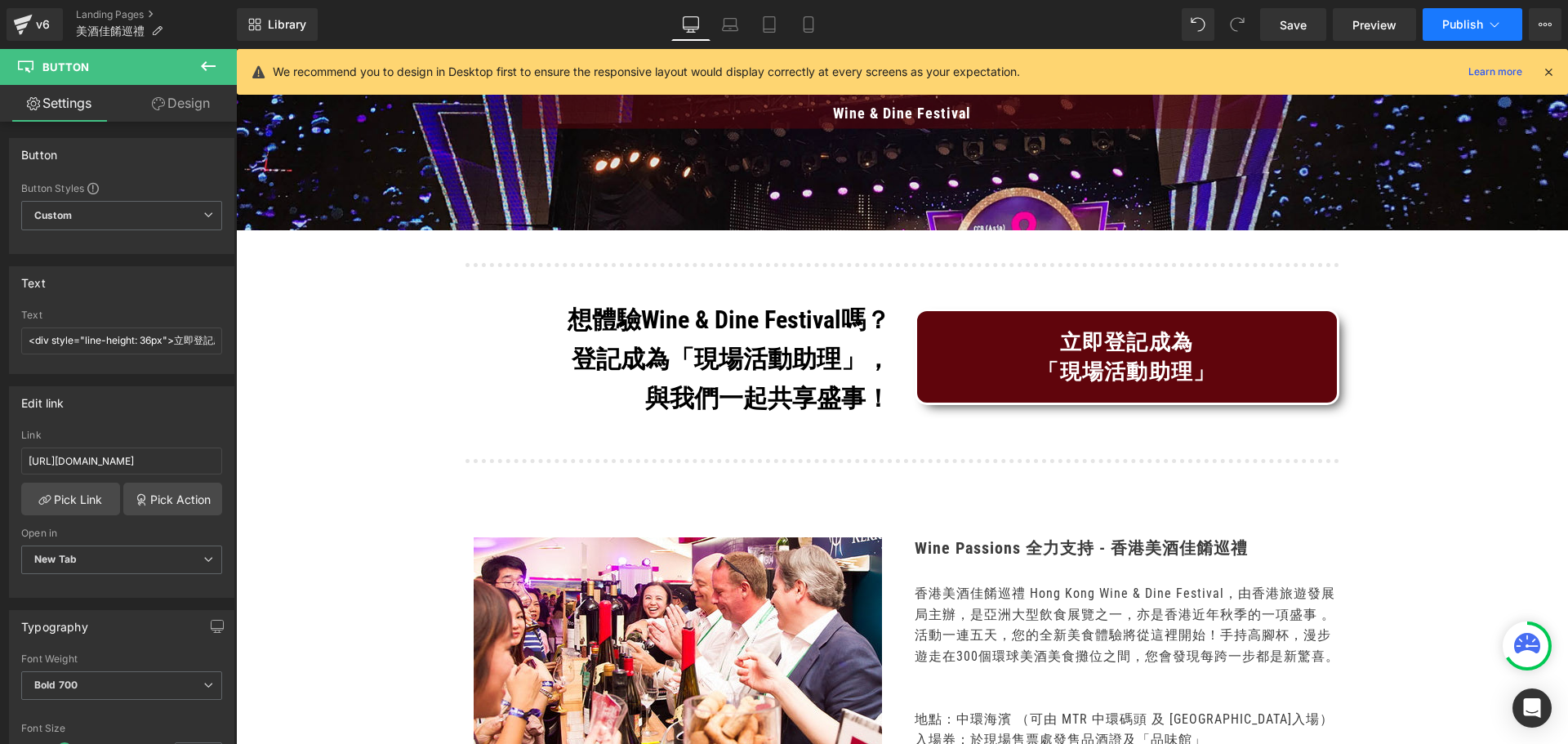
click at [1456, 21] on span "Publish" at bounding box center [1462, 24] width 40 height 13
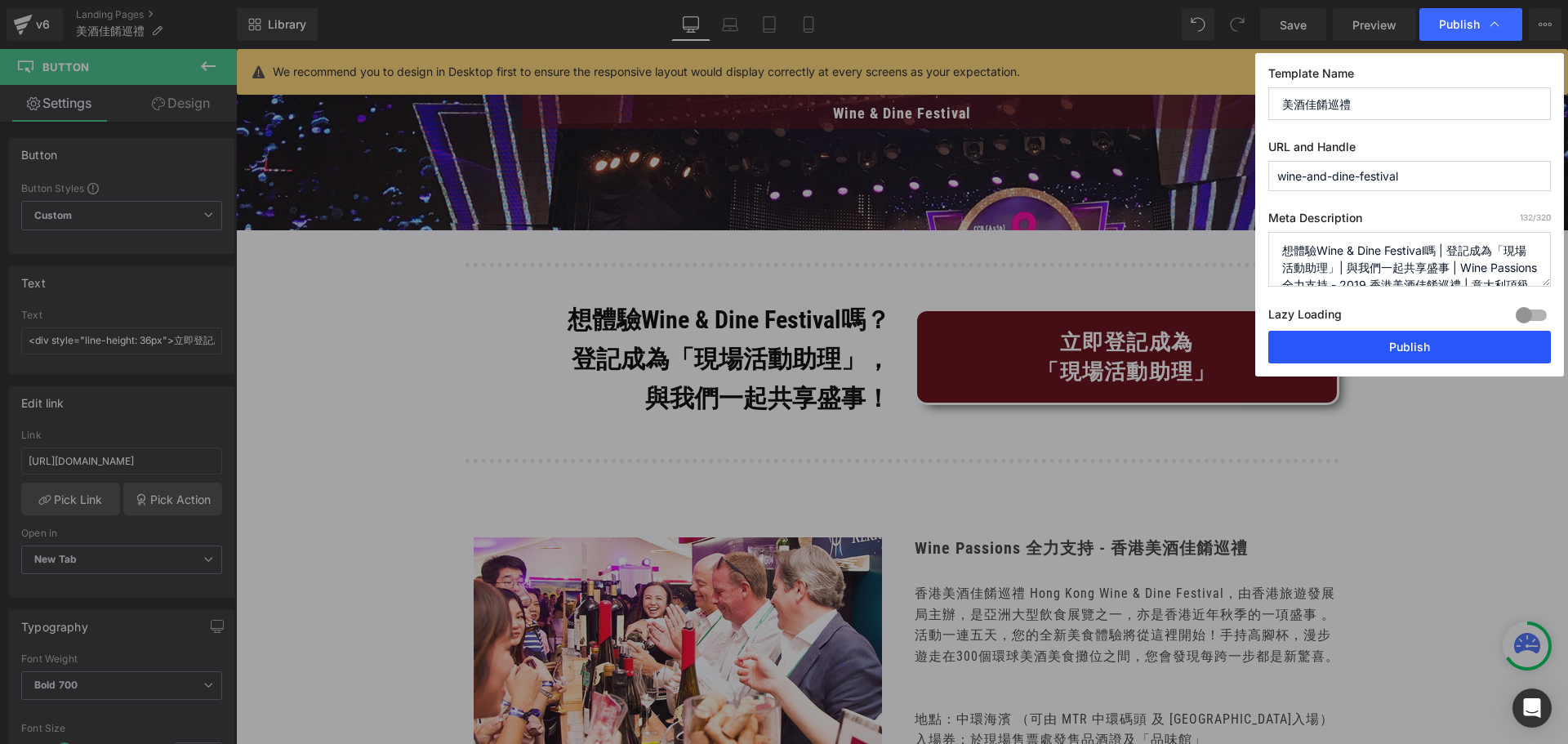
click at [1393, 349] on button "Publish" at bounding box center [1409, 347] width 283 height 33
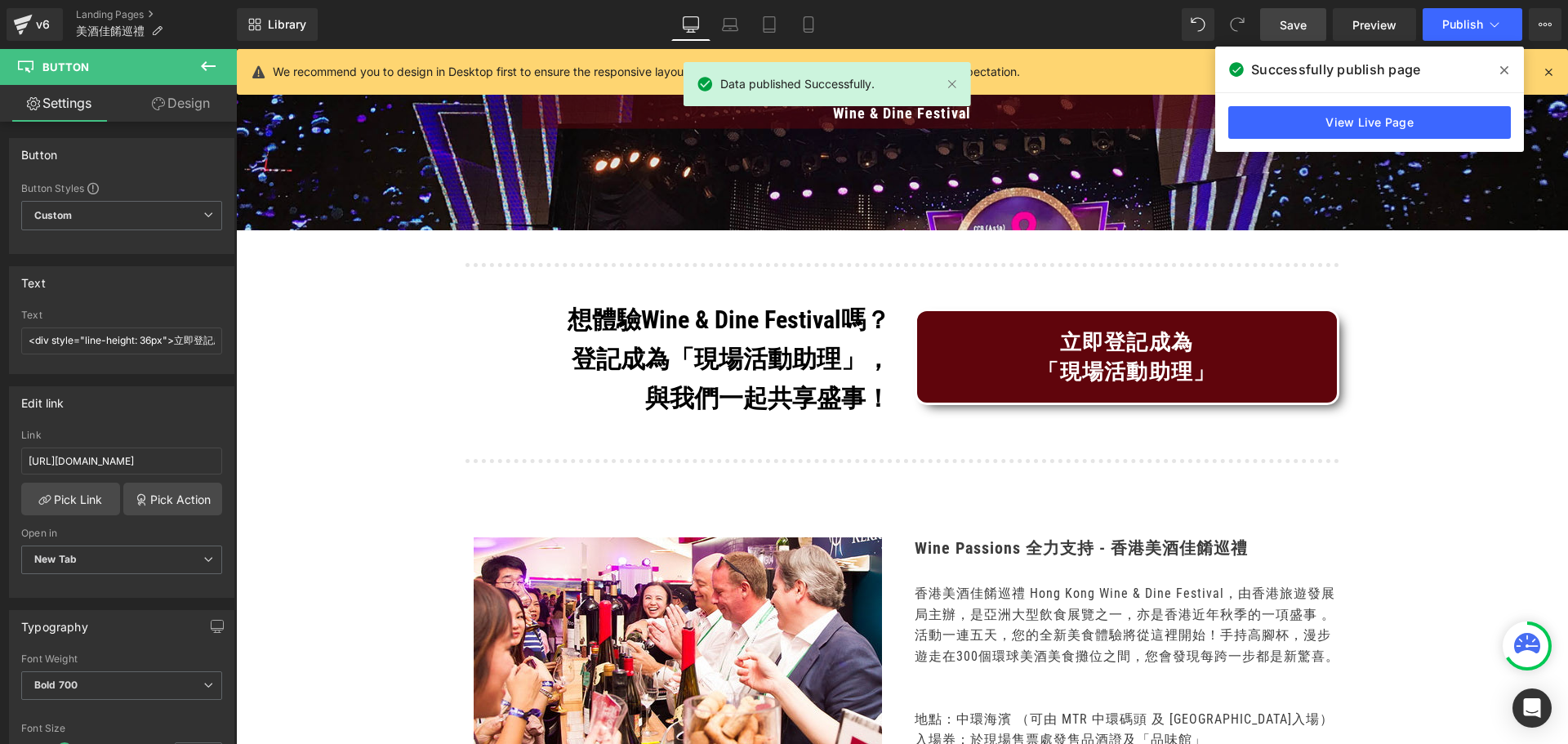
click at [1301, 30] on span "Save" at bounding box center [1293, 24] width 27 height 17
